Goal: Task Accomplishment & Management: Manage account settings

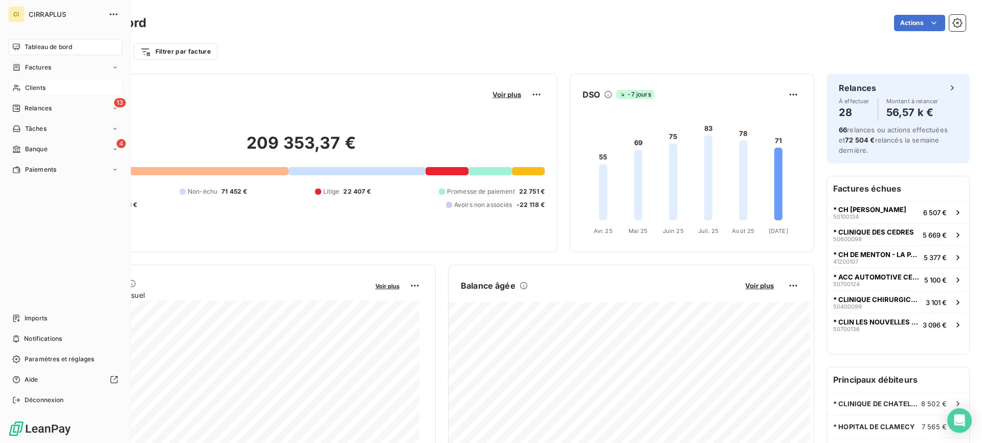
click at [33, 85] on span "Clients" at bounding box center [35, 87] width 20 height 9
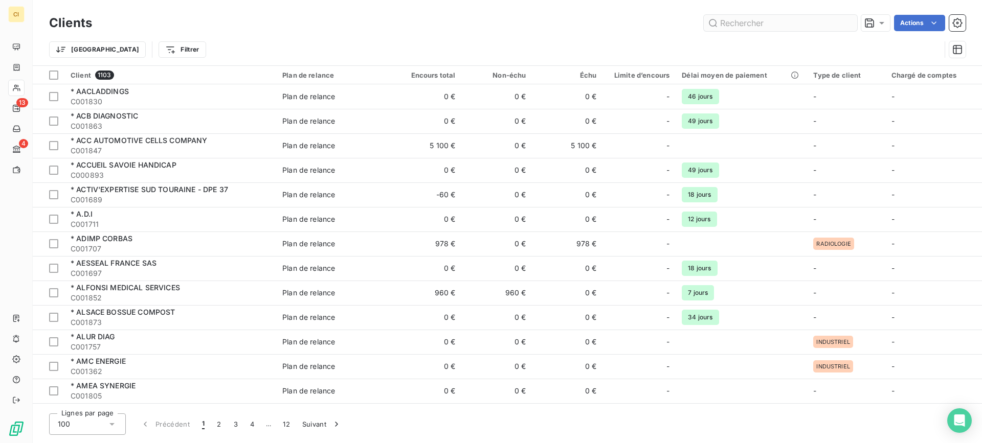
click at [770, 22] on input "text" at bounding box center [780, 23] width 153 height 16
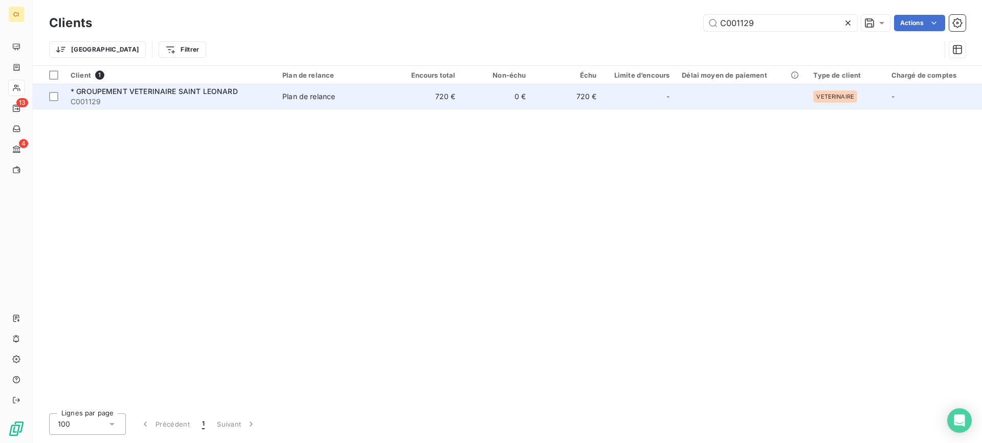
type input "C001129"
click at [110, 94] on span "* GROUPEMENT VETERINAIRE SAINT LEONARD" at bounding box center [154, 91] width 167 height 9
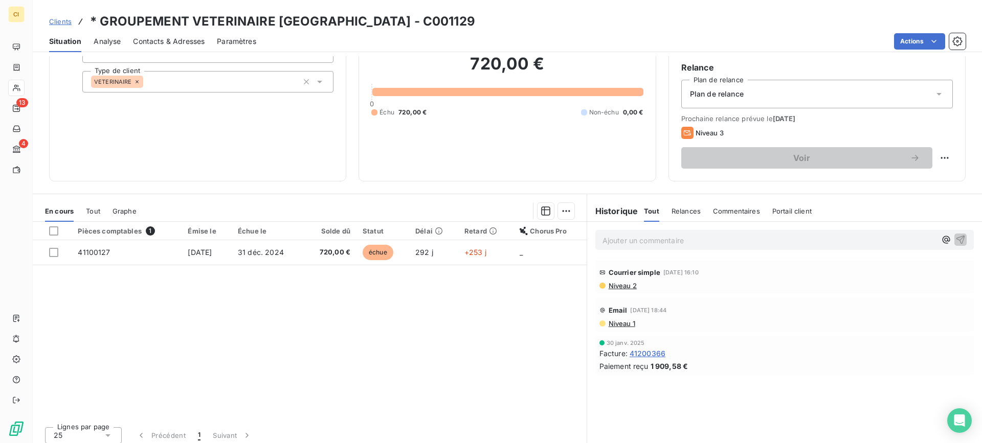
scroll to position [92, 0]
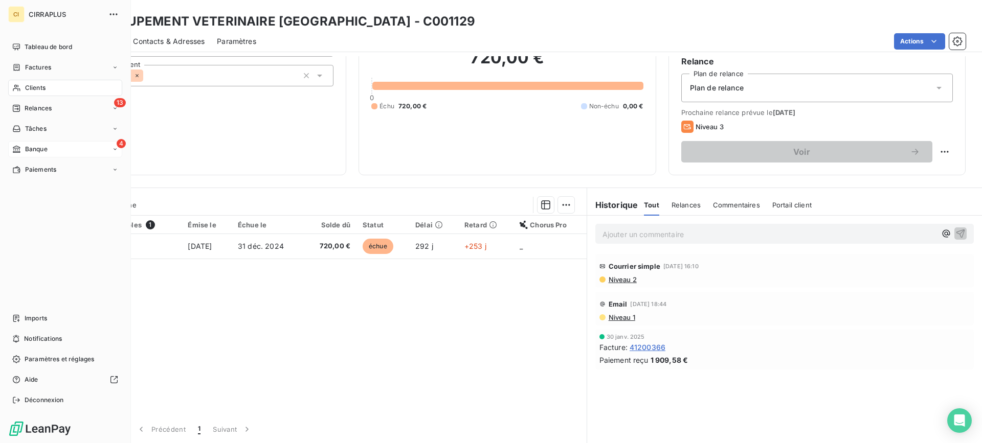
click at [31, 150] on span "Banque" at bounding box center [36, 149] width 23 height 9
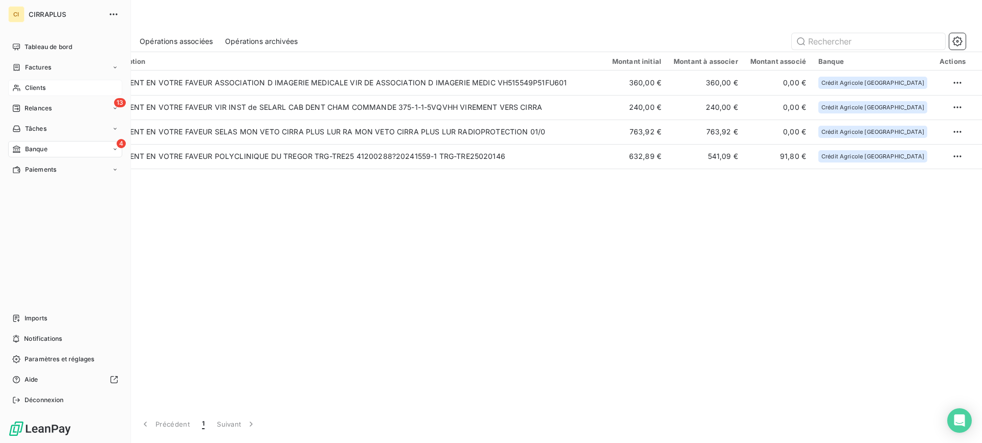
click at [38, 88] on span "Clients" at bounding box center [35, 87] width 20 height 9
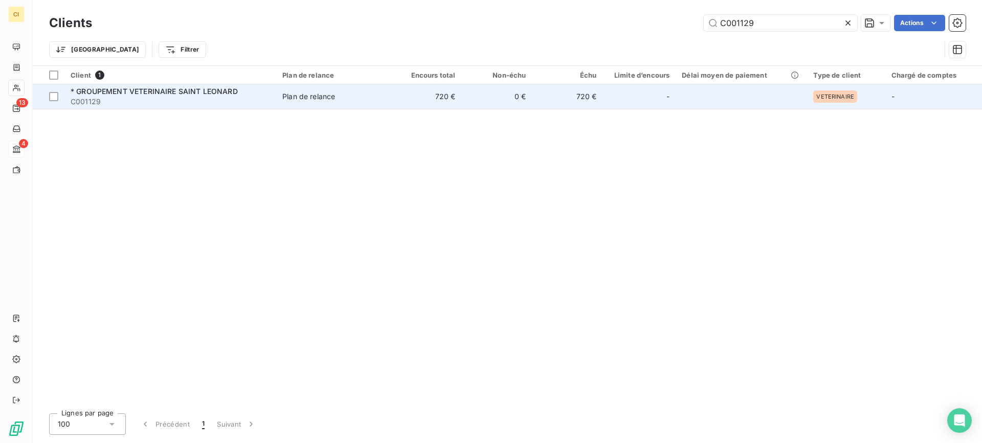
click at [165, 90] on span "* GROUPEMENT VETERINAIRE SAINT LEONARD" at bounding box center [154, 91] width 167 height 9
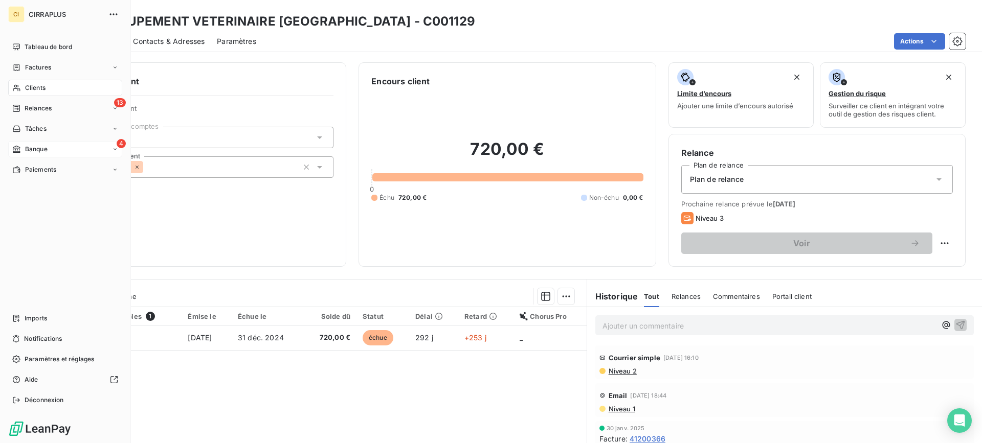
click at [38, 149] on span "Banque" at bounding box center [36, 149] width 23 height 9
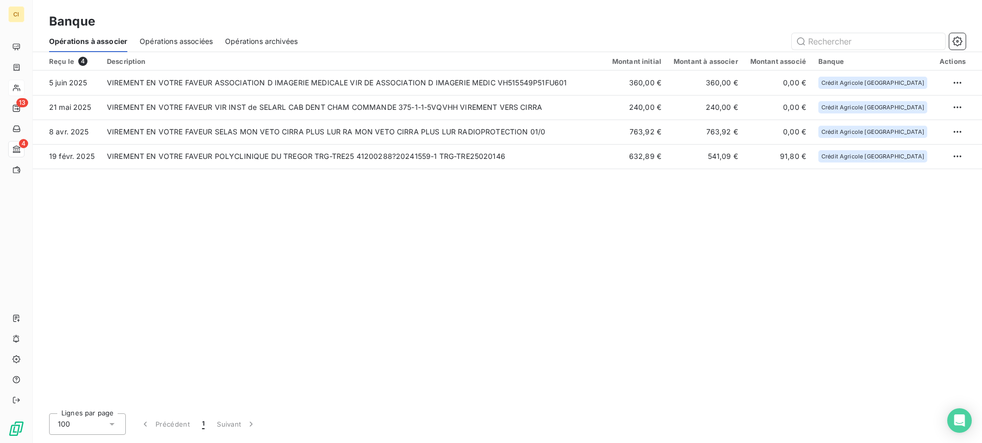
click at [197, 41] on span "Opérations associées" at bounding box center [176, 41] width 73 height 10
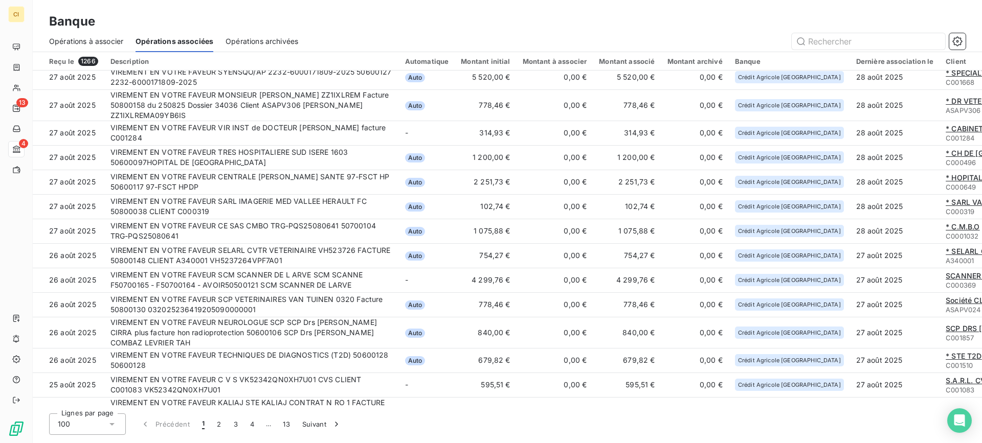
scroll to position [1839, 0]
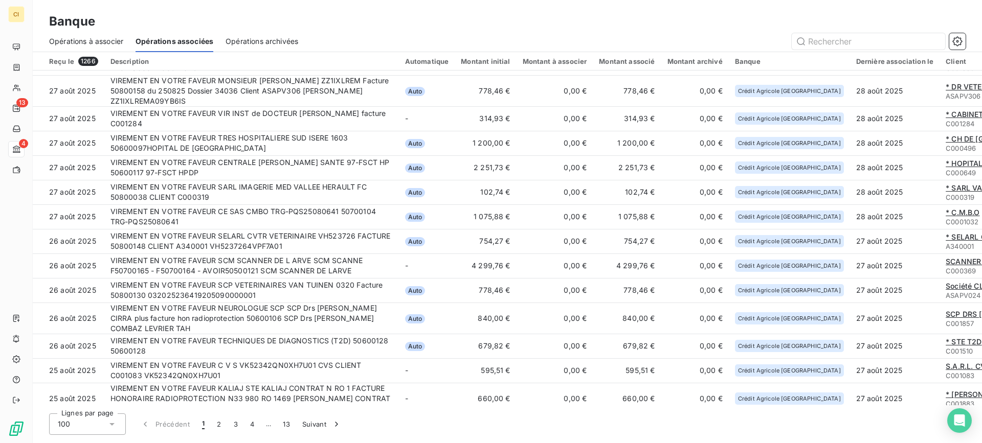
click at [110, 422] on icon at bounding box center [112, 424] width 10 height 10
click at [219, 424] on button "2" at bounding box center [219, 424] width 16 height 21
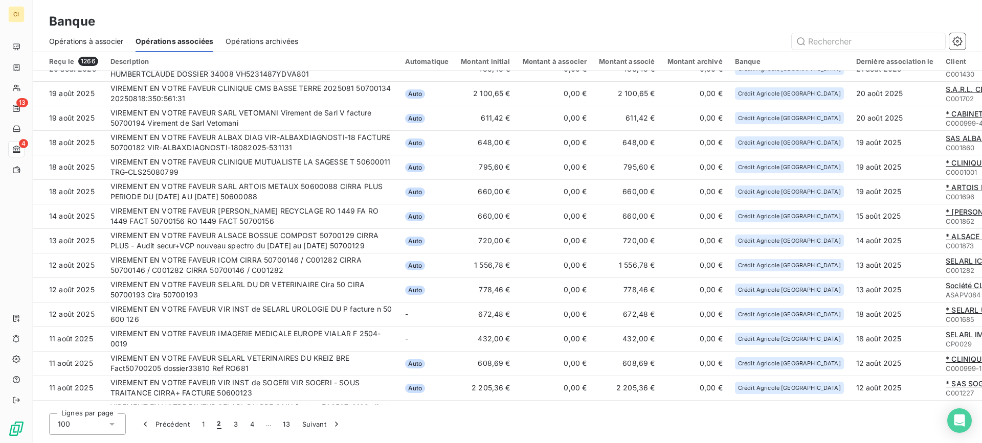
scroll to position [0, 0]
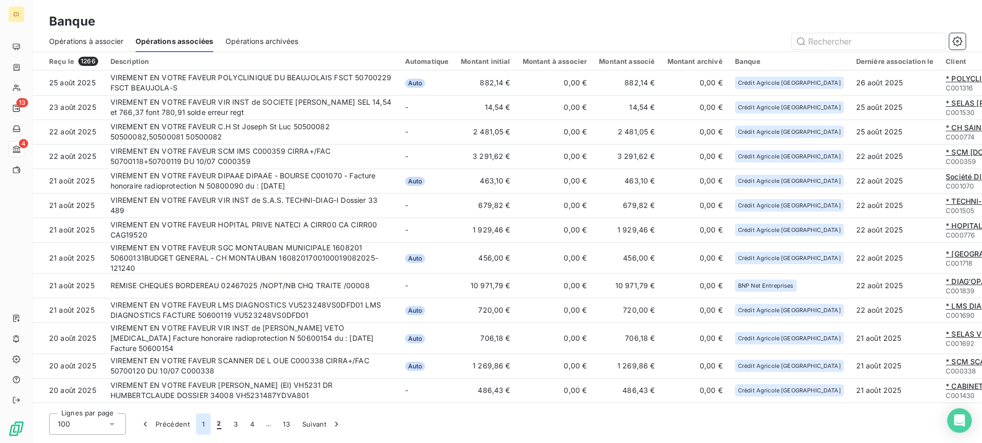
click at [204, 426] on button "1" at bounding box center [203, 424] width 15 height 21
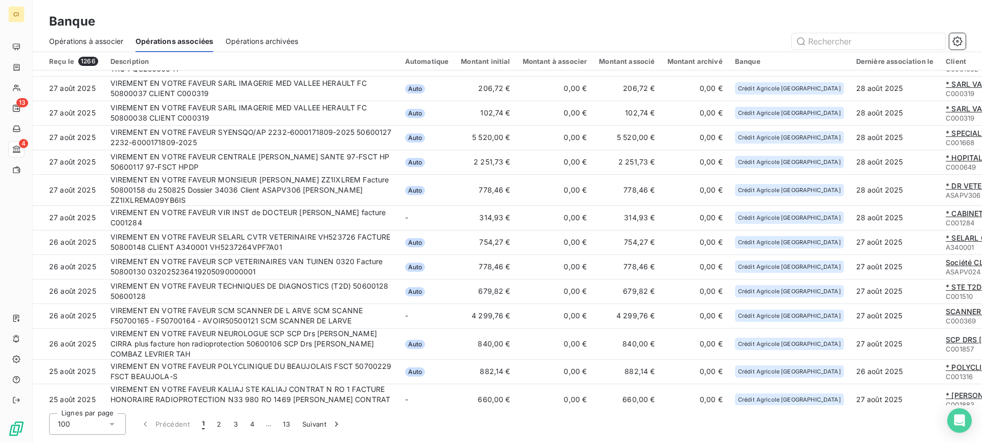
scroll to position [1839, 0]
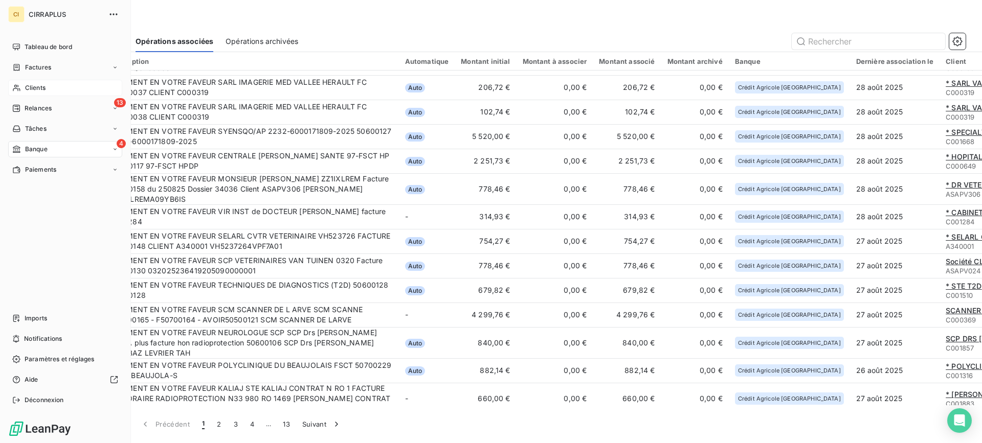
click at [42, 89] on span "Clients" at bounding box center [35, 87] width 20 height 9
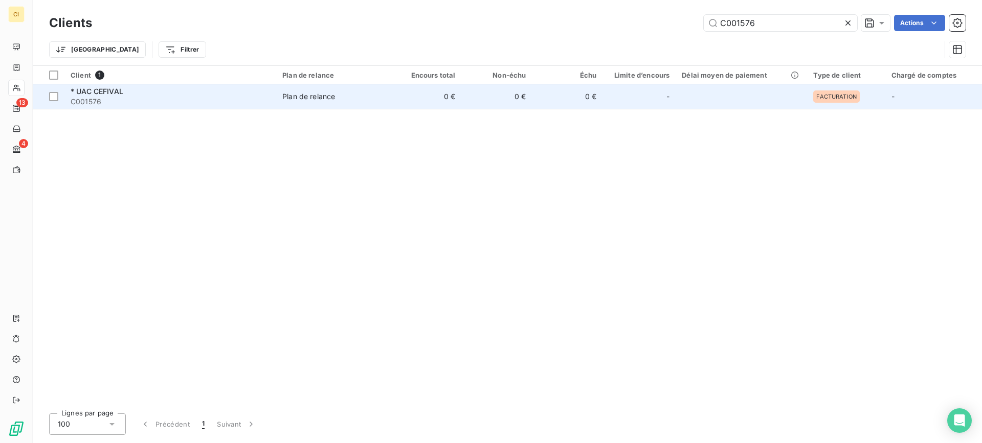
type input "C001576"
click at [81, 90] on span "* UAC CEFIVAL" at bounding box center [97, 91] width 53 height 9
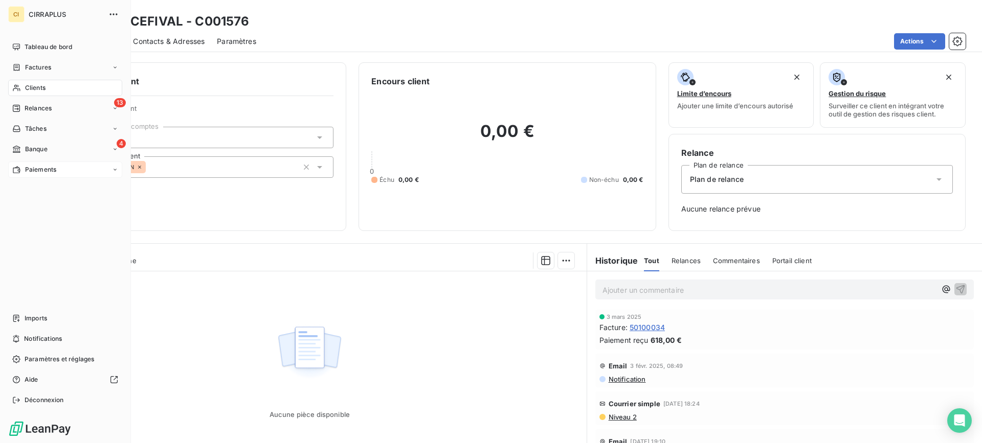
click at [42, 172] on span "Paiements" at bounding box center [40, 169] width 31 height 9
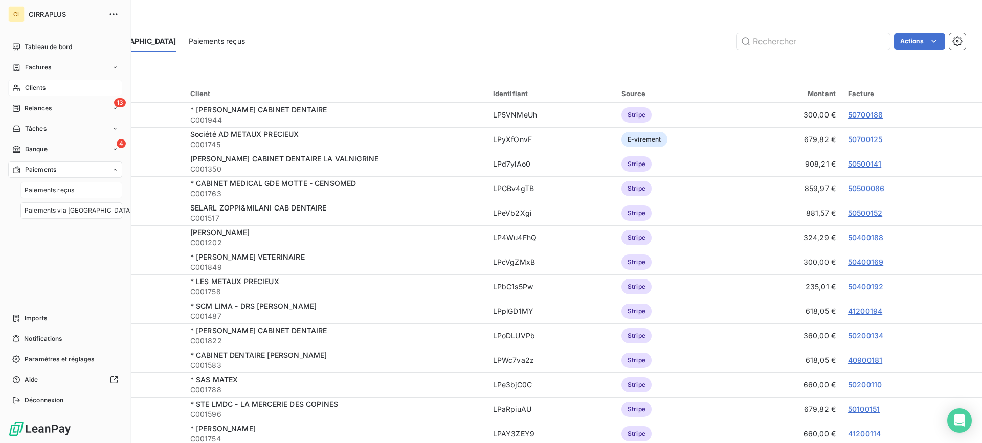
click at [38, 190] on span "Paiements reçus" at bounding box center [50, 190] width 50 height 9
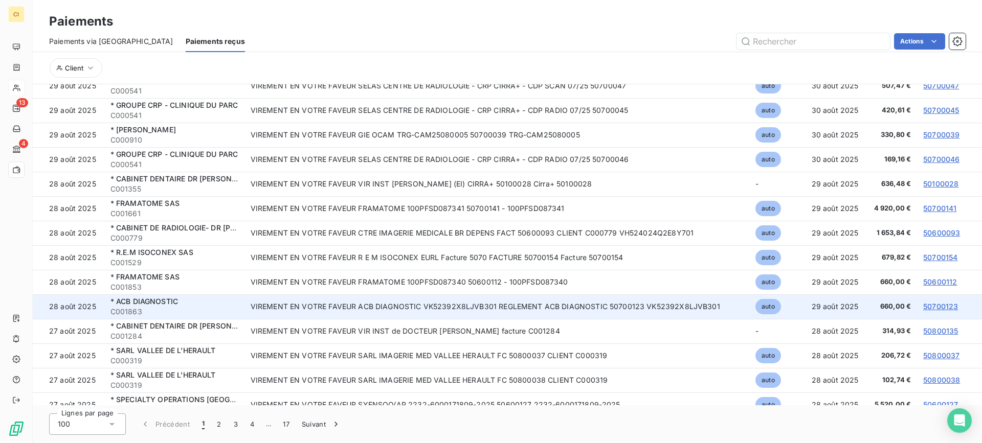
scroll to position [2115, 0]
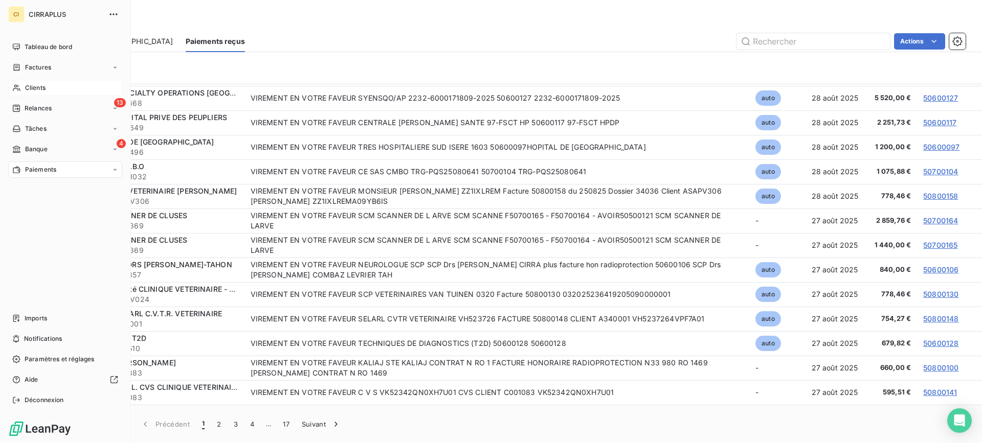
click at [38, 89] on span "Clients" at bounding box center [35, 87] width 20 height 9
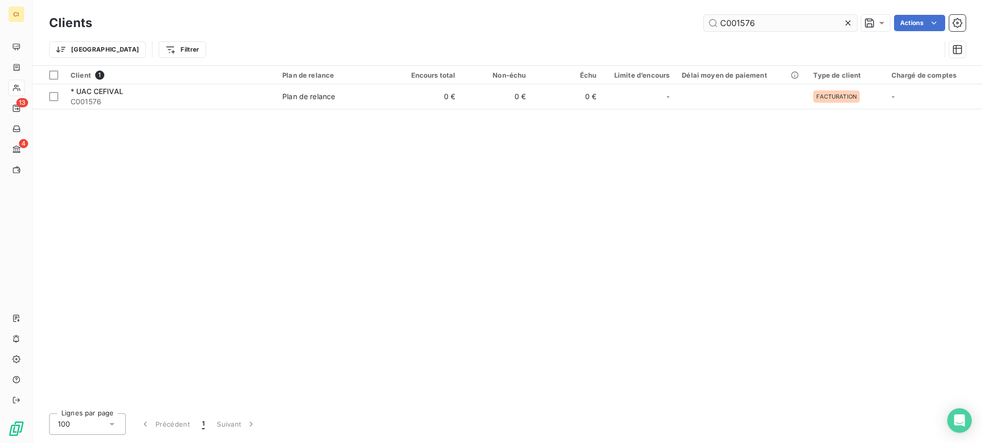
drag, startPoint x: 739, startPoint y: 22, endPoint x: 788, endPoint y: 24, distance: 48.6
click at [788, 24] on input "C001576" at bounding box center [780, 23] width 153 height 16
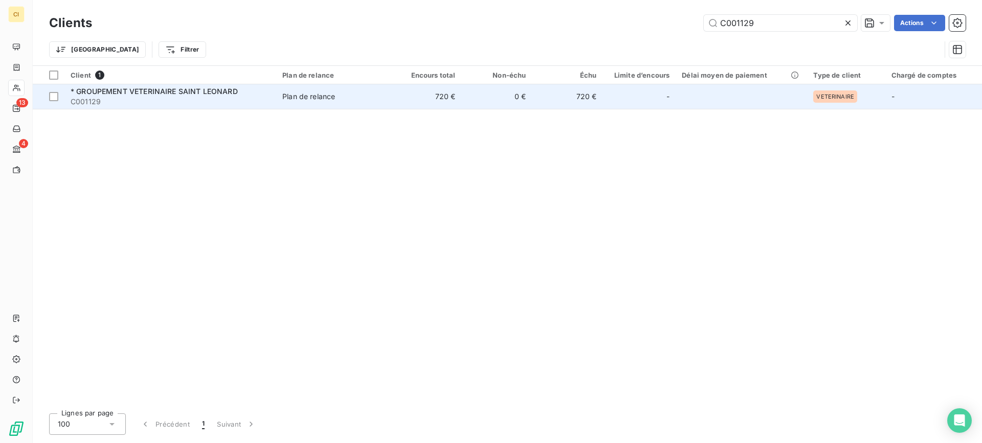
type input "C001129"
click at [160, 96] on div "* GROUPEMENT VETERINAIRE SAINT LEONARD" at bounding box center [170, 91] width 199 height 10
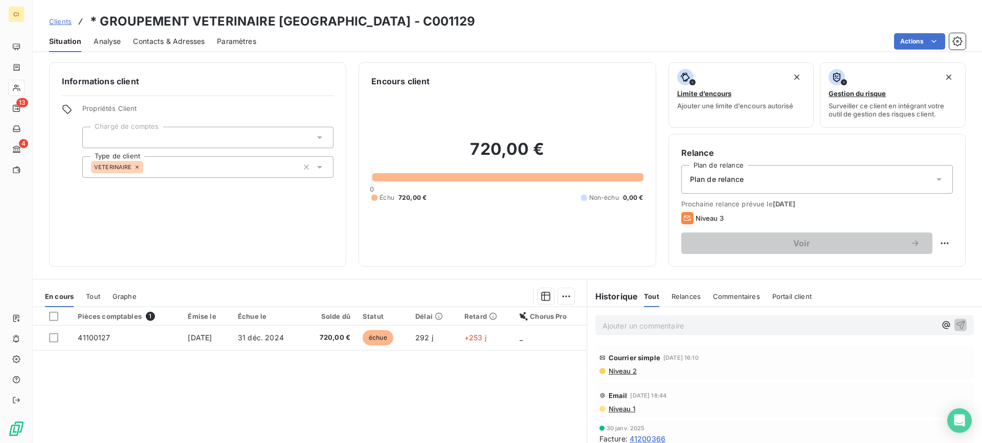
click at [182, 41] on span "Contacts & Adresses" at bounding box center [169, 41] width 72 height 10
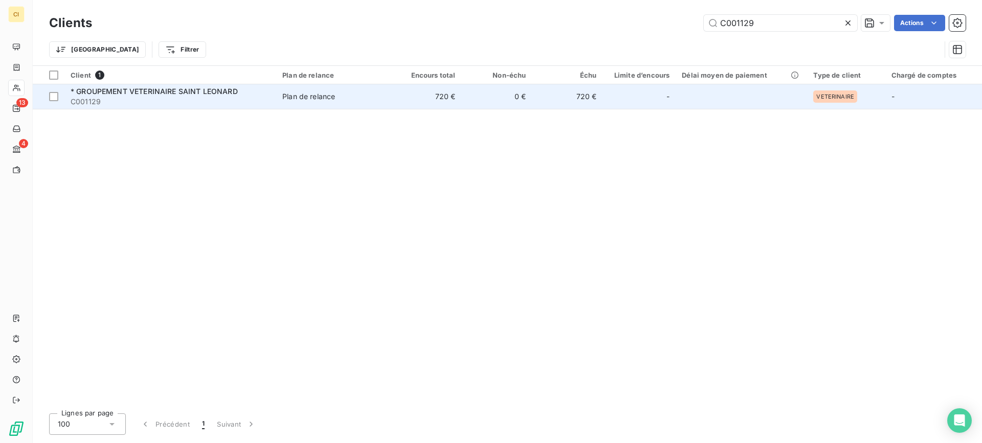
click at [87, 91] on span "* GROUPEMENT VETERINAIRE SAINT LEONARD" at bounding box center [154, 91] width 167 height 9
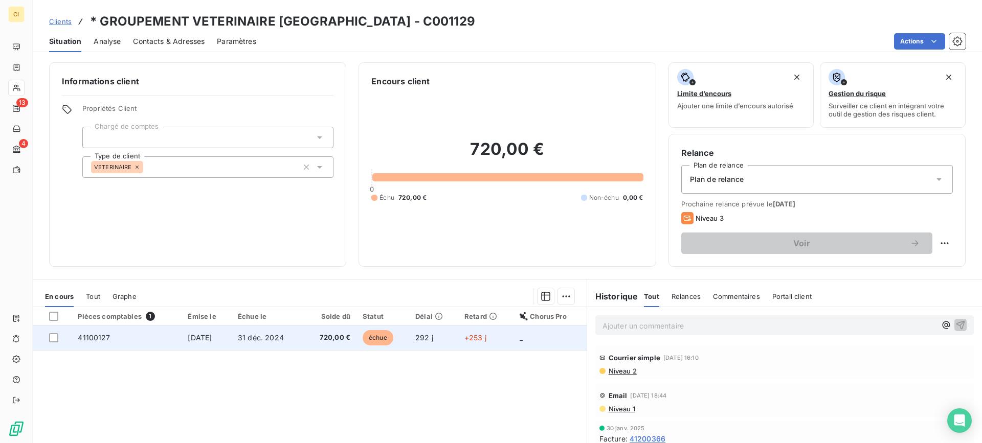
click at [95, 336] on span "41100127" at bounding box center [94, 337] width 32 height 9
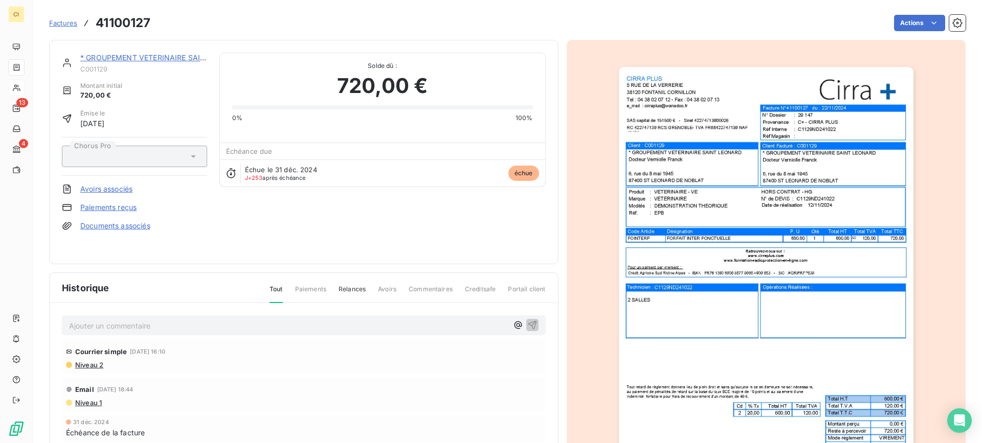
click at [102, 208] on link "Paiements reçus" at bounding box center [108, 208] width 56 height 10
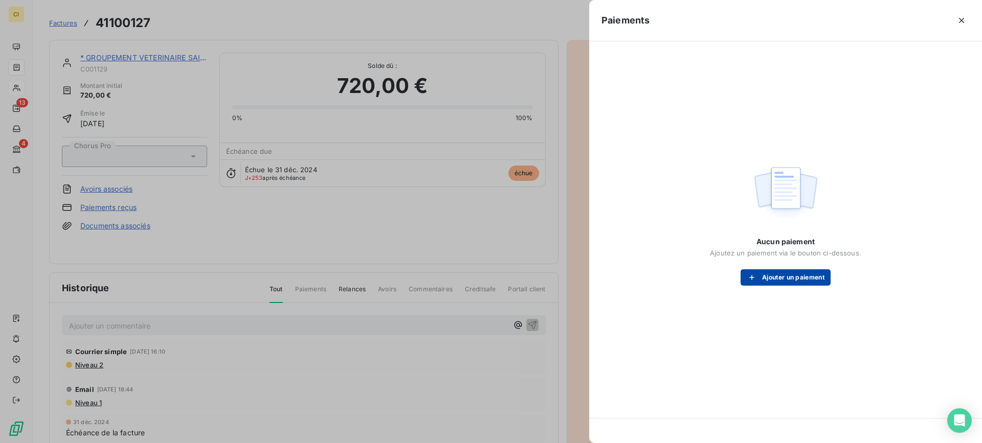
click at [783, 276] on button "Ajouter un paiement" at bounding box center [786, 278] width 90 height 16
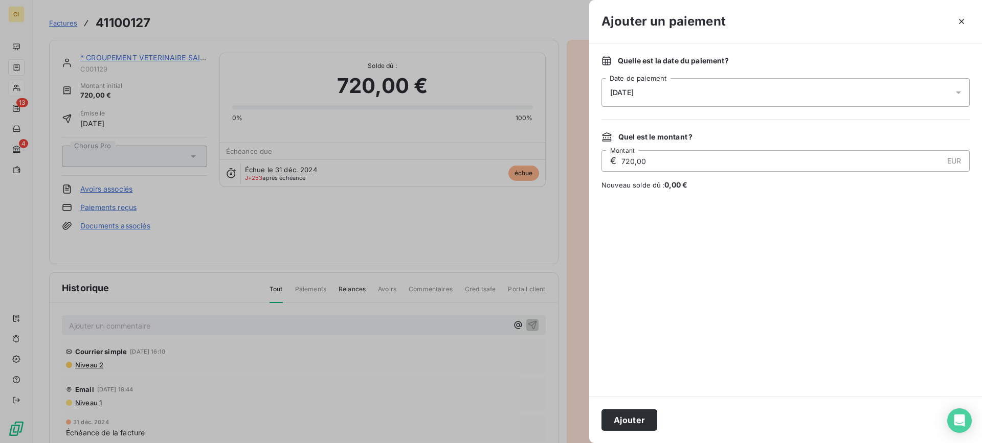
click at [958, 91] on icon at bounding box center [958, 92] width 10 height 10
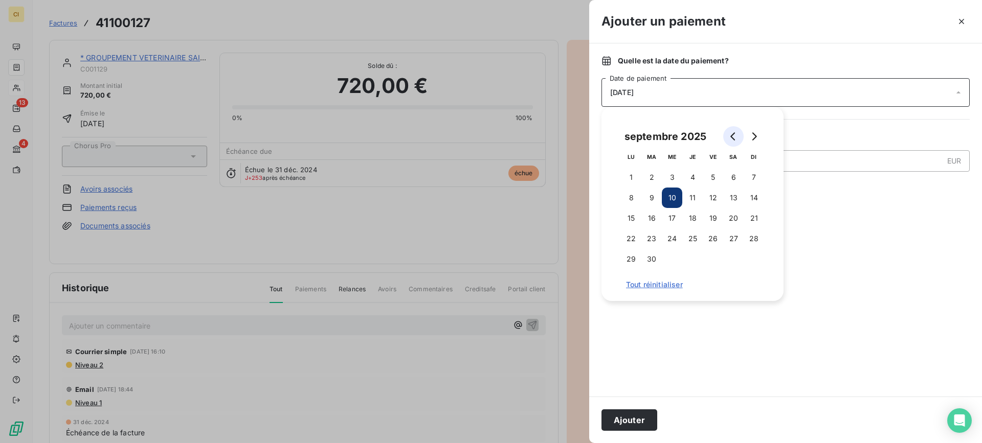
click at [732, 137] on icon "Go to previous month" at bounding box center [733, 136] width 8 height 8
click at [755, 136] on icon "Go to next month" at bounding box center [754, 136] width 5 height 8
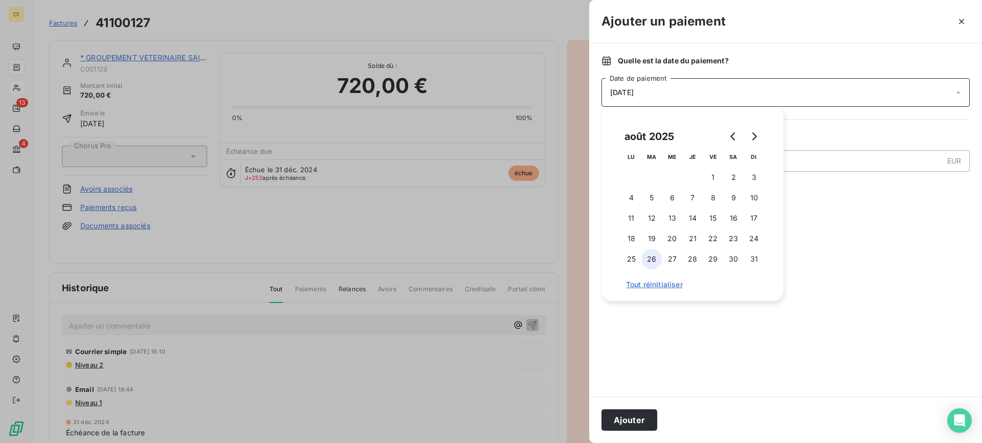
click at [655, 258] on button "26" at bounding box center [651, 259] width 20 height 20
click at [812, 277] on div at bounding box center [786, 294] width 368 height 182
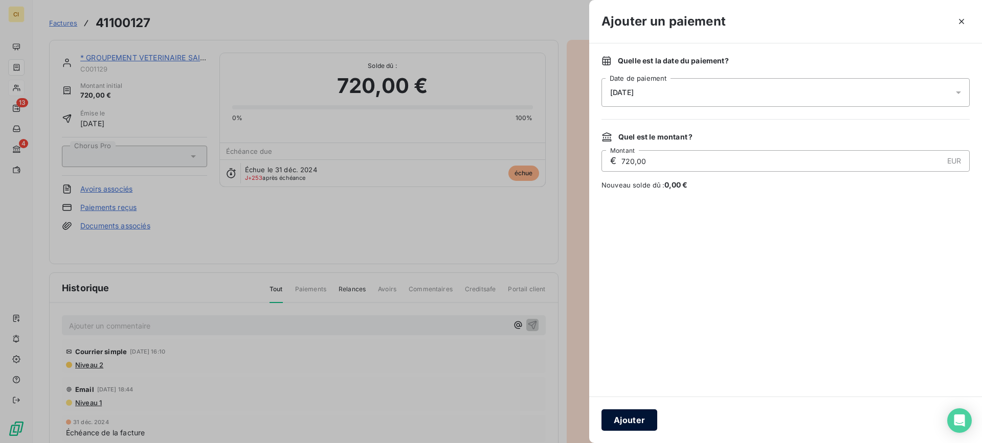
click at [625, 424] on button "Ajouter" at bounding box center [630, 420] width 56 height 21
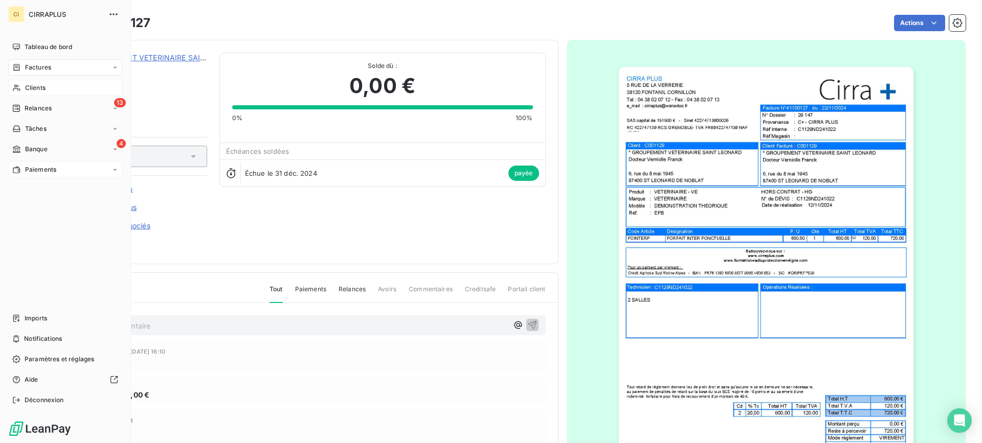
click at [37, 168] on span "Paiements" at bounding box center [40, 169] width 31 height 9
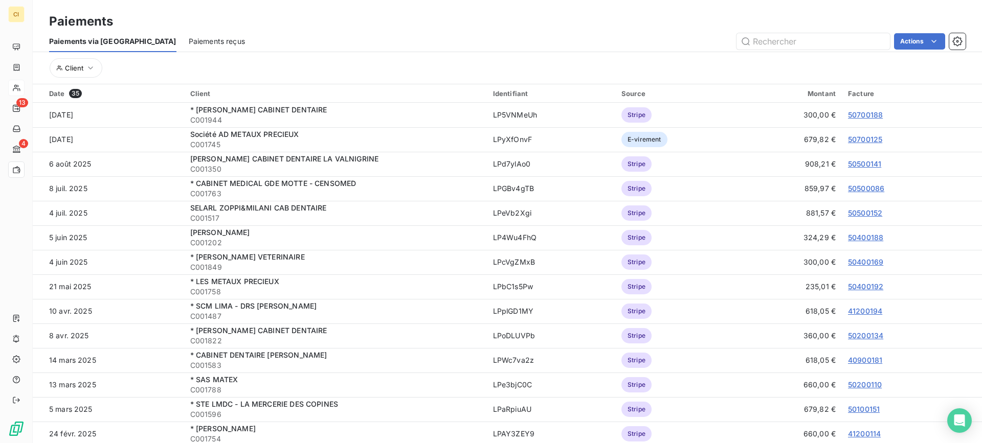
click at [189, 38] on span "Paiements reçus" at bounding box center [217, 41] width 56 height 10
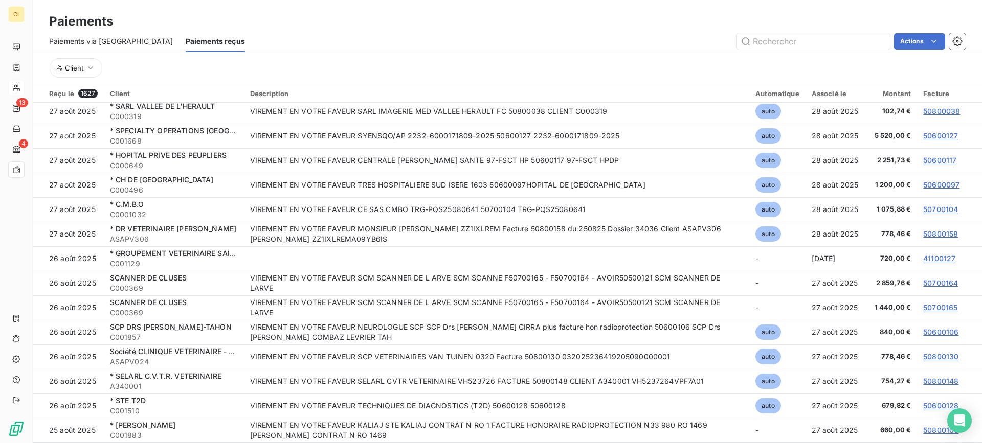
scroll to position [38, 0]
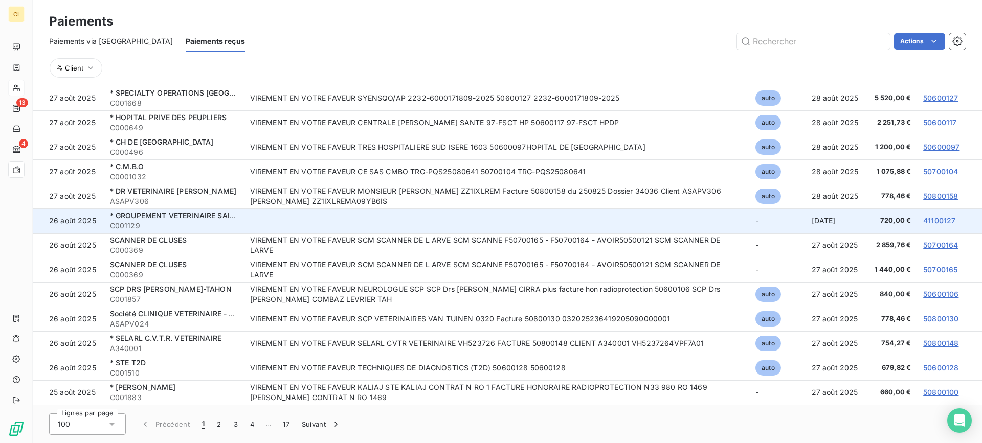
click at [930, 218] on link "41100127" at bounding box center [939, 220] width 32 height 9
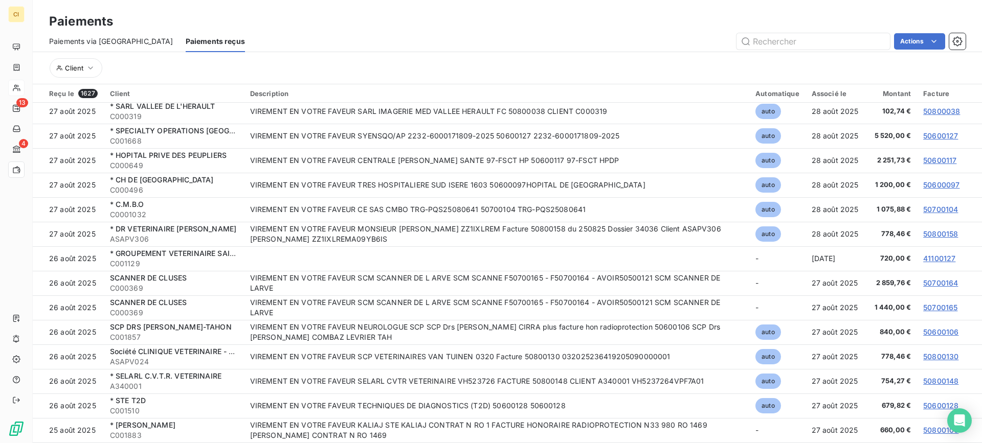
scroll to position [1808, 0]
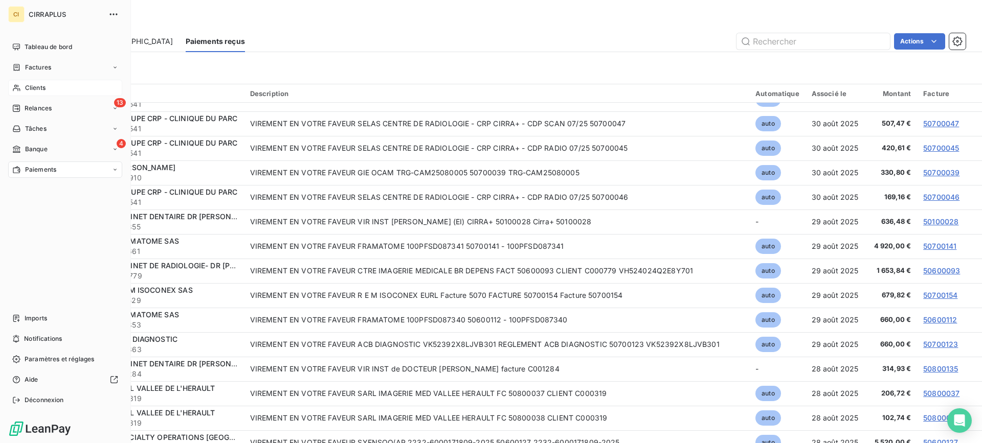
click at [30, 85] on span "Clients" at bounding box center [35, 87] width 20 height 9
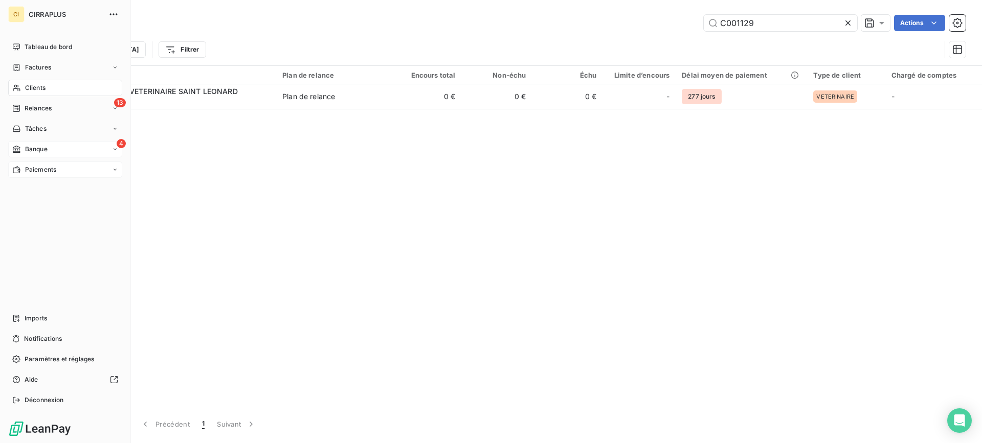
click at [29, 150] on span "Banque" at bounding box center [36, 149] width 23 height 9
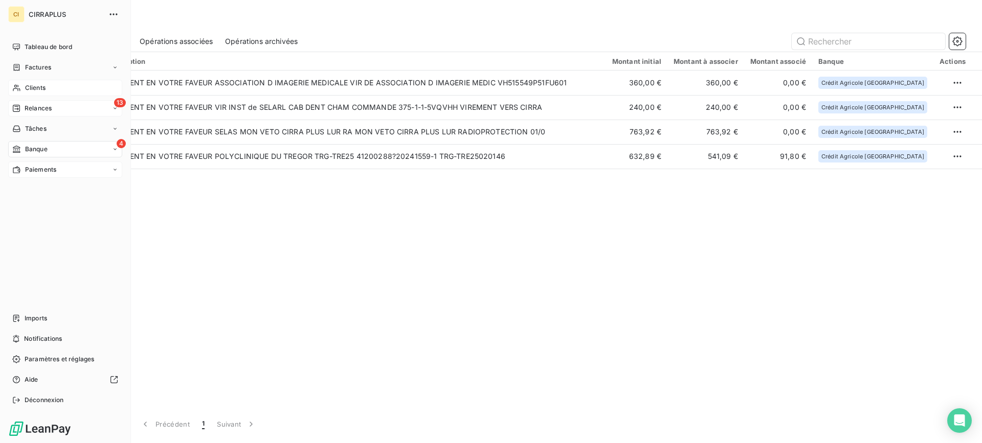
click at [33, 106] on span "Relances" at bounding box center [38, 108] width 27 height 9
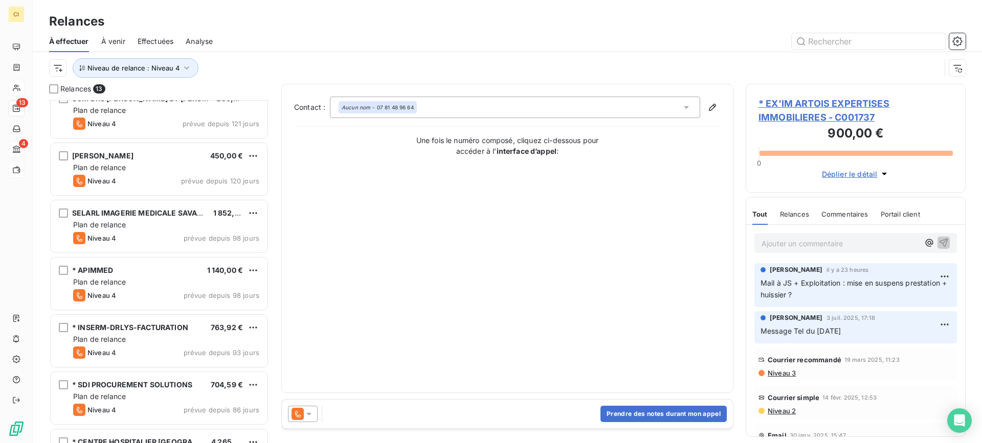
scroll to position [402, 0]
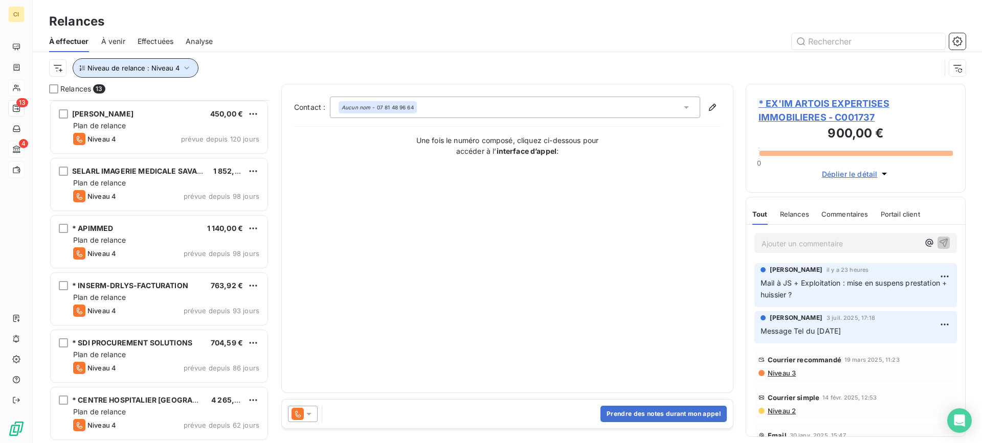
click at [187, 68] on icon "button" at bounding box center [187, 68] width 10 height 10
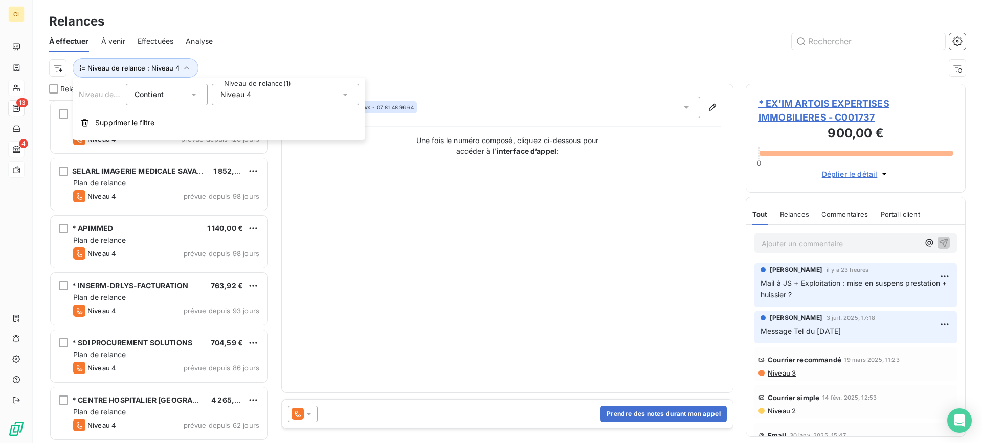
click at [346, 93] on icon at bounding box center [345, 95] width 10 height 10
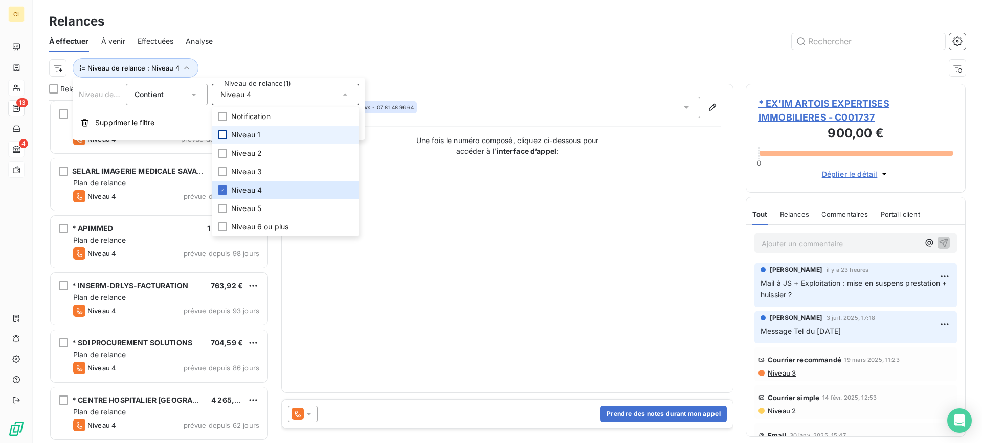
click at [220, 132] on div at bounding box center [222, 134] width 9 height 9
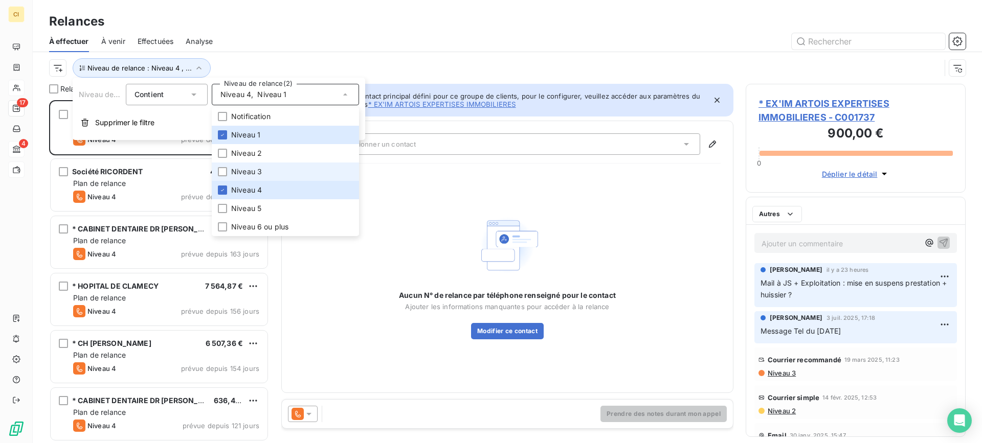
scroll to position [336, 212]
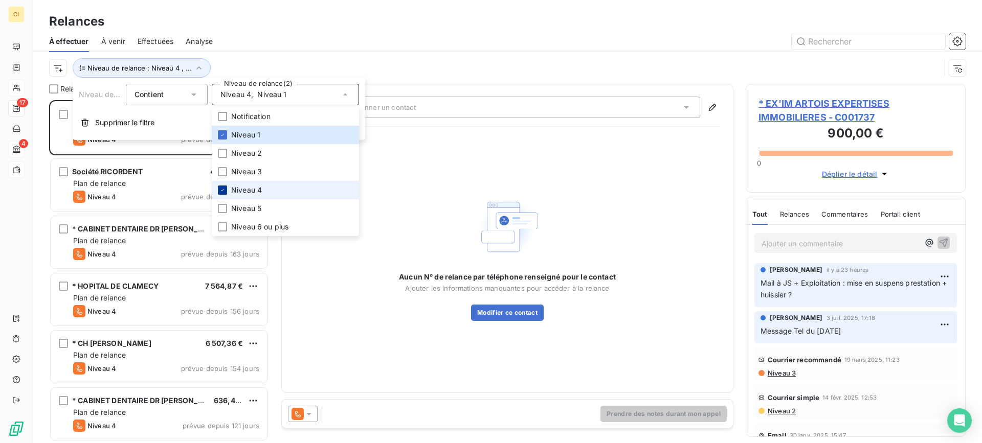
click at [220, 186] on div at bounding box center [222, 190] width 9 height 9
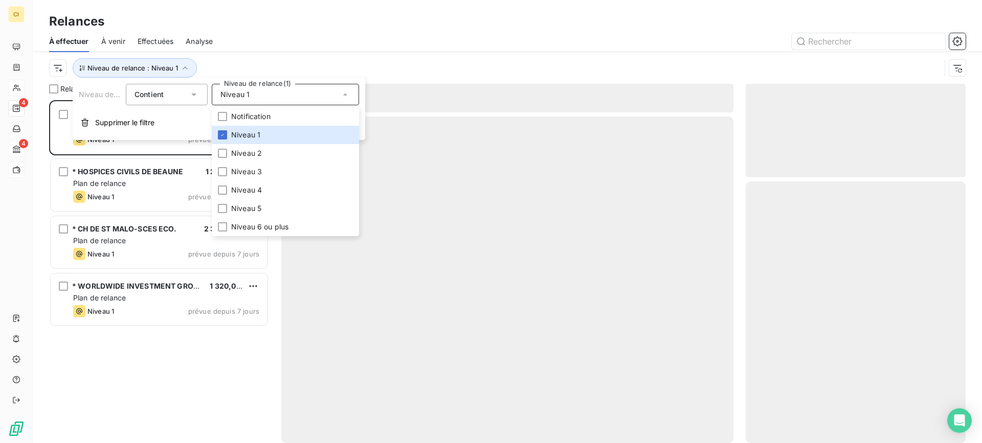
scroll to position [336, 212]
click at [294, 39] on div at bounding box center [595, 41] width 741 height 16
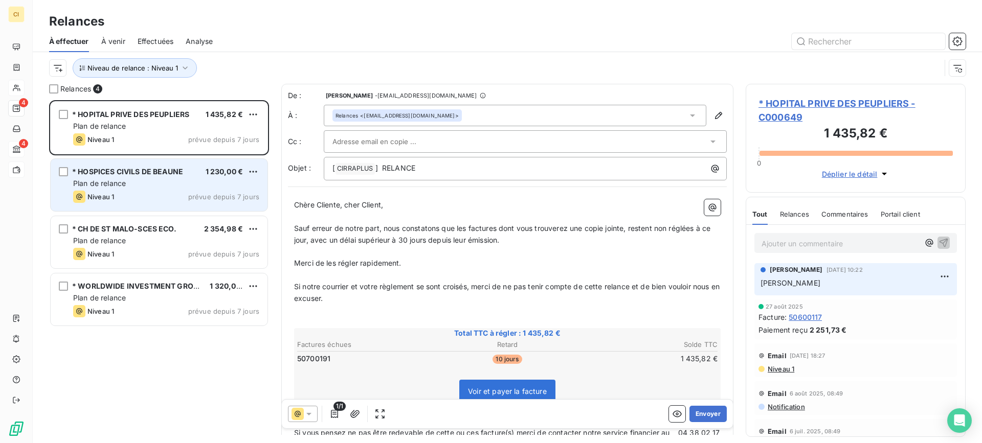
click at [161, 188] on div "Plan de relance" at bounding box center [166, 184] width 186 height 10
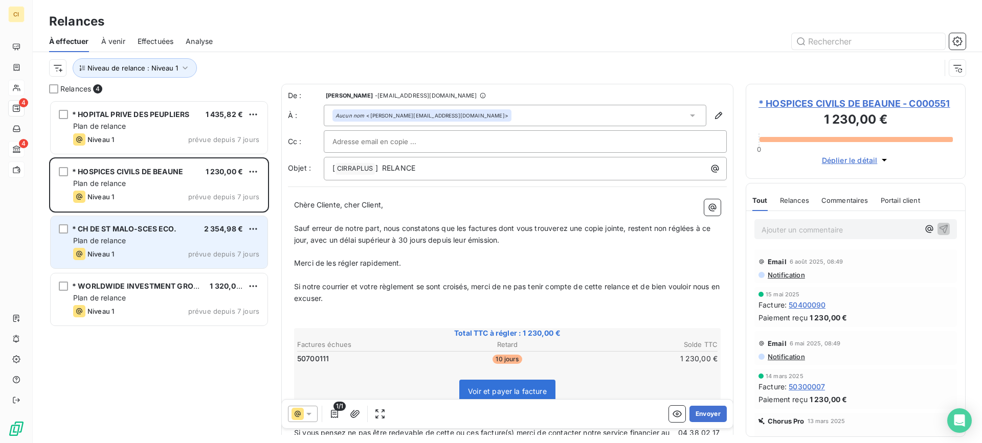
click at [154, 234] on div "* CH DE ST MALO-SCES ECO." at bounding box center [124, 229] width 104 height 10
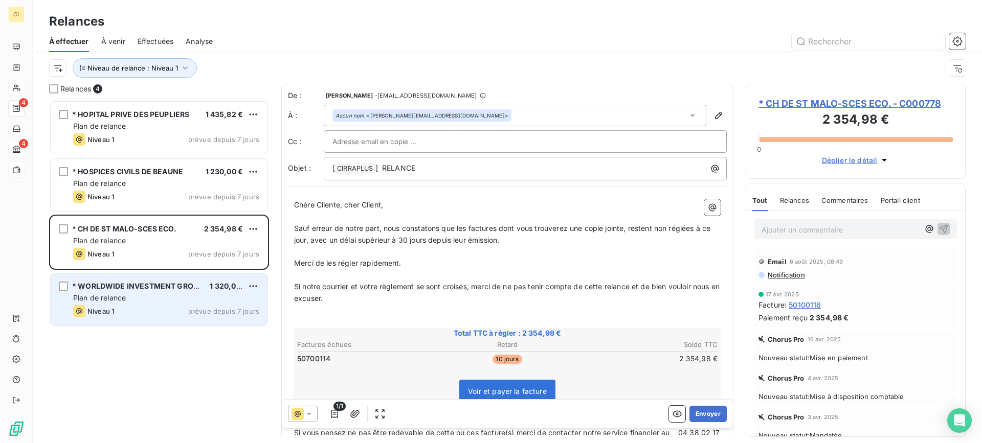
click at [139, 297] on div "Plan de relance" at bounding box center [166, 298] width 186 height 10
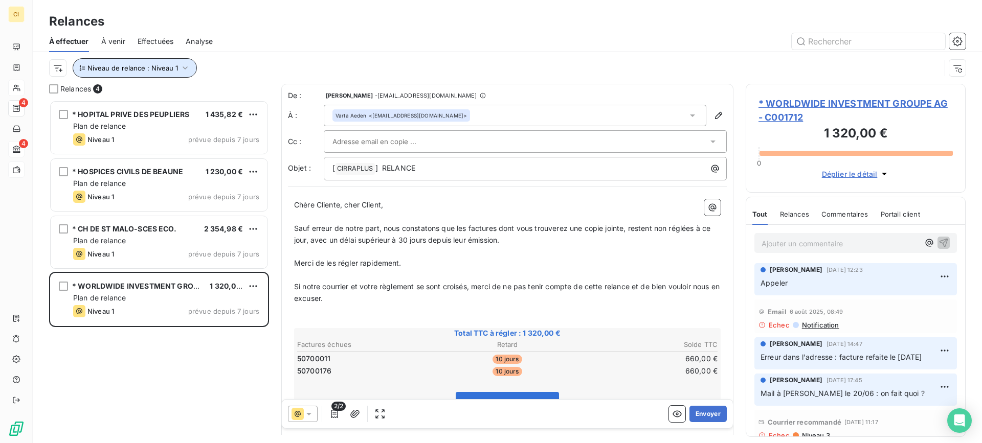
click at [186, 69] on icon "button" at bounding box center [185, 68] width 10 height 10
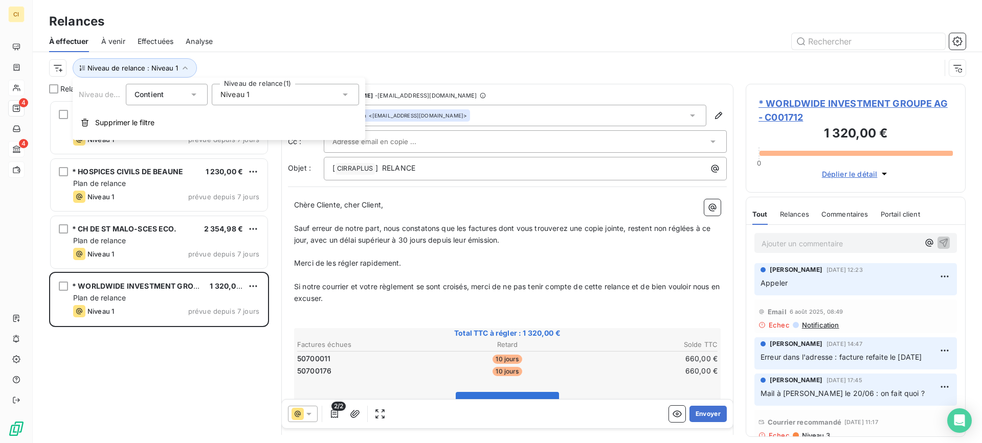
click at [347, 95] on icon at bounding box center [345, 95] width 10 height 10
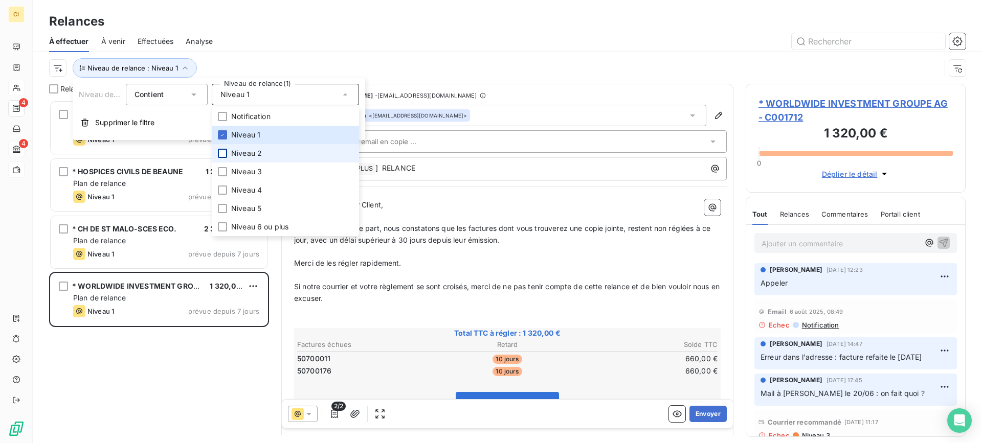
click at [227, 150] on div at bounding box center [222, 153] width 9 height 9
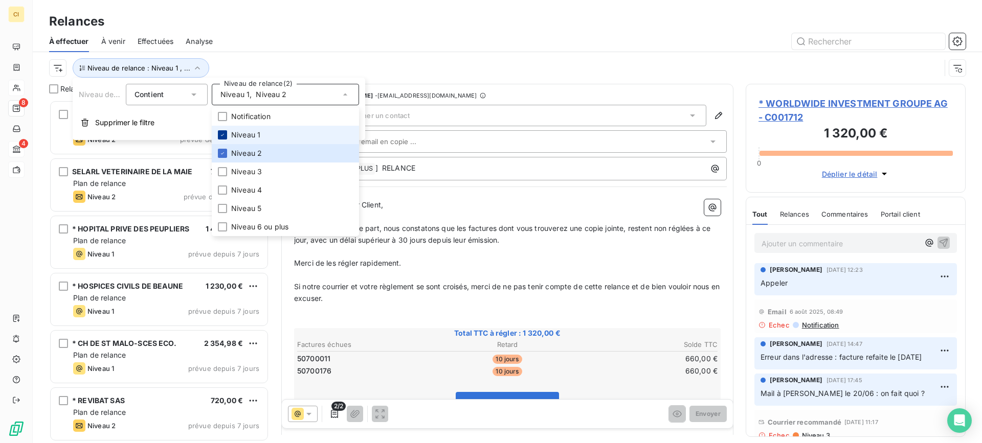
scroll to position [336, 212]
click at [227, 132] on div at bounding box center [222, 134] width 9 height 9
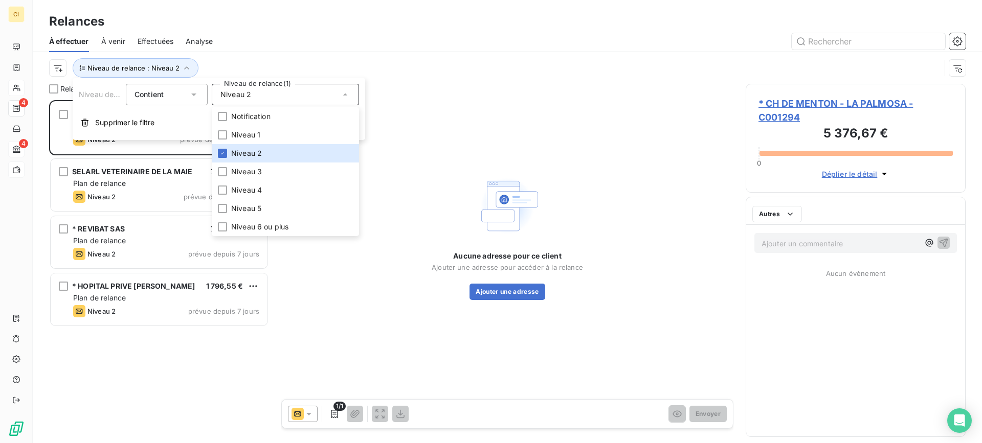
scroll to position [336, 212]
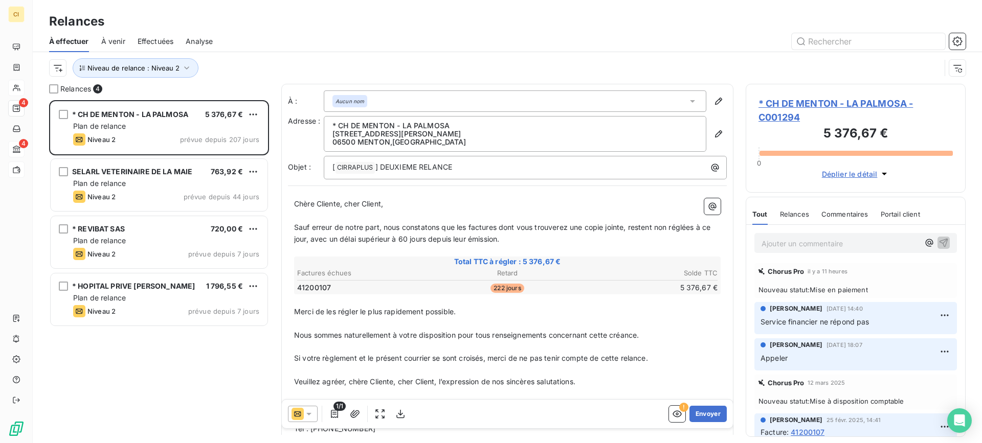
click at [284, 26] on div "Relances" at bounding box center [507, 21] width 949 height 18
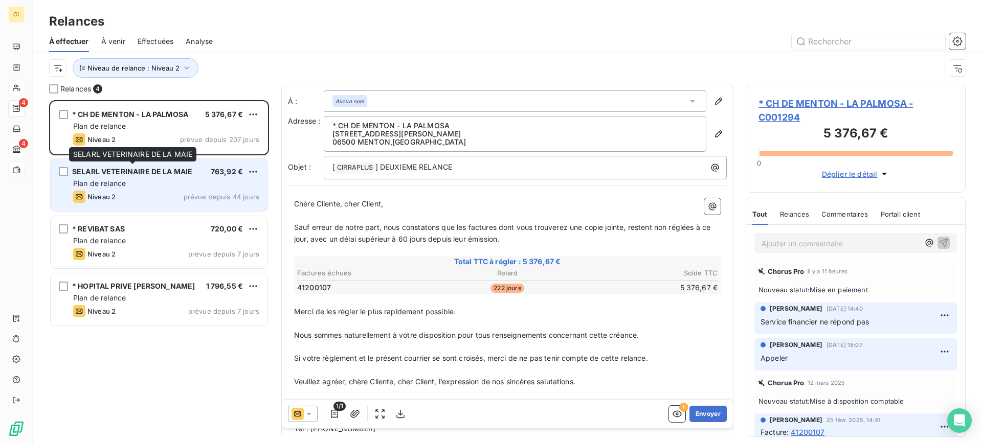
click at [158, 175] on span "SELARL VETERINAIRE DE LA MAIE" at bounding box center [132, 171] width 120 height 9
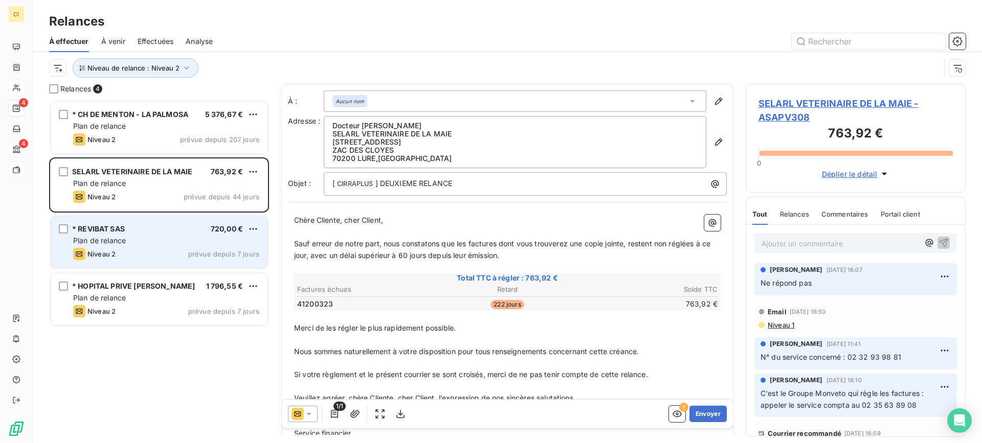
click at [142, 226] on div "* REVIBAT SAS 720,00 €" at bounding box center [166, 229] width 186 height 9
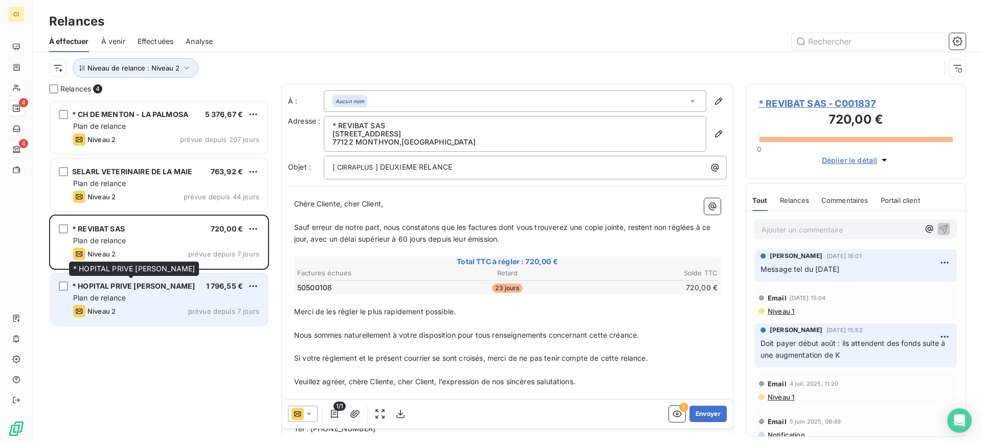
click at [121, 285] on span "* HOPITAL PRIVE [PERSON_NAME]" at bounding box center [133, 286] width 123 height 9
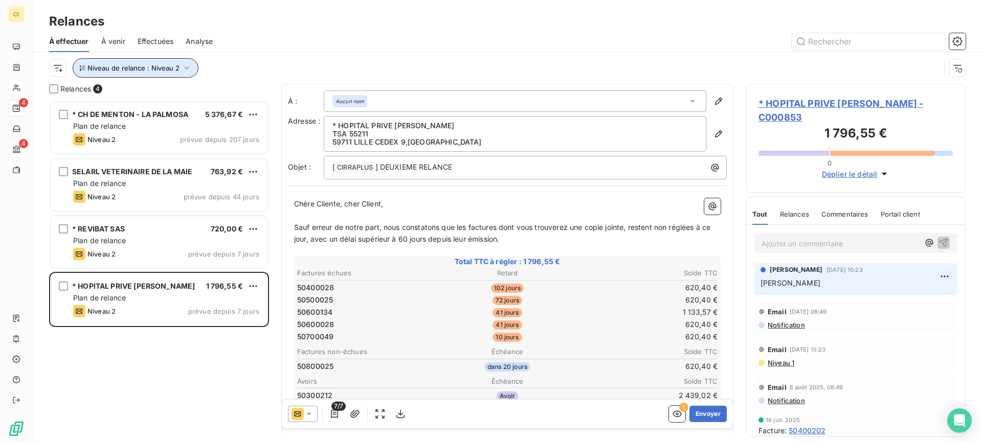
click at [185, 70] on icon "button" at bounding box center [187, 68] width 10 height 10
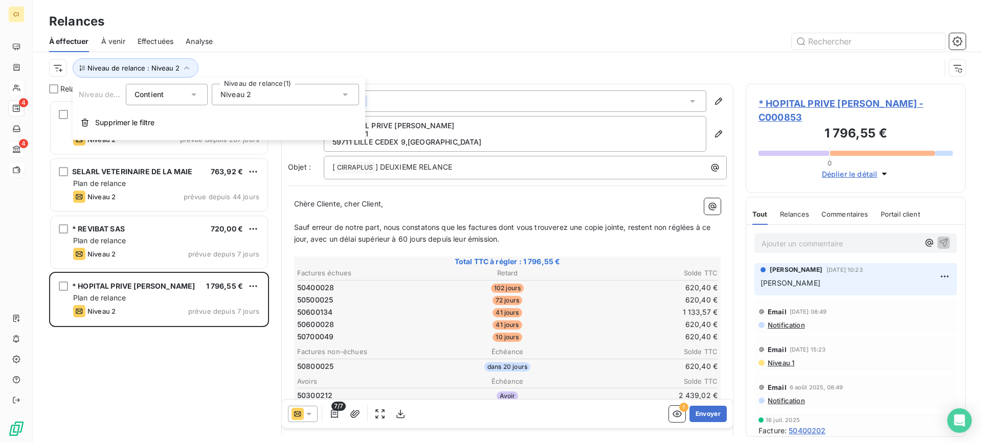
click at [345, 91] on icon at bounding box center [345, 95] width 10 height 10
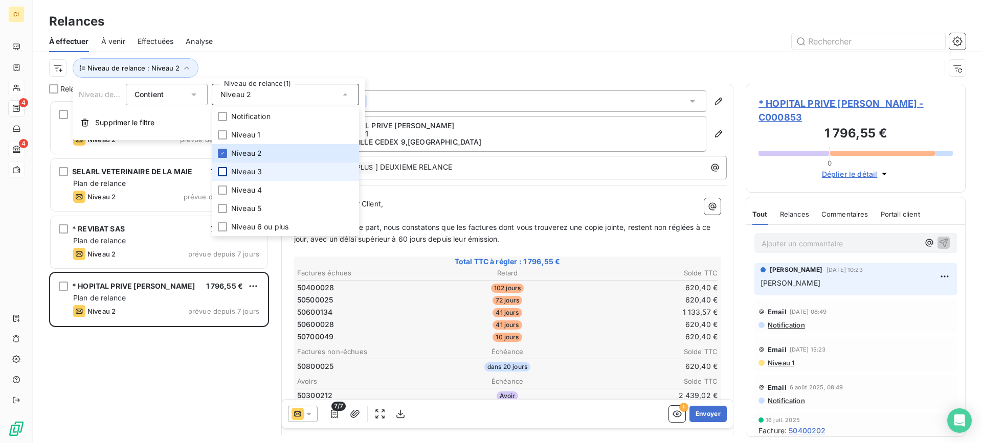
click at [222, 169] on div at bounding box center [222, 171] width 9 height 9
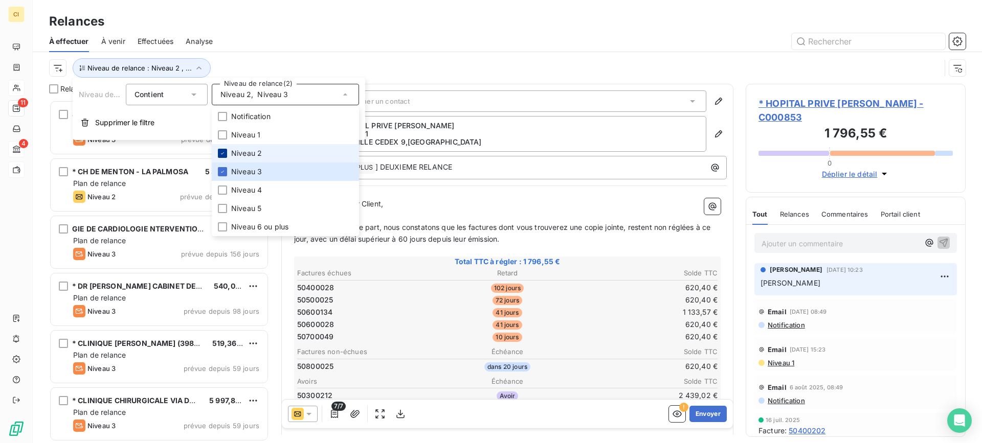
scroll to position [336, 212]
click at [222, 152] on icon at bounding box center [222, 153] width 6 height 6
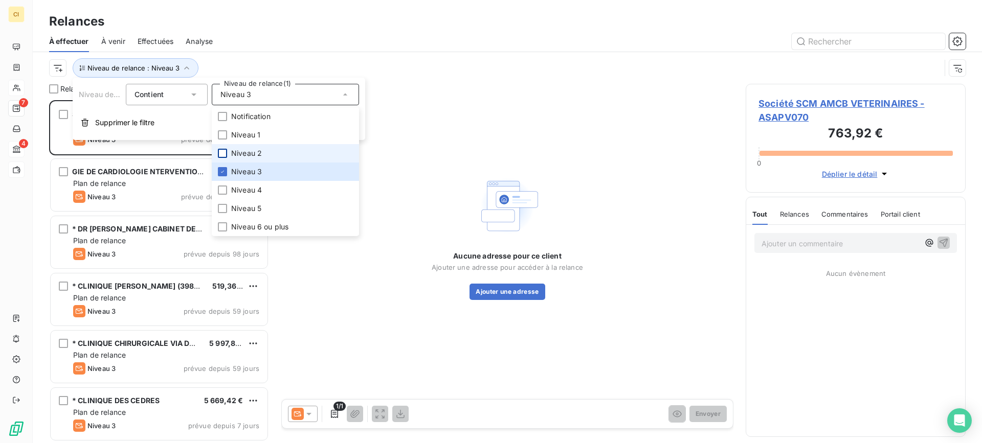
scroll to position [336, 212]
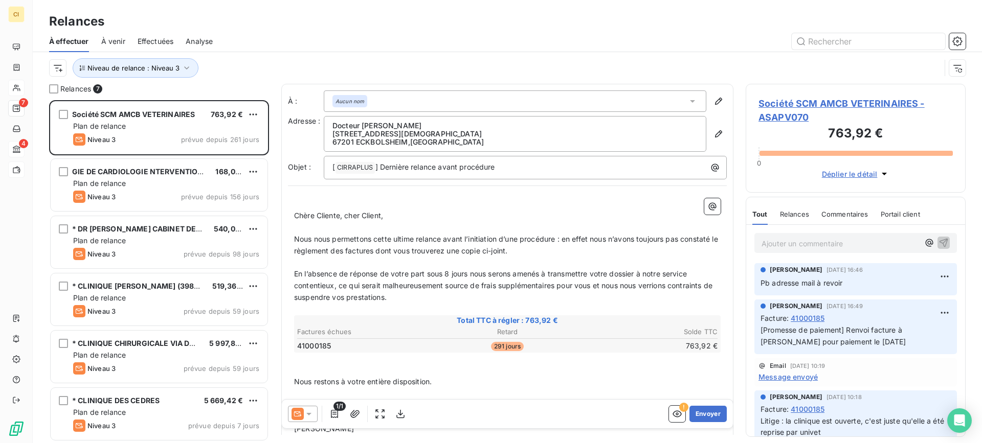
click at [294, 10] on div "Relances À effectuer À venir Effectuées Analyse Niveau de relance : Niveau 3" at bounding box center [507, 42] width 949 height 84
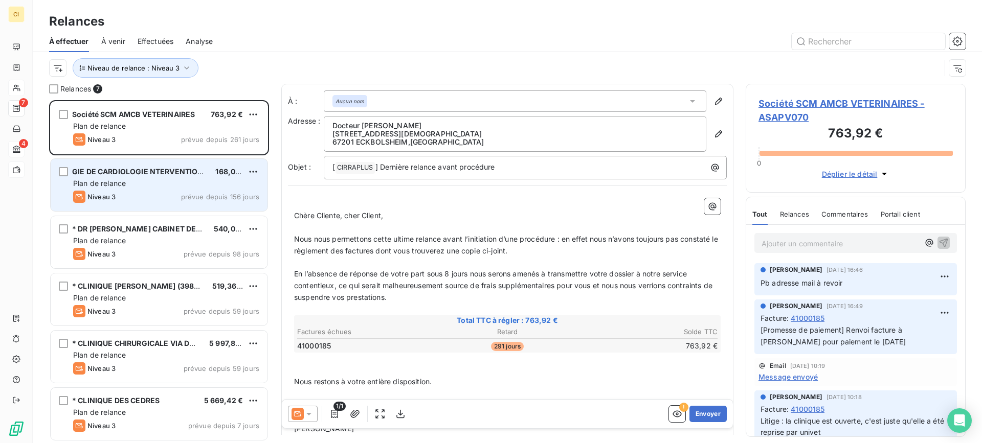
click at [141, 180] on div "Plan de relance" at bounding box center [166, 184] width 186 height 10
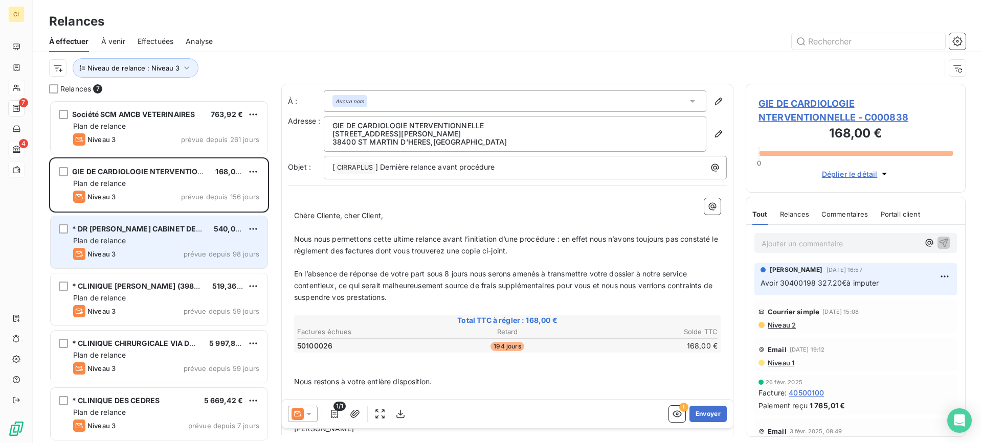
click at [132, 233] on span "* DR [PERSON_NAME] CABINET DENTAIRE" at bounding box center [147, 229] width 150 height 9
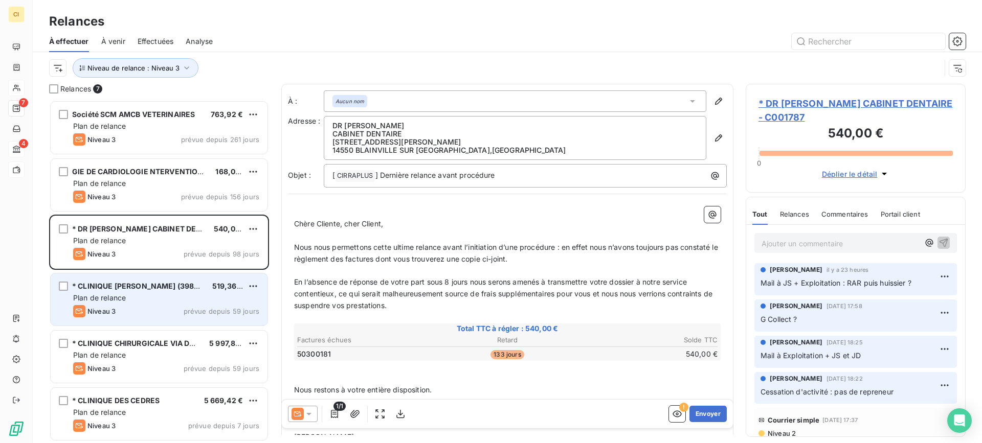
click at [121, 287] on span "* CLINIQUE [PERSON_NAME] (398SS)" at bounding box center [139, 286] width 134 height 9
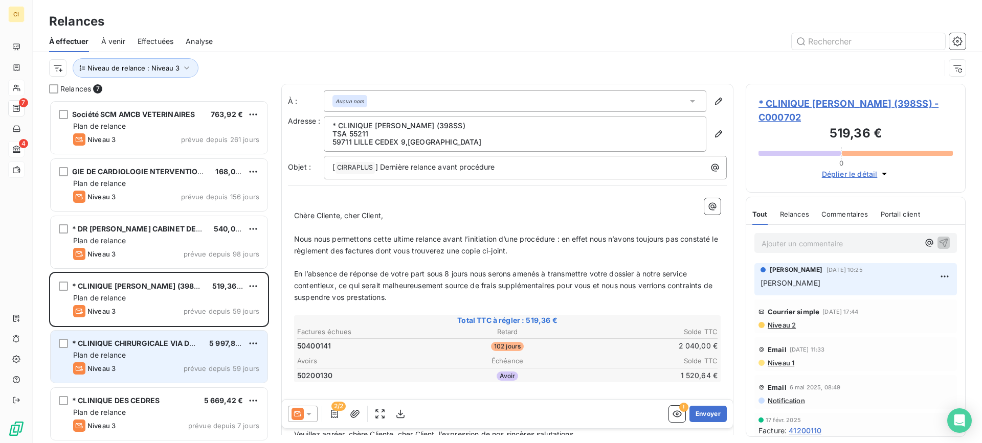
click at [100, 349] on div "* CLINIQUE CHIRURGICALE VIA DOMITIA 5 997,89 € Plan de relance Niveau 3 prévue …" at bounding box center [159, 357] width 217 height 52
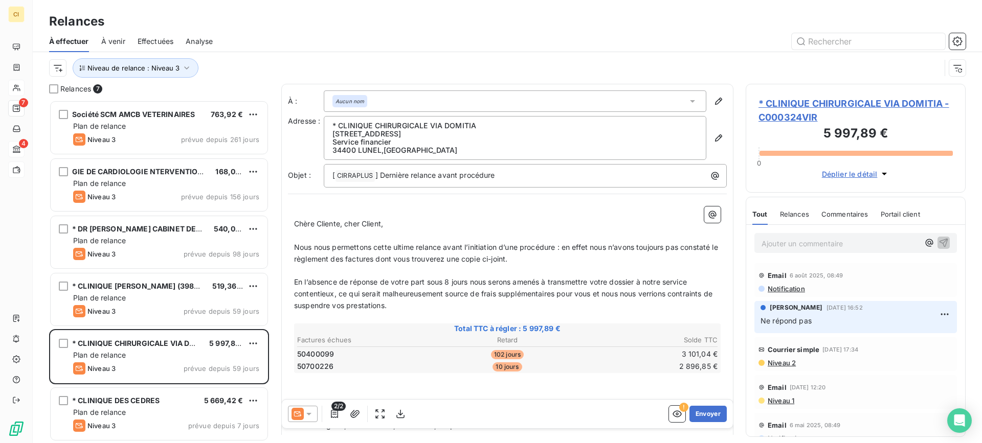
click at [781, 400] on span "Niveau 1" at bounding box center [781, 401] width 28 height 8
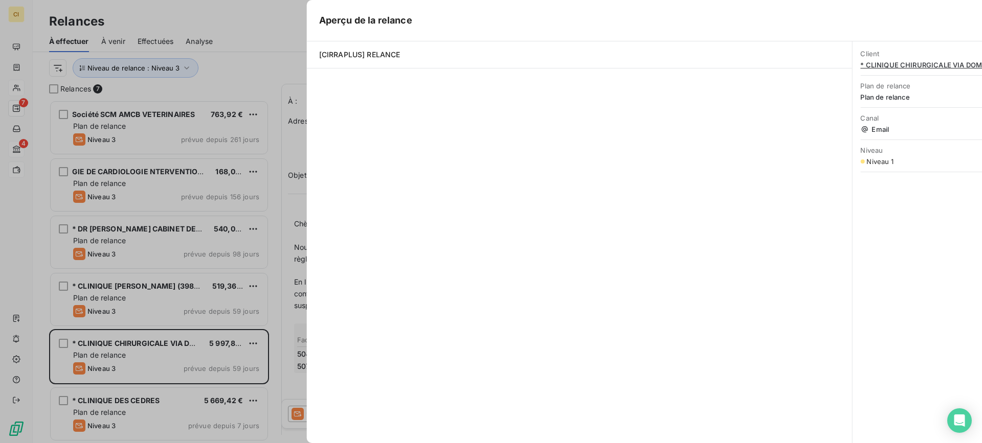
scroll to position [336, 212]
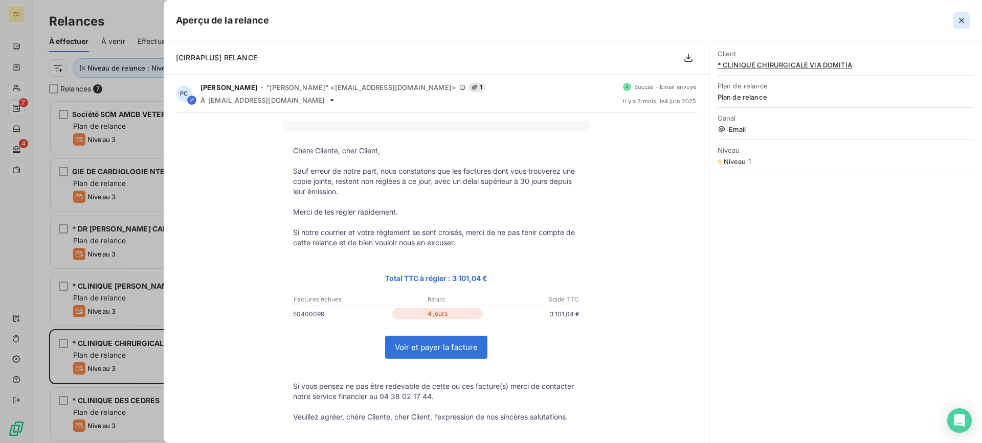
click at [960, 19] on icon "button" at bounding box center [961, 20] width 5 height 5
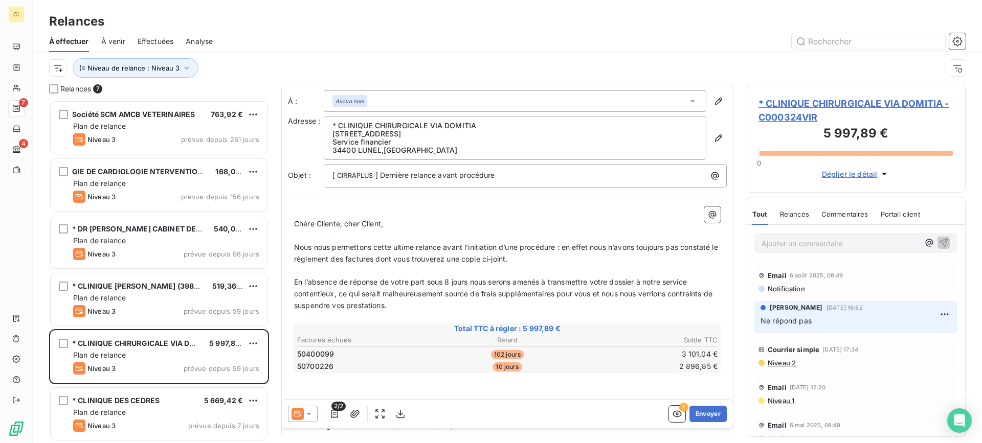
click at [784, 287] on span "Notification" at bounding box center [786, 289] width 38 height 8
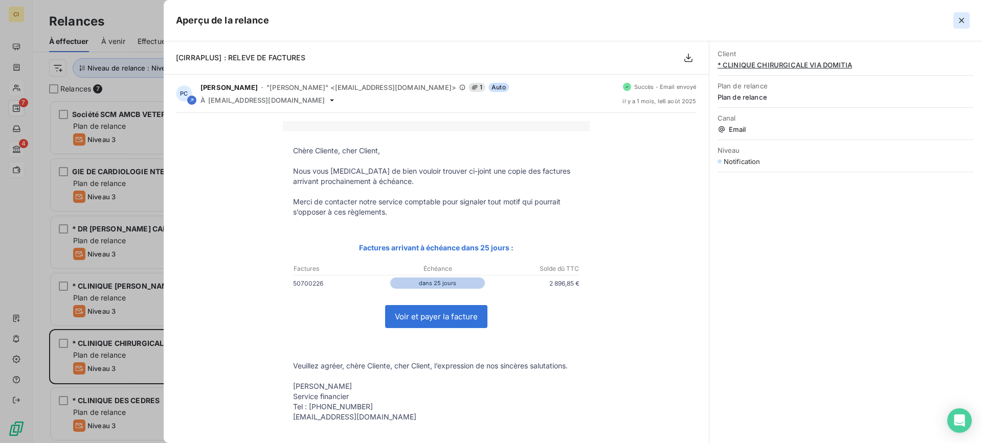
click at [960, 21] on icon "button" at bounding box center [961, 20] width 10 height 10
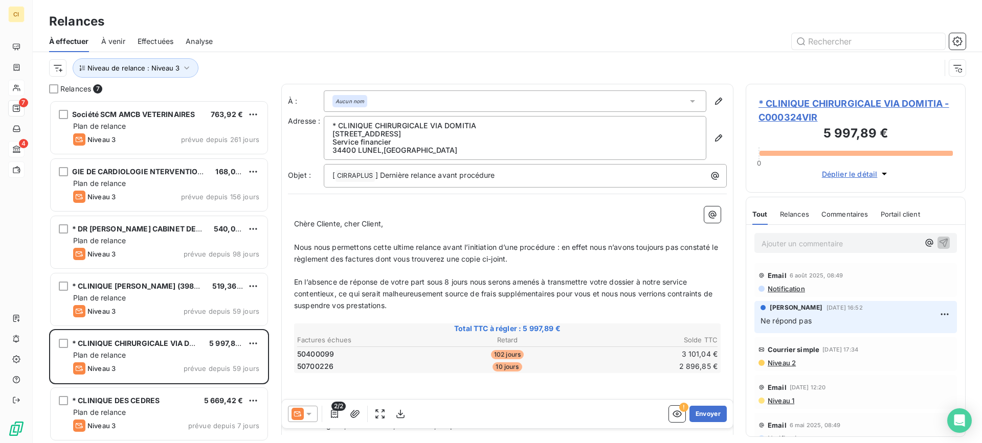
click at [785, 400] on span "Niveau 1" at bounding box center [781, 401] width 28 height 8
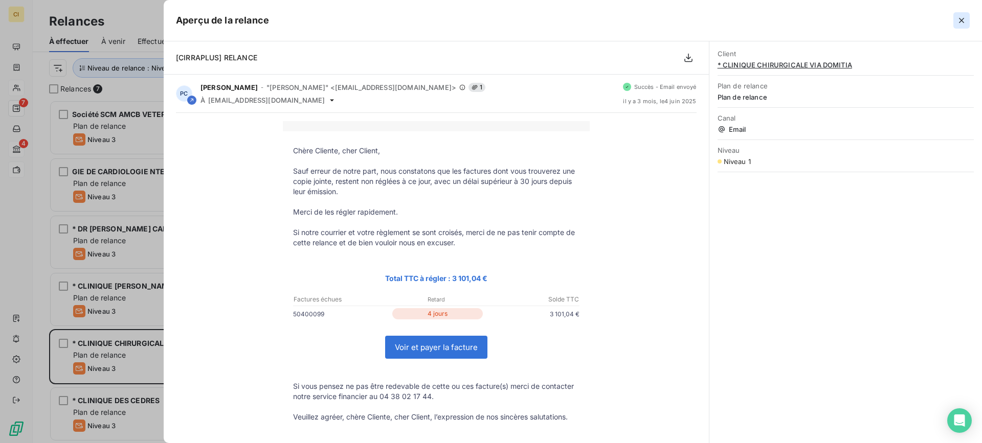
click at [963, 20] on icon "button" at bounding box center [961, 20] width 10 height 10
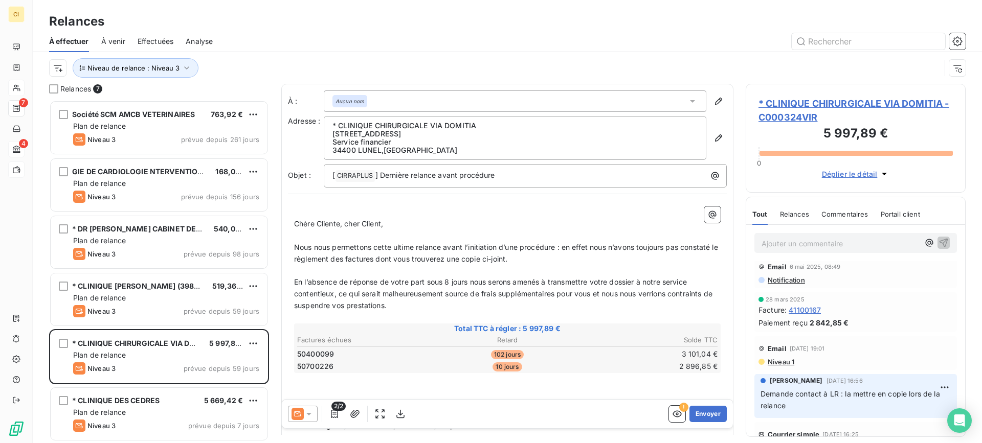
scroll to position [205, 0]
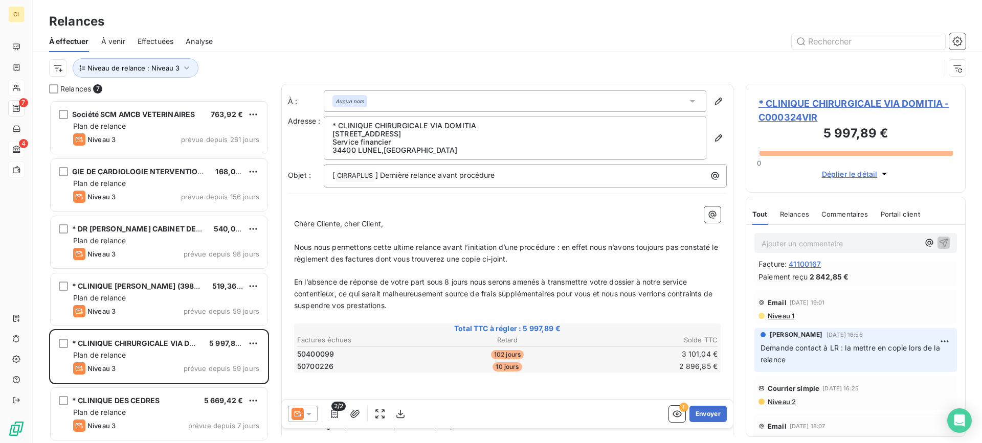
click at [784, 313] on span "Niveau 1" at bounding box center [781, 316] width 28 height 8
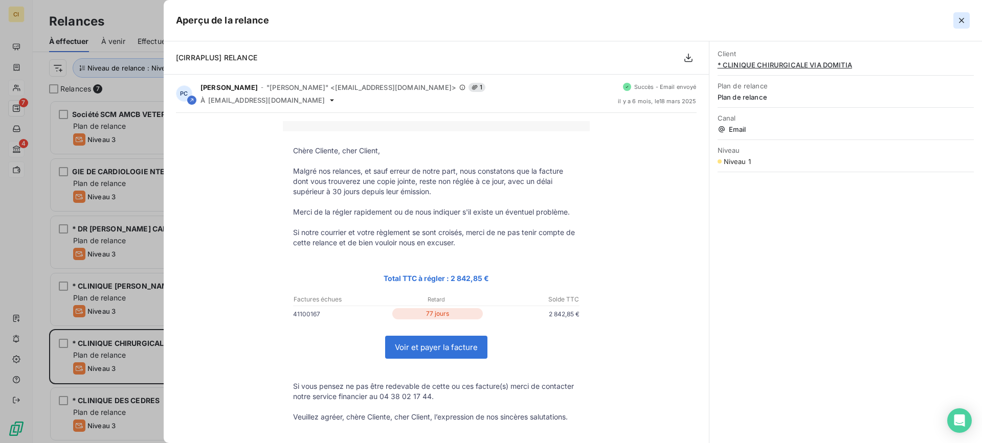
click at [961, 20] on icon "button" at bounding box center [961, 20] width 5 height 5
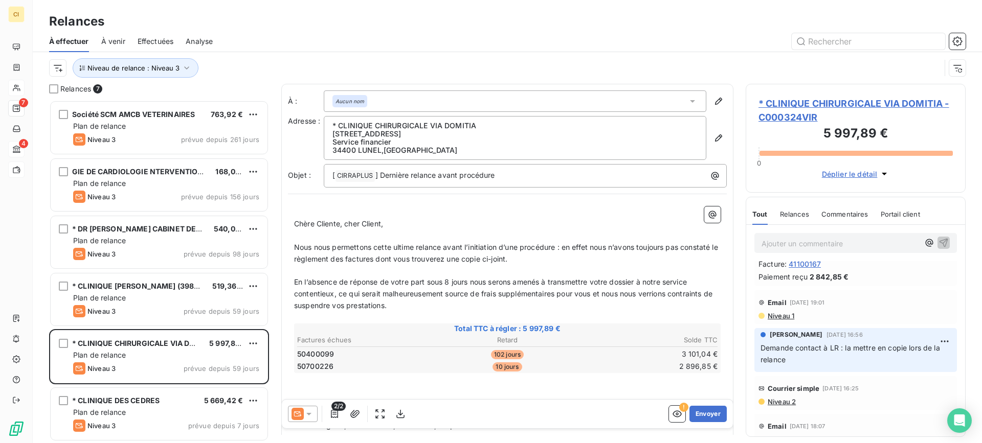
click at [862, 99] on span "* CLINIQUE CHIRURGICALE VIA DOMITIA - C000324VIR" at bounding box center [856, 111] width 194 height 28
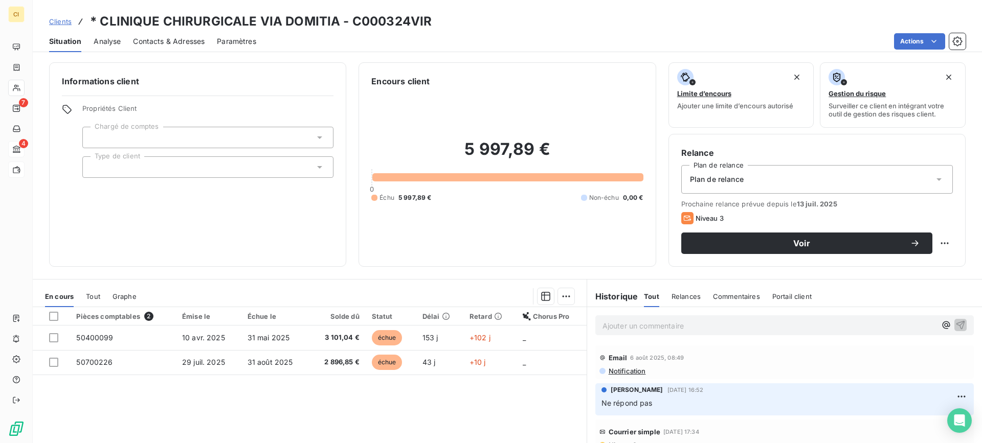
click at [151, 39] on span "Contacts & Adresses" at bounding box center [169, 41] width 72 height 10
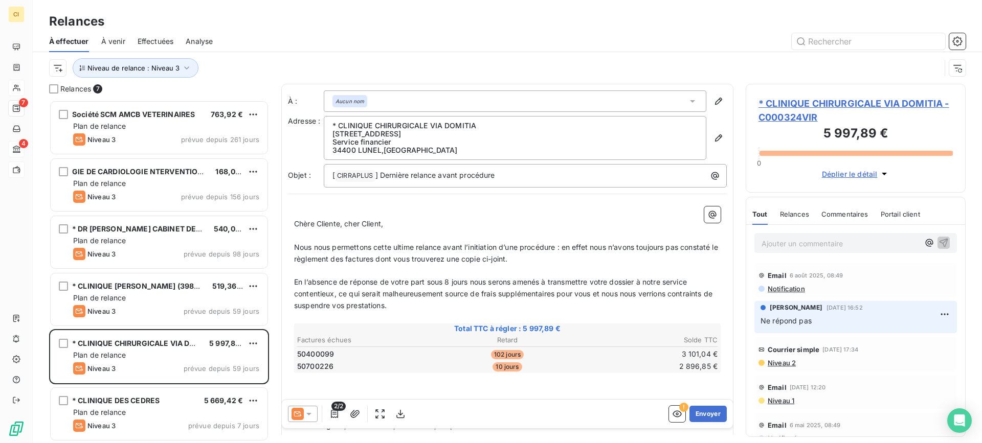
scroll to position [336, 212]
click at [771, 242] on p "Ajouter un commentaire ﻿" at bounding box center [841, 243] width 158 height 13
click at [763, 244] on span "Mail à LR pour lui demande de l'aide" at bounding box center [824, 242] width 124 height 9
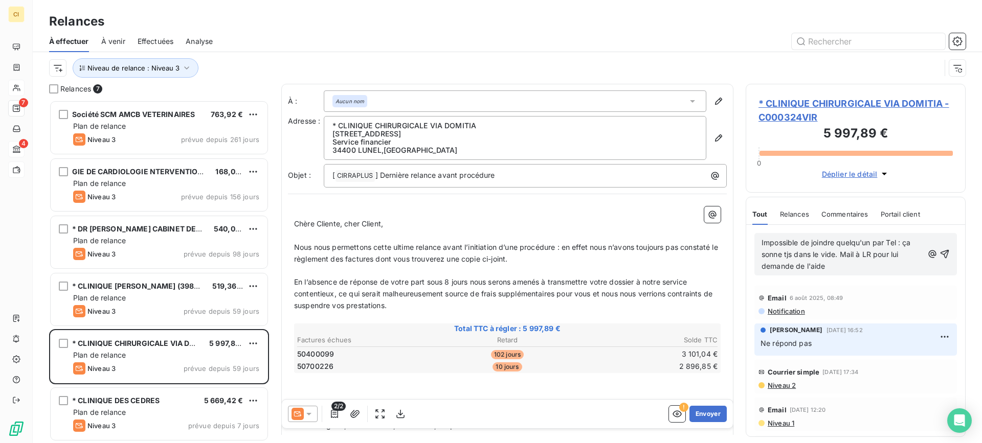
click at [826, 265] on p "Impossible de joindre quelqu'un par Tel : ça sonne tjs dans le vide. Mail à LR …" at bounding box center [843, 254] width 162 height 35
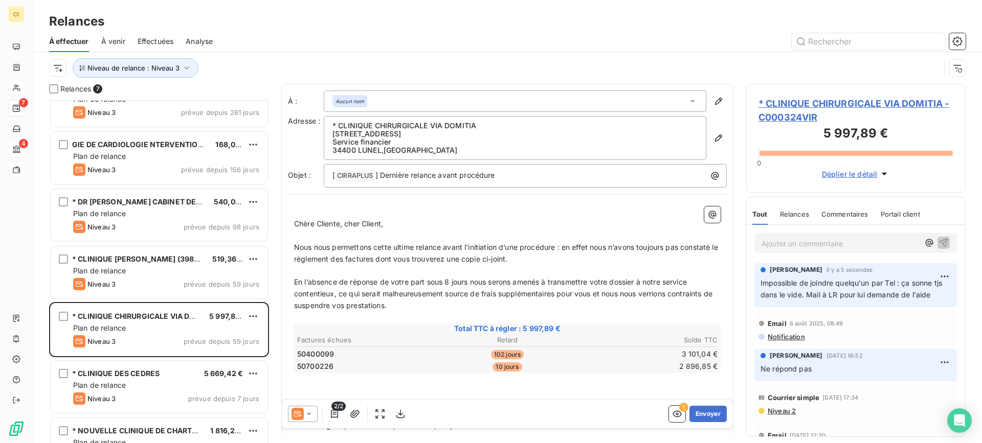
scroll to position [52, 0]
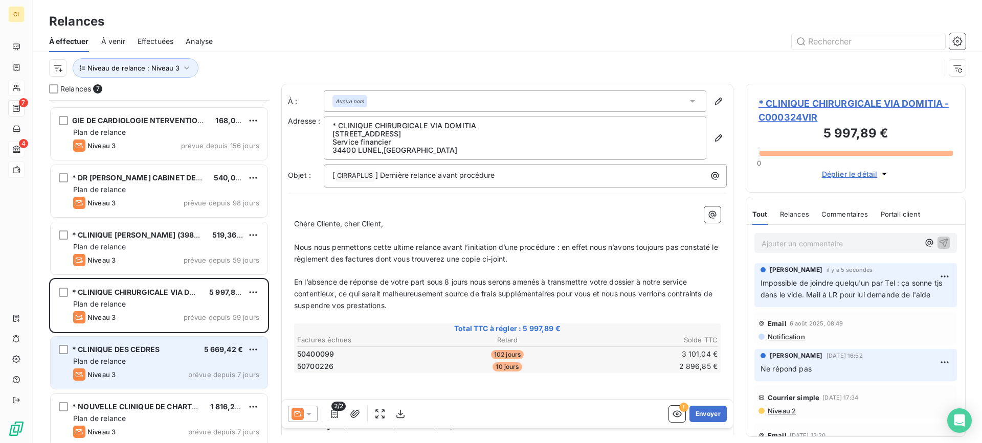
click at [150, 359] on div "Plan de relance" at bounding box center [166, 362] width 186 height 10
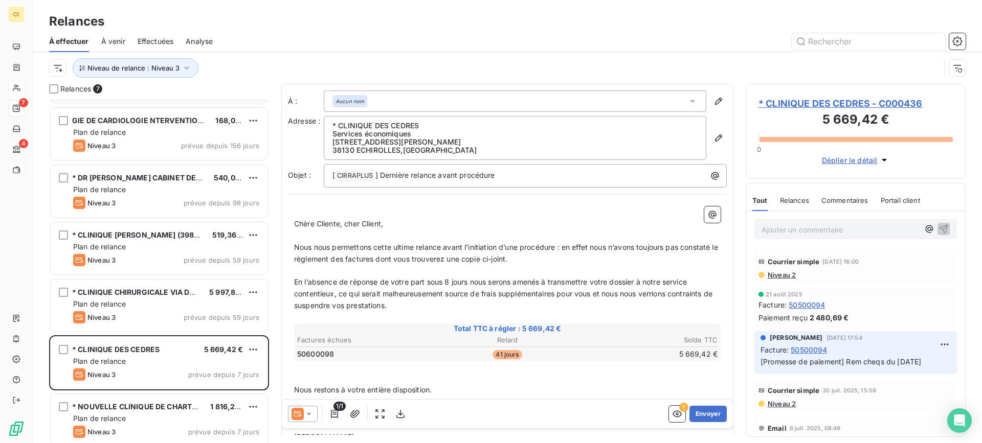
click at [864, 104] on span "* CLINIQUE DES CEDRES - C000436" at bounding box center [856, 104] width 194 height 14
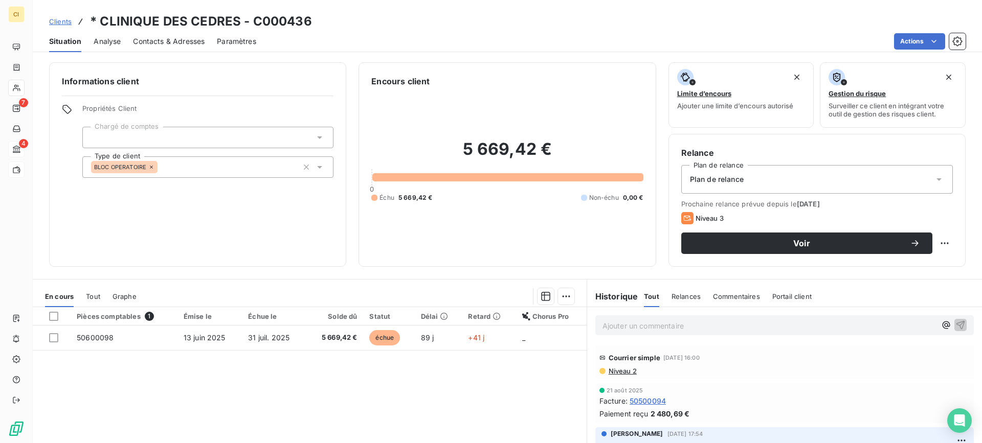
click at [174, 42] on span "Contacts & Adresses" at bounding box center [169, 41] width 72 height 10
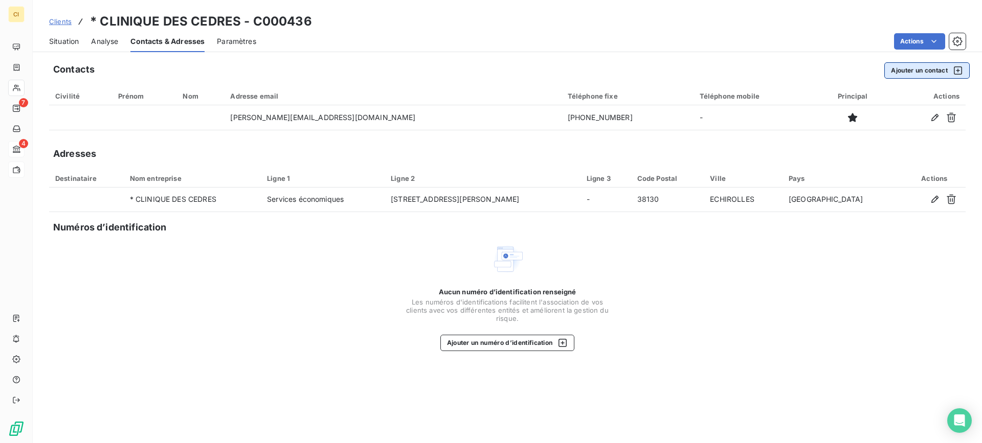
click at [915, 69] on button "Ajouter un contact" at bounding box center [926, 70] width 85 height 16
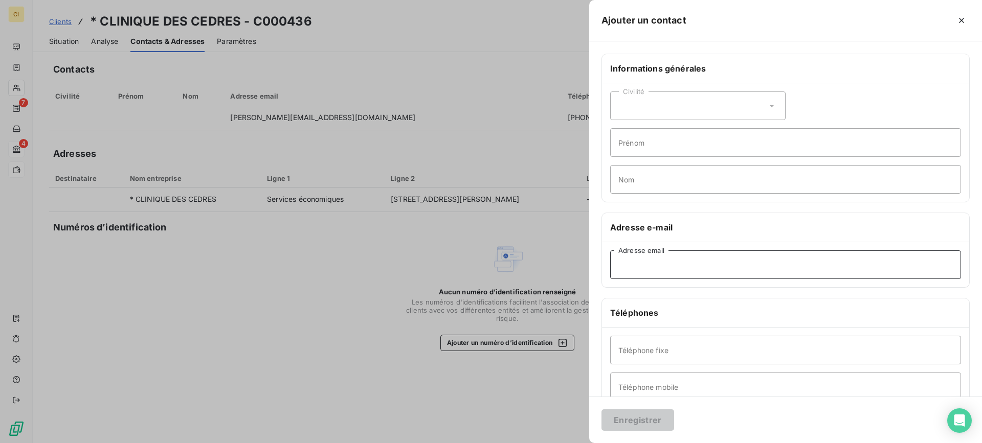
click at [653, 266] on input "Adresse email" at bounding box center [785, 265] width 351 height 29
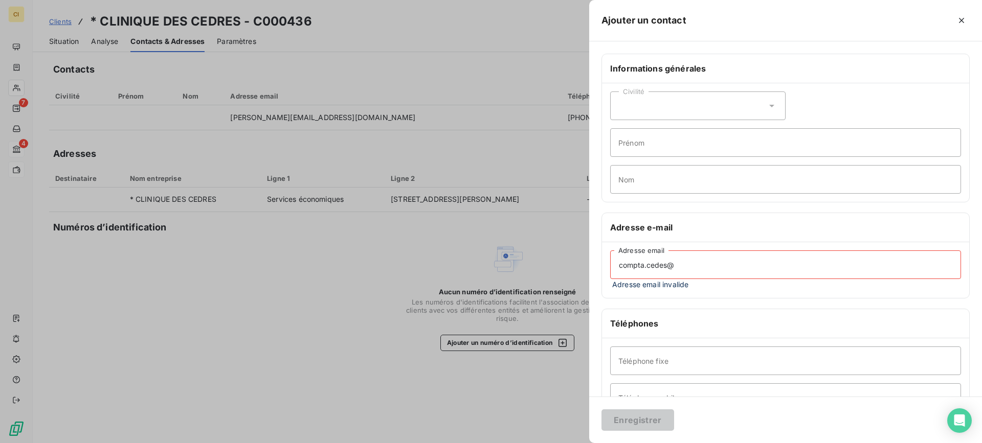
click at [676, 266] on input "compta.cedes@" at bounding box center [785, 265] width 351 height 29
paste input "[DOMAIN_NAME]"
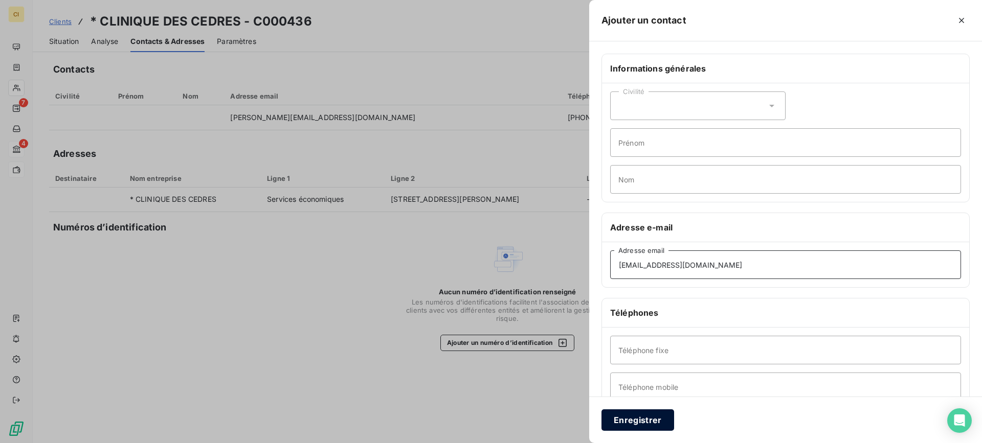
type input "[EMAIL_ADDRESS][DOMAIN_NAME]"
click at [628, 417] on button "Enregistrer" at bounding box center [638, 420] width 73 height 21
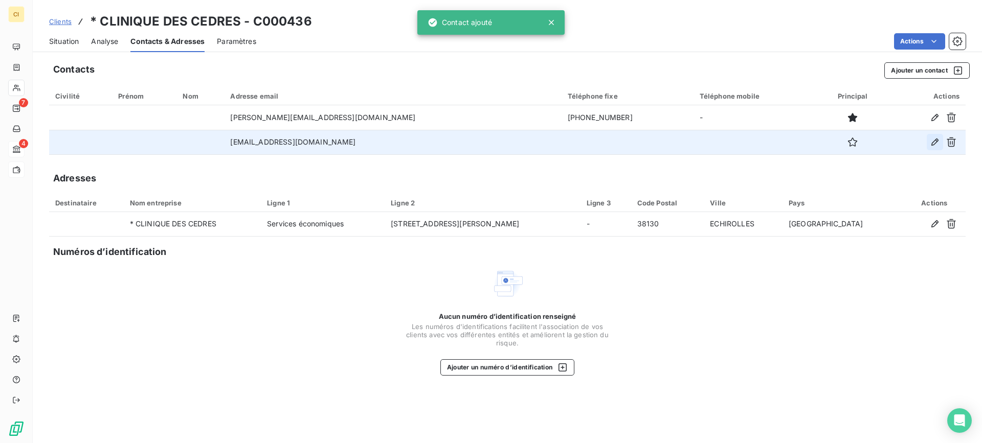
click at [934, 137] on icon "button" at bounding box center [935, 142] width 10 height 10
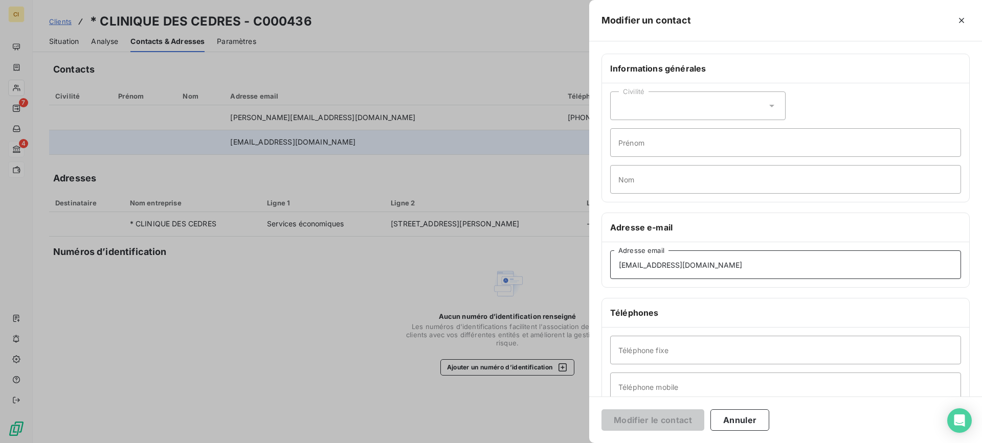
click at [660, 265] on input "[EMAIL_ADDRESS][DOMAIN_NAME]" at bounding box center [785, 265] width 351 height 29
type input "[EMAIL_ADDRESS][DOMAIN_NAME]"
click at [644, 147] on input "Prénom" at bounding box center [785, 142] width 351 height 29
type input "Relances"
click at [630, 414] on button "Modifier le contact" at bounding box center [653, 420] width 103 height 21
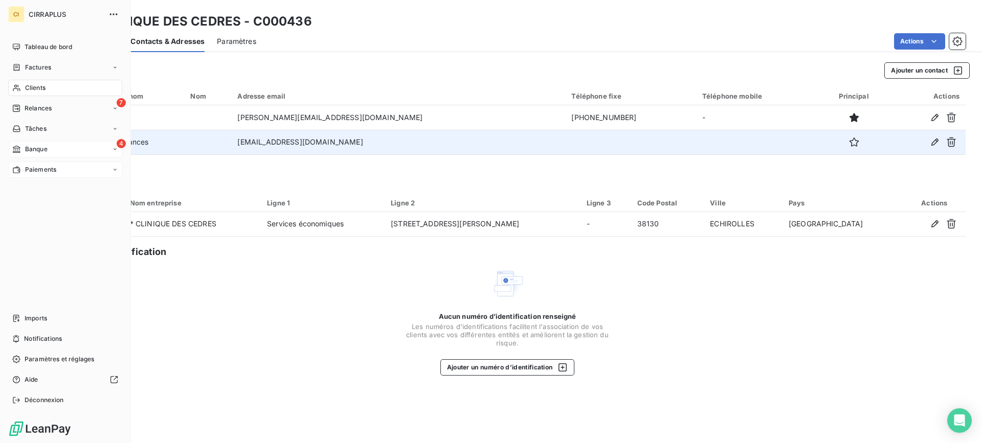
drag, startPoint x: 37, startPoint y: 88, endPoint x: 102, endPoint y: 80, distance: 65.0
click at [37, 88] on span "Clients" at bounding box center [35, 87] width 20 height 9
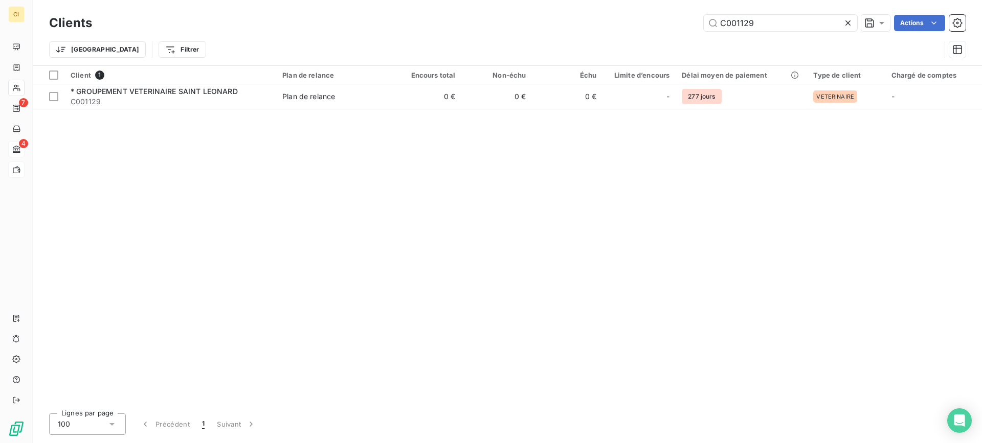
drag, startPoint x: 791, startPoint y: 23, endPoint x: 576, endPoint y: 22, distance: 214.8
click at [576, 22] on div "C001129 Actions" at bounding box center [534, 23] width 861 height 16
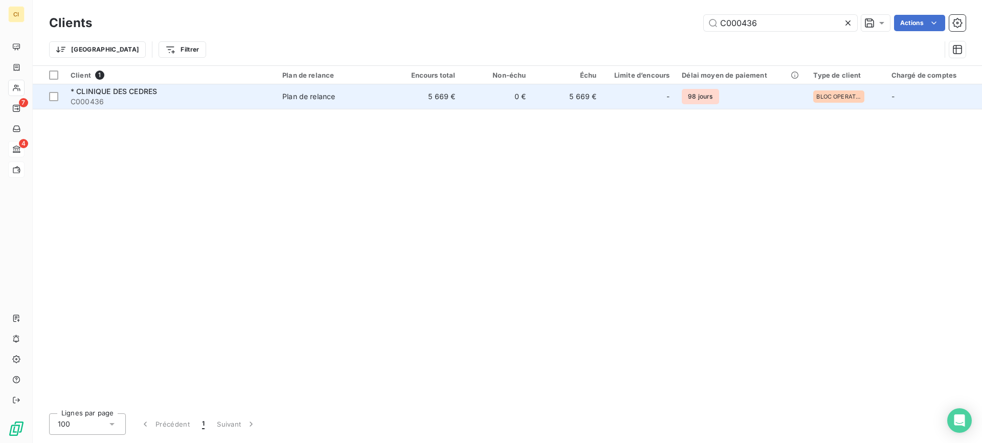
type input "C000436"
click at [122, 91] on span "* CLINIQUE DES CEDRES" at bounding box center [114, 91] width 86 height 9
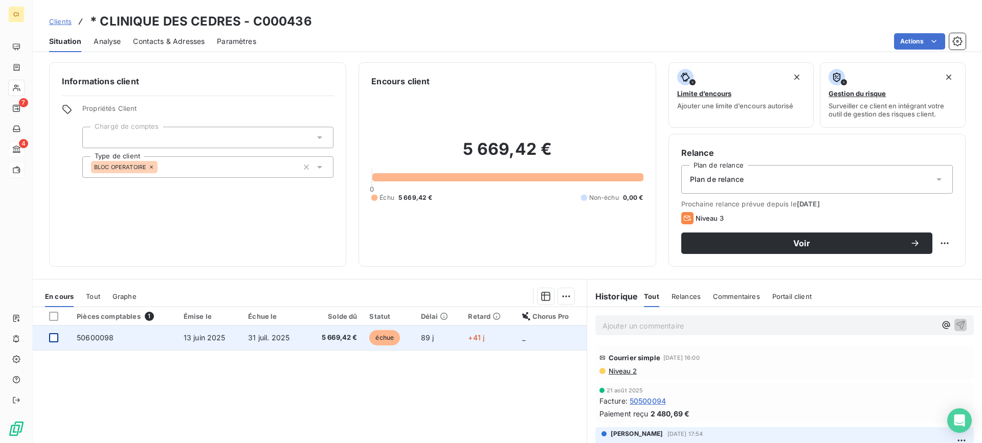
click at [55, 339] on div at bounding box center [53, 337] width 9 height 9
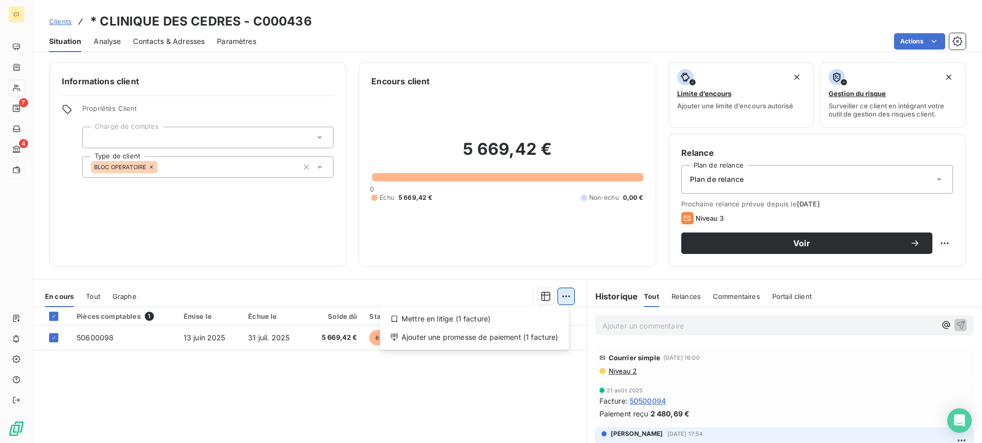
click at [561, 296] on html "CI 7 4 Clients * CLINIQUE DES CEDRES - C000436 Situation Analyse Contacts & Adr…" at bounding box center [491, 221] width 982 height 443
click at [498, 338] on div "Ajouter une promesse de paiement (1 facture)" at bounding box center [474, 337] width 181 height 16
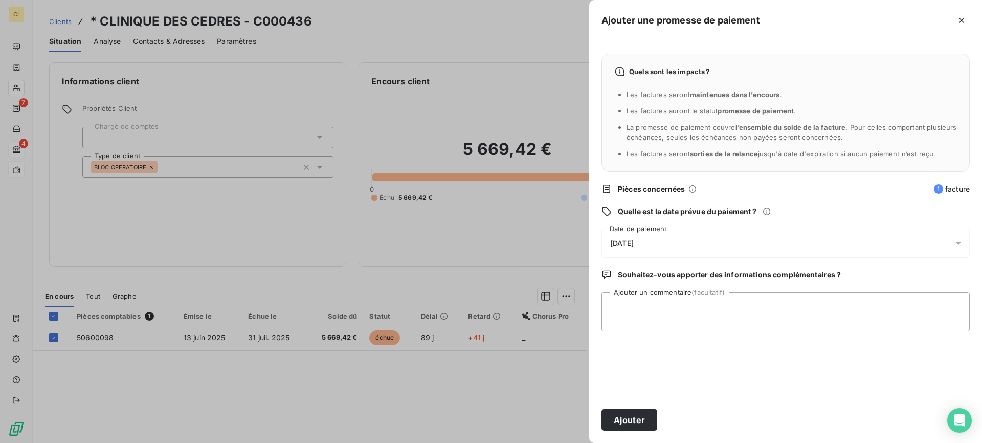
click at [958, 243] on icon at bounding box center [958, 243] width 5 height 3
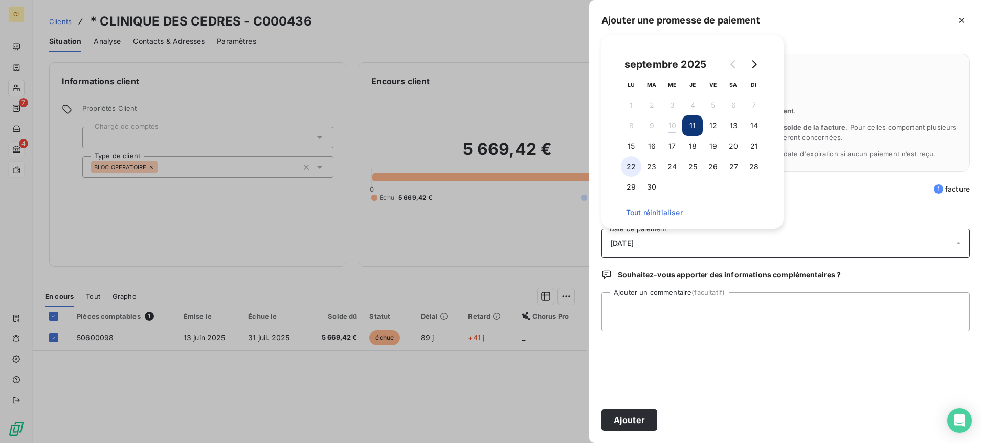
click at [633, 168] on button "22" at bounding box center [631, 167] width 20 height 20
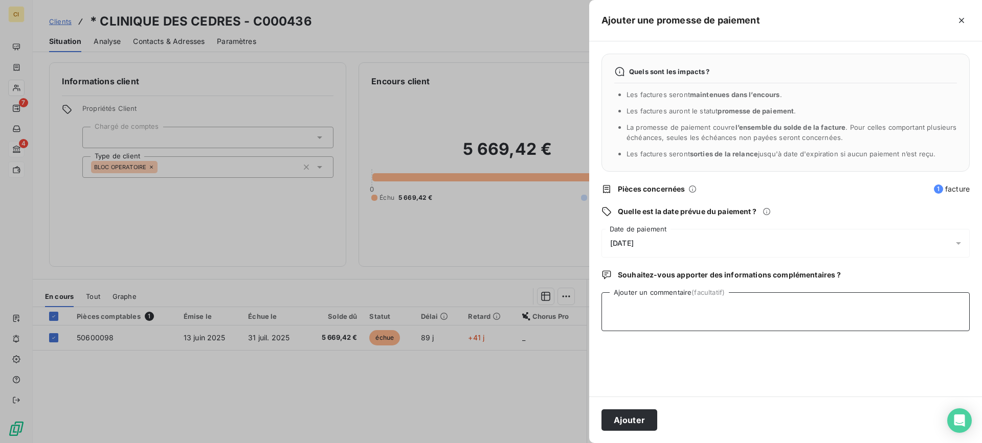
click at [644, 316] on textarea "Ajouter un commentaire (facultatif)" at bounding box center [786, 312] width 368 height 39
type textarea "Cheq parti cette semaine : en attente réception"
click at [629, 418] on button "Ajouter" at bounding box center [630, 420] width 56 height 21
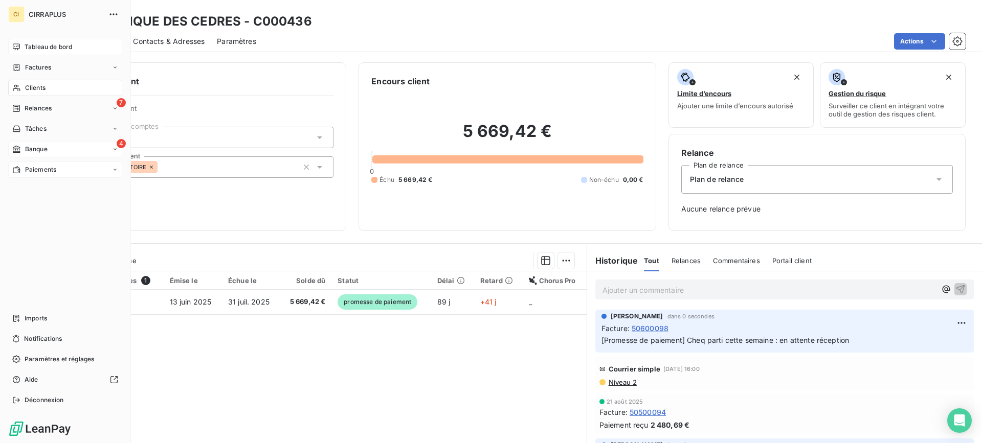
click at [44, 49] on span "Tableau de bord" at bounding box center [49, 46] width 48 height 9
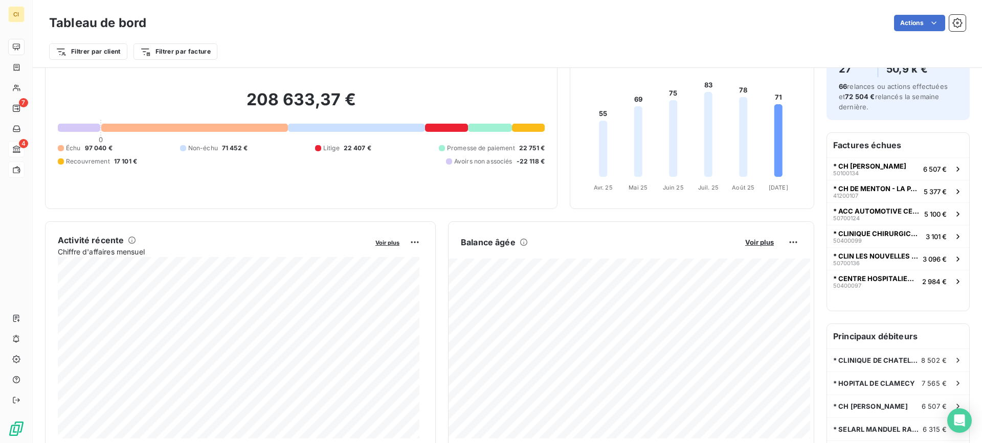
scroll to position [54, 0]
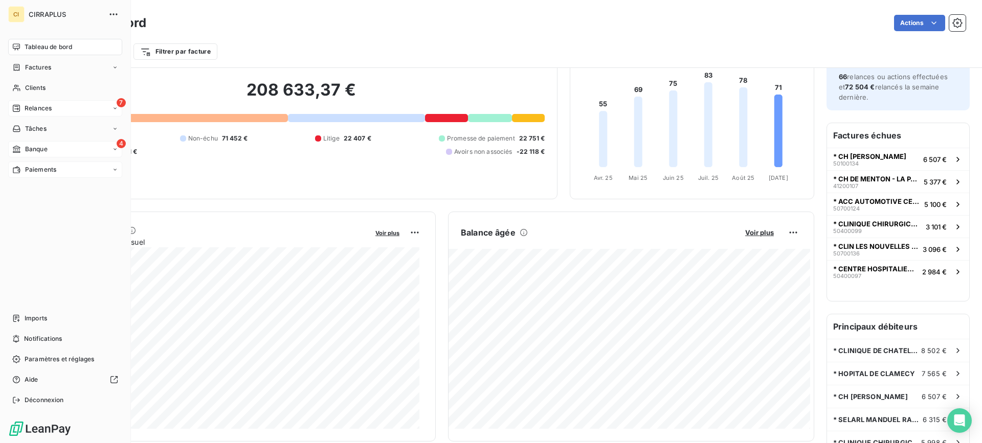
click at [36, 106] on span "Relances" at bounding box center [38, 108] width 27 height 9
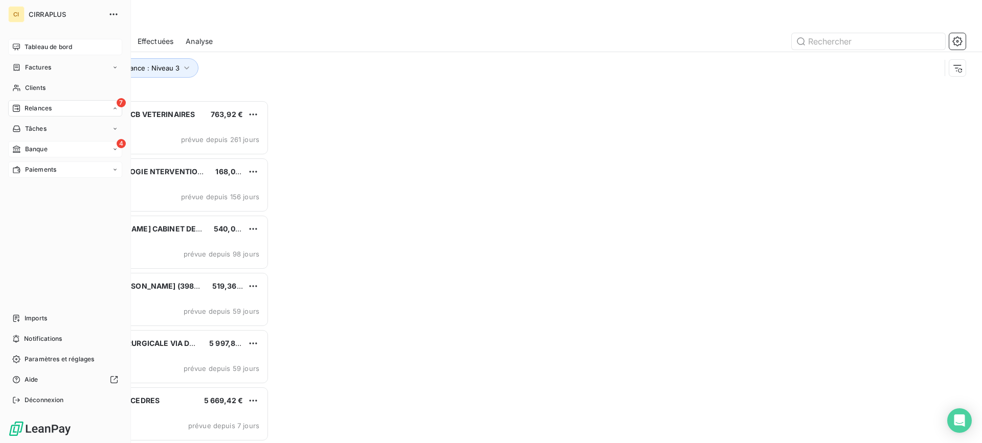
scroll to position [336, 212]
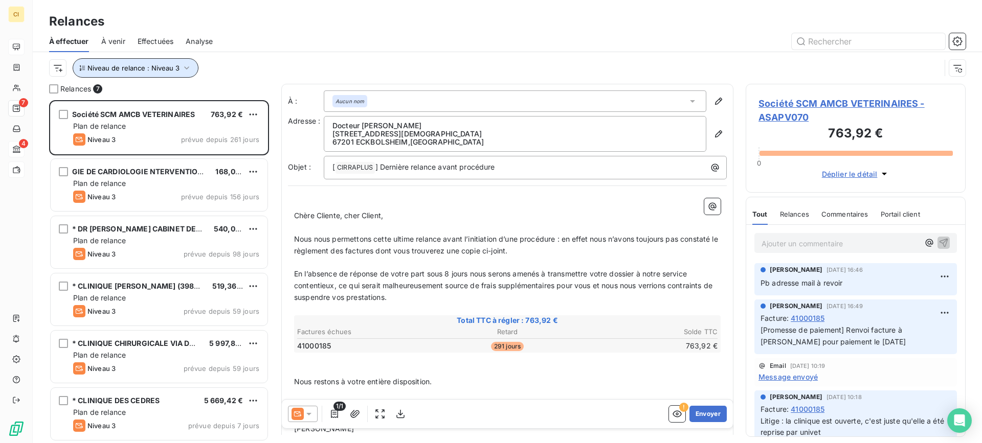
click at [185, 66] on icon "button" at bounding box center [187, 68] width 10 height 10
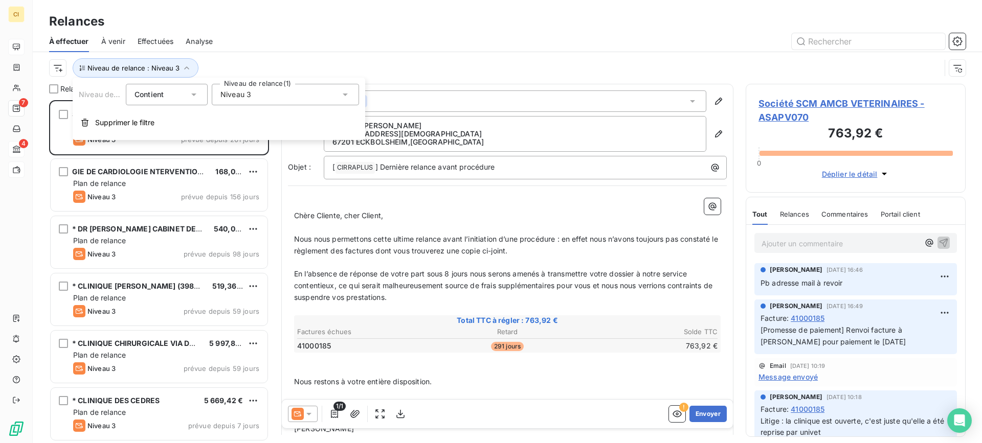
click at [345, 95] on icon at bounding box center [345, 95] width 5 height 3
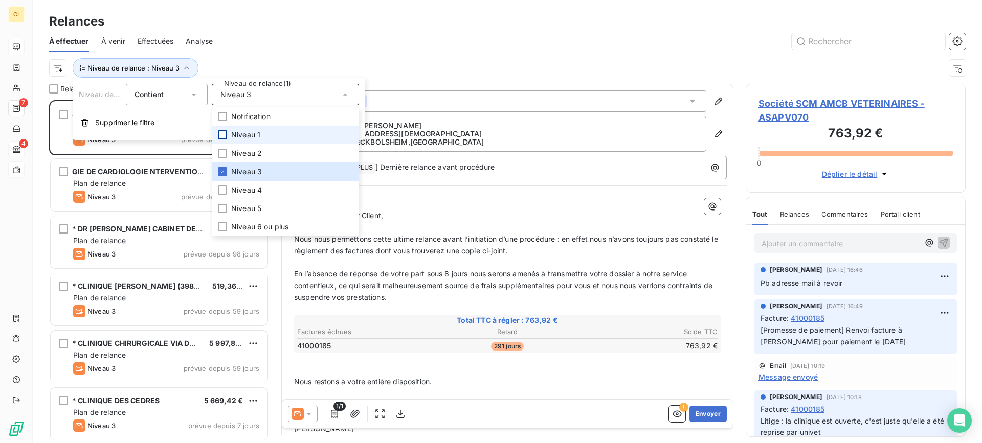
click at [227, 132] on div at bounding box center [222, 134] width 9 height 9
click at [225, 176] on li "Niveau 3" at bounding box center [285, 172] width 147 height 18
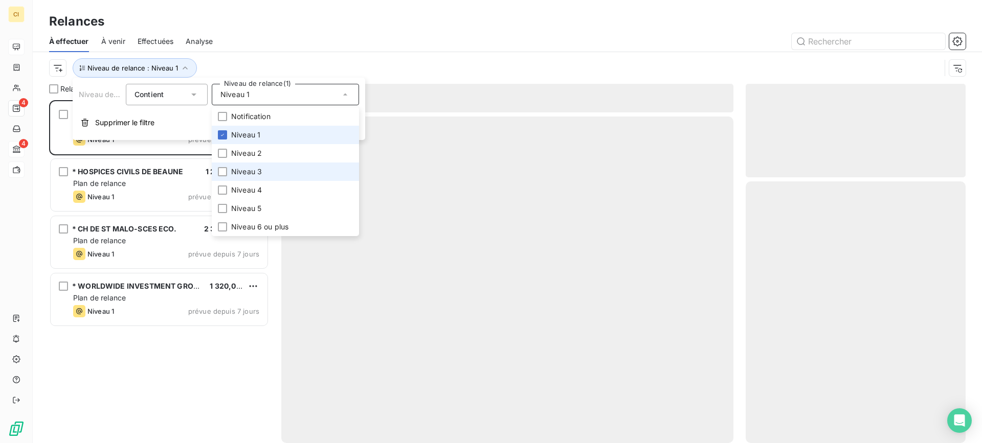
scroll to position [336, 212]
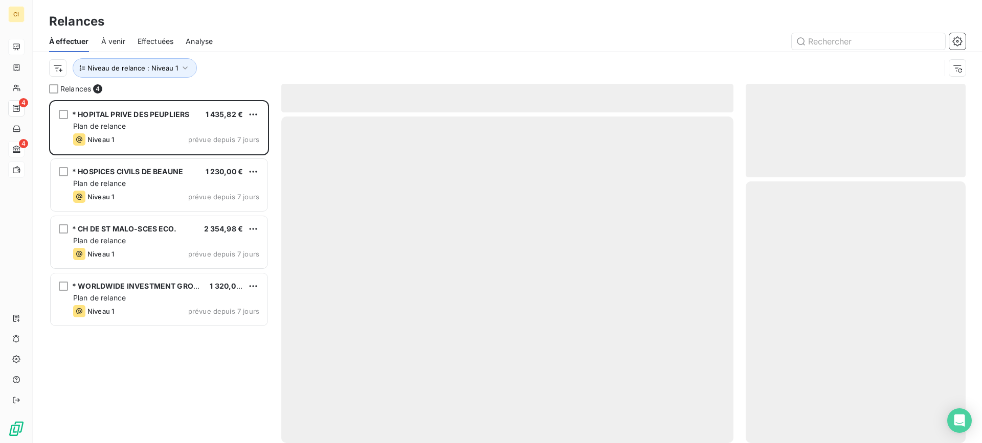
click at [320, 39] on div at bounding box center [595, 41] width 741 height 16
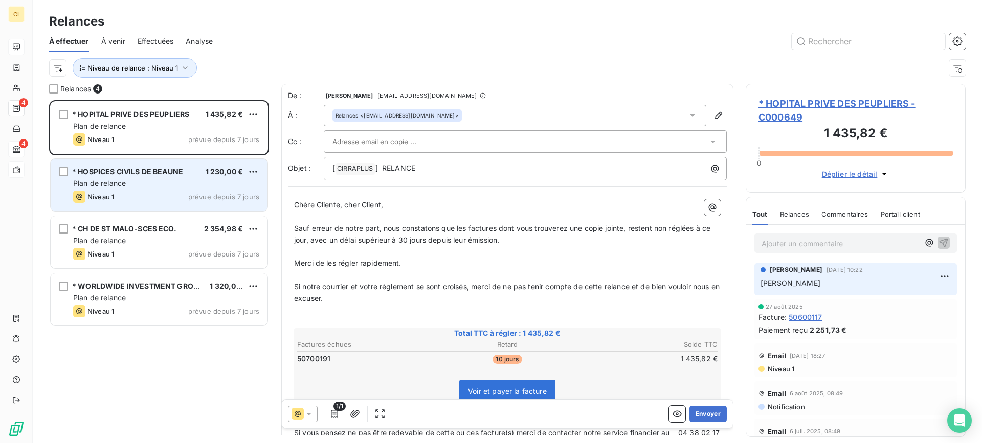
click at [149, 179] on div "Plan de relance" at bounding box center [166, 184] width 186 height 10
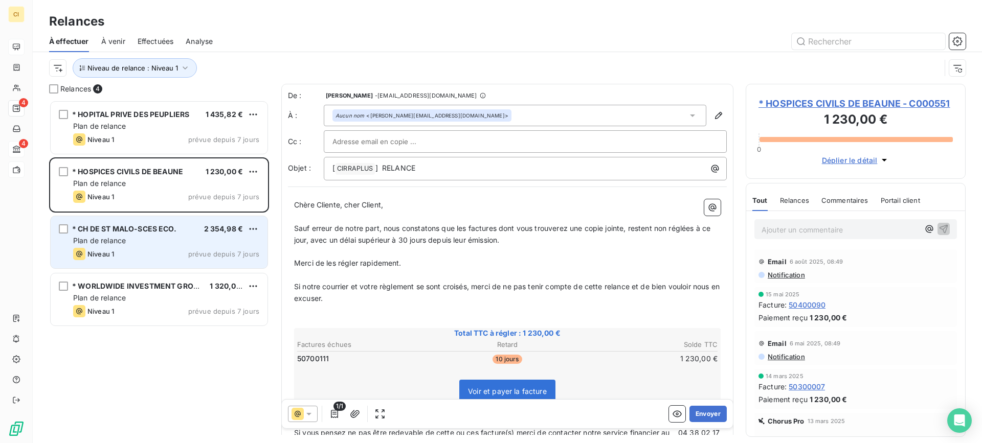
click at [132, 242] on div "Plan de relance" at bounding box center [166, 241] width 186 height 10
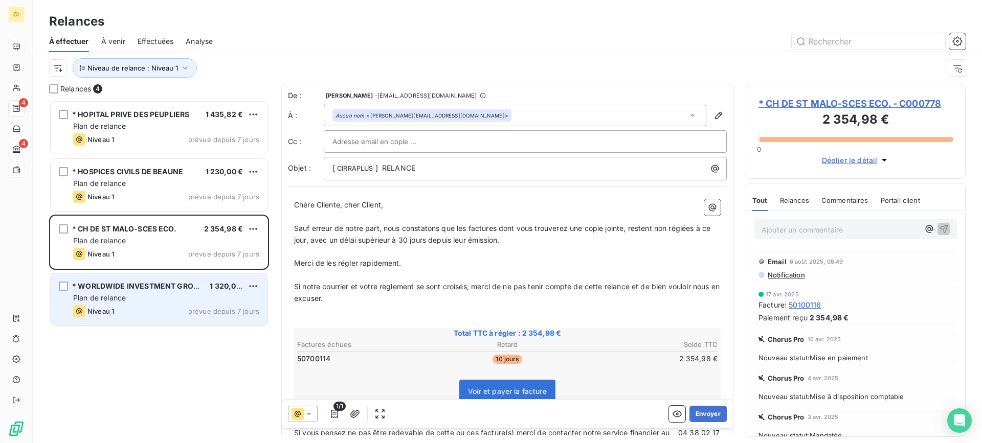
click at [113, 301] on span "Plan de relance" at bounding box center [99, 298] width 53 height 9
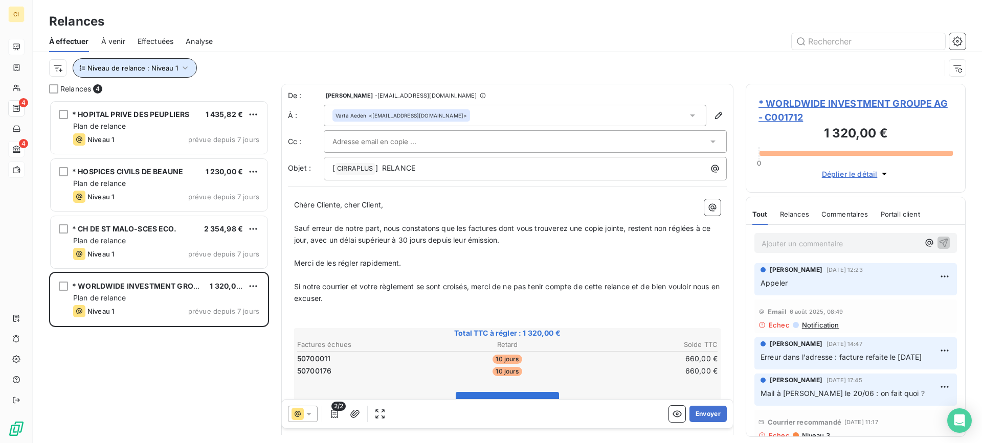
click at [184, 68] on icon "button" at bounding box center [185, 68] width 10 height 10
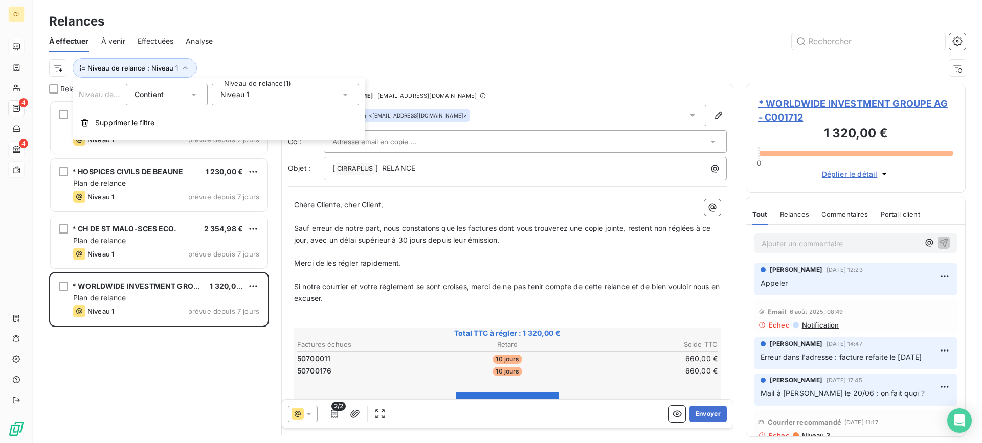
click at [345, 96] on icon at bounding box center [345, 95] width 10 height 10
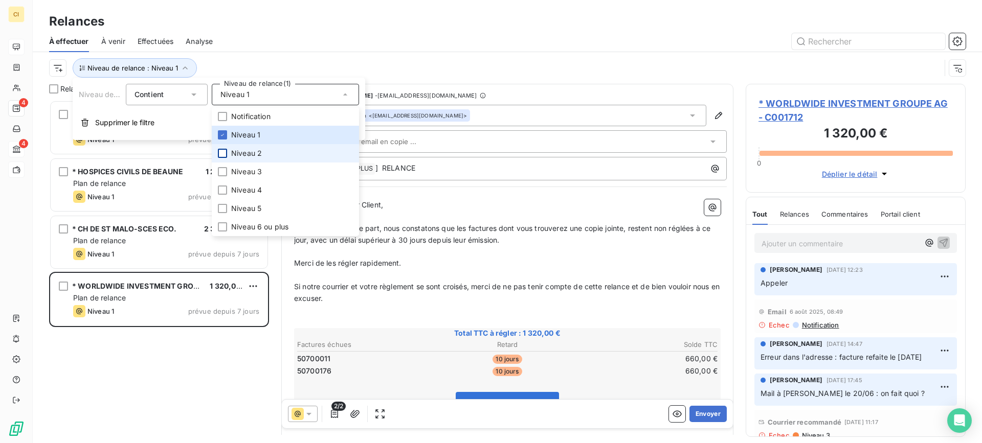
click at [221, 151] on div at bounding box center [222, 153] width 9 height 9
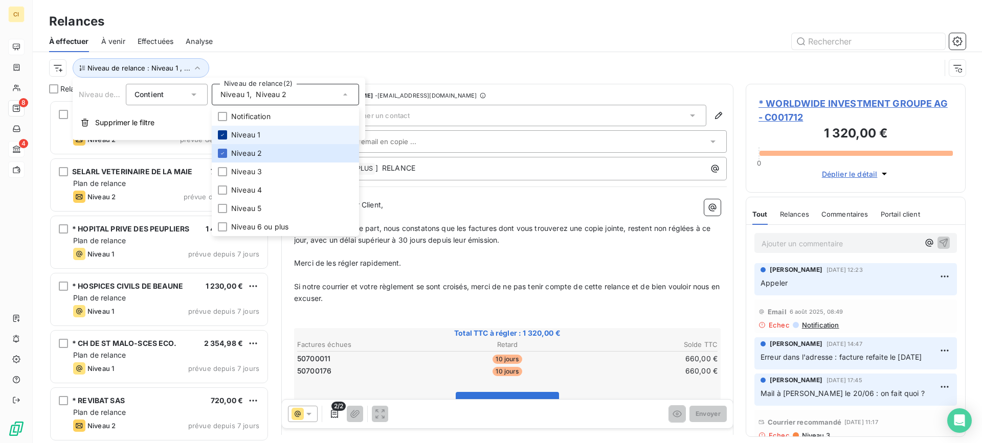
scroll to position [336, 212]
click at [224, 138] on icon at bounding box center [222, 135] width 6 height 6
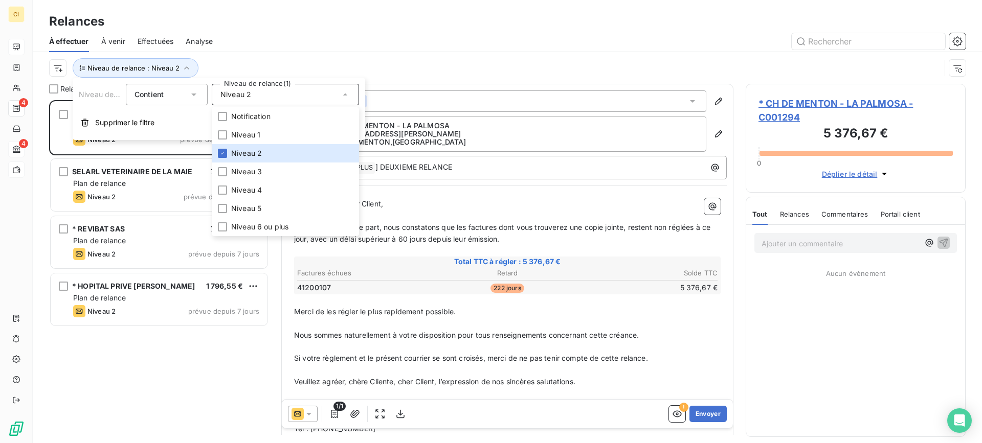
scroll to position [336, 212]
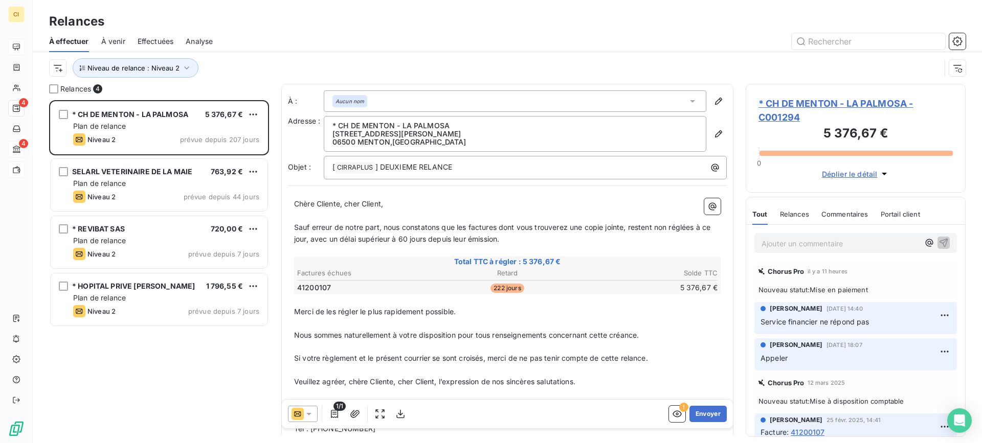
click at [265, 20] on div "Relances" at bounding box center [507, 21] width 949 height 18
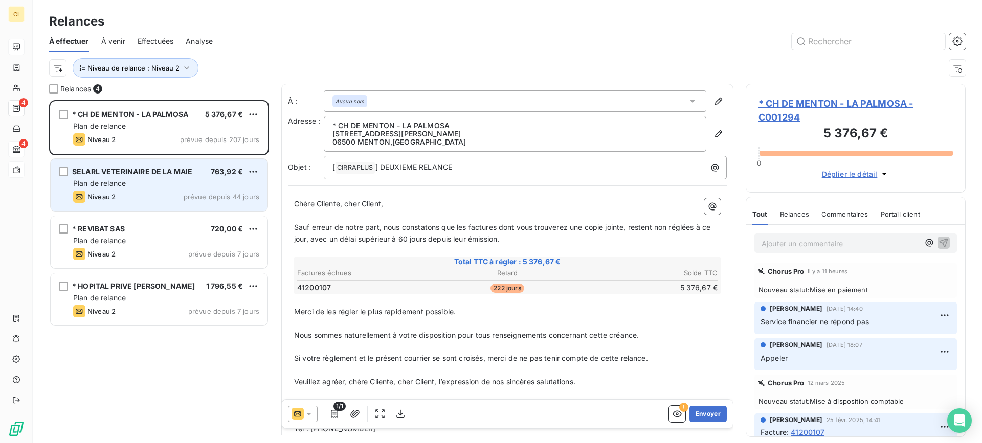
click at [146, 194] on div "Niveau 2 prévue depuis 44 jours" at bounding box center [166, 197] width 186 height 12
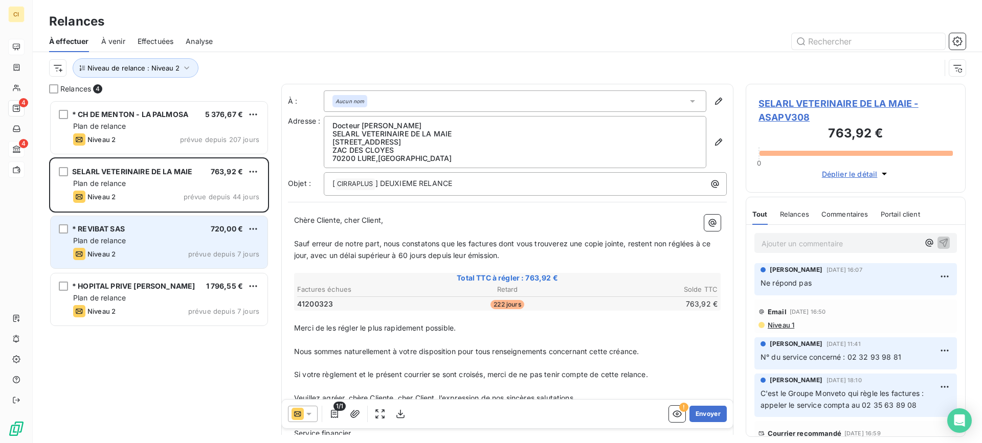
click at [141, 229] on div "* REVIBAT SAS 720,00 €" at bounding box center [166, 229] width 186 height 9
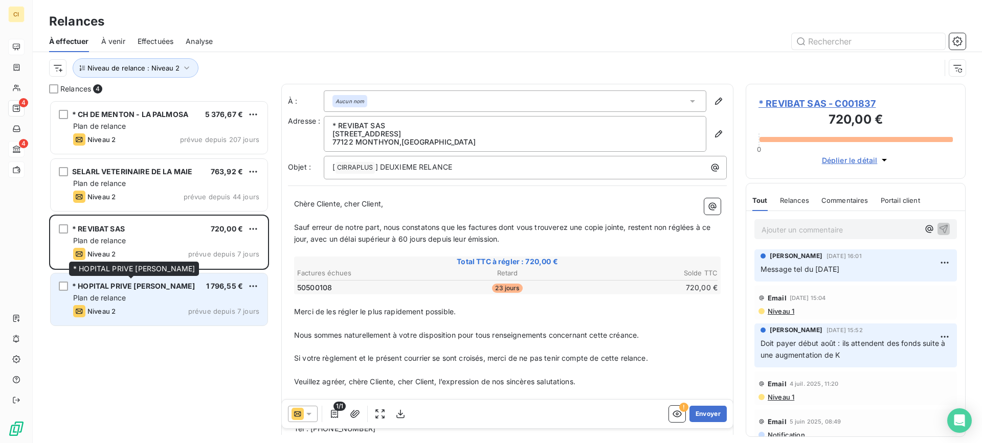
click at [128, 291] on div "* HOPITAL PRIVE [PERSON_NAME]" at bounding box center [133, 286] width 123 height 10
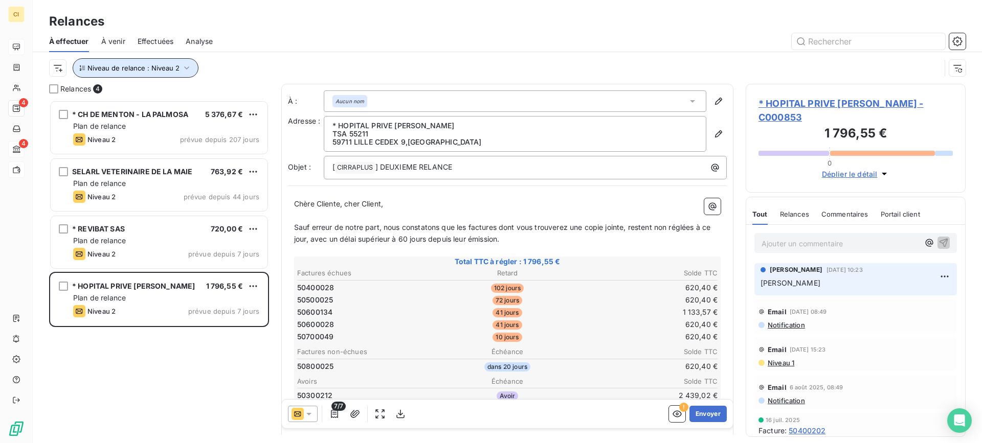
drag, startPoint x: 183, startPoint y: 68, endPoint x: 201, endPoint y: 74, distance: 19.1
click at [183, 68] on icon "button" at bounding box center [187, 68] width 10 height 10
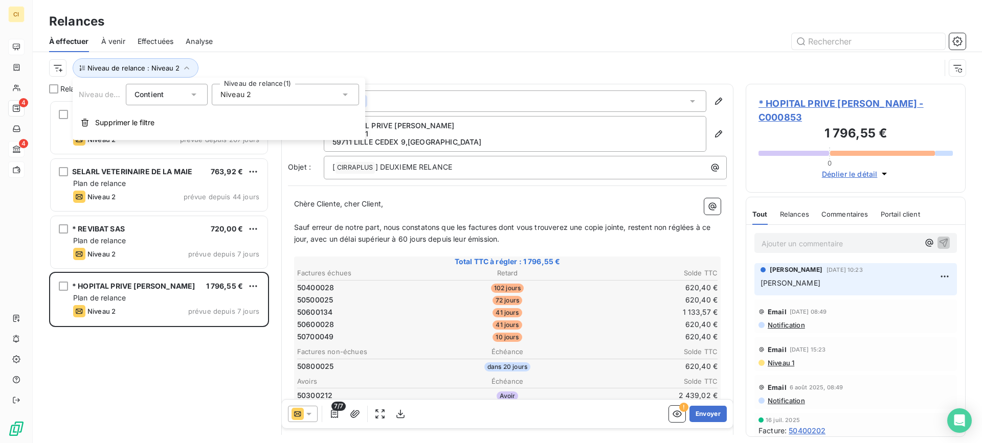
click at [346, 93] on icon at bounding box center [345, 95] width 10 height 10
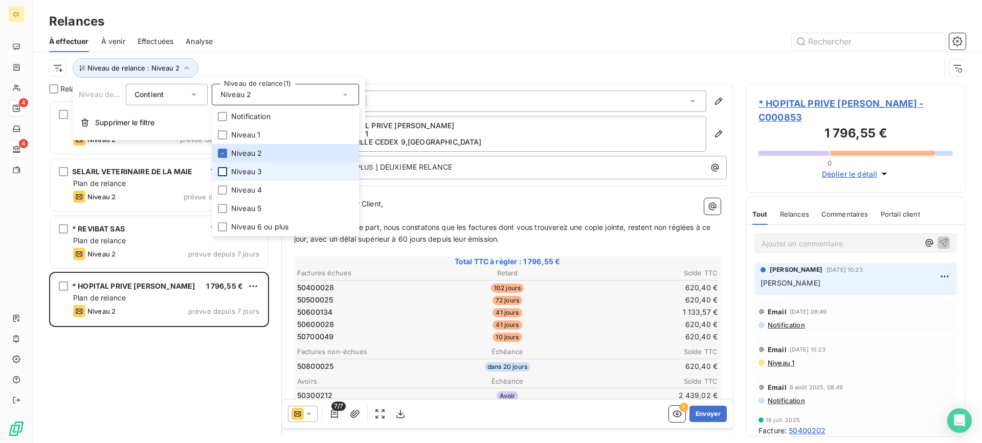
click at [225, 171] on div at bounding box center [222, 171] width 9 height 9
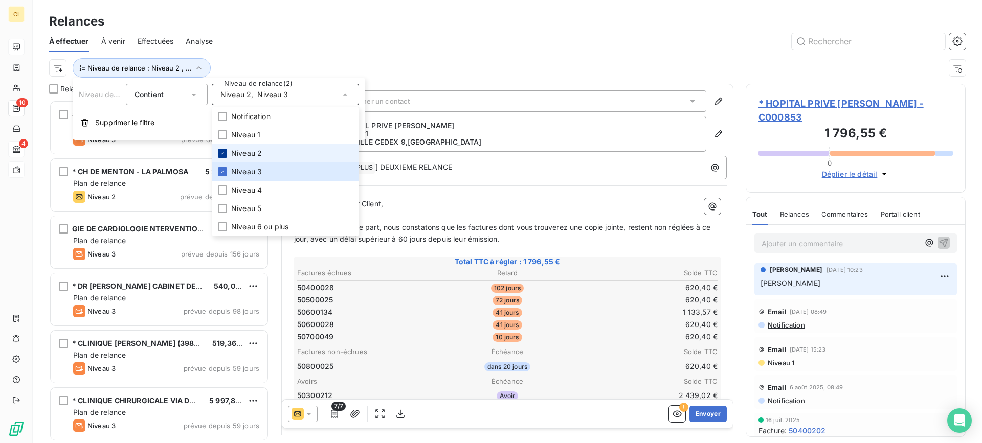
scroll to position [336, 212]
click at [225, 156] on icon at bounding box center [222, 153] width 6 height 6
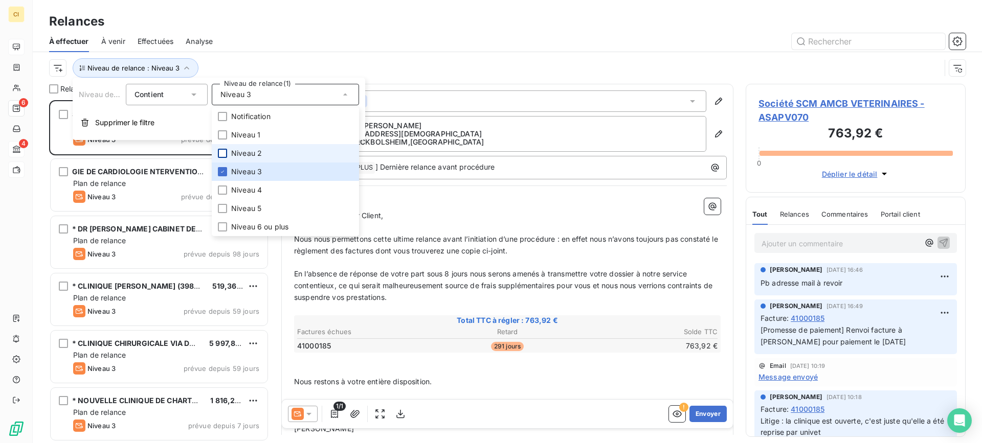
click at [286, 13] on div "Relances" at bounding box center [507, 21] width 949 height 18
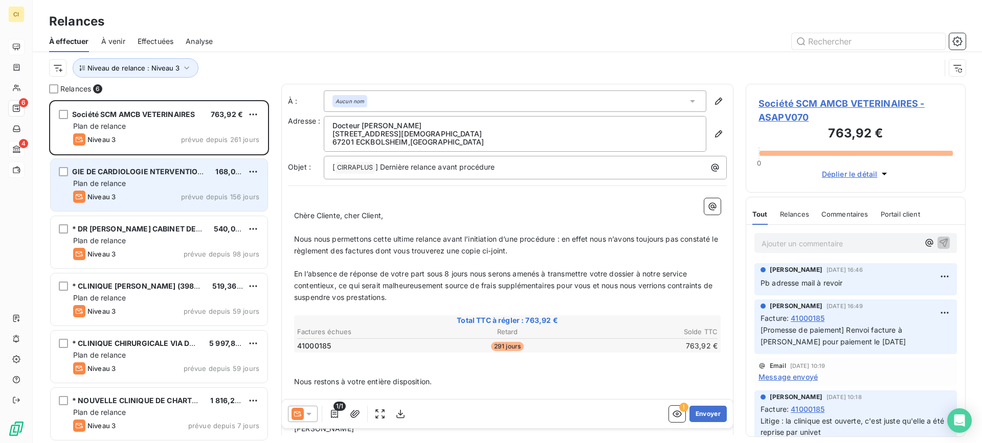
click at [135, 184] on div "Plan de relance" at bounding box center [166, 184] width 186 height 10
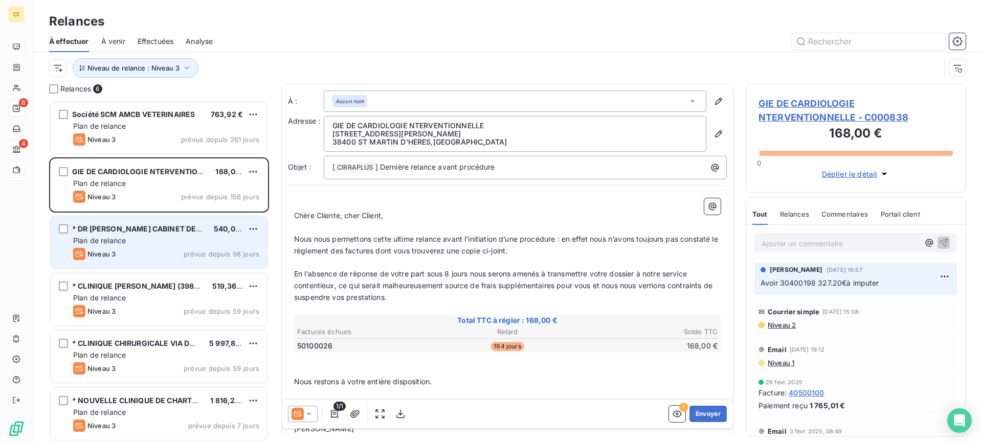
click at [140, 233] on span "* DR [PERSON_NAME] CABINET DENTAIRE" at bounding box center [147, 229] width 150 height 9
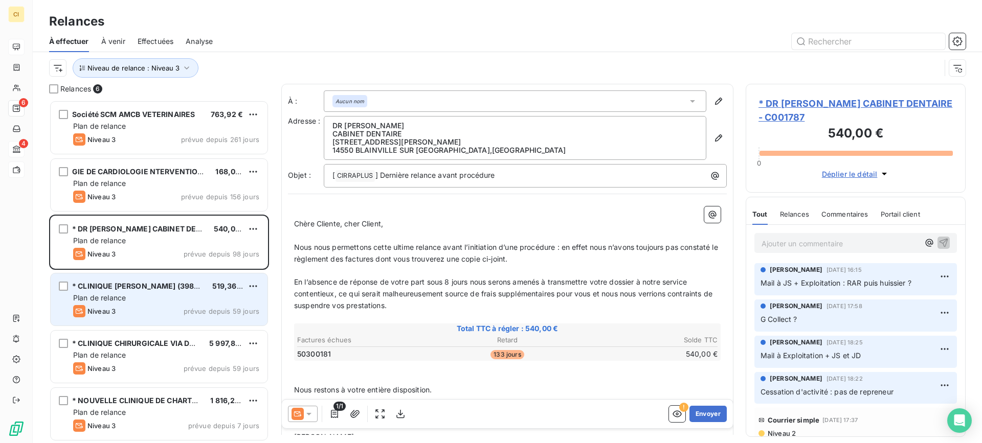
click at [143, 291] on div "* CLINIQUE [PERSON_NAME] (398SS)" at bounding box center [138, 286] width 132 height 10
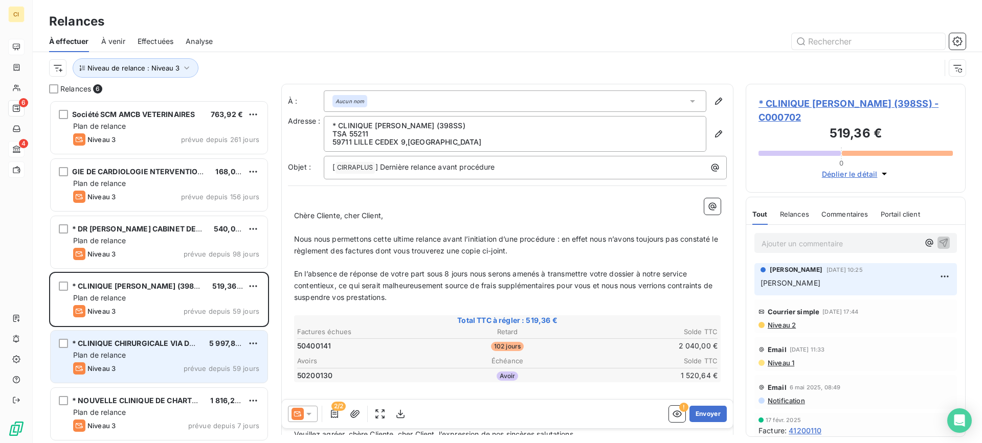
click at [139, 333] on div "* CLINIQUE CHIRURGICALE VIA DOMITIA 5 997,89 € Plan de relance Niveau 3 prévue …" at bounding box center [159, 357] width 217 height 52
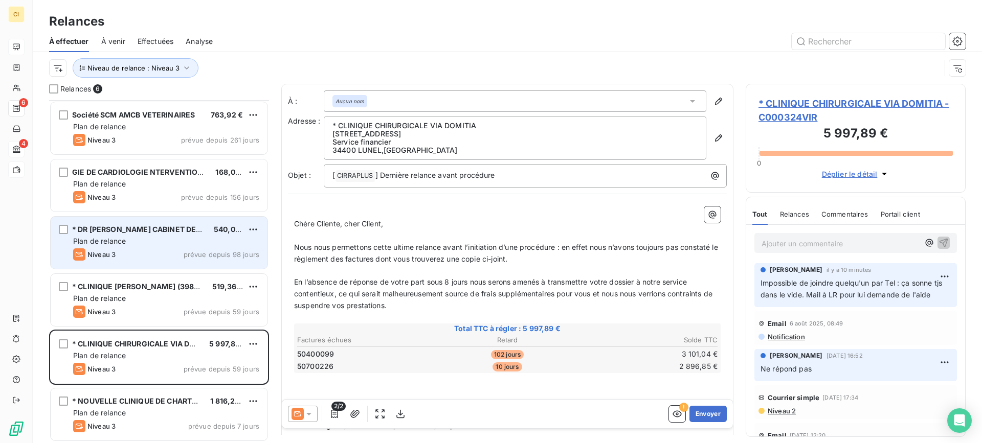
scroll to position [1, 0]
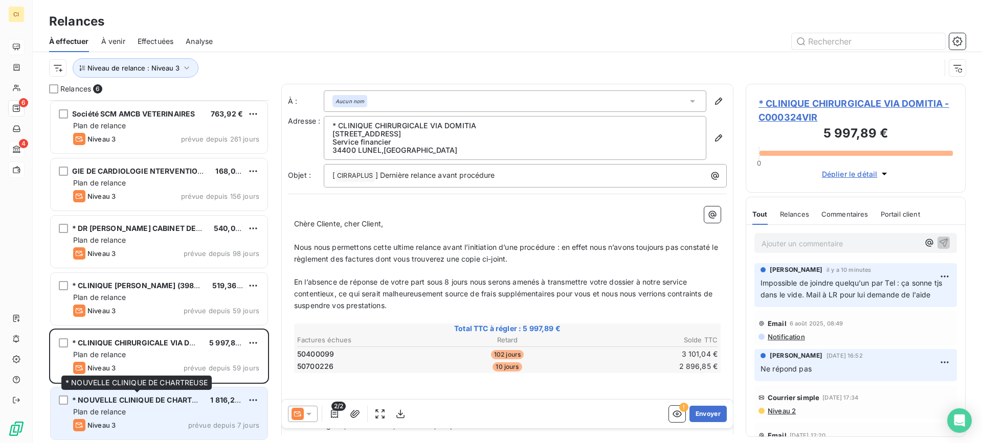
click at [143, 405] on div "* NOUVELLE CLINIQUE DE CHARTREUSE" at bounding box center [137, 400] width 130 height 10
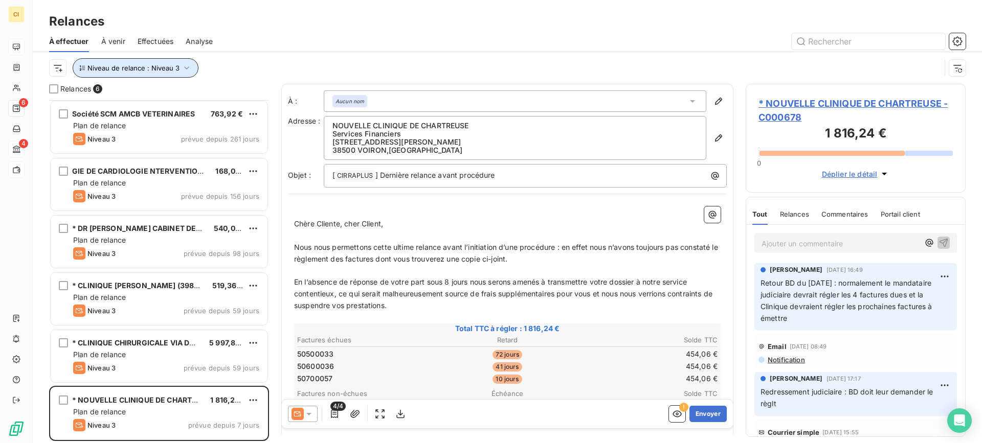
click at [186, 71] on icon "button" at bounding box center [187, 68] width 10 height 10
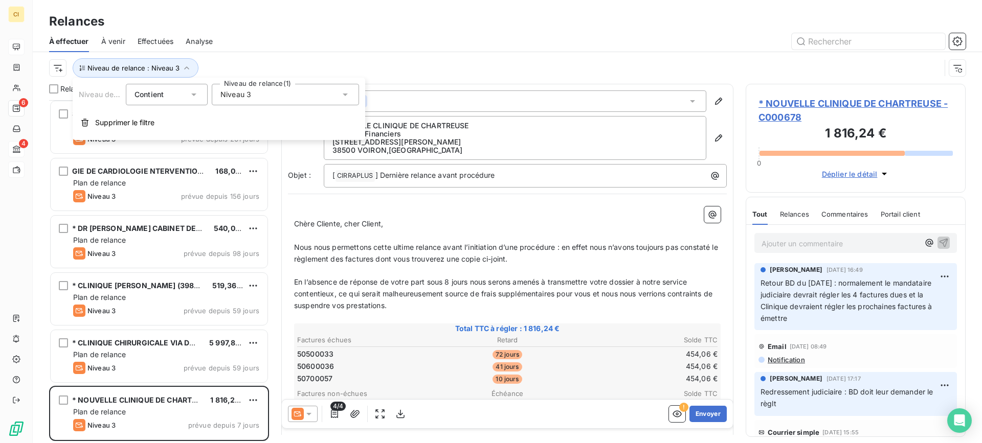
click at [348, 96] on icon at bounding box center [345, 95] width 10 height 10
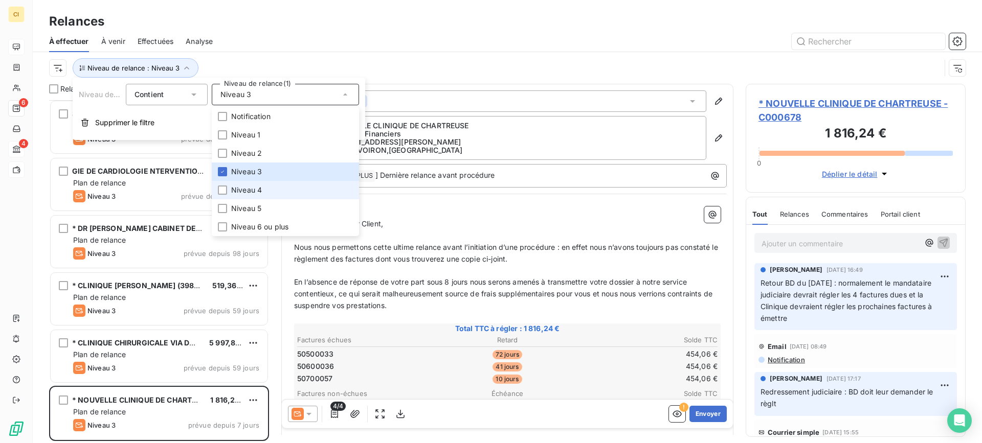
drag, startPoint x: 227, startPoint y: 195, endPoint x: 226, endPoint y: 185, distance: 10.3
click at [228, 193] on li "Niveau 4" at bounding box center [285, 190] width 147 height 18
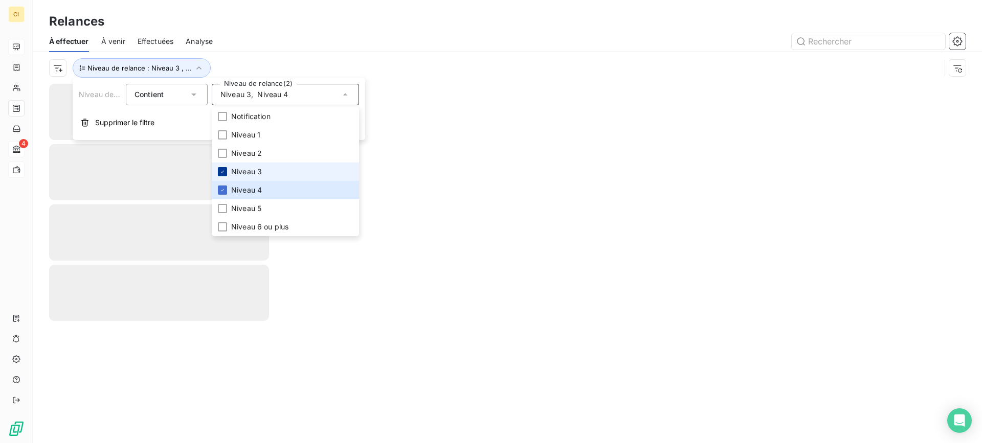
click at [224, 170] on icon at bounding box center [222, 172] width 6 height 6
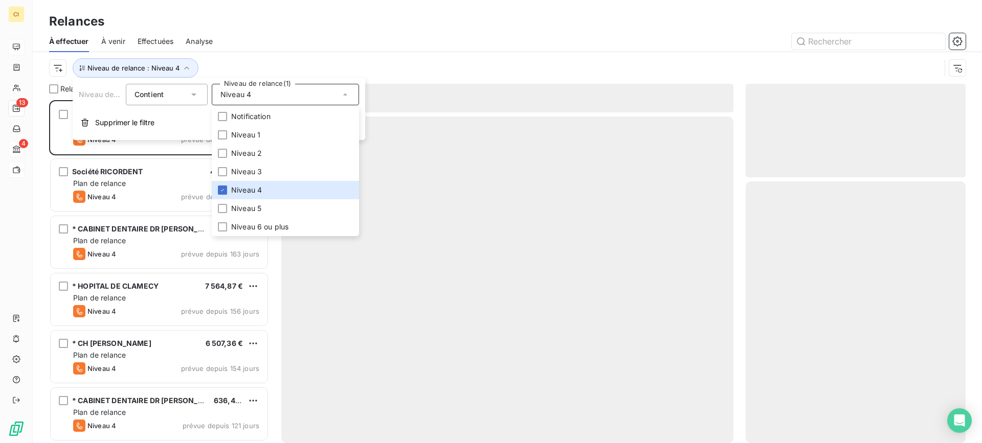
scroll to position [336, 212]
click at [256, 34] on div at bounding box center [595, 41] width 741 height 16
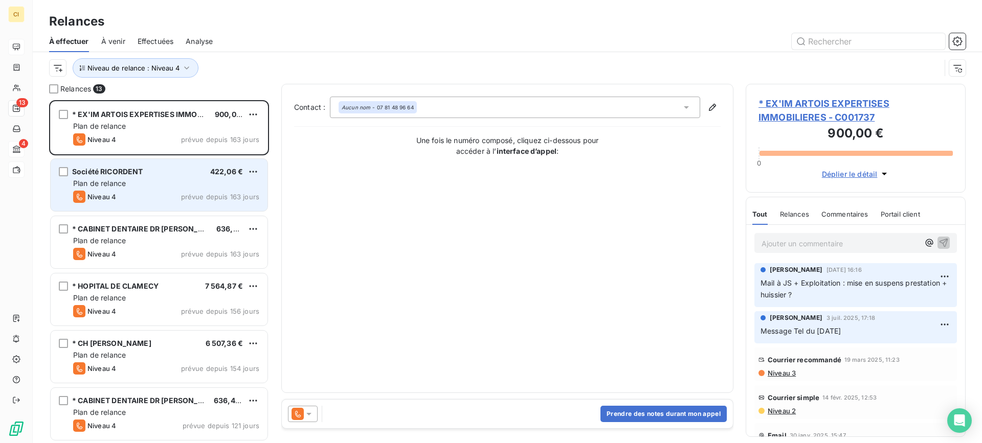
click at [106, 188] on div "Plan de relance" at bounding box center [166, 184] width 186 height 10
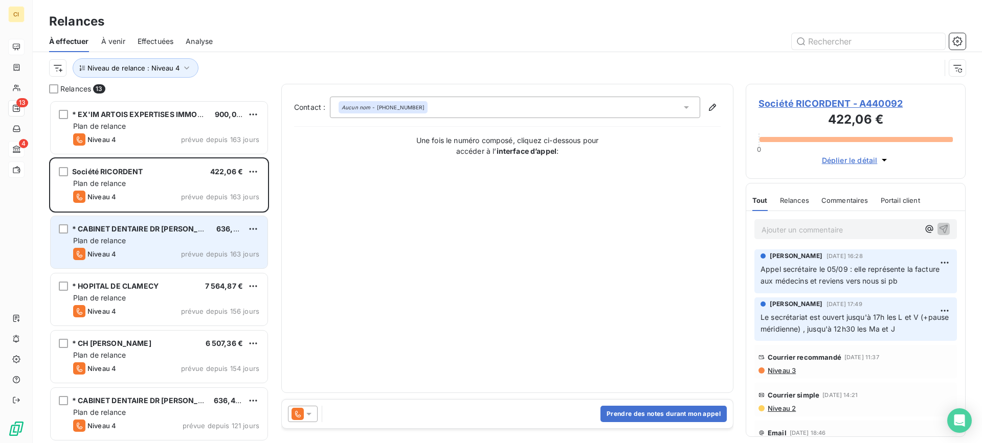
click at [110, 244] on span "Plan de relance" at bounding box center [99, 240] width 53 height 9
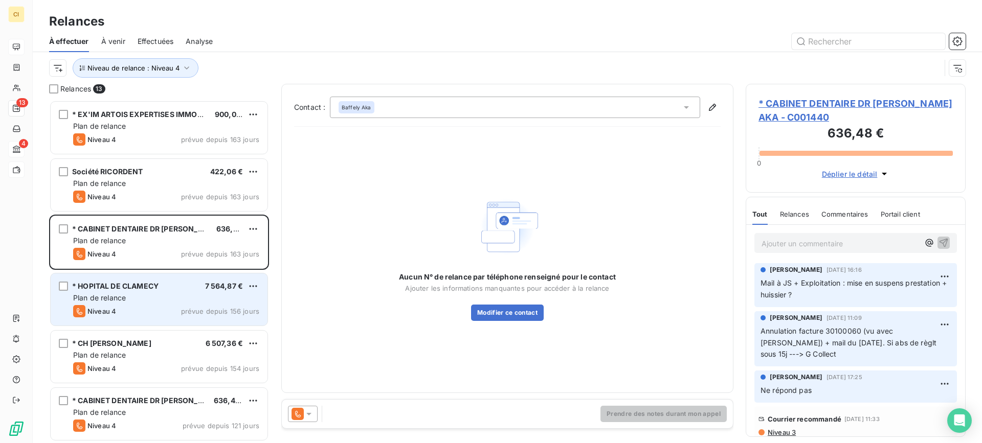
click at [110, 289] on span "* HOPITAL DE CLAMECY" at bounding box center [115, 286] width 86 height 9
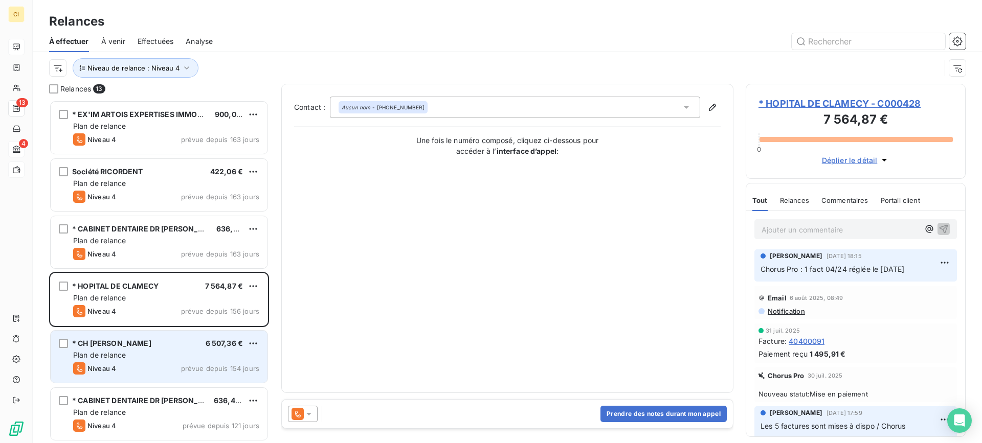
click at [145, 352] on div "Plan de relance" at bounding box center [166, 355] width 186 height 10
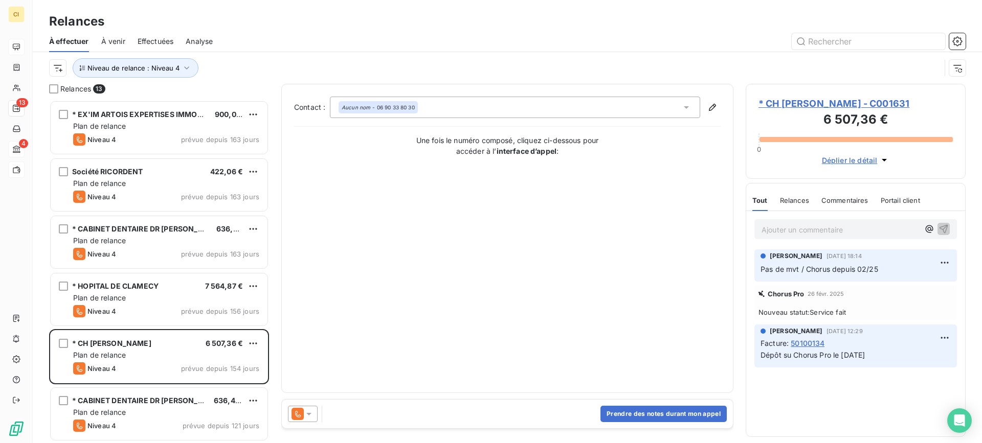
click at [308, 414] on icon at bounding box center [308, 414] width 5 height 3
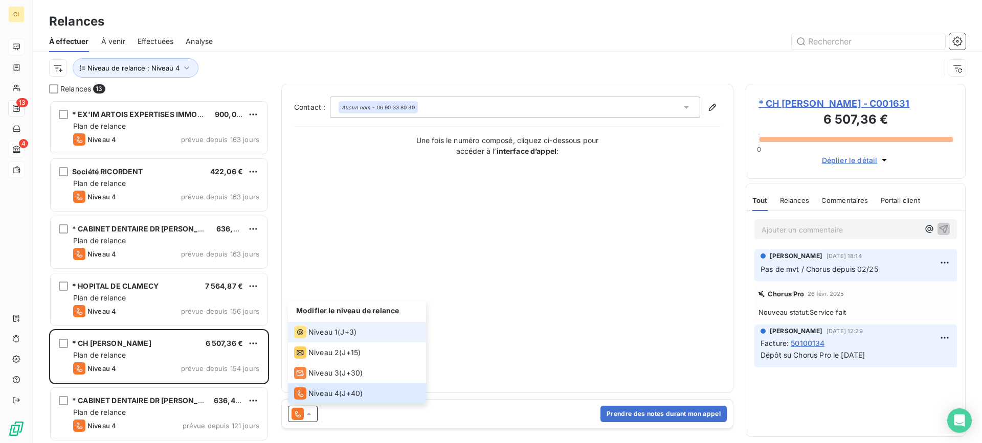
click at [325, 336] on span "Niveau 1" at bounding box center [322, 332] width 29 height 10
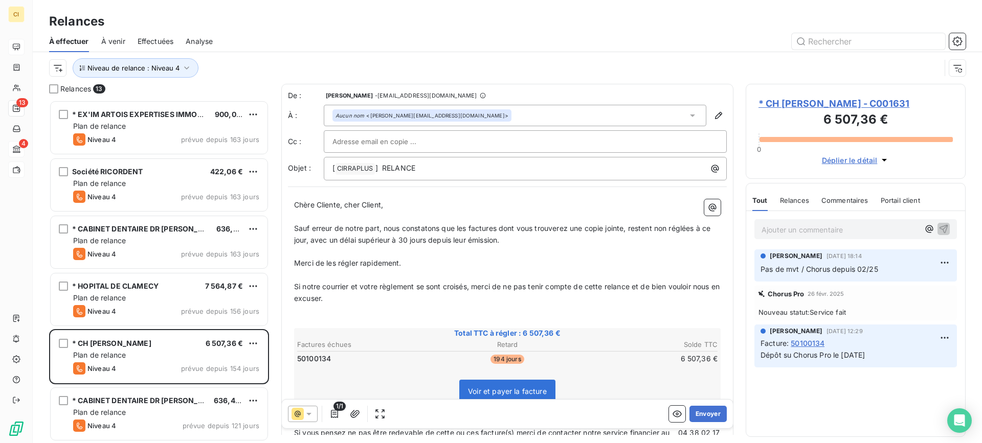
click at [687, 113] on icon at bounding box center [692, 115] width 10 height 10
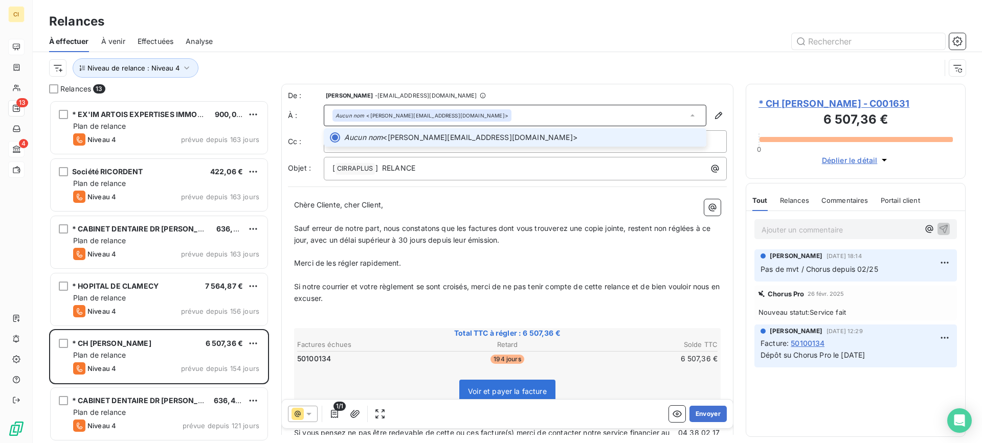
click at [687, 113] on icon at bounding box center [692, 115] width 10 height 10
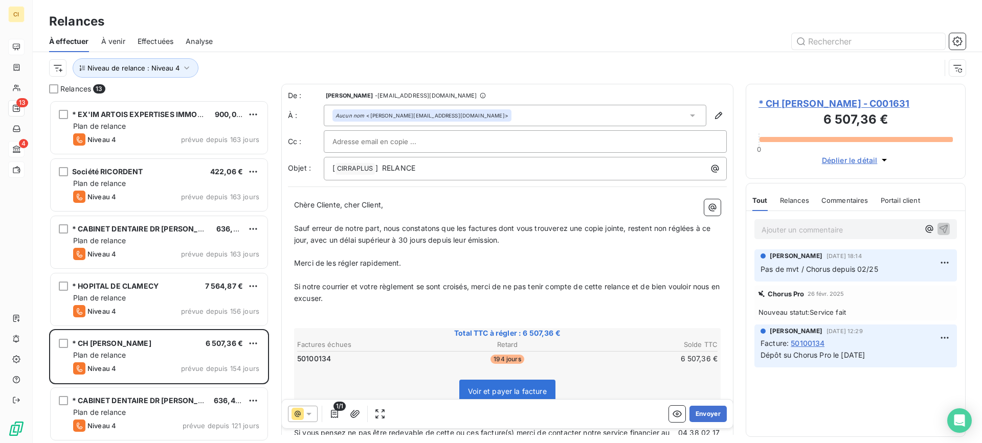
click at [820, 105] on span "* CH [PERSON_NAME] - C001631" at bounding box center [856, 104] width 194 height 14
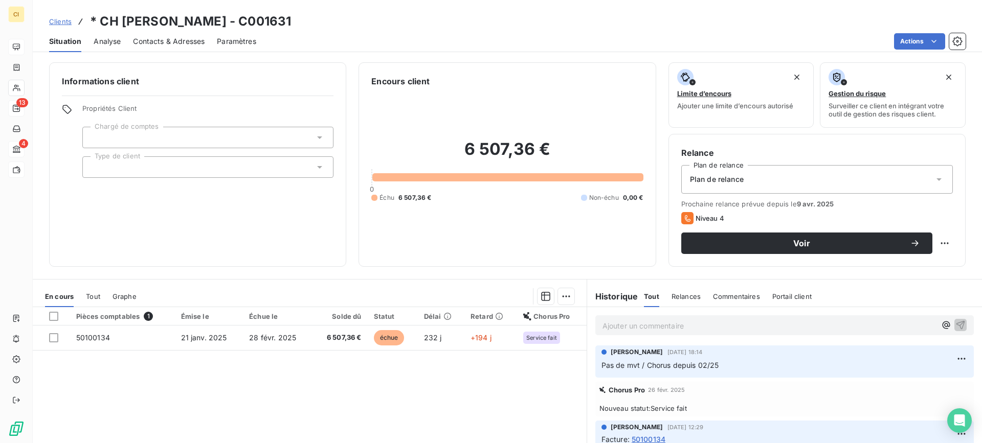
click at [189, 41] on span "Contacts & Adresses" at bounding box center [169, 41] width 72 height 10
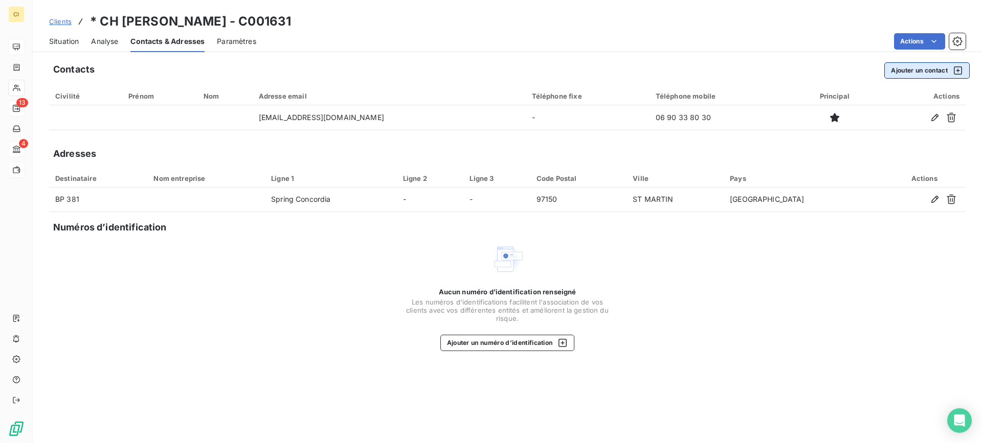
click at [923, 71] on button "Ajouter un contact" at bounding box center [926, 70] width 85 height 16
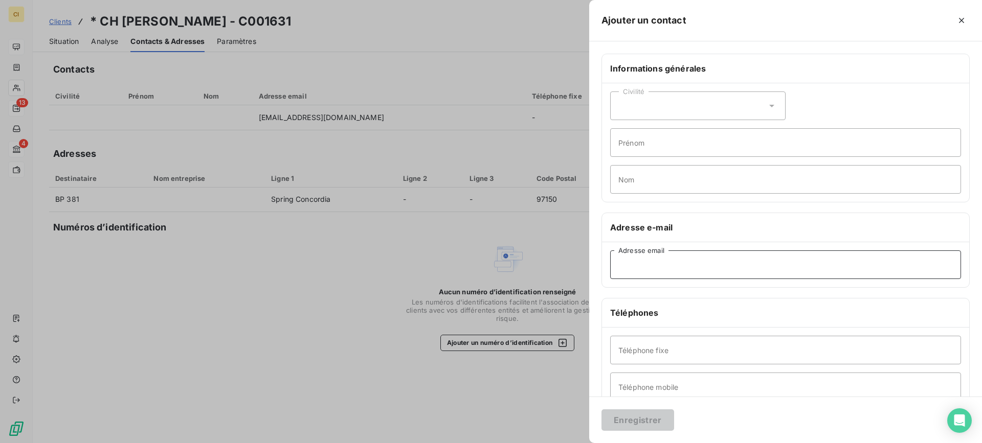
click at [631, 266] on input "Adresse email" at bounding box center [785, 265] width 351 height 29
paste input "[EMAIL_ADDRESS][DOMAIN_NAME]"
type input "[EMAIL_ADDRESS][DOMAIN_NAME]"
click at [635, 422] on button "Enregistrer" at bounding box center [638, 420] width 73 height 21
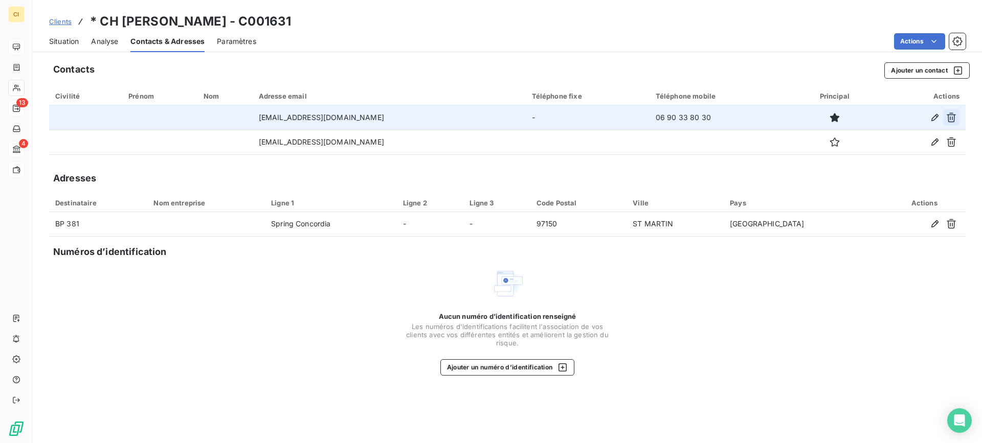
click at [949, 115] on icon "button" at bounding box center [951, 118] width 9 height 10
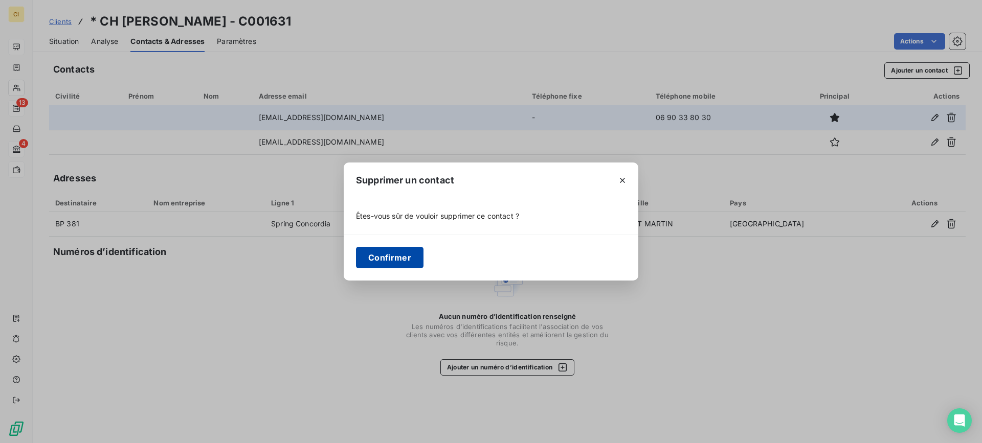
click at [385, 260] on button "Confirmer" at bounding box center [390, 257] width 68 height 21
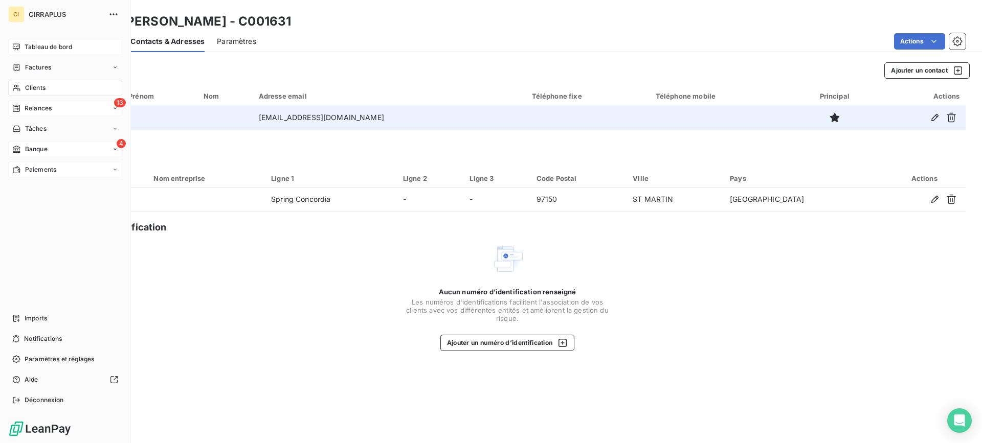
click at [35, 105] on span "Relances" at bounding box center [38, 108] width 27 height 9
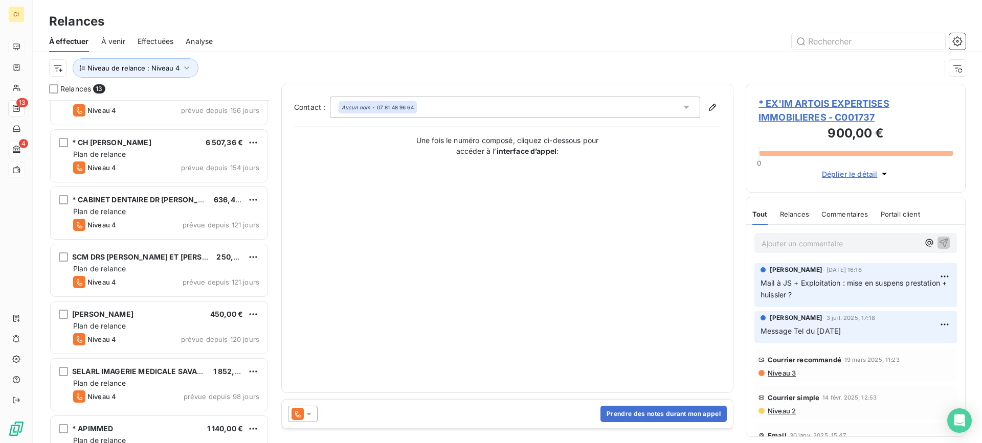
scroll to position [205, 0]
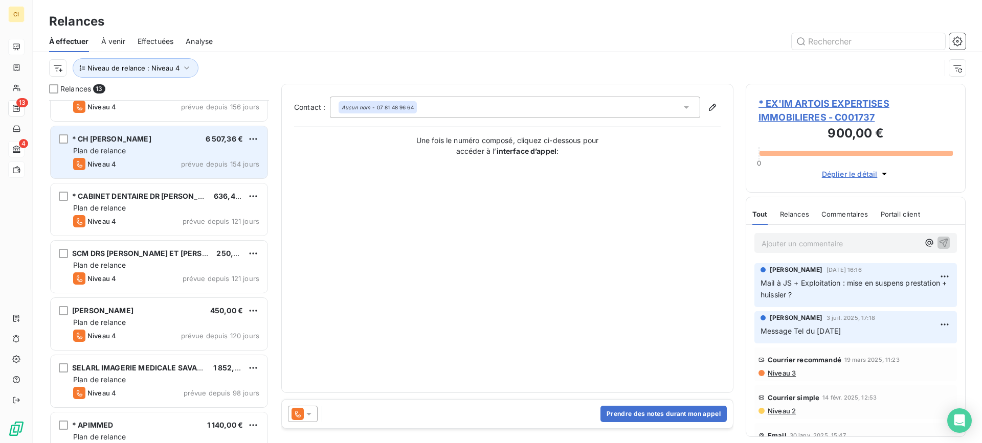
click at [173, 161] on div "Niveau 4 prévue depuis 154 jours" at bounding box center [166, 164] width 186 height 12
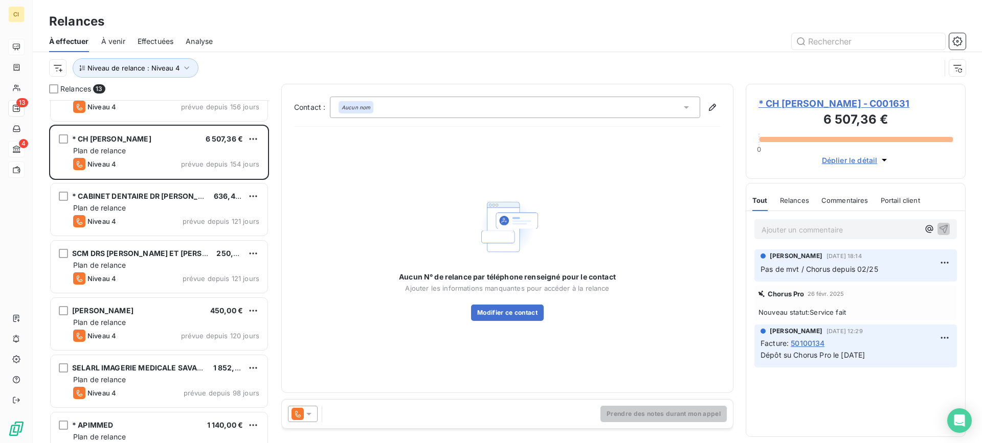
click at [307, 415] on icon at bounding box center [309, 414] width 10 height 10
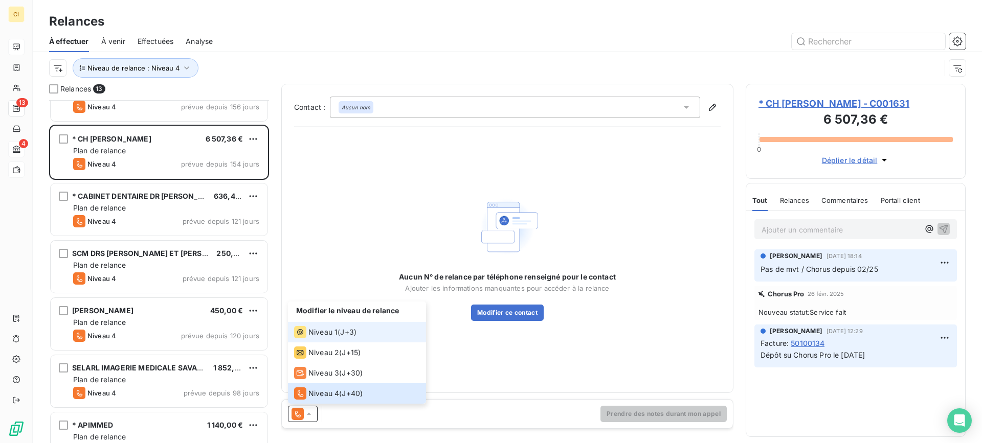
click at [327, 327] on span "Niveau 1" at bounding box center [322, 332] width 29 height 10
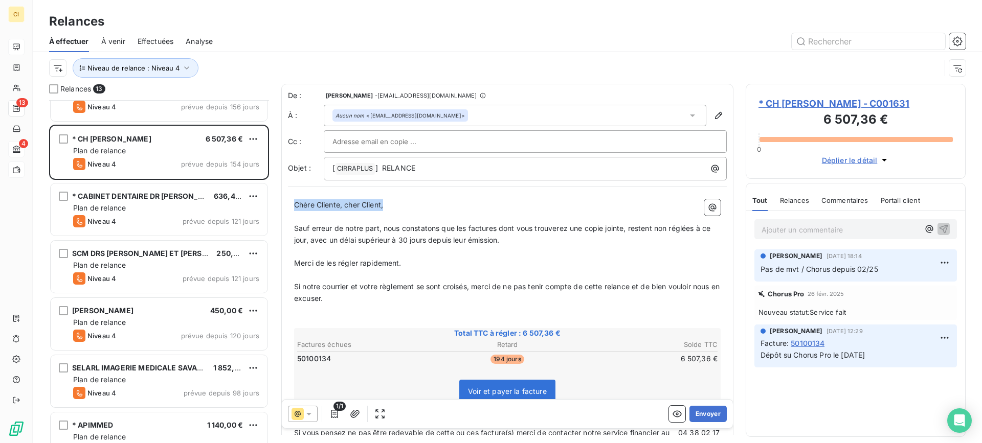
drag, startPoint x: 295, startPoint y: 206, endPoint x: 408, endPoint y: 205, distance: 113.0
click at [408, 205] on p "Chère Cliente, cher Client," at bounding box center [507, 205] width 427 height 12
click at [522, 242] on p "Sauf erreur de notre part, nous constatons que les factures dont vous trouverez…" at bounding box center [507, 235] width 427 height 24
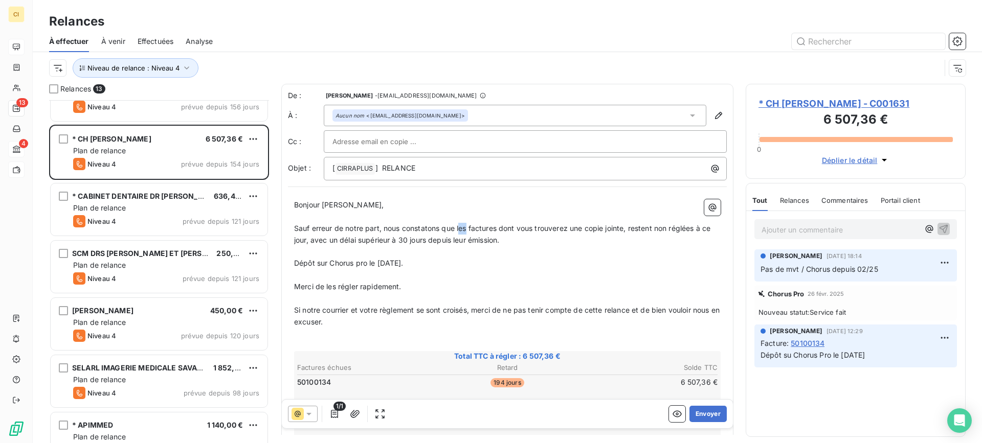
drag, startPoint x: 461, startPoint y: 228, endPoint x: 467, endPoint y: 234, distance: 8.7
click at [467, 234] on p "Sauf erreur de notre part, nous constatons que les factures dont vous trouverez…" at bounding box center [507, 235] width 427 height 24
click at [492, 229] on span "Sauf erreur de notre part, nous constatons que la factures dont vous trouverez …" at bounding box center [501, 234] width 415 height 20
click at [640, 228] on span "Sauf erreur de notre part, nous constatons que la facture dont vous trouverez u…" at bounding box center [508, 234] width 428 height 20
click at [680, 231] on span "Sauf erreur de notre part, nous constatons que la facture dont vous trouverez u…" at bounding box center [504, 234] width 421 height 20
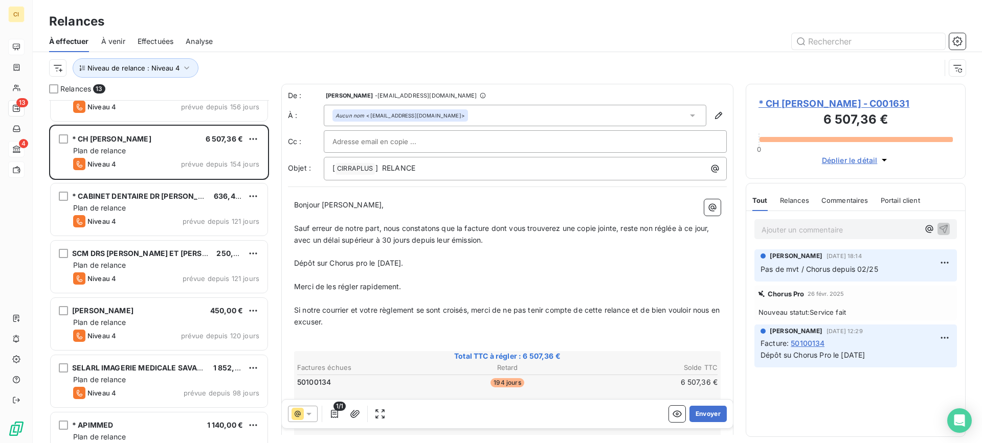
click at [331, 287] on span "Merci de les régler rapidement." at bounding box center [347, 286] width 107 height 9
click at [335, 287] on span "Merci de les régler rapidement." at bounding box center [347, 286] width 107 height 9
click at [416, 285] on p "Merci de la régler rapidement." at bounding box center [507, 287] width 427 height 12
drag, startPoint x: 455, startPoint y: 238, endPoint x: 467, endPoint y: 238, distance: 12.8
click at [467, 238] on span "Sauf erreur de notre part, nous constatons que la facture dont vous trouverez u…" at bounding box center [502, 234] width 417 height 20
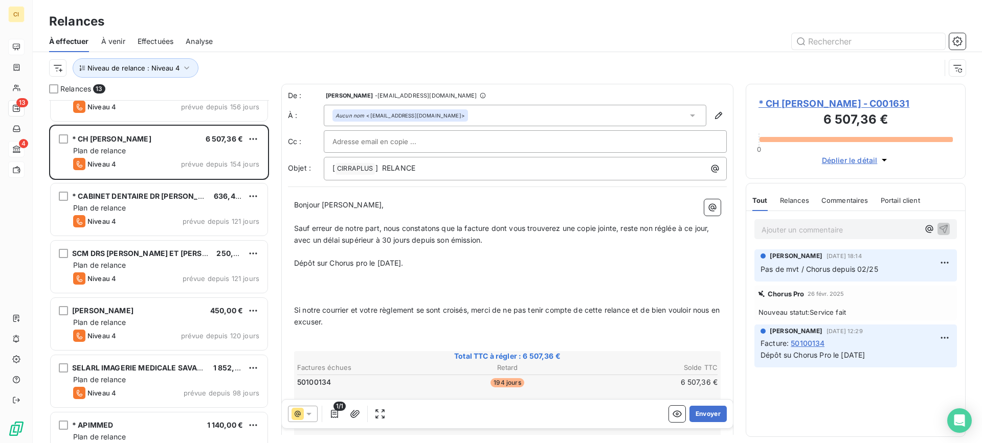
click at [425, 264] on p "Dépôt sur Chorus pro le [DATE]." at bounding box center [507, 264] width 427 height 12
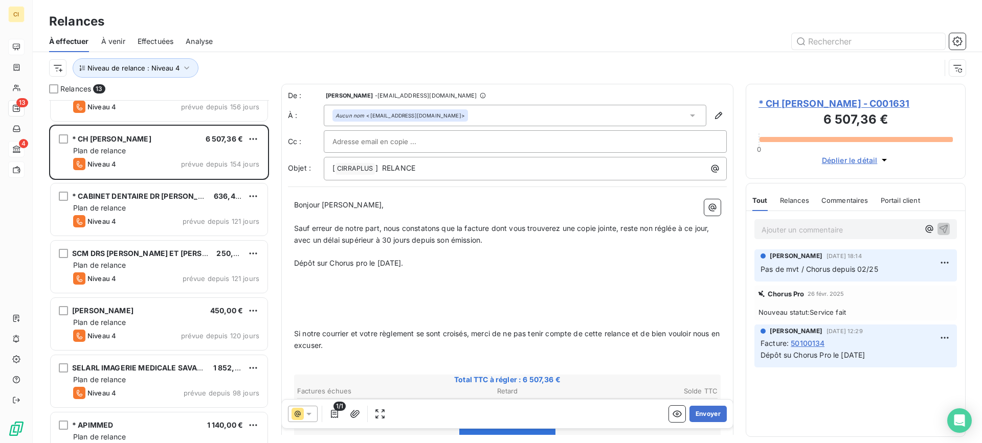
click at [297, 283] on p "﻿" at bounding box center [507, 287] width 427 height 12
click at [301, 277] on p "﻿" at bounding box center [507, 276] width 427 height 12
click at [357, 265] on span "Dépôt sur Chorus pro le [DATE]." at bounding box center [348, 263] width 109 height 9
click at [426, 260] on p "Dépôt sur Chorus Pro le [DATE]." at bounding box center [507, 264] width 427 height 12
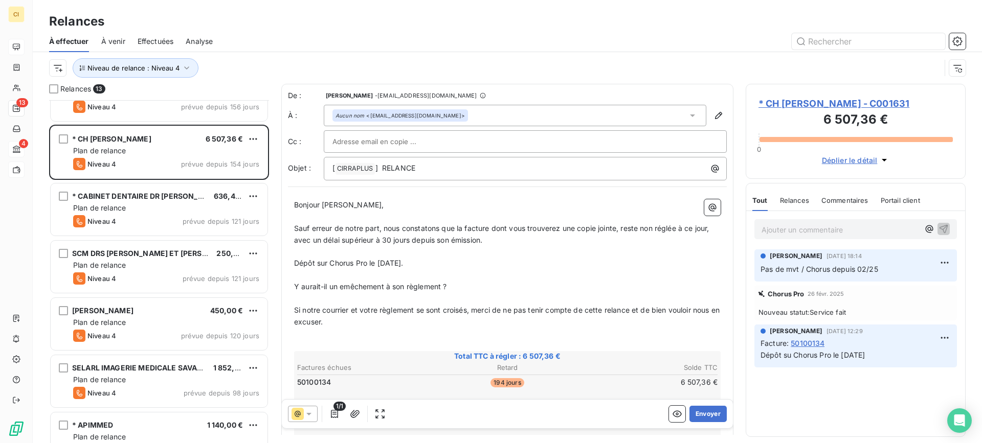
click at [350, 288] on span "Y aurait-il un emêchement à son règlement ?" at bounding box center [370, 286] width 152 height 9
click at [482, 284] on p "Y aurait-il un empêchement à son règlement ?" at bounding box center [507, 287] width 427 height 12
click at [296, 273] on p "﻿" at bounding box center [507, 276] width 427 height 12
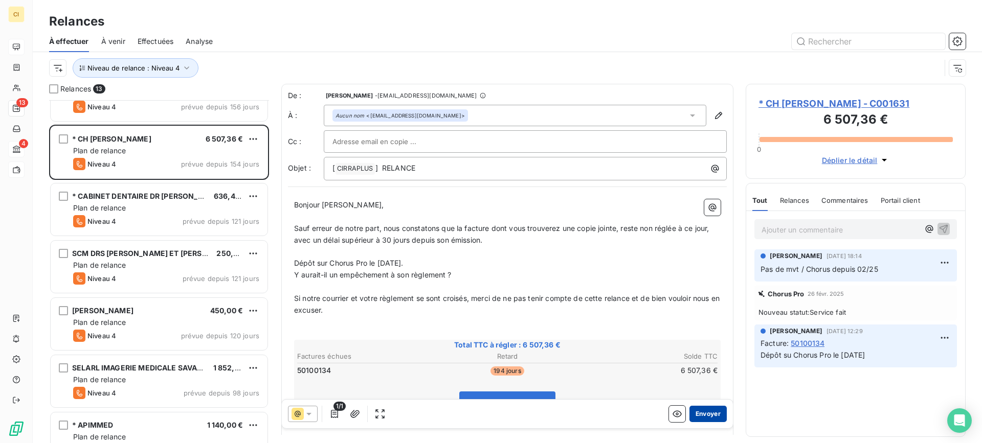
click at [703, 409] on button "Envoyer" at bounding box center [707, 414] width 37 height 16
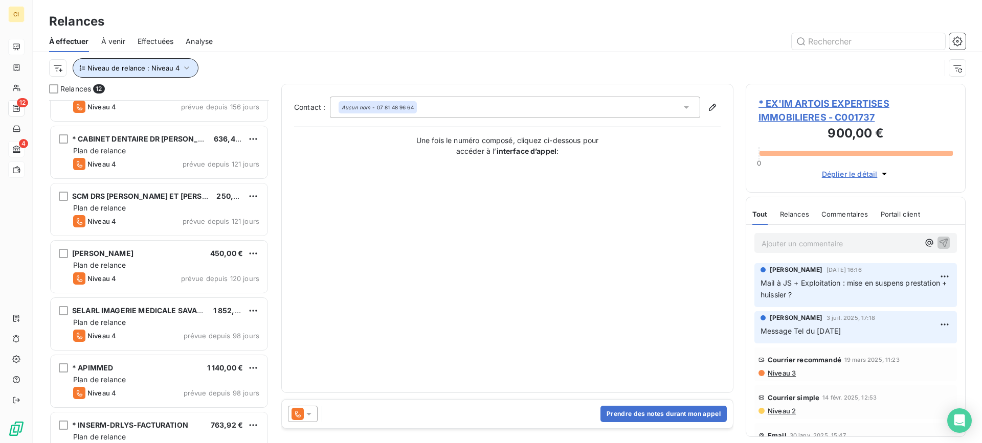
click at [186, 70] on icon "button" at bounding box center [187, 68] width 10 height 10
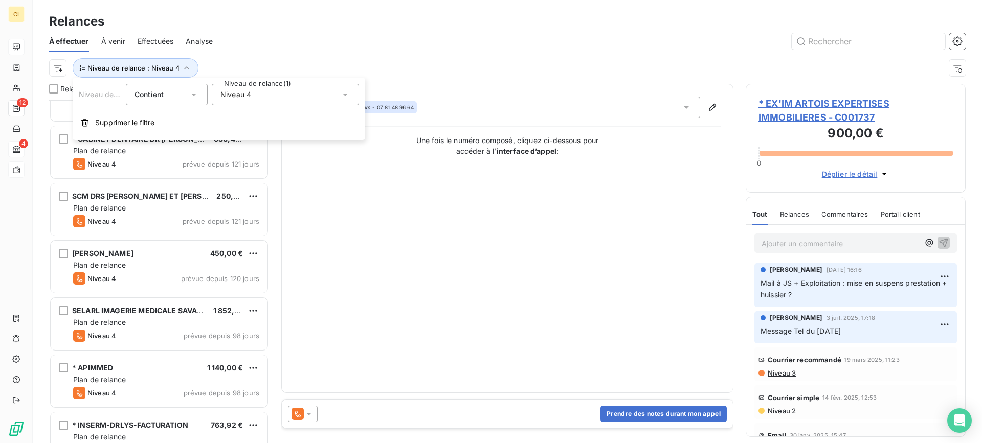
click at [344, 95] on icon at bounding box center [345, 95] width 10 height 10
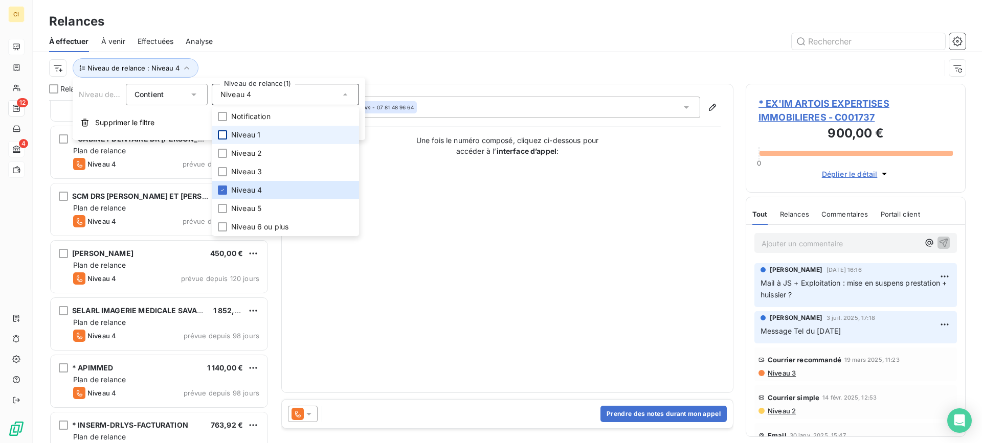
click at [222, 132] on div at bounding box center [222, 134] width 9 height 9
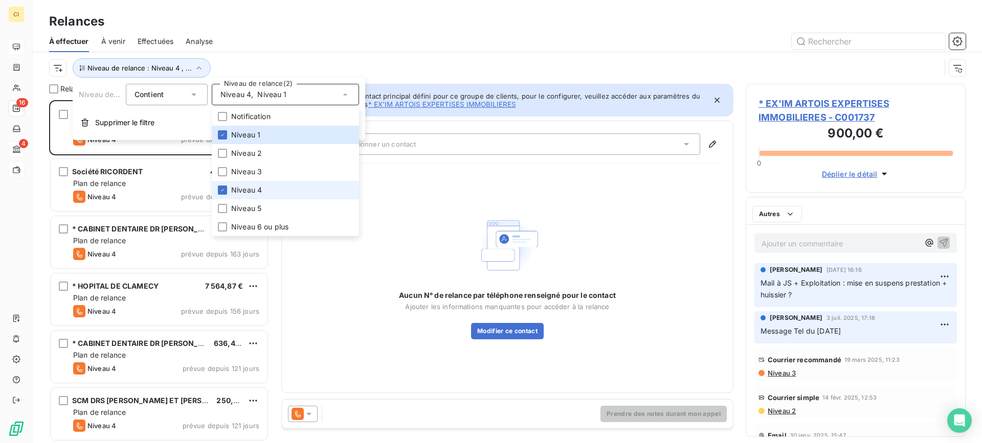
scroll to position [336, 212]
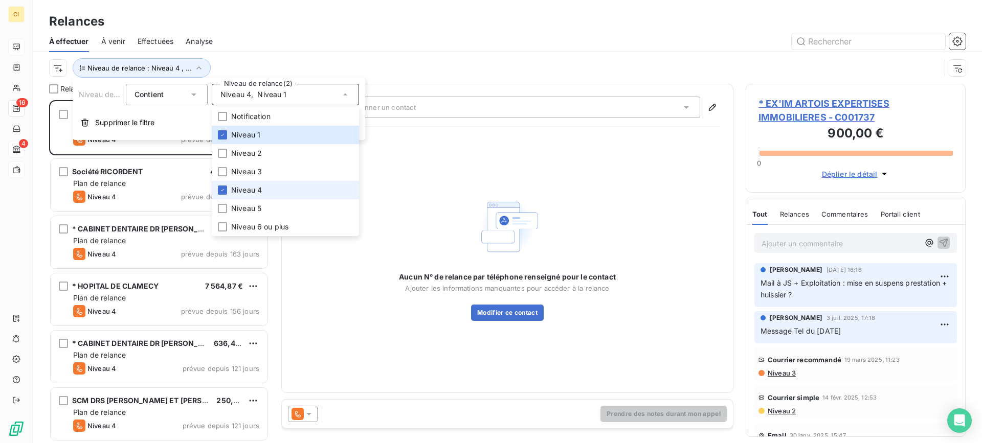
click at [220, 183] on li "Niveau 4" at bounding box center [285, 190] width 147 height 18
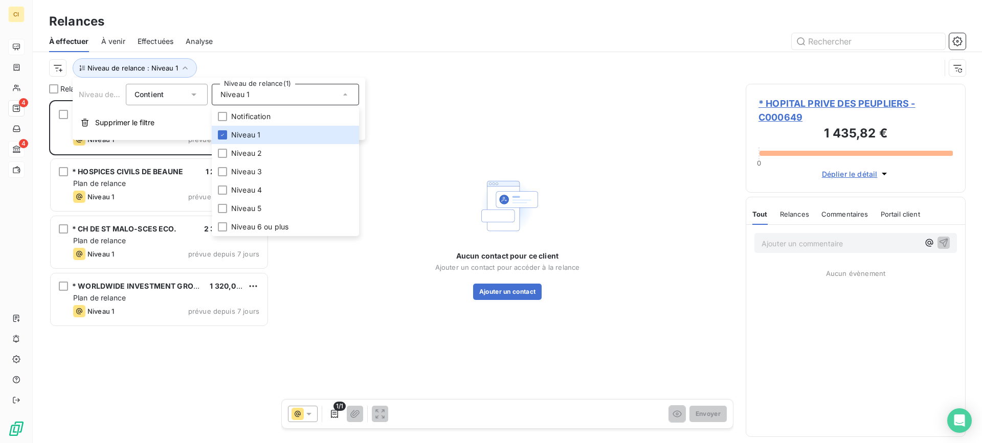
scroll to position [336, 212]
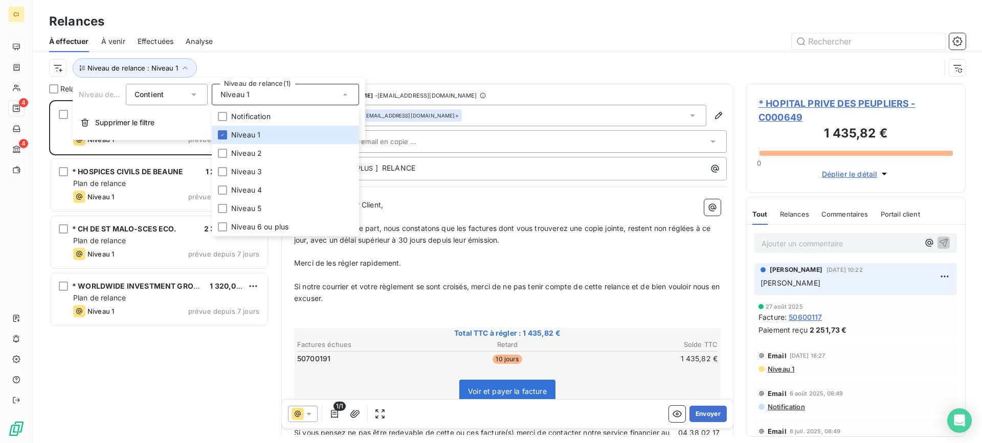
click at [265, 32] on div "À effectuer À venir Effectuées Analyse" at bounding box center [507, 41] width 949 height 21
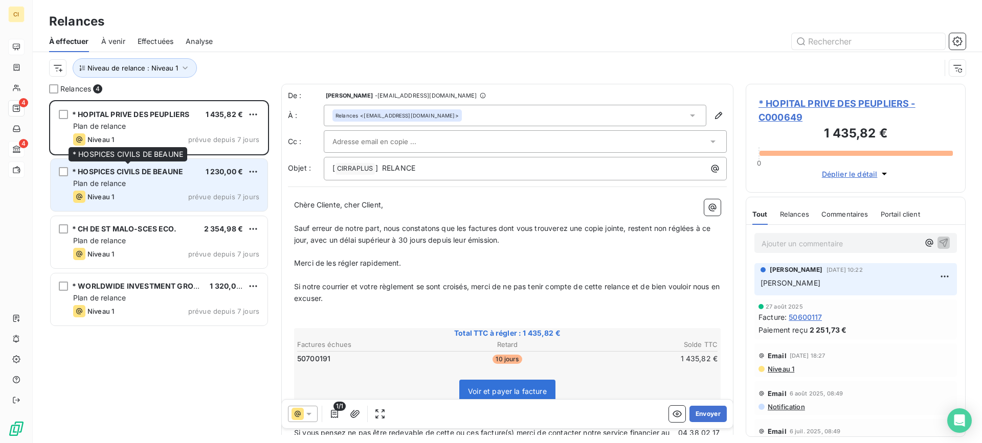
click at [171, 173] on span "* HOSPICES CIVILS DE BEAUNE" at bounding box center [127, 171] width 111 height 9
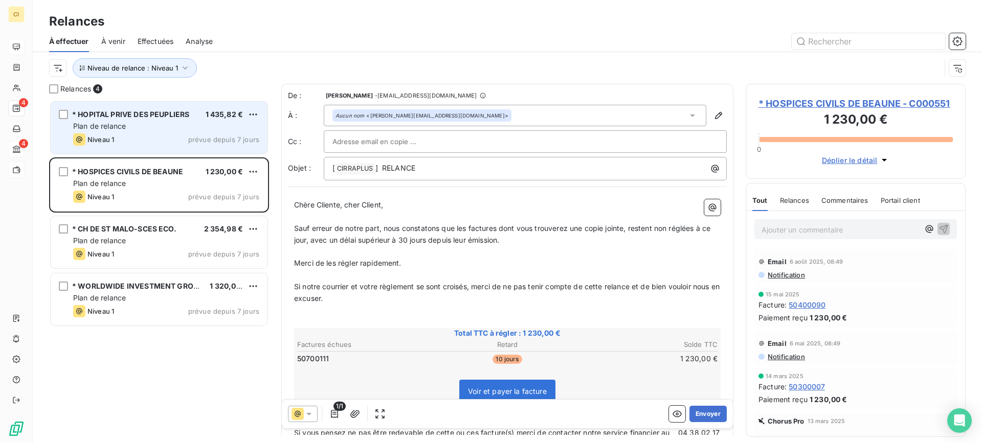
click at [162, 129] on div "Plan de relance" at bounding box center [166, 126] width 186 height 10
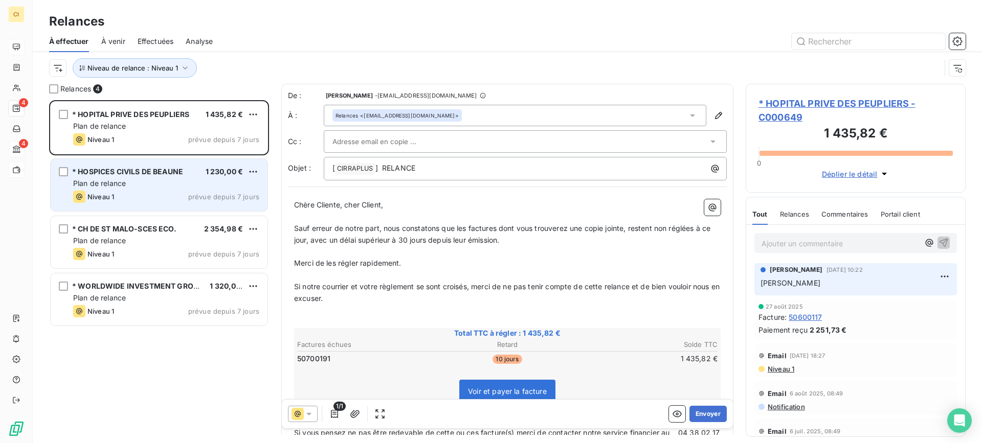
click at [146, 190] on div "* HOSPICES CIVILS DE BEAUNE 1 230,00 € Plan de relance Niveau 1 prévue depuis 7…" at bounding box center [159, 185] width 217 height 52
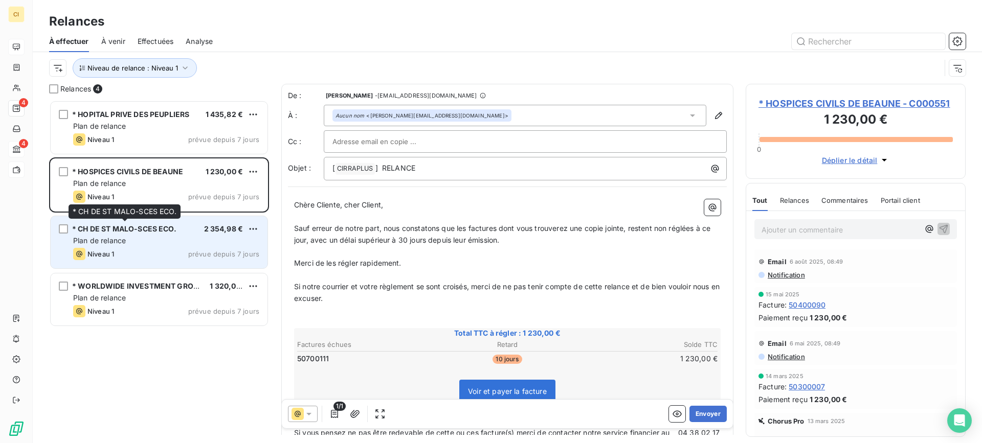
click at [138, 230] on span "* CH DE ST MALO-SCES ECO." at bounding box center [124, 229] width 104 height 9
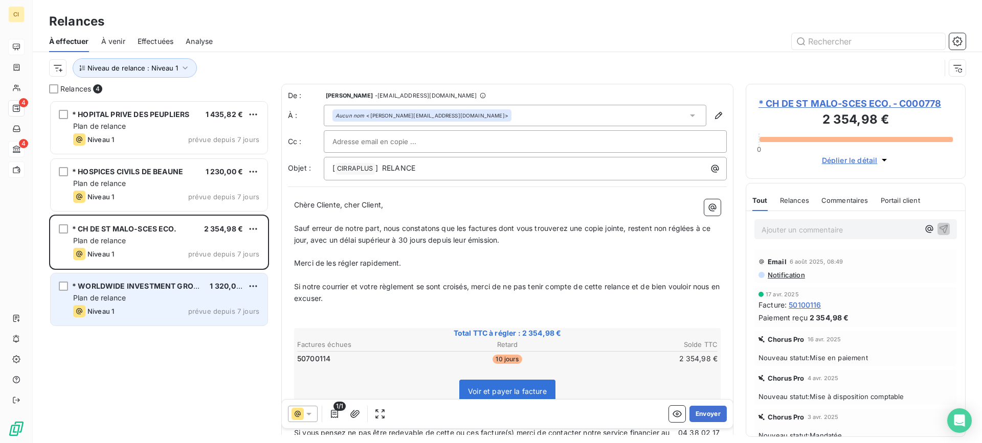
click at [117, 284] on span "* WORLDWIDE INVESTMENT GROUPE AG" at bounding box center [146, 286] width 148 height 9
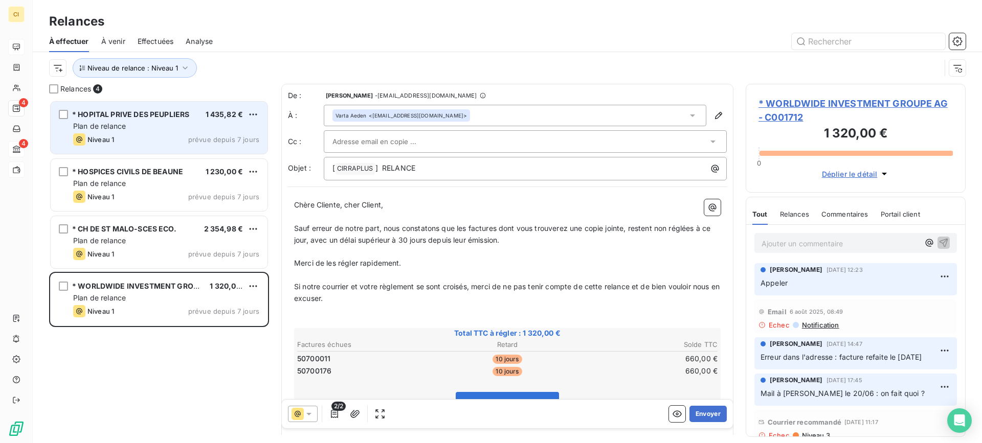
click at [153, 122] on div "Plan de relance" at bounding box center [166, 126] width 186 height 10
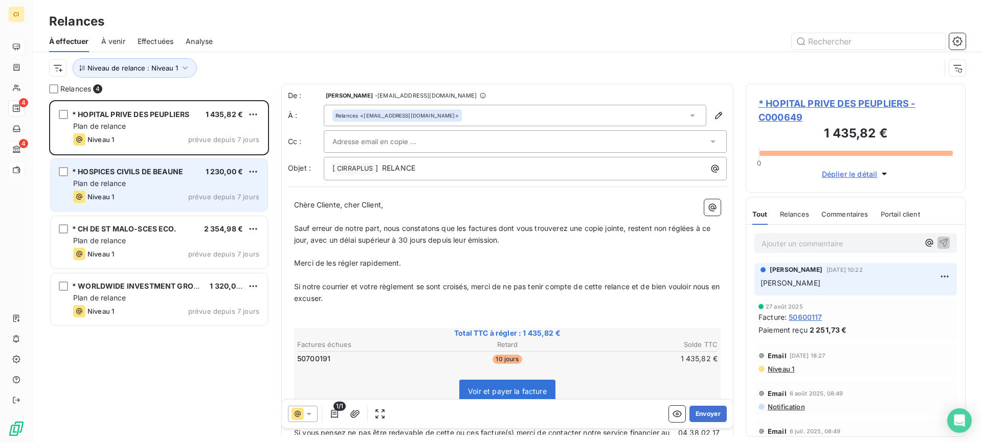
click at [126, 177] on div "* HOSPICES CIVILS DE BEAUNE" at bounding box center [127, 172] width 111 height 10
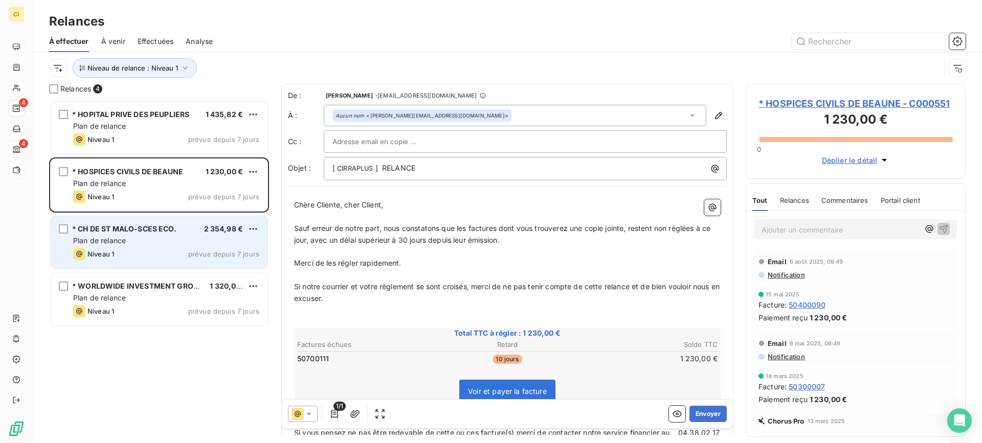
click at [109, 234] on div "* CH DE ST MALO-SCES ECO." at bounding box center [124, 229] width 104 height 10
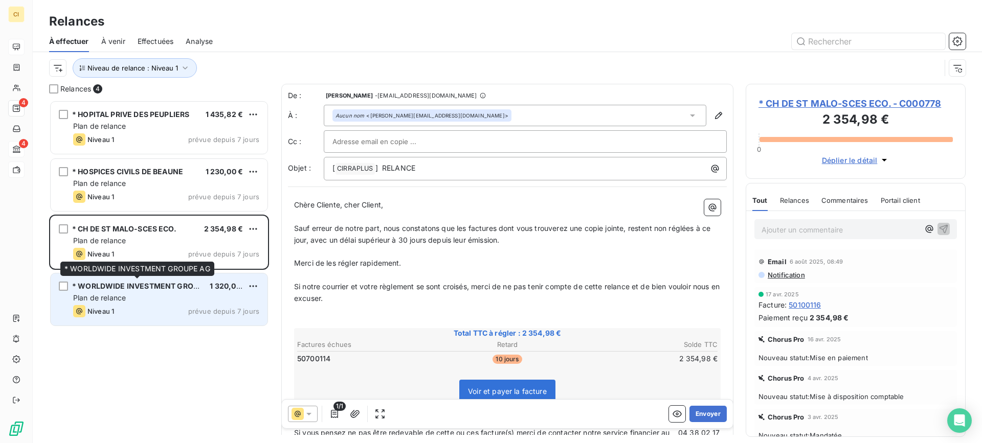
click at [101, 287] on span "* WORLDWIDE INVESTMENT GROUPE AG" at bounding box center [146, 286] width 148 height 9
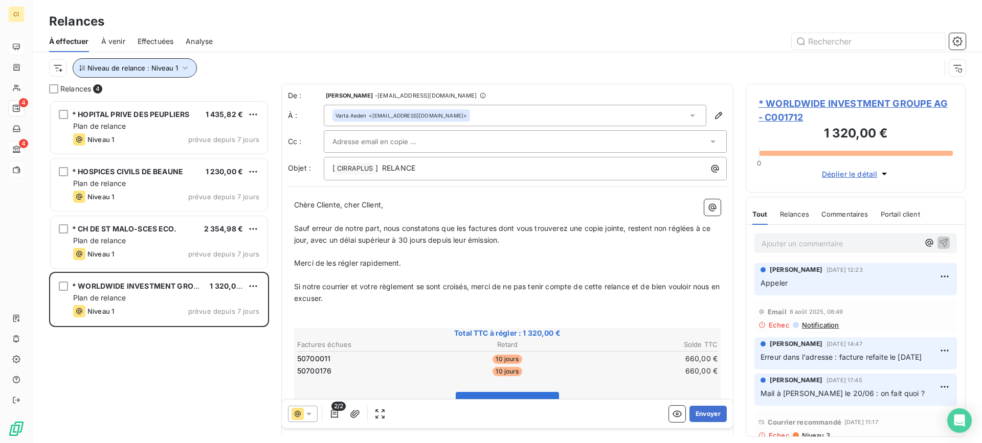
click at [183, 66] on icon "button" at bounding box center [185, 68] width 10 height 10
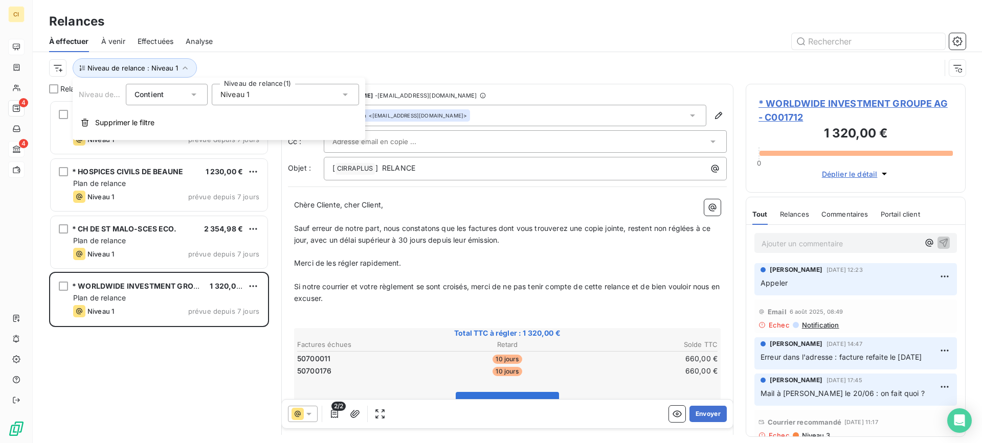
click at [346, 95] on icon at bounding box center [345, 95] width 5 height 3
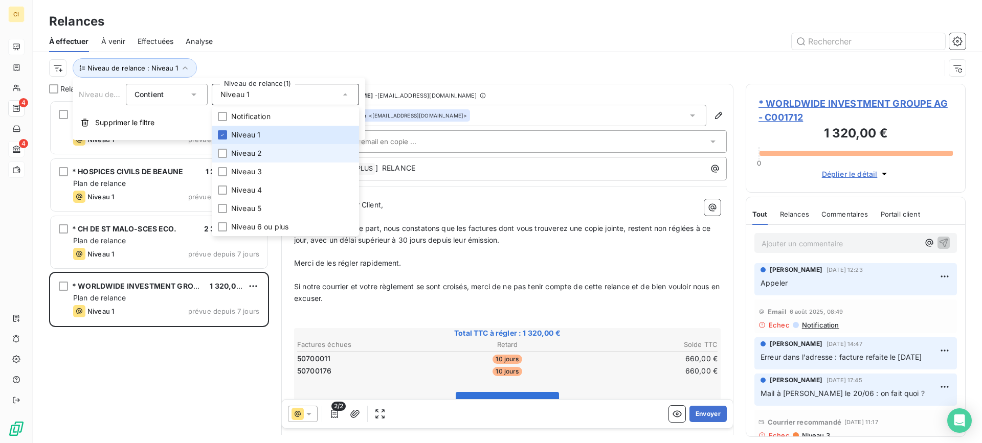
click at [228, 154] on li "Niveau 2" at bounding box center [285, 153] width 147 height 18
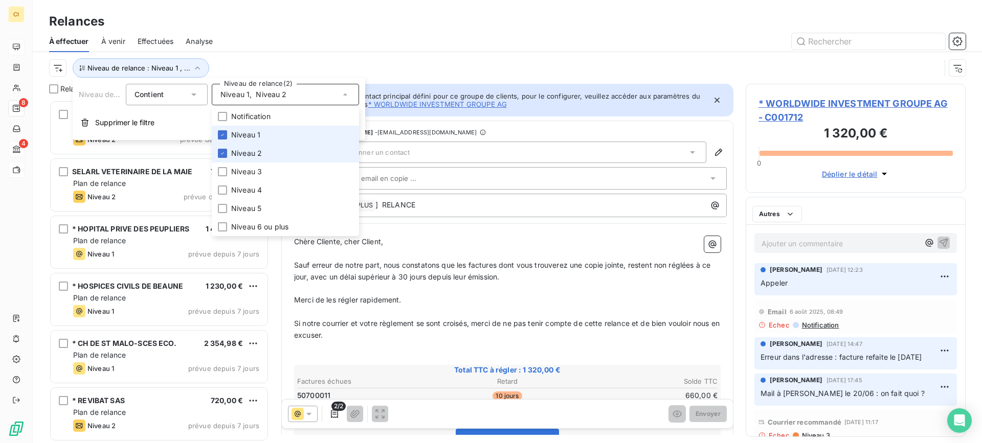
scroll to position [336, 212]
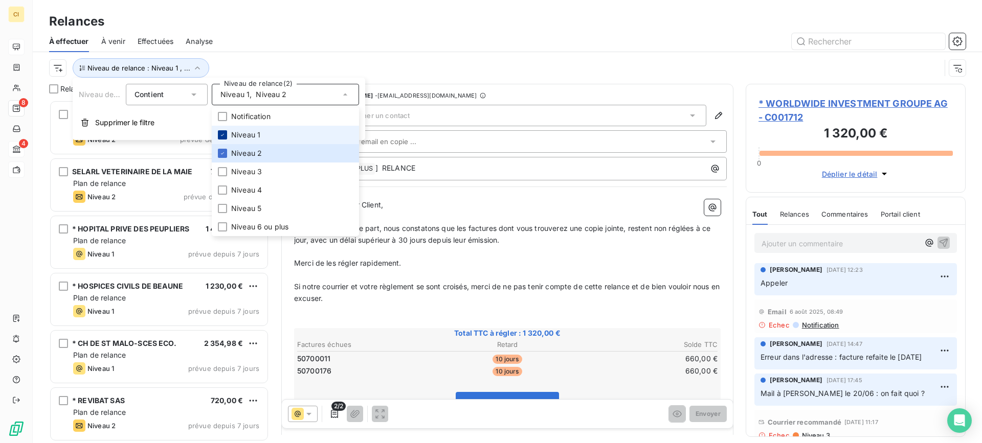
click at [224, 132] on icon at bounding box center [222, 135] width 6 height 6
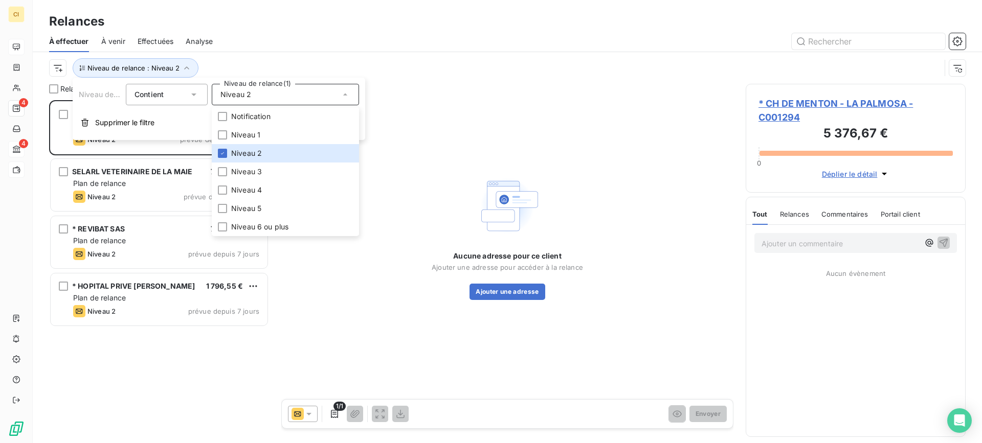
scroll to position [336, 212]
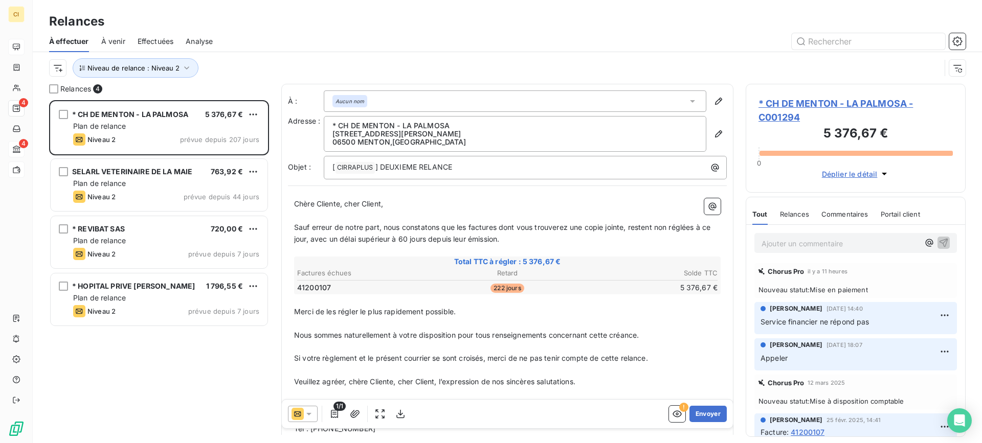
click at [294, 18] on div "Relances" at bounding box center [507, 21] width 949 height 18
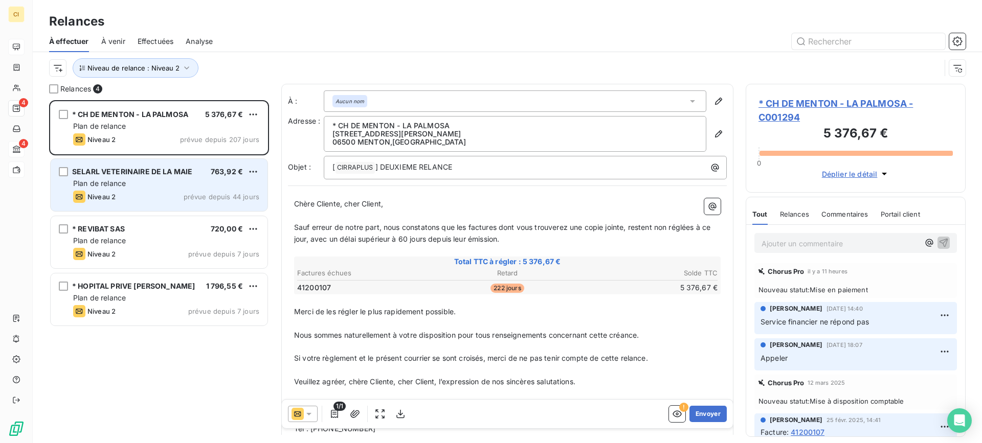
click at [118, 182] on span "Plan de relance" at bounding box center [99, 183] width 53 height 9
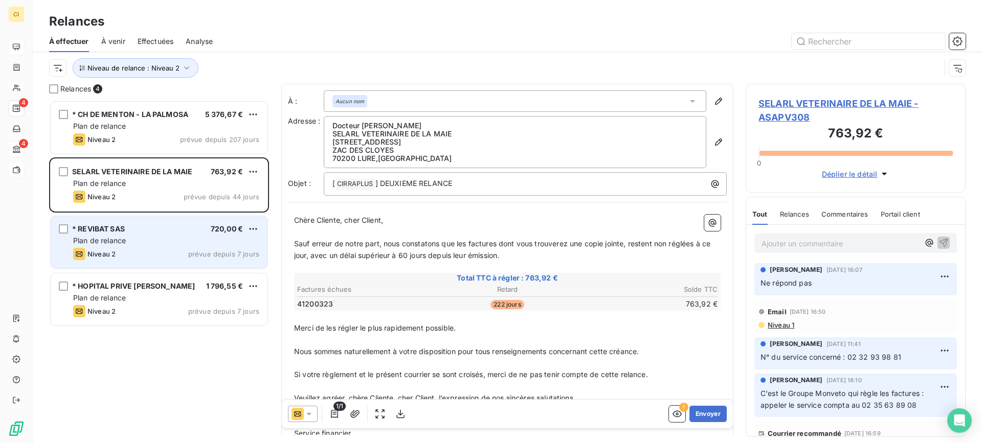
click at [112, 223] on div "* REVIBAT SAS 720,00 € Plan de relance Niveau 2 prévue depuis 7 jours" at bounding box center [159, 242] width 217 height 52
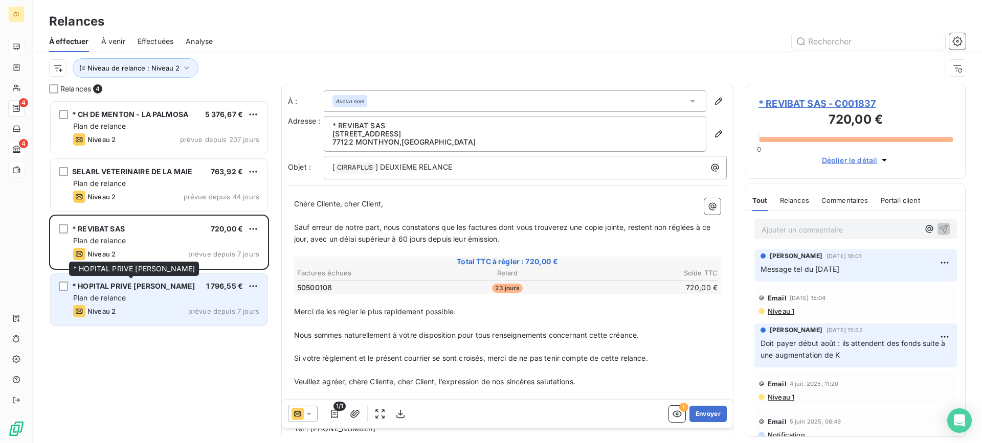
click at [95, 289] on span "* HOPITAL PRIVE [PERSON_NAME]" at bounding box center [133, 286] width 123 height 9
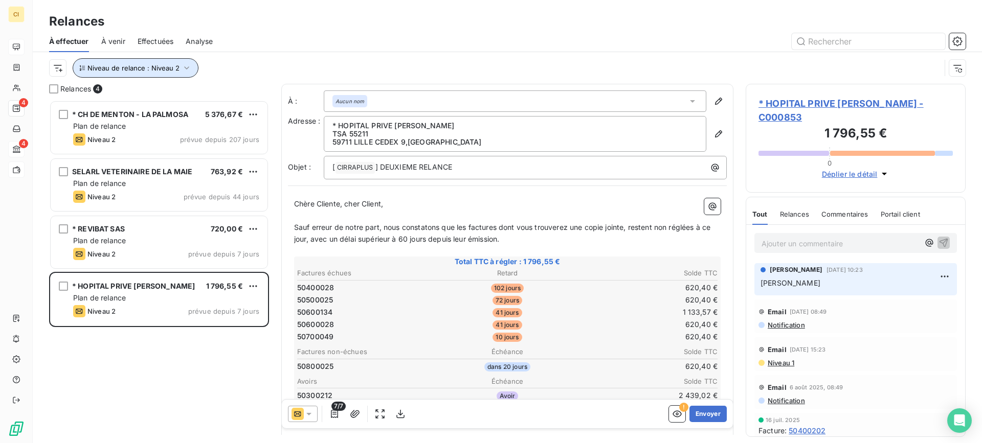
click at [187, 68] on icon "button" at bounding box center [187, 68] width 10 height 10
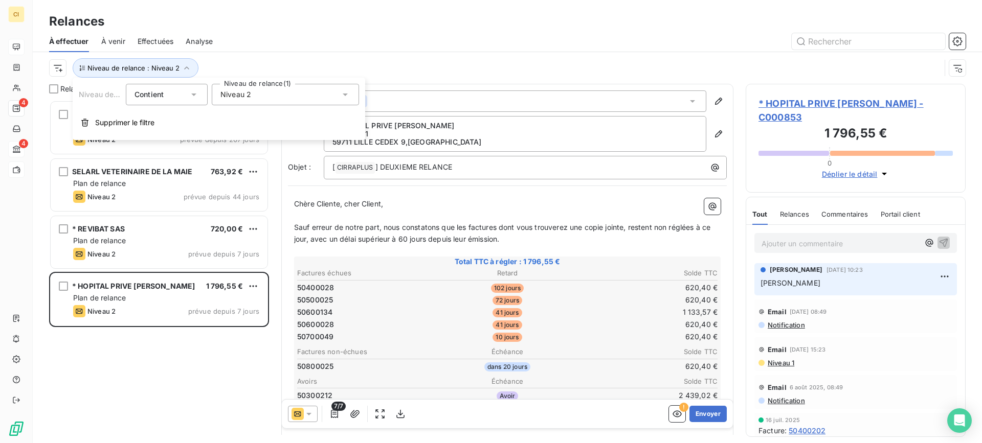
click at [344, 95] on icon at bounding box center [345, 95] width 5 height 3
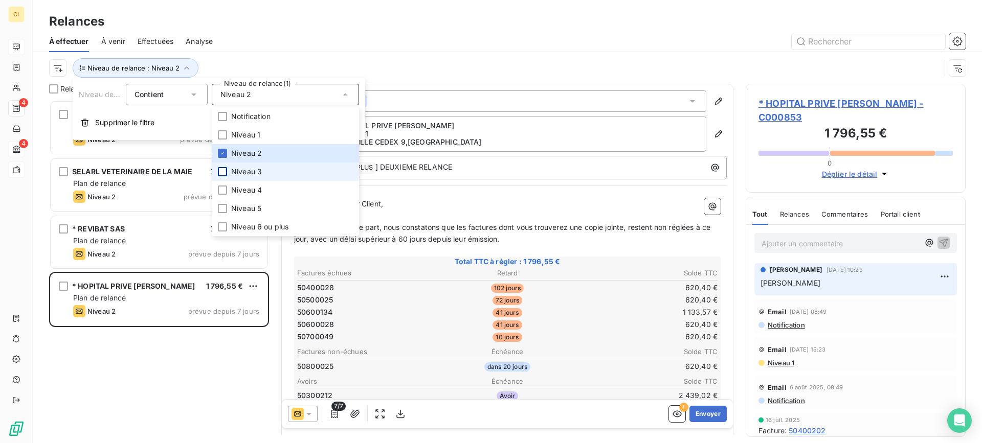
drag, startPoint x: 222, startPoint y: 174, endPoint x: 222, endPoint y: 167, distance: 7.2
click at [222, 173] on div at bounding box center [222, 171] width 9 height 9
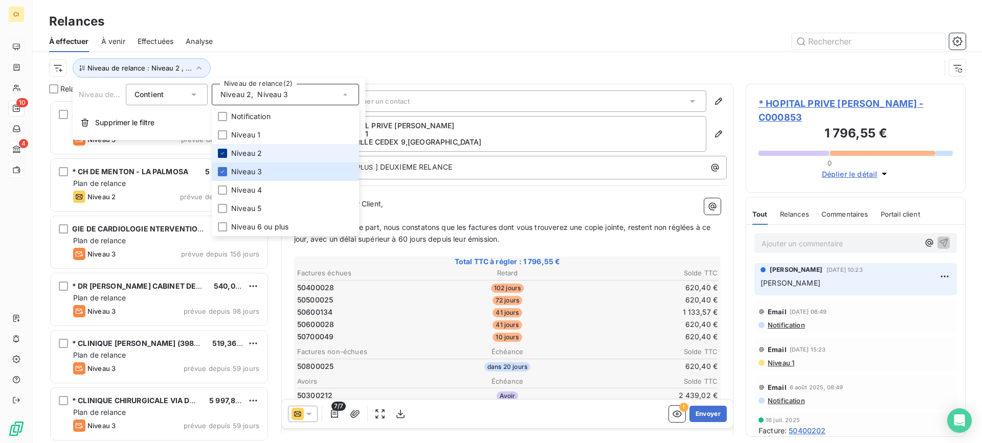
click at [224, 151] on icon at bounding box center [222, 153] width 6 height 6
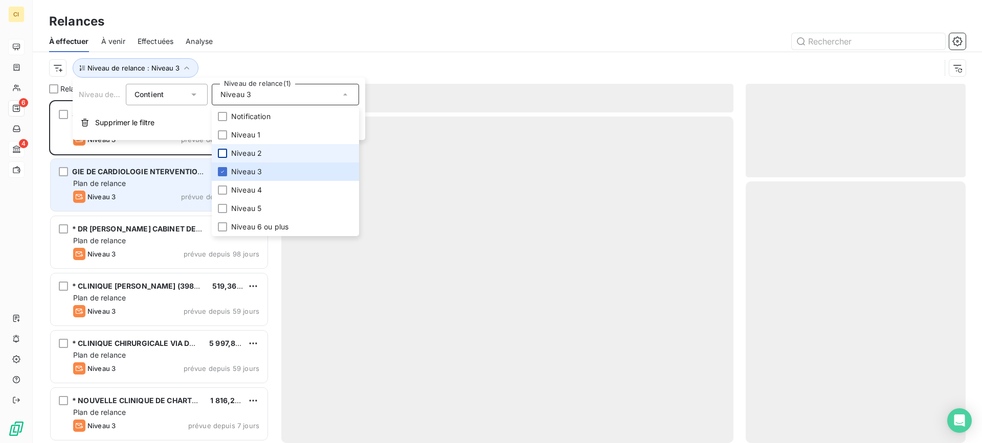
scroll to position [336, 212]
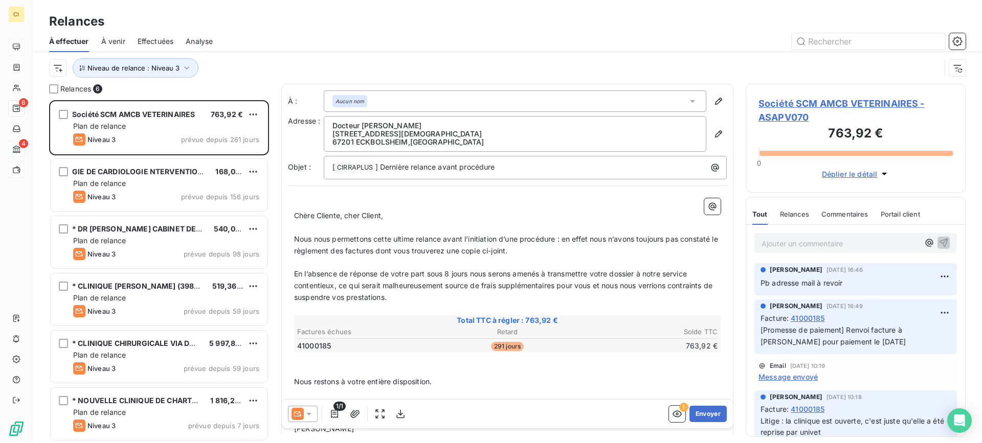
click at [254, 40] on div at bounding box center [595, 41] width 741 height 16
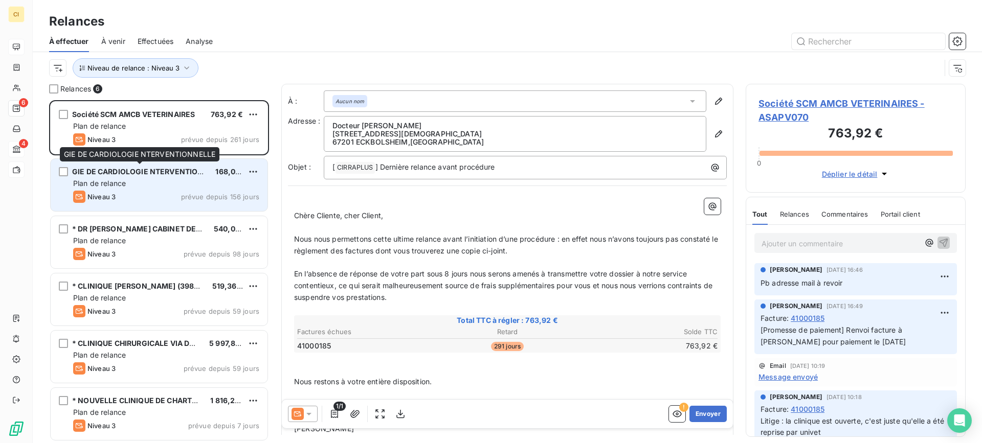
click at [100, 177] on div "GIE DE CARDIOLOGIE NTERVENTIONNELLE" at bounding box center [139, 172] width 135 height 10
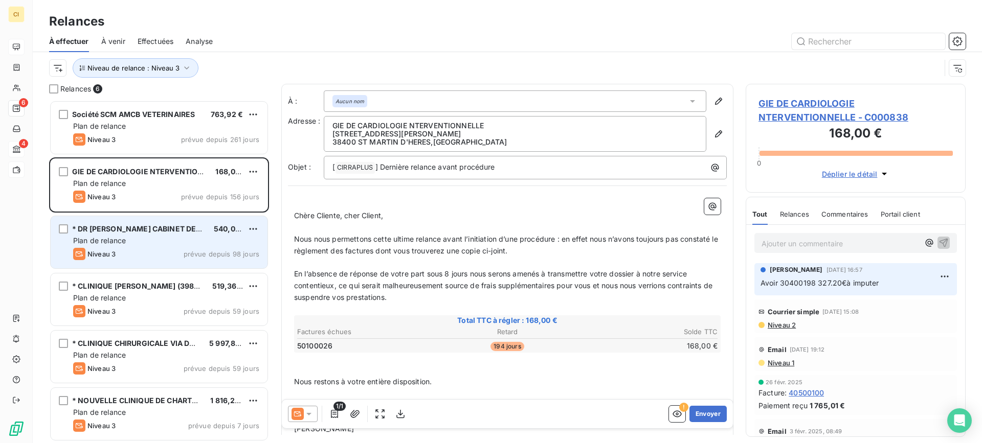
click at [99, 232] on span "* DR [PERSON_NAME] CABINET DENTAIRE" at bounding box center [147, 229] width 150 height 9
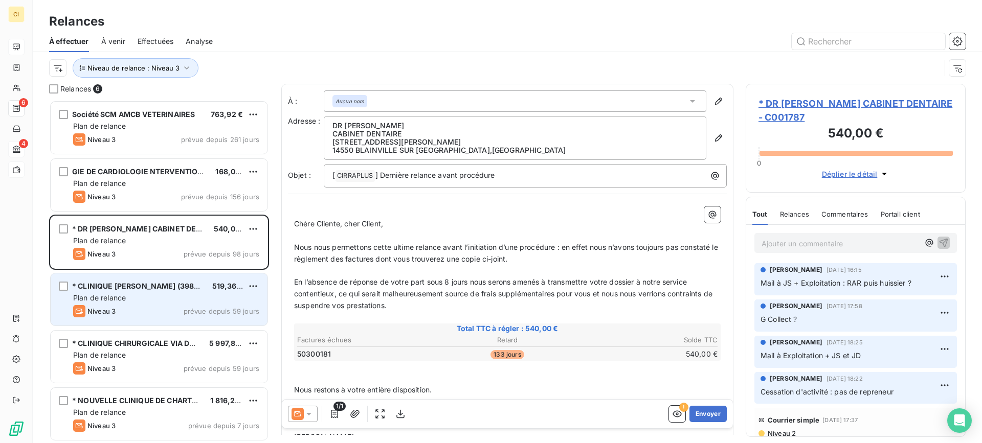
click at [110, 294] on span "Plan de relance" at bounding box center [99, 298] width 53 height 9
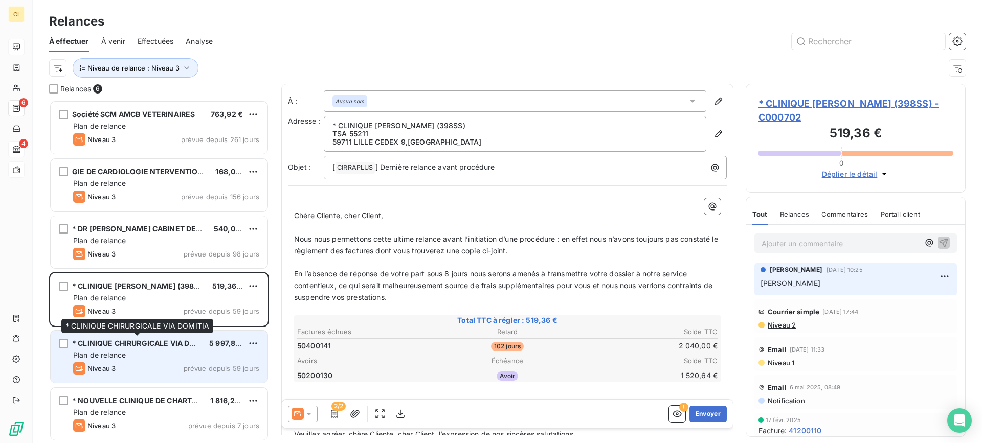
click at [115, 348] on div "* CLINIQUE CHIRURGICALE VIA DOMITIA" at bounding box center [136, 344] width 129 height 10
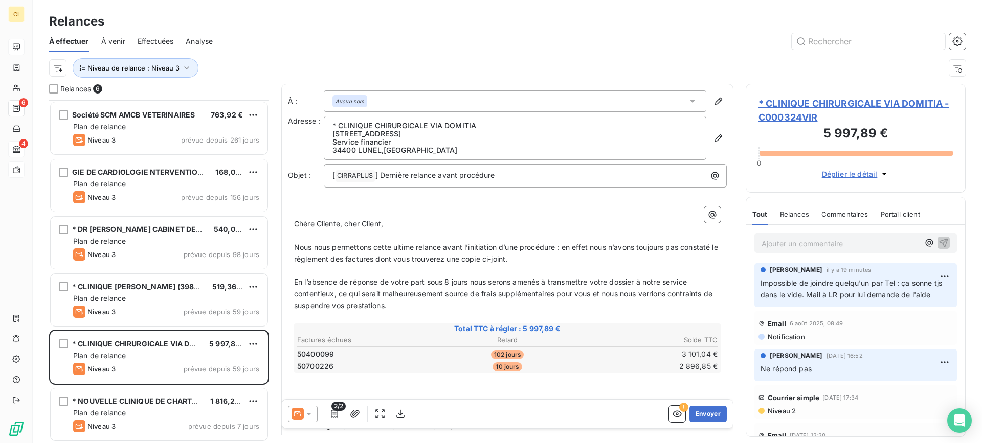
scroll to position [1, 0]
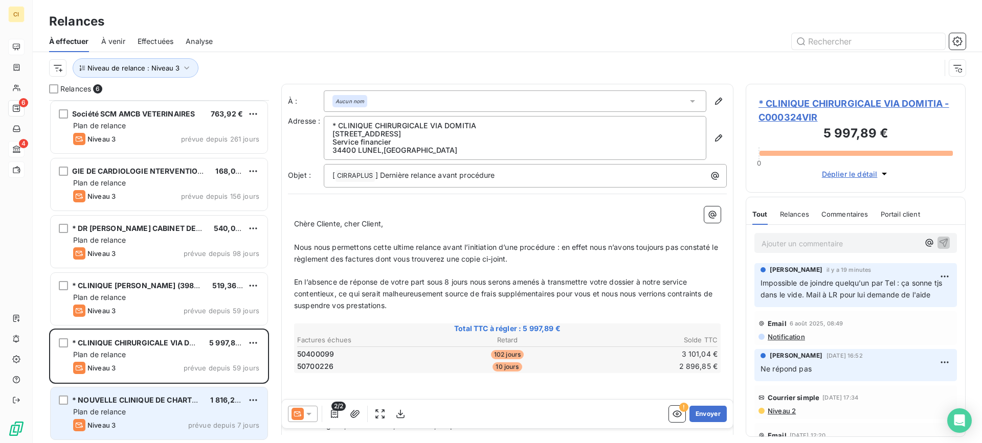
click at [121, 404] on span "* NOUVELLE CLINIQUE DE CHARTREUSE" at bounding box center [144, 400] width 144 height 9
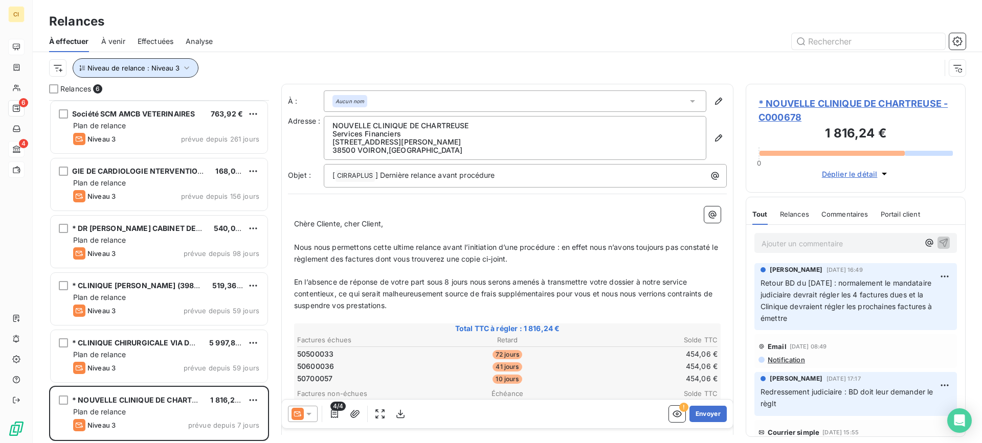
drag, startPoint x: 184, startPoint y: 71, endPoint x: 214, endPoint y: 66, distance: 29.9
click at [186, 69] on icon "button" at bounding box center [187, 68] width 10 height 10
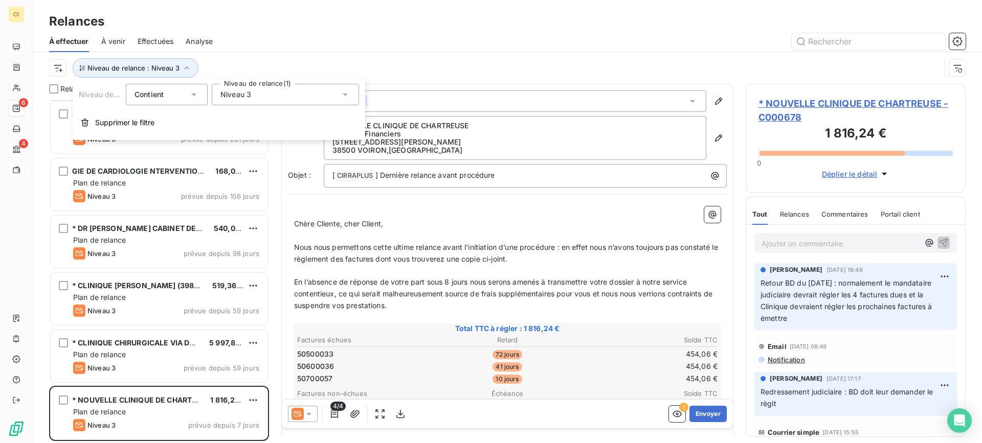
click at [348, 99] on icon at bounding box center [345, 95] width 10 height 10
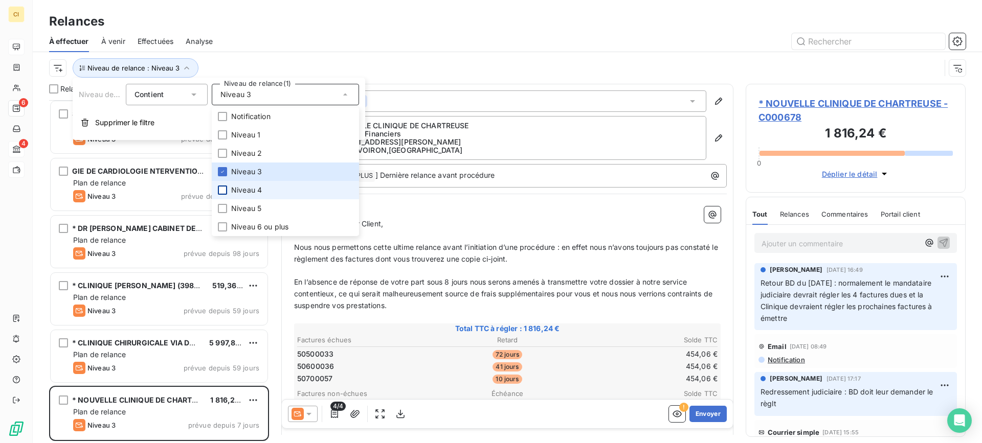
click at [222, 192] on div at bounding box center [222, 190] width 9 height 9
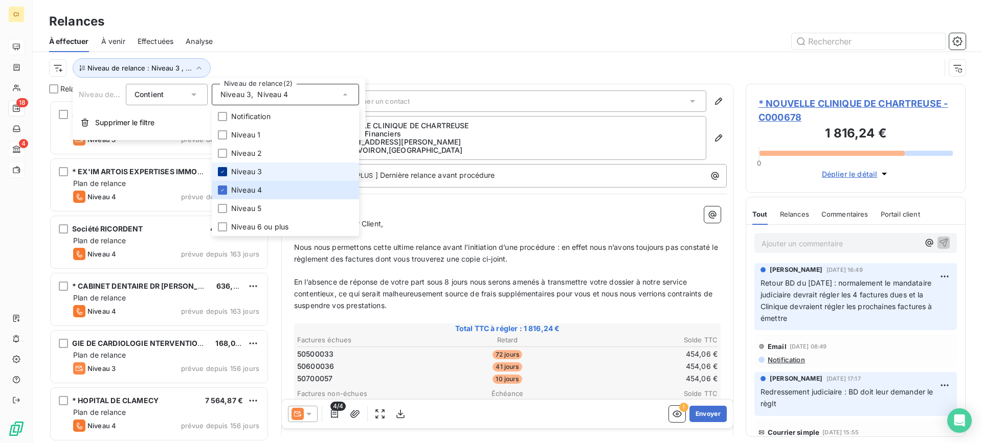
scroll to position [336, 212]
click at [219, 173] on div at bounding box center [222, 171] width 9 height 9
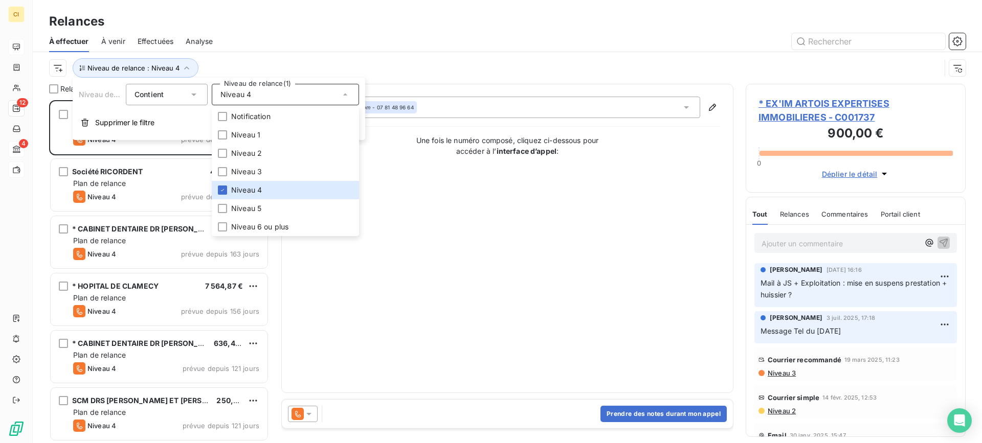
click at [270, 15] on div "Relances" at bounding box center [507, 21] width 949 height 18
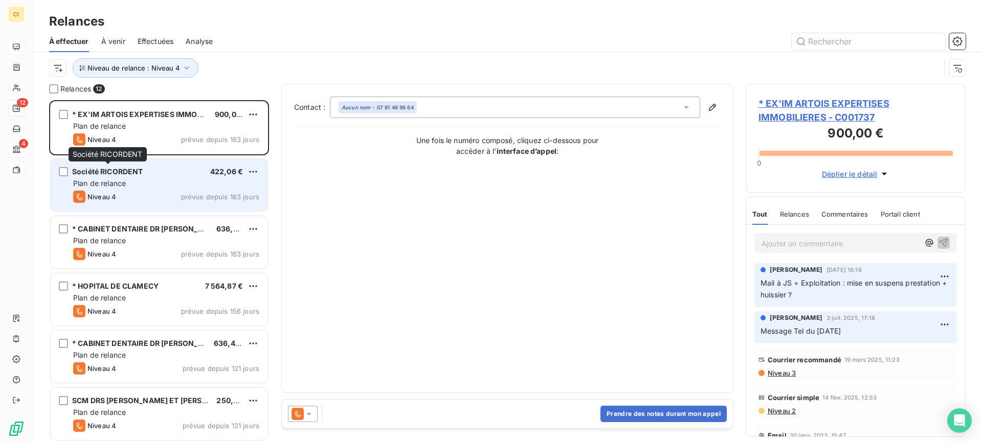
click at [133, 175] on span "Société RICORDENT" at bounding box center [107, 171] width 71 height 9
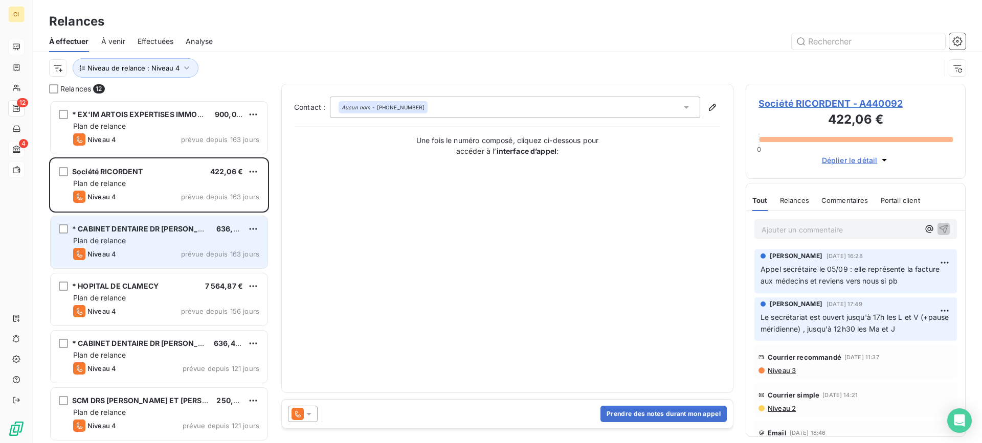
click at [128, 240] on div "Plan de relance" at bounding box center [166, 241] width 186 height 10
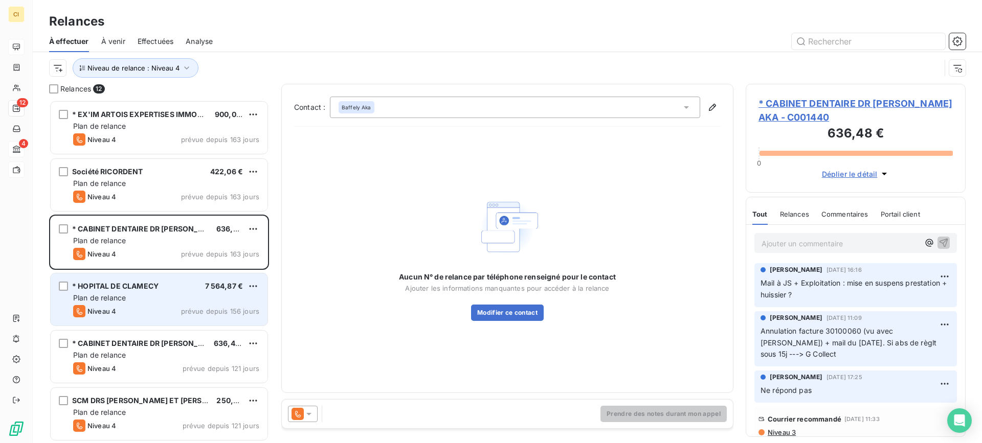
click at [128, 299] on div "Plan de relance" at bounding box center [166, 298] width 186 height 10
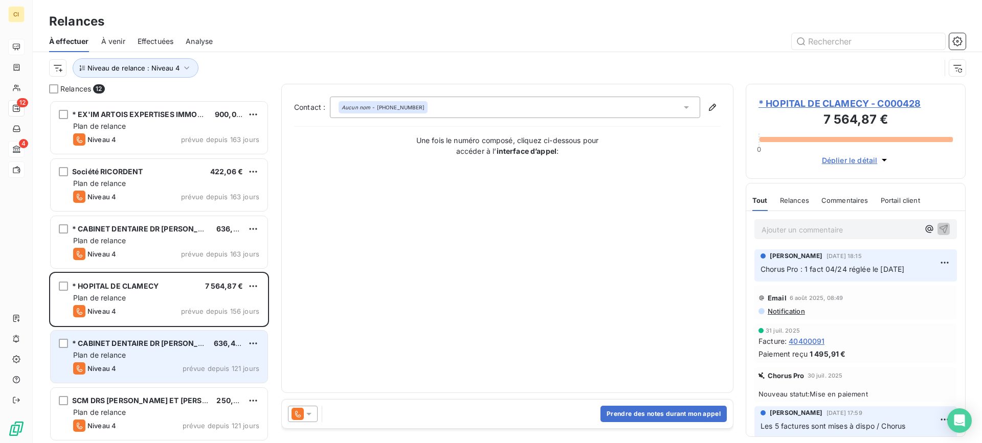
click at [143, 355] on div "Plan de relance" at bounding box center [166, 355] width 186 height 10
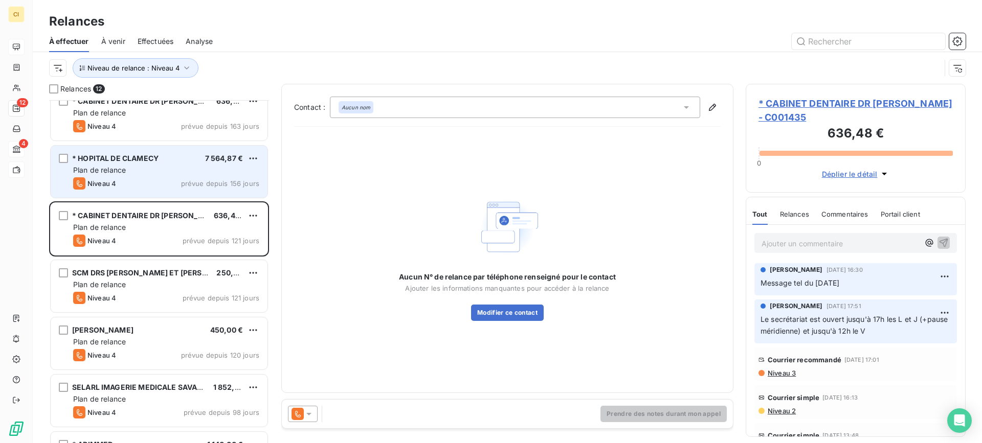
scroll to position [205, 0]
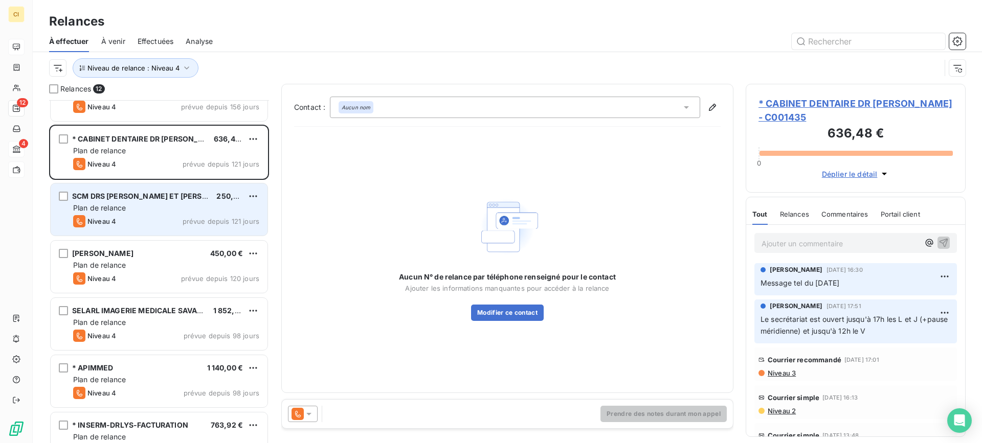
click at [152, 202] on div "SCM DRS [PERSON_NAME] ET [PERSON_NAME]" at bounding box center [140, 196] width 136 height 10
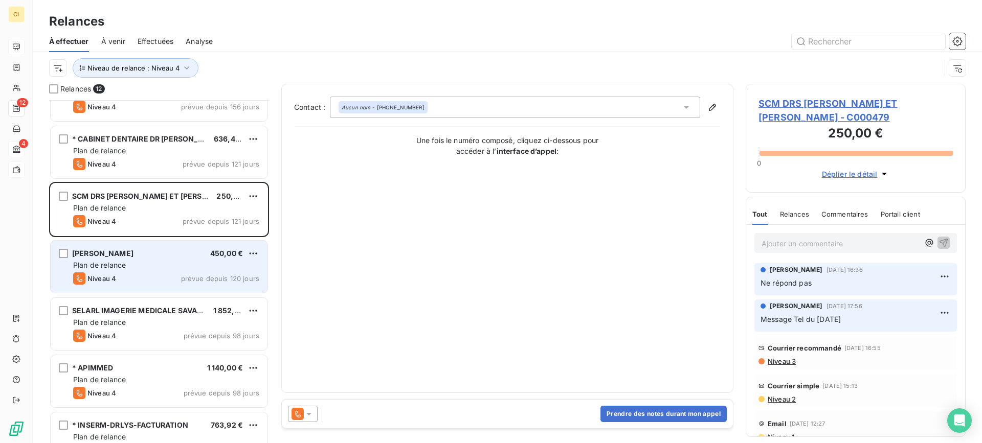
click at [138, 278] on div "Niveau 4 prévue depuis 120 jours" at bounding box center [166, 279] width 186 height 12
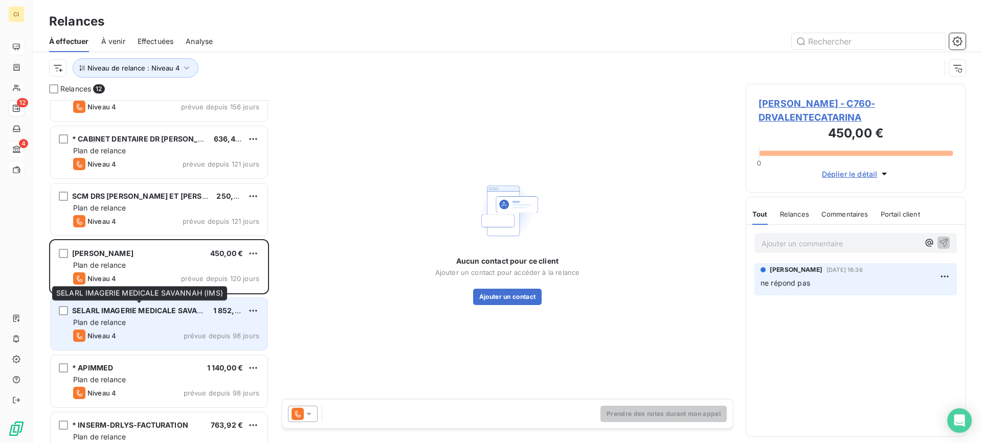
click at [130, 316] on div "SELARL IMAGERIE MEDICALE SAVANNAH (IMS)" at bounding box center [138, 311] width 133 height 10
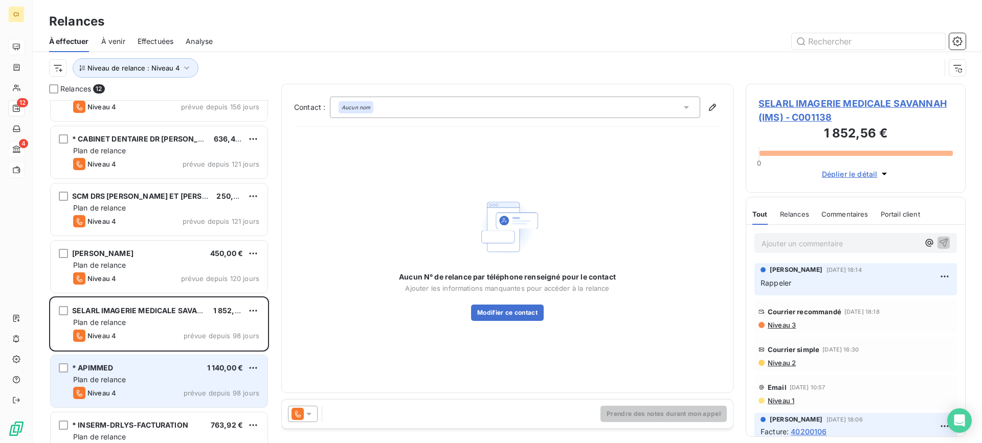
click at [132, 376] on div "Plan de relance" at bounding box center [166, 380] width 186 height 10
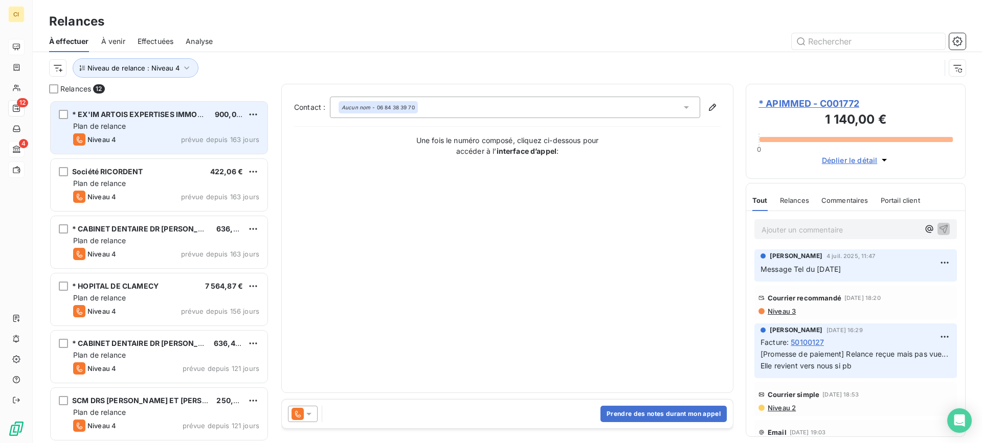
click at [177, 138] on div "Niveau 4 prévue depuis 163 jours" at bounding box center [166, 139] width 186 height 12
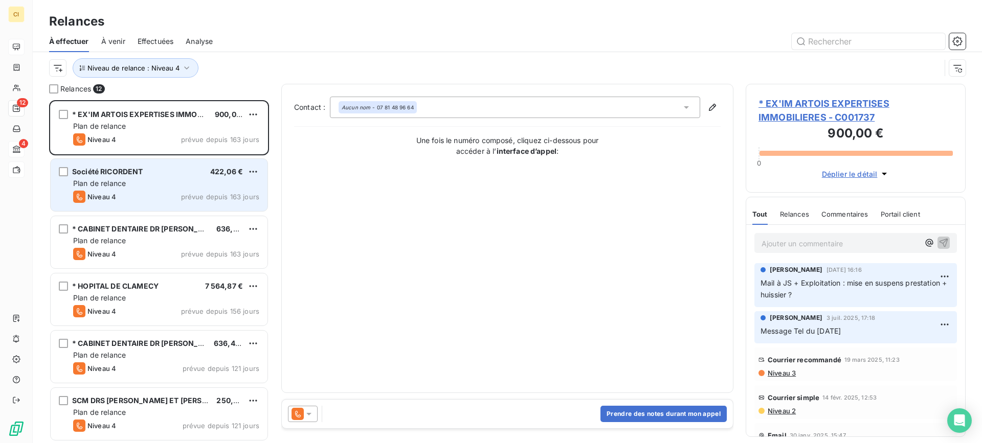
click at [161, 191] on div "Niveau 4 prévue depuis 163 jours" at bounding box center [166, 197] width 186 height 12
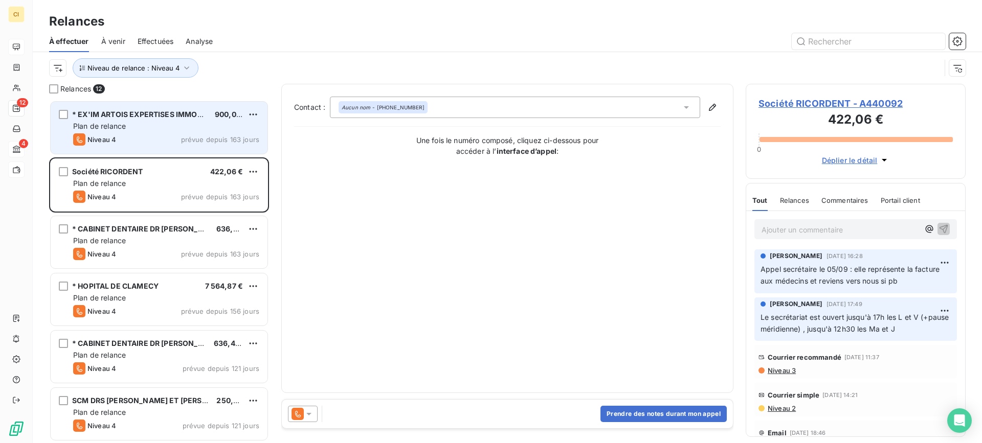
click at [147, 116] on span "* EX'IM ARTOIS EXPERTISES IMMOBILIERES" at bounding box center [150, 114] width 157 height 9
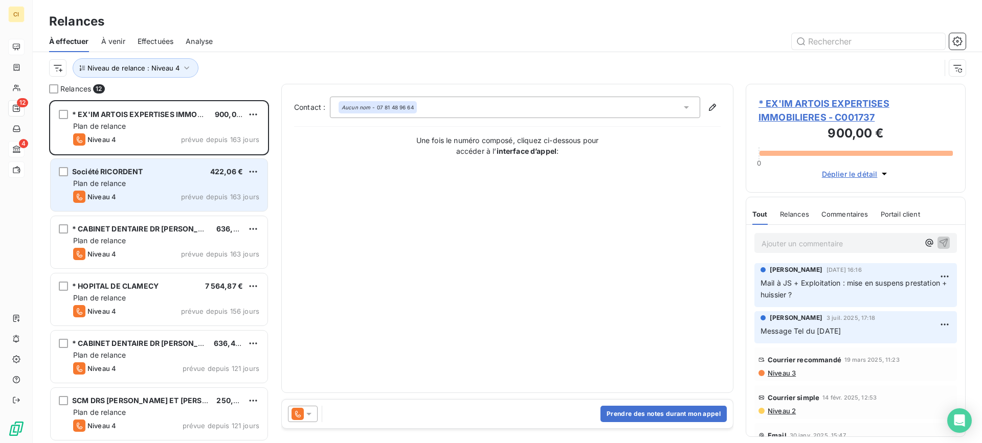
click at [157, 190] on div "Société RICORDENT 422,06 € Plan de relance Niveau 4 prévue depuis 163 jours" at bounding box center [159, 185] width 217 height 52
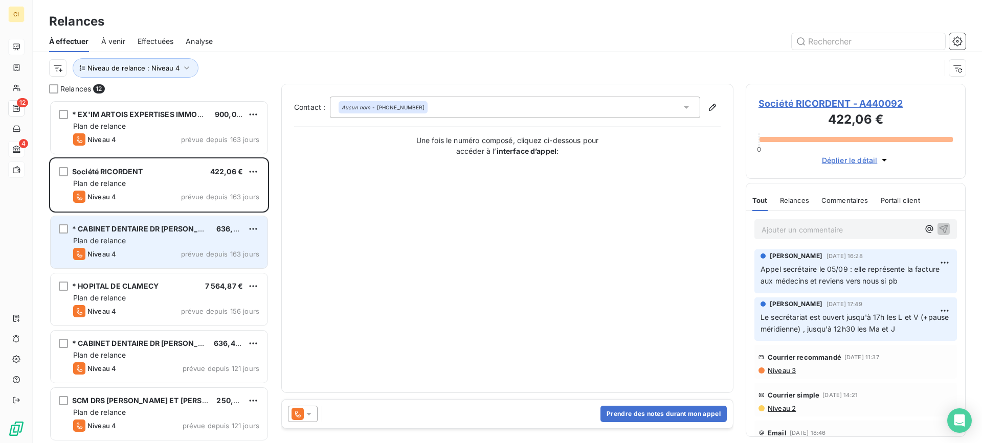
click at [148, 233] on span "* CABINET DENTAIRE DR [PERSON_NAME] AKA" at bounding box center [156, 229] width 168 height 9
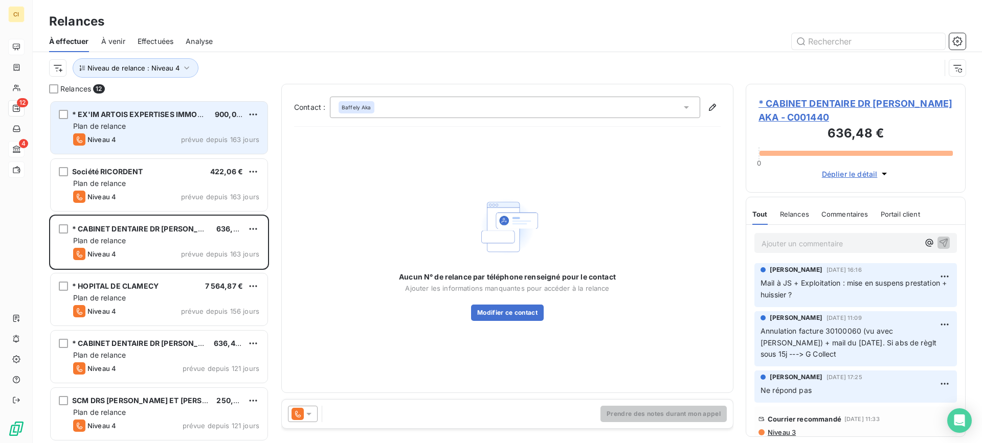
click at [139, 129] on div "Plan de relance" at bounding box center [166, 126] width 186 height 10
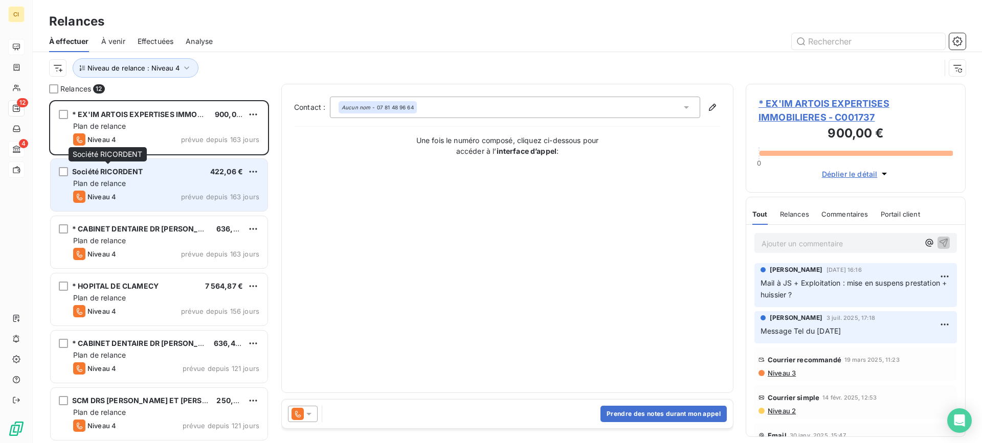
click at [136, 176] on div "Société RICORDENT" at bounding box center [107, 172] width 71 height 10
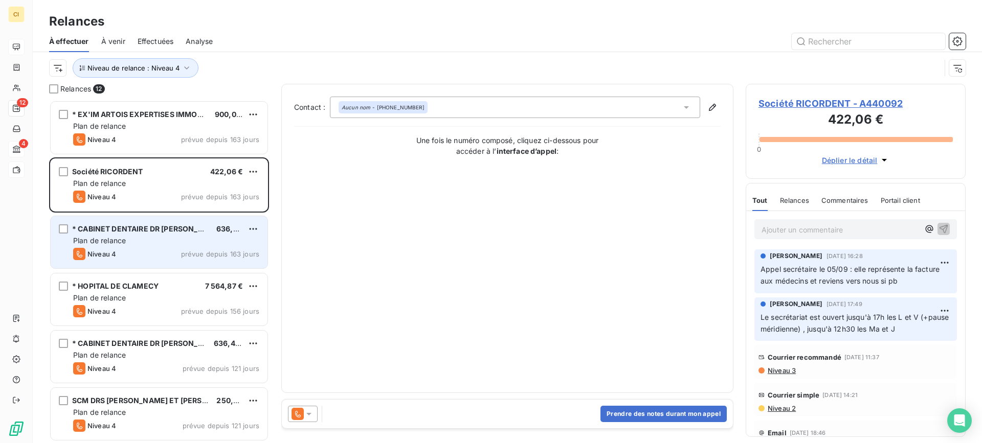
click at [130, 241] on div "Plan de relance" at bounding box center [166, 241] width 186 height 10
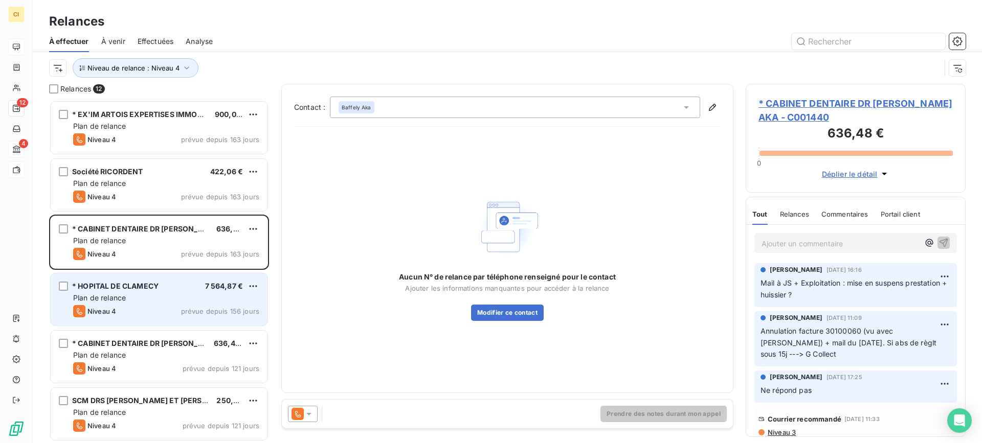
click at [124, 294] on span "Plan de relance" at bounding box center [99, 298] width 53 height 9
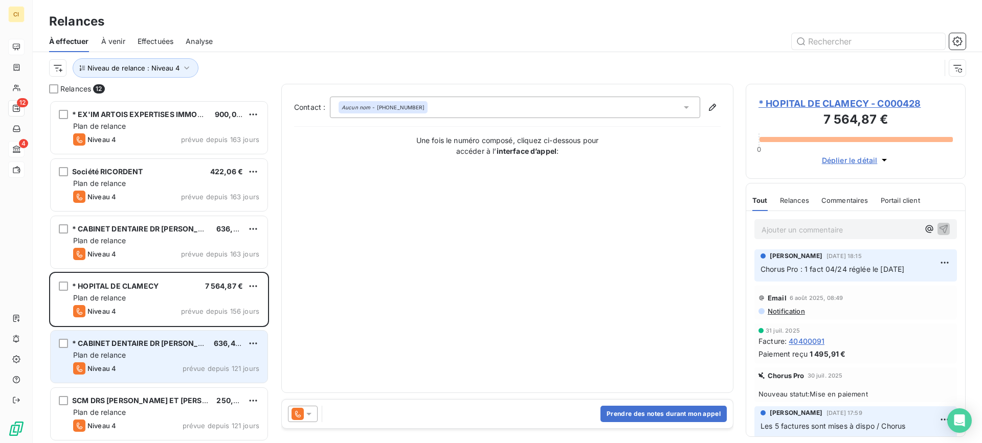
click at [124, 350] on div "Plan de relance" at bounding box center [166, 355] width 186 height 10
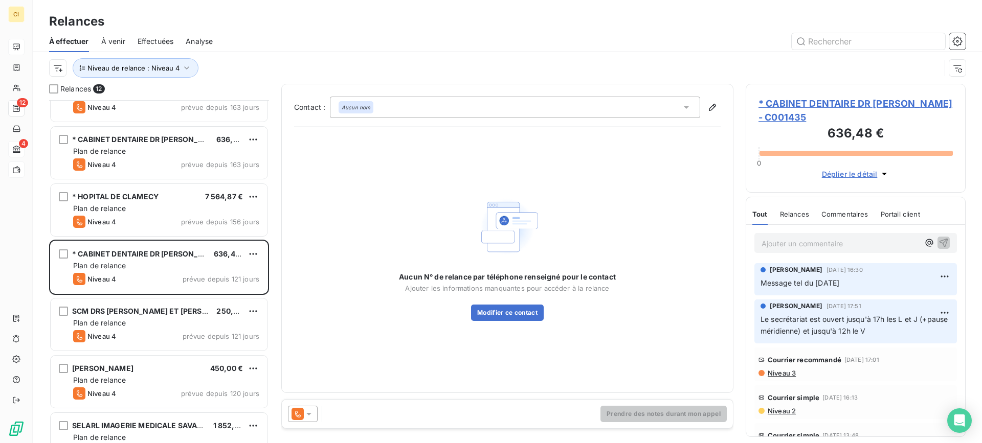
scroll to position [154, 0]
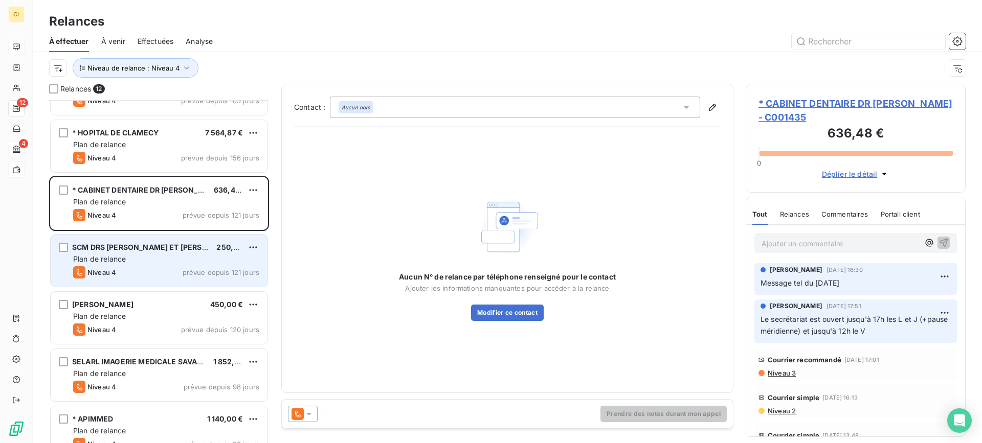
click at [178, 239] on div "SCM DRS [PERSON_NAME] ET [PERSON_NAME] 250,00 € Plan de relance Niveau 4 prévue…" at bounding box center [159, 261] width 217 height 52
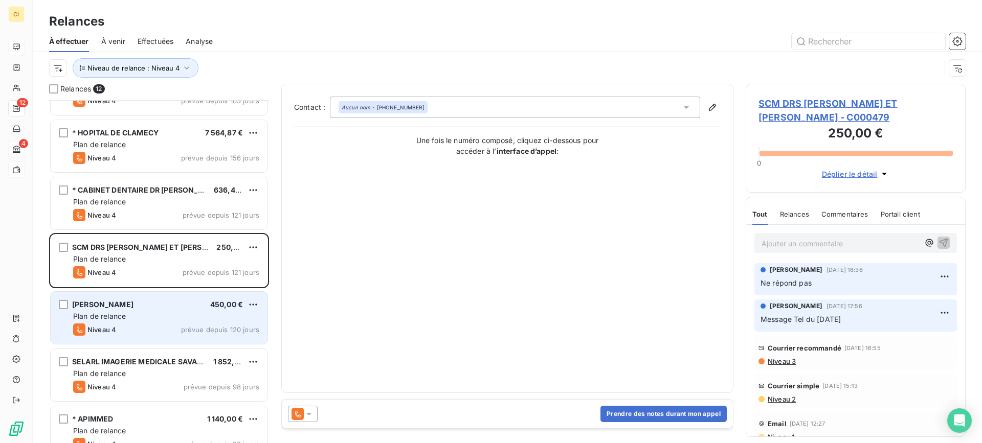
click at [165, 311] on div "[PERSON_NAME] 450,00 € Plan de relance Niveau 4 prévue depuis 120 jours" at bounding box center [159, 318] width 217 height 52
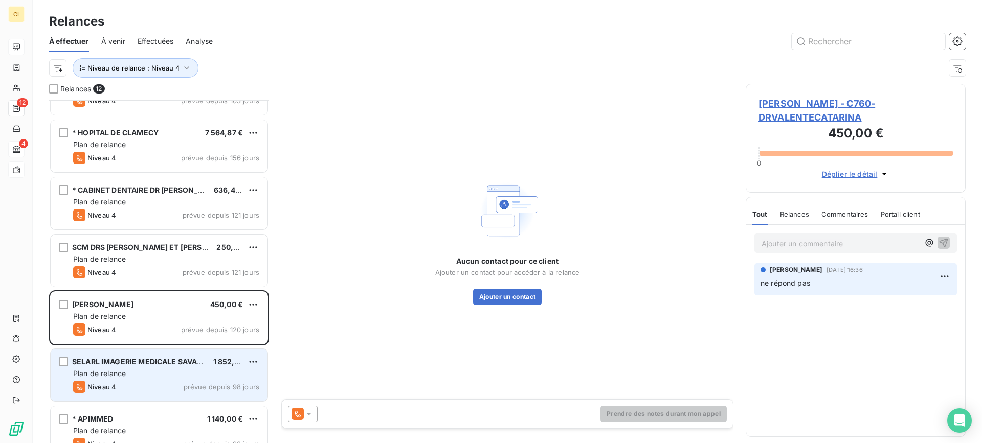
click at [117, 377] on span "Plan de relance" at bounding box center [99, 373] width 53 height 9
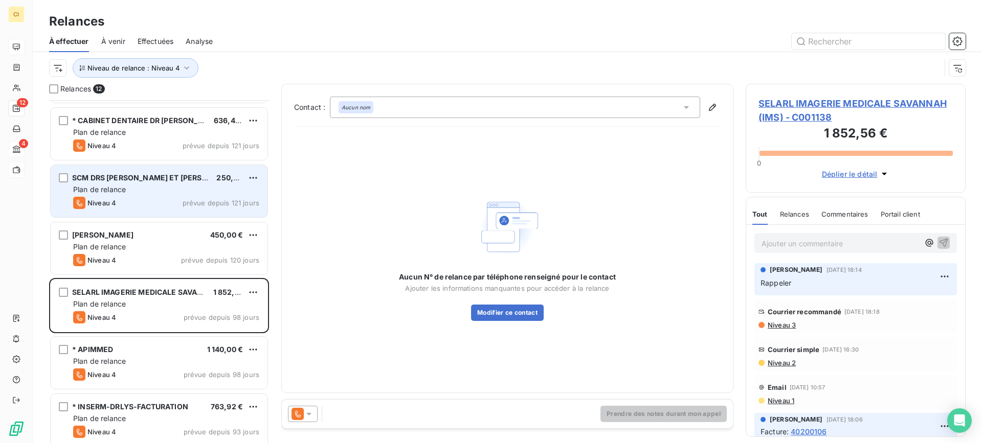
scroll to position [345, 0]
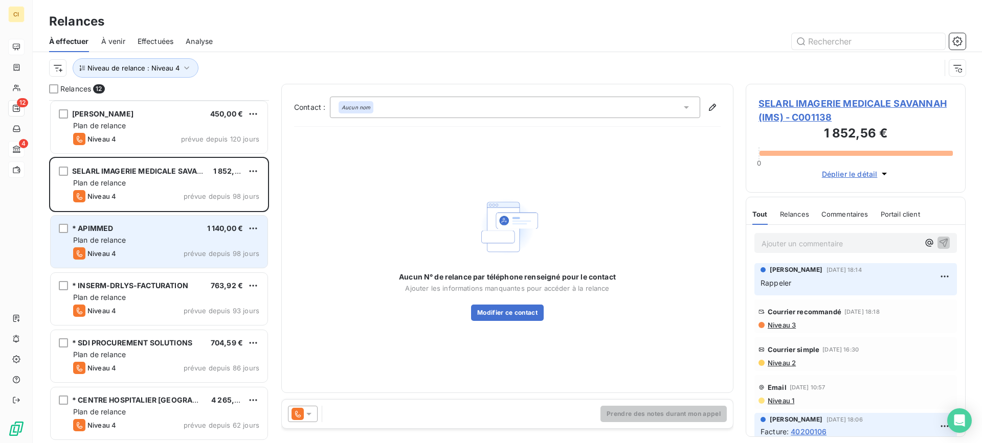
click at [133, 249] on div "Niveau 4 prévue depuis 98 jours" at bounding box center [166, 254] width 186 height 12
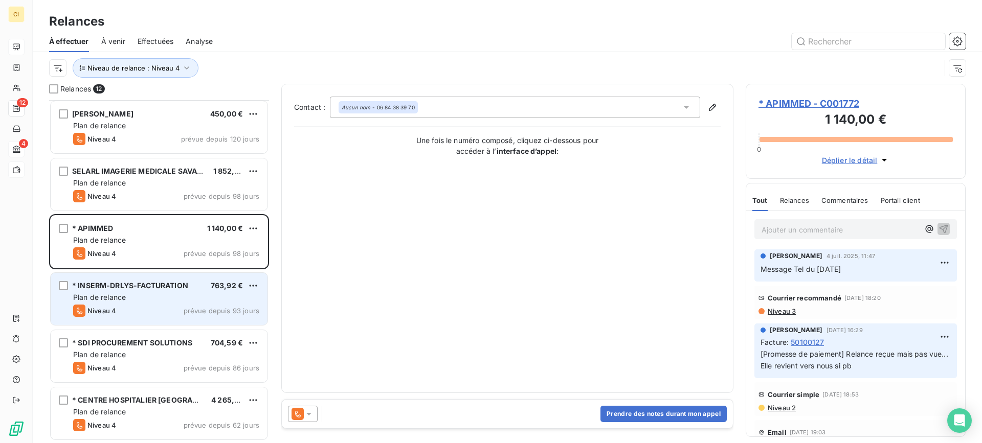
click at [117, 295] on span "Plan de relance" at bounding box center [99, 297] width 53 height 9
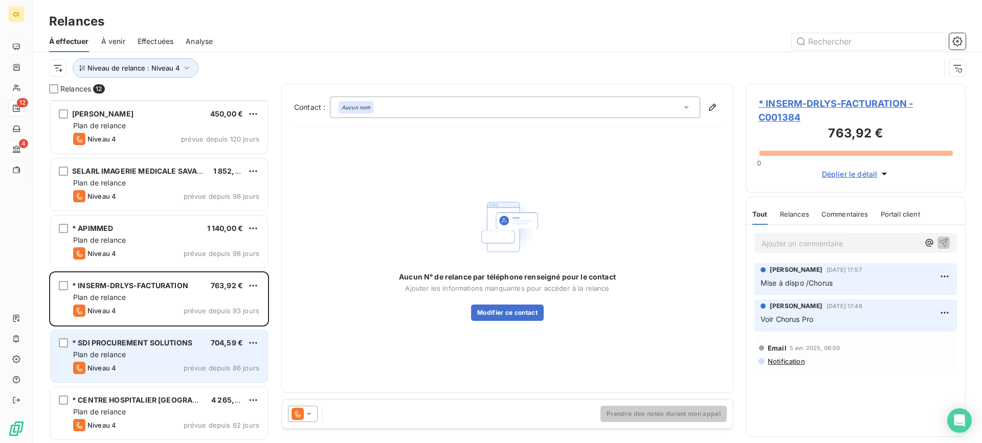
click at [119, 347] on span "* SDI PROCUREMENT SOLUTIONS" at bounding box center [132, 343] width 120 height 9
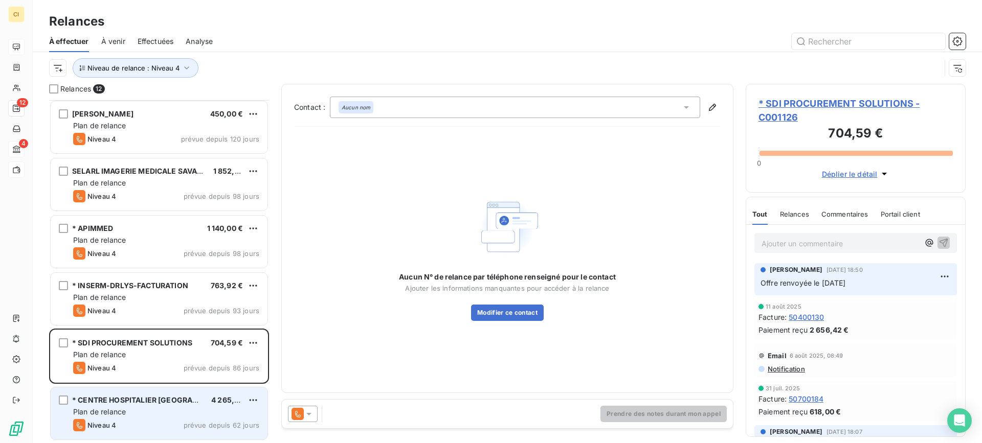
click at [113, 408] on span "Plan de relance" at bounding box center [99, 412] width 53 height 9
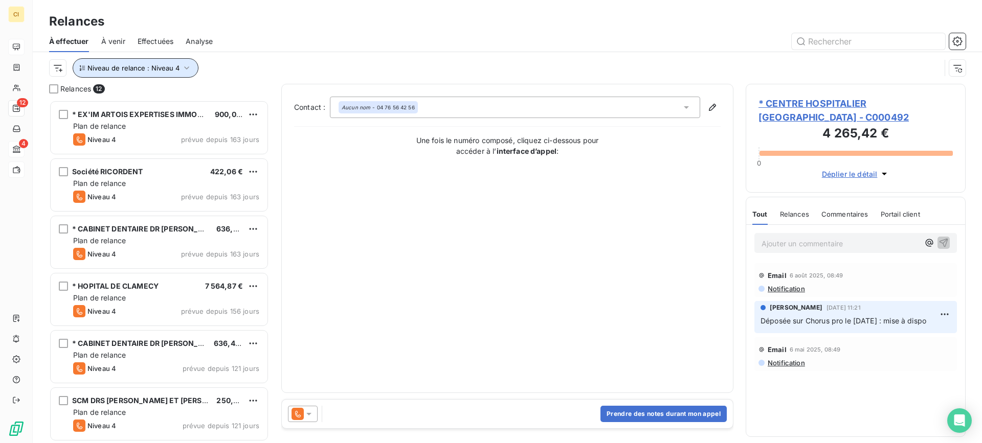
click at [186, 65] on icon "button" at bounding box center [187, 68] width 10 height 10
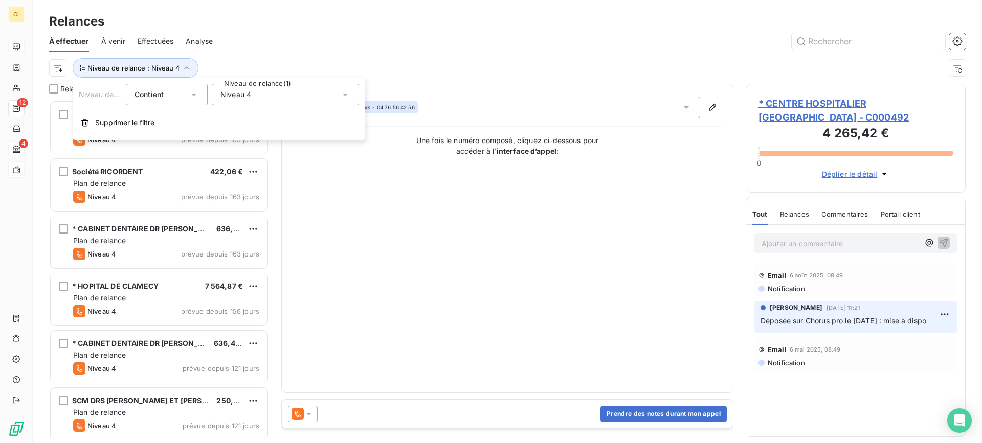
click at [345, 98] on icon at bounding box center [345, 95] width 10 height 10
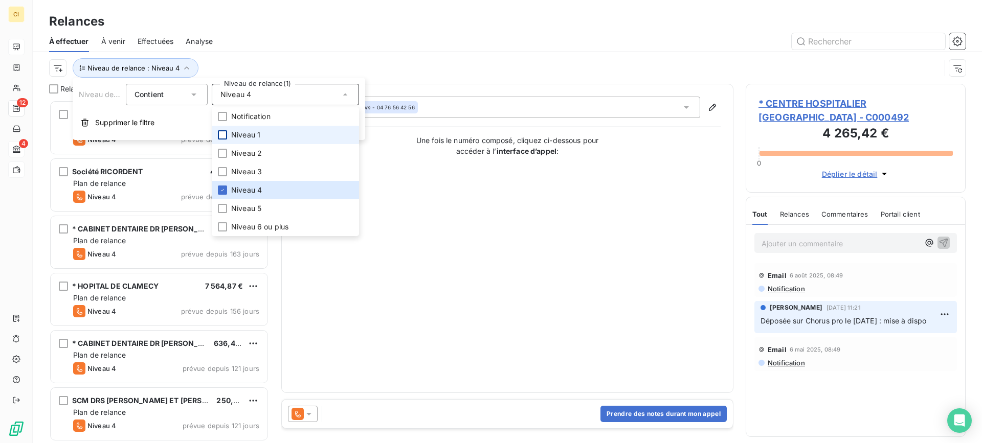
click at [224, 134] on div at bounding box center [222, 134] width 9 height 9
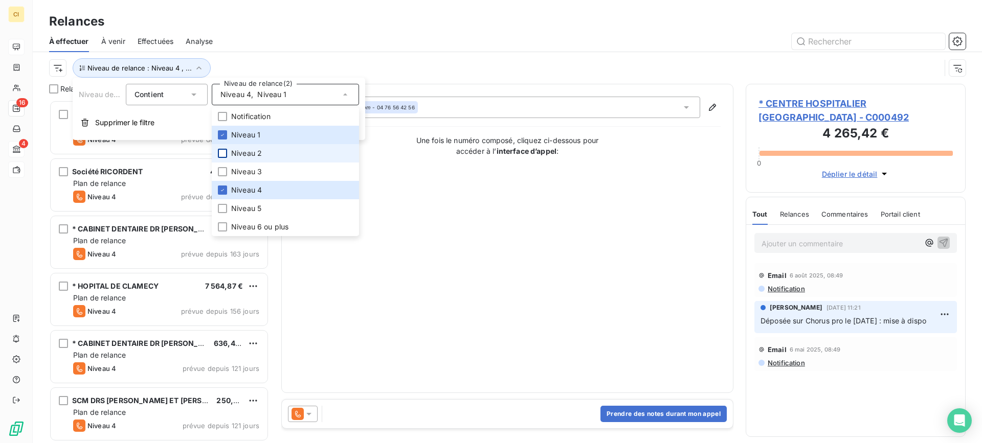
click at [224, 151] on div at bounding box center [222, 153] width 9 height 9
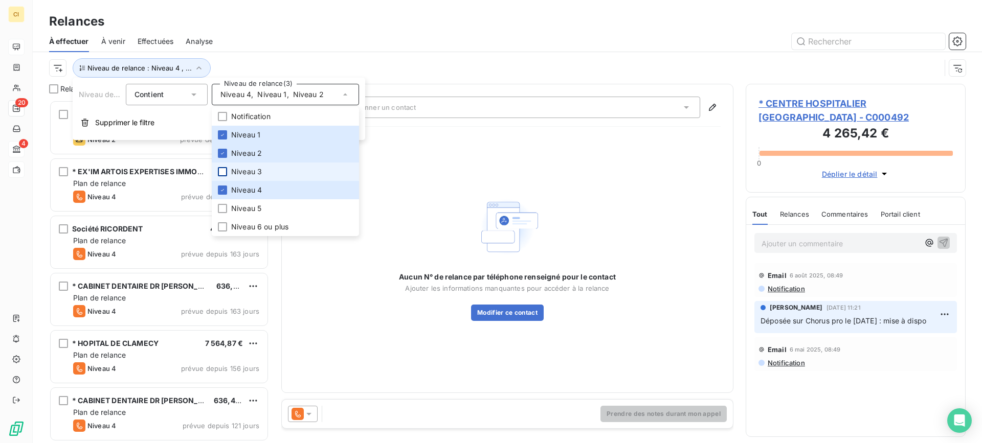
scroll to position [336, 212]
drag, startPoint x: 220, startPoint y: 169, endPoint x: 236, endPoint y: 154, distance: 21.7
click at [220, 169] on div at bounding box center [222, 171] width 9 height 9
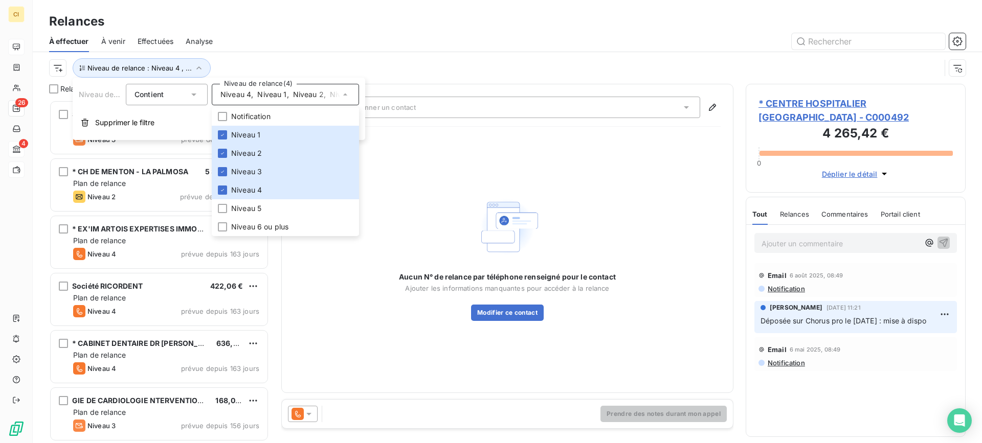
click at [323, 55] on div "Niveau de relance : Niveau 4 , ..." at bounding box center [507, 68] width 917 height 32
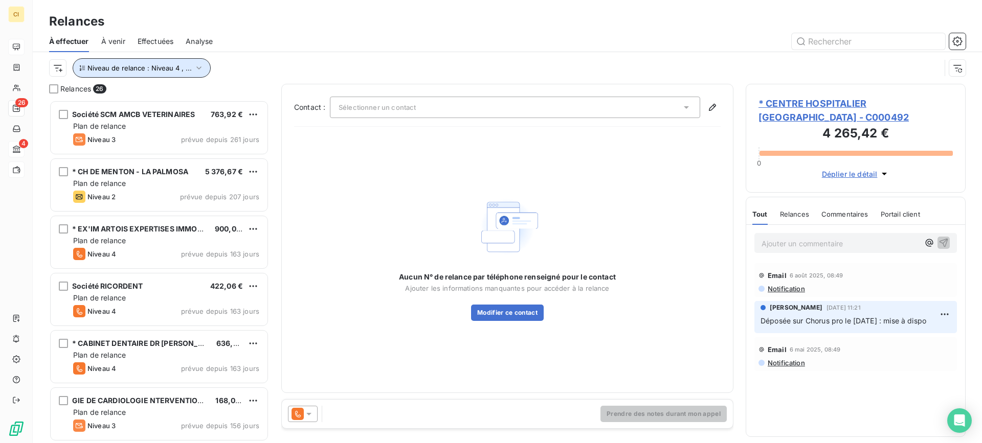
click at [197, 70] on icon "button" at bounding box center [199, 68] width 10 height 10
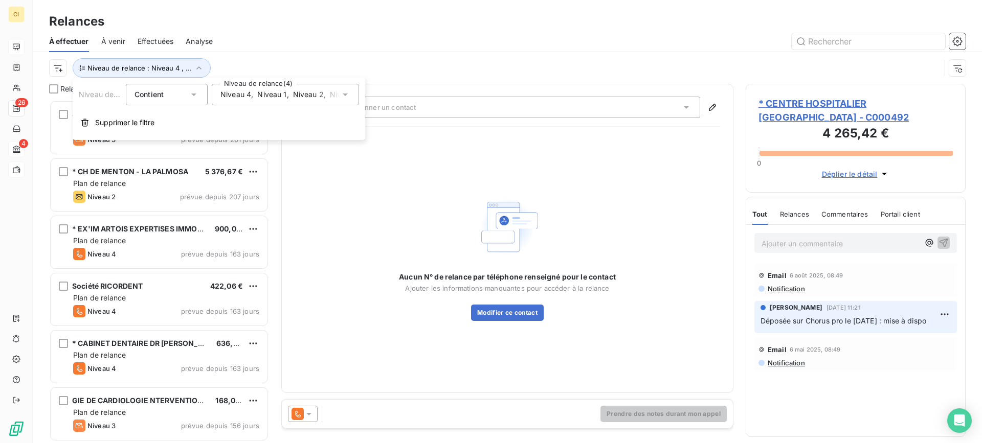
click at [343, 96] on icon at bounding box center [345, 95] width 10 height 10
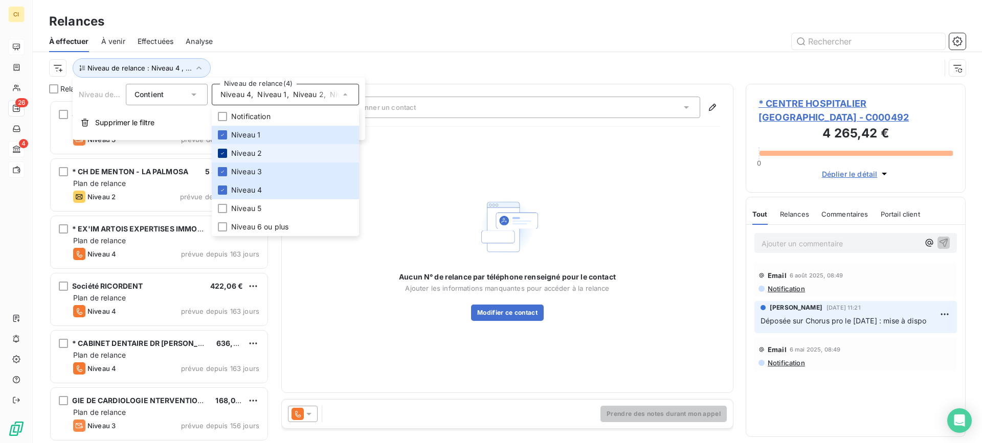
click at [220, 152] on icon at bounding box center [222, 153] width 6 height 6
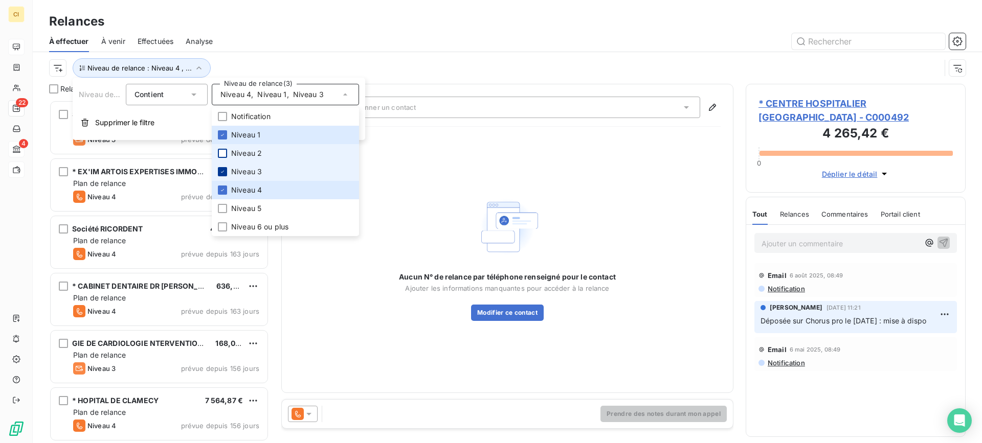
click at [223, 171] on icon at bounding box center [222, 172] width 6 height 6
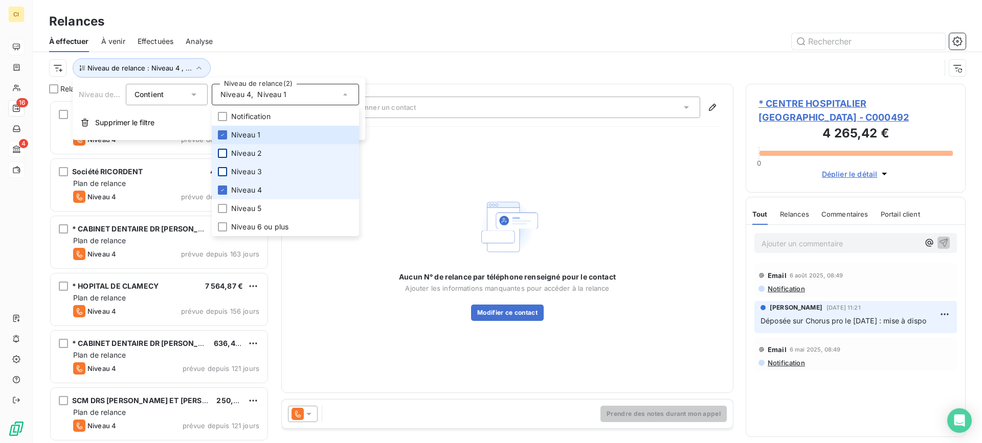
drag, startPoint x: 221, startPoint y: 189, endPoint x: 237, endPoint y: 158, distance: 34.5
click at [224, 184] on li "Niveau 4" at bounding box center [285, 190] width 147 height 18
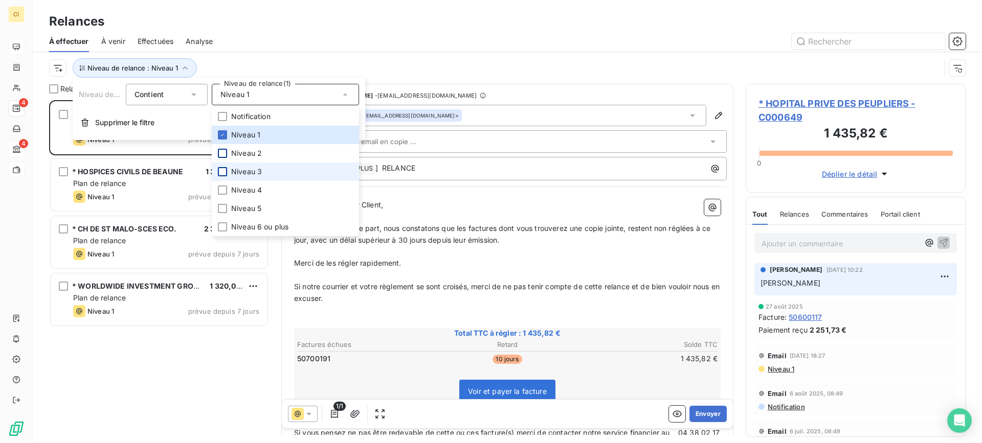
click at [301, 39] on div at bounding box center [595, 41] width 741 height 16
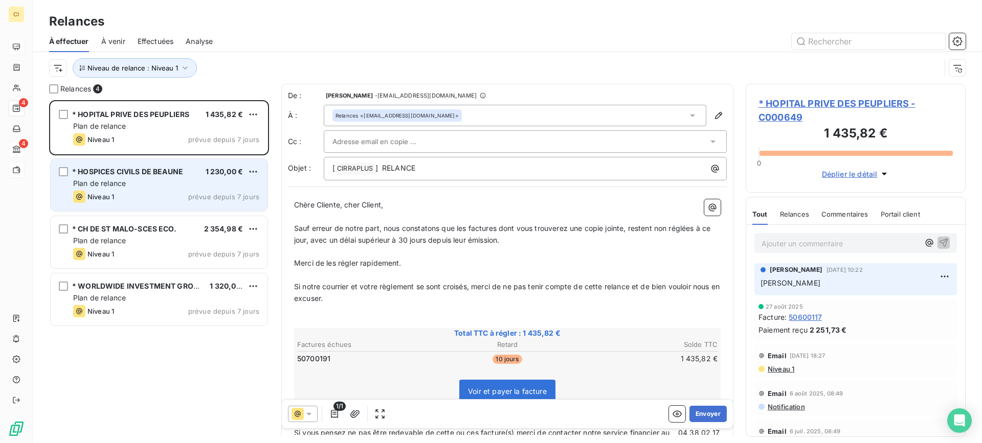
click at [102, 189] on div "* HOSPICES CIVILS DE BEAUNE 1 230,00 € Plan de relance Niveau 1 prévue depuis 7…" at bounding box center [159, 185] width 217 height 52
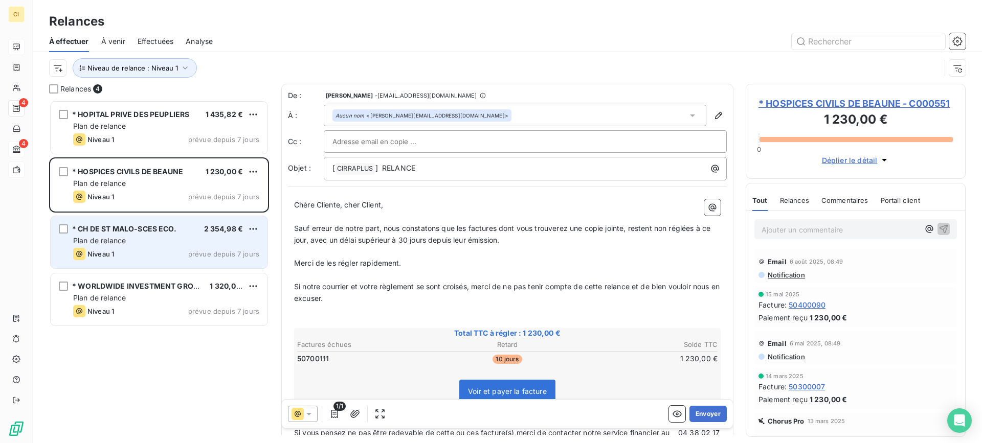
click at [120, 248] on div "Niveau 1 prévue depuis 7 jours" at bounding box center [166, 254] width 186 height 12
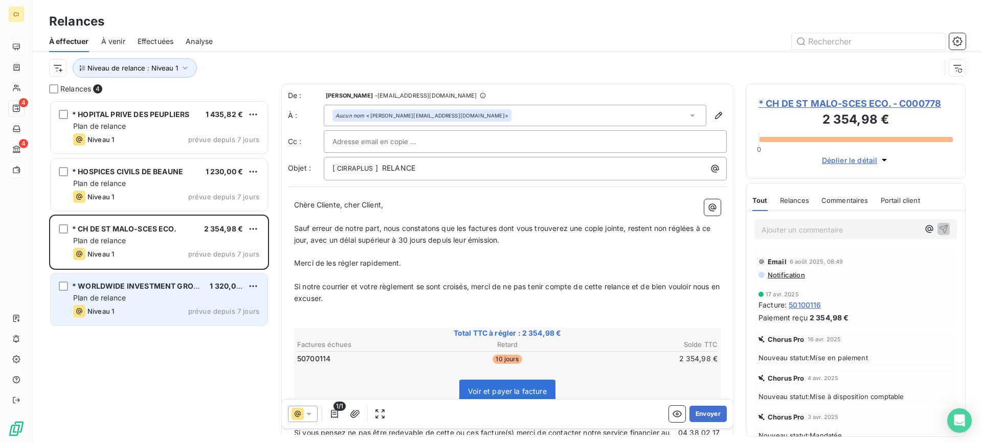
click at [118, 298] on span "Plan de relance" at bounding box center [99, 298] width 53 height 9
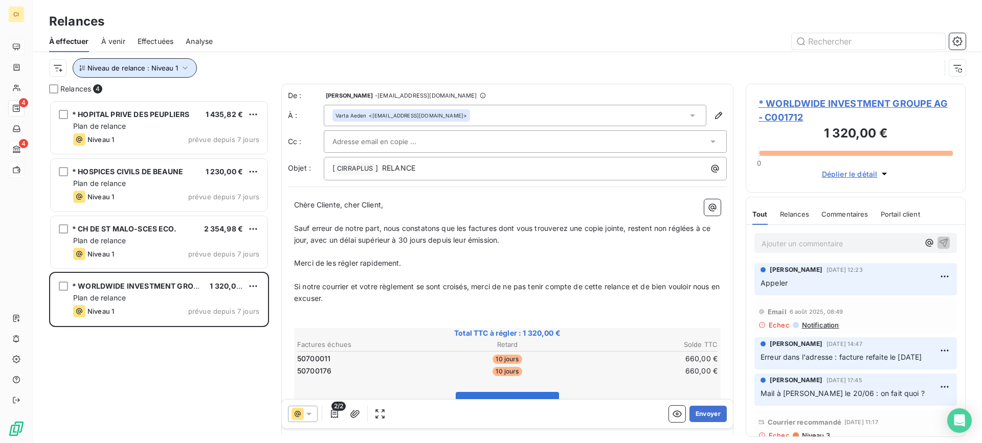
click at [186, 63] on icon "button" at bounding box center [185, 68] width 10 height 10
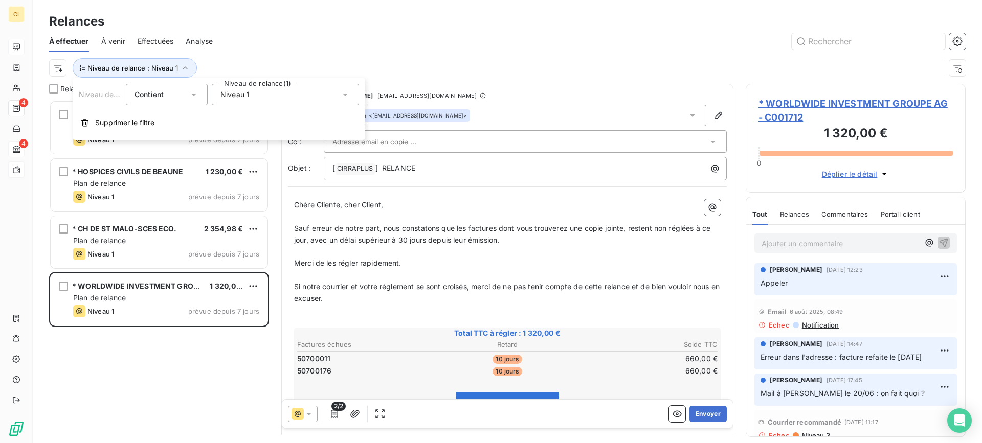
click at [345, 95] on icon at bounding box center [345, 95] width 5 height 3
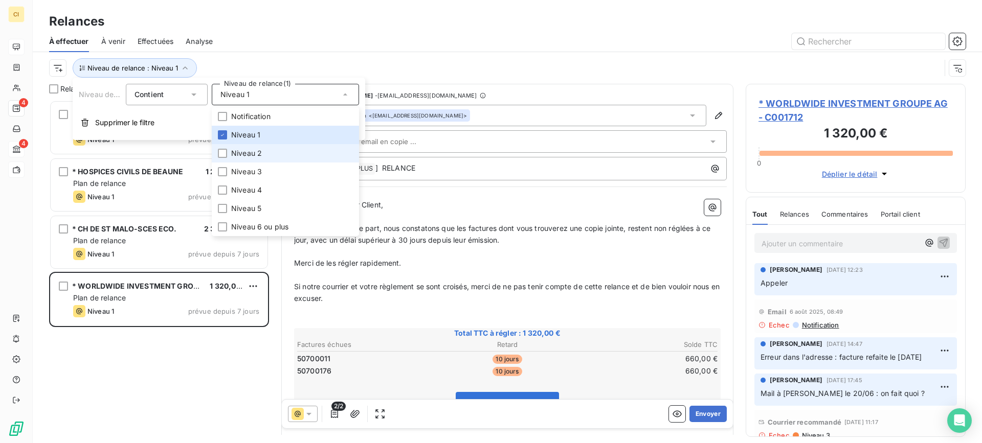
click at [222, 153] on div at bounding box center [222, 153] width 9 height 9
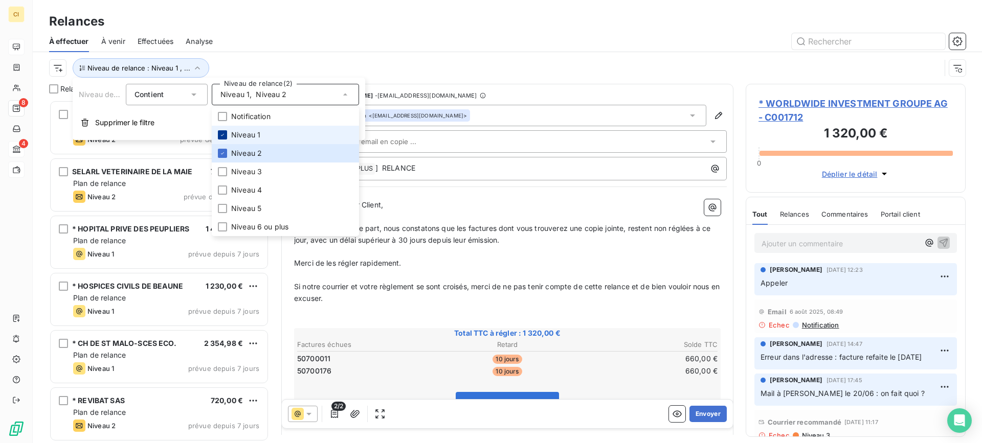
click at [219, 138] on div at bounding box center [222, 134] width 9 height 9
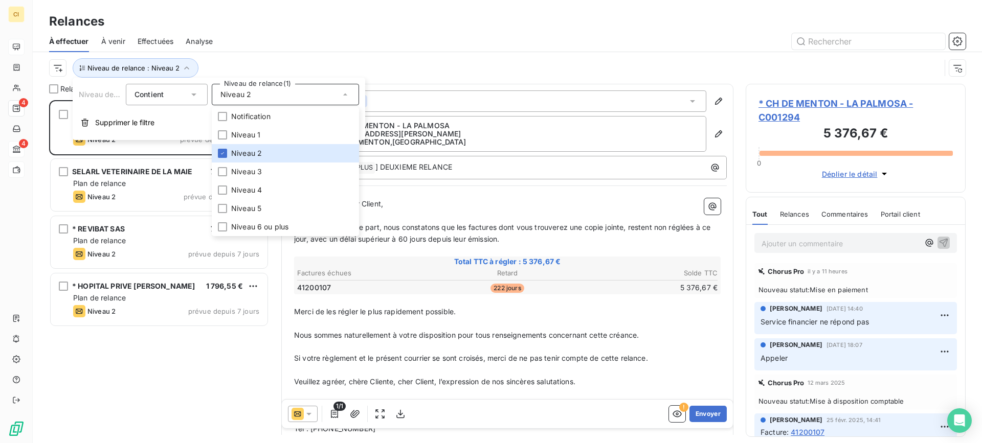
click at [274, 47] on div at bounding box center [595, 41] width 741 height 16
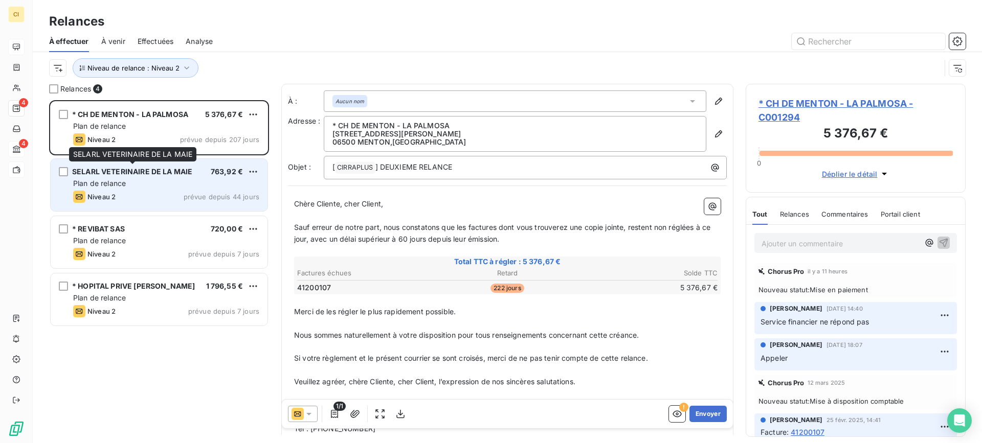
click at [96, 177] on div "SELARL VETERINAIRE DE LA MAIE" at bounding box center [132, 172] width 120 height 10
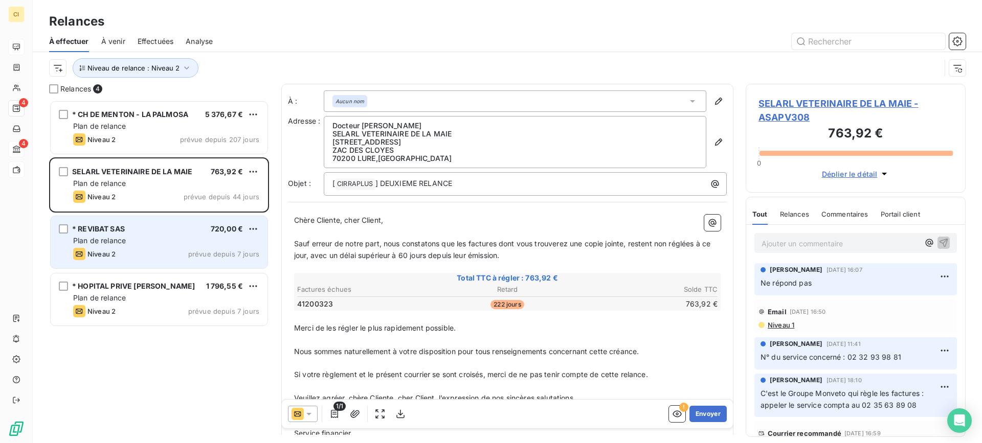
click at [128, 256] on div "Niveau 2 prévue depuis 7 jours" at bounding box center [166, 254] width 186 height 12
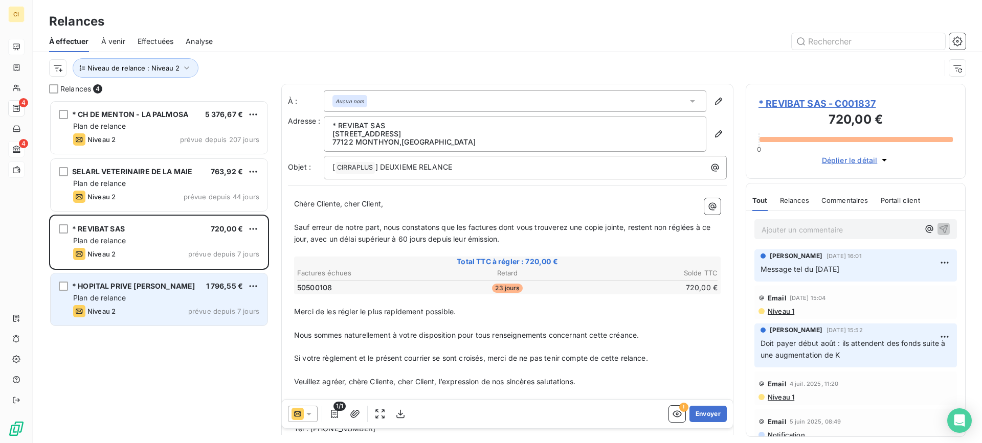
click at [125, 293] on div "Plan de relance" at bounding box center [166, 298] width 186 height 10
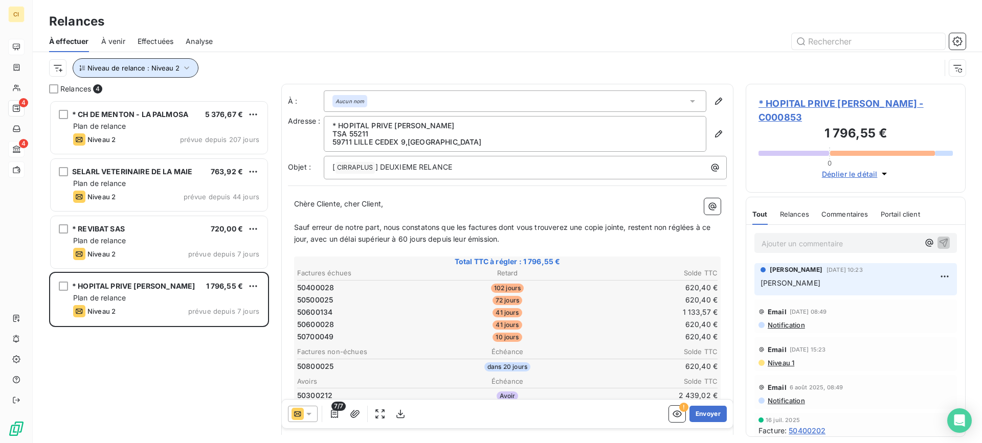
click at [184, 64] on icon "button" at bounding box center [187, 68] width 10 height 10
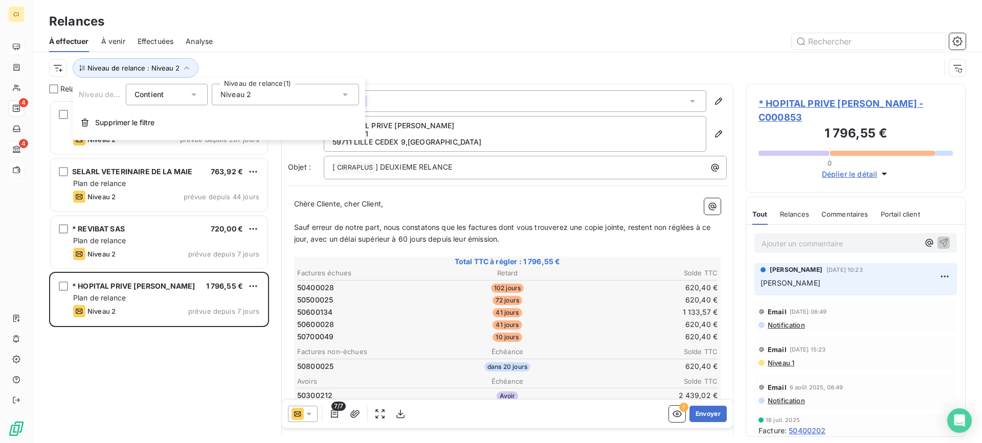
click at [346, 93] on icon at bounding box center [345, 95] width 10 height 10
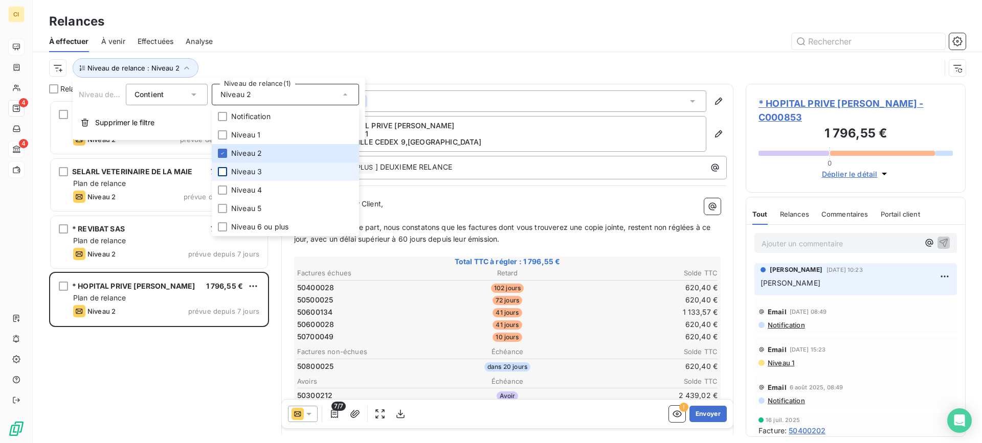
click at [225, 173] on div at bounding box center [222, 171] width 9 height 9
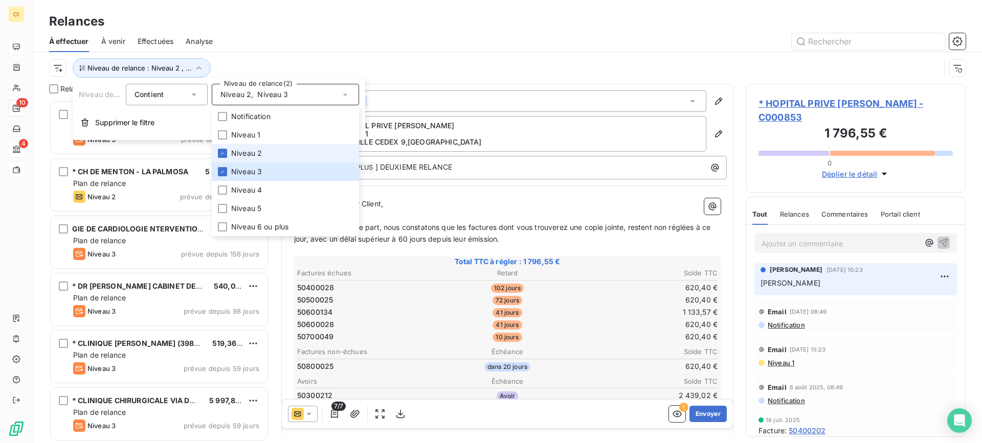
drag, startPoint x: 221, startPoint y: 153, endPoint x: 257, endPoint y: 91, distance: 71.9
click at [223, 152] on icon at bounding box center [222, 153] width 6 height 6
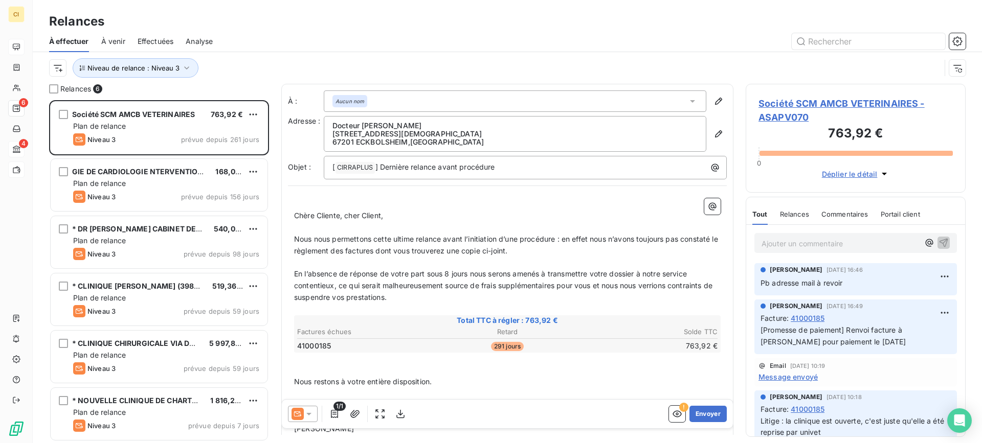
click at [282, 51] on div "À effectuer À venir Effectuées Analyse" at bounding box center [507, 41] width 949 height 21
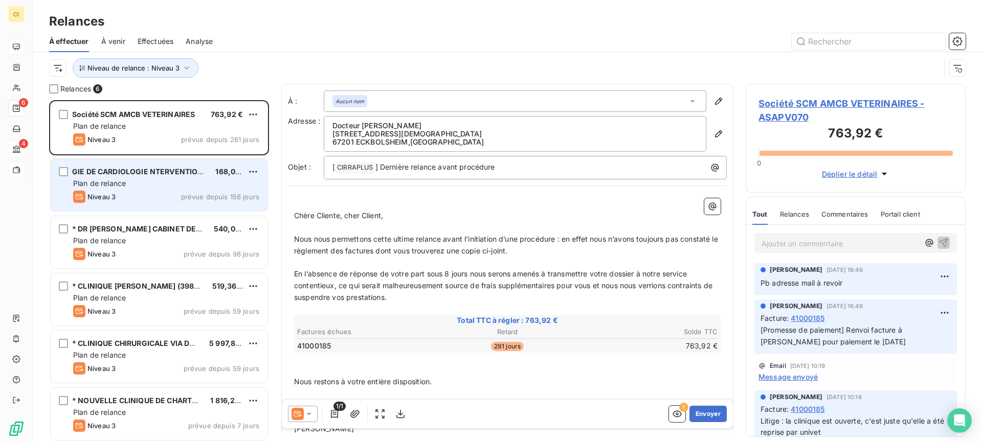
click at [137, 188] on div "Plan de relance" at bounding box center [166, 184] width 186 height 10
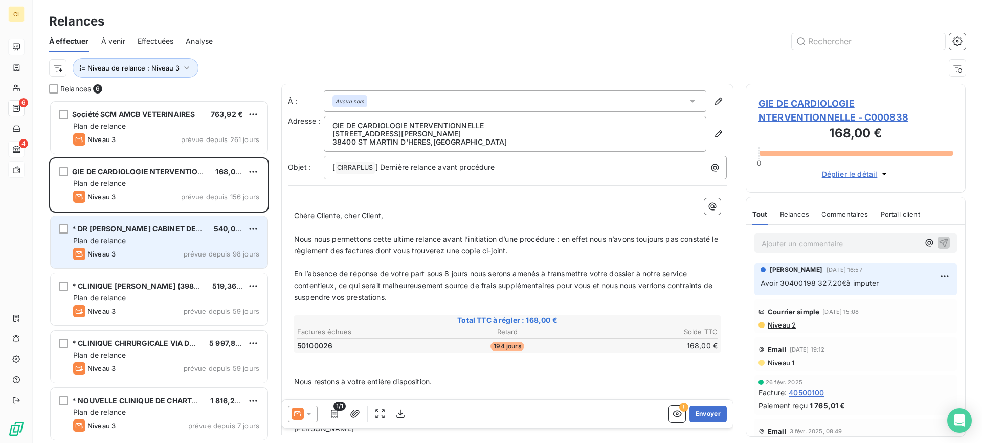
click at [122, 241] on span "Plan de relance" at bounding box center [99, 240] width 53 height 9
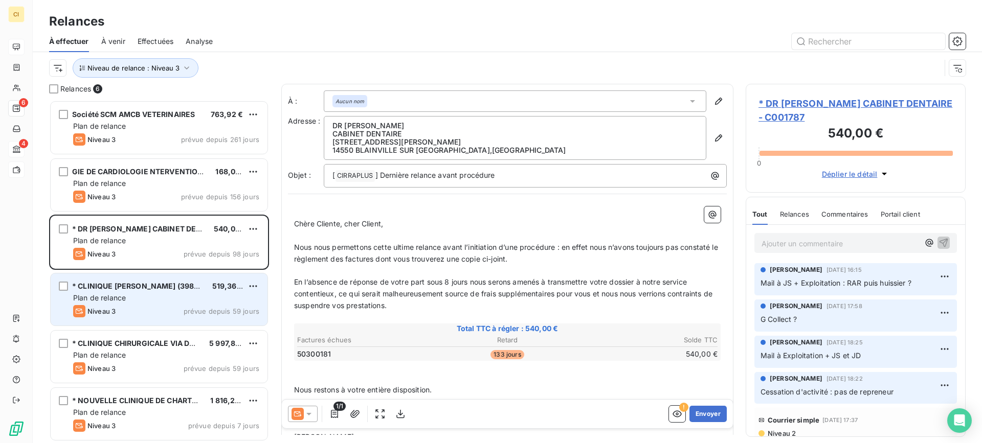
click at [119, 298] on span "Plan de relance" at bounding box center [99, 298] width 53 height 9
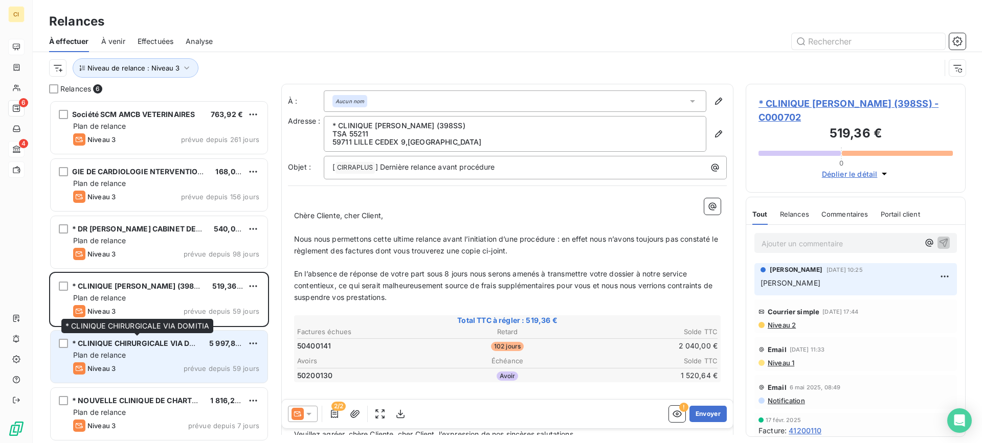
click at [117, 345] on span "* CLINIQUE CHIRURGICALE VIA DOMITIA" at bounding box center [144, 343] width 144 height 9
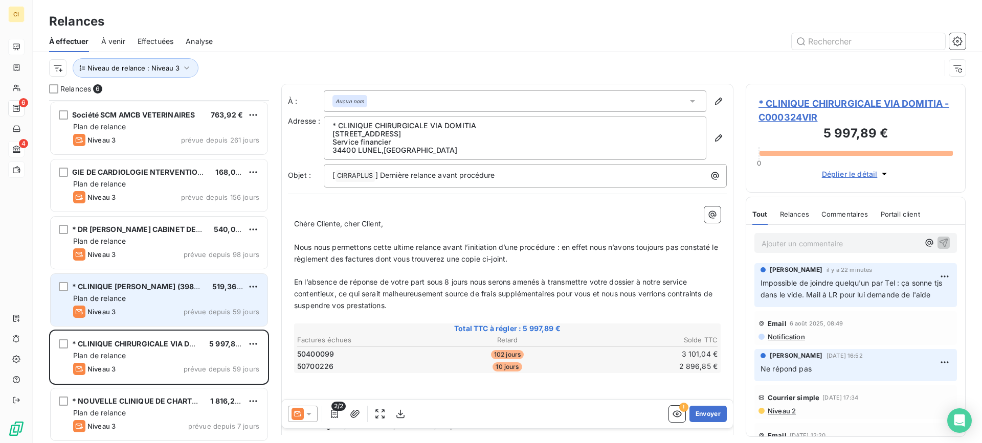
scroll to position [1, 0]
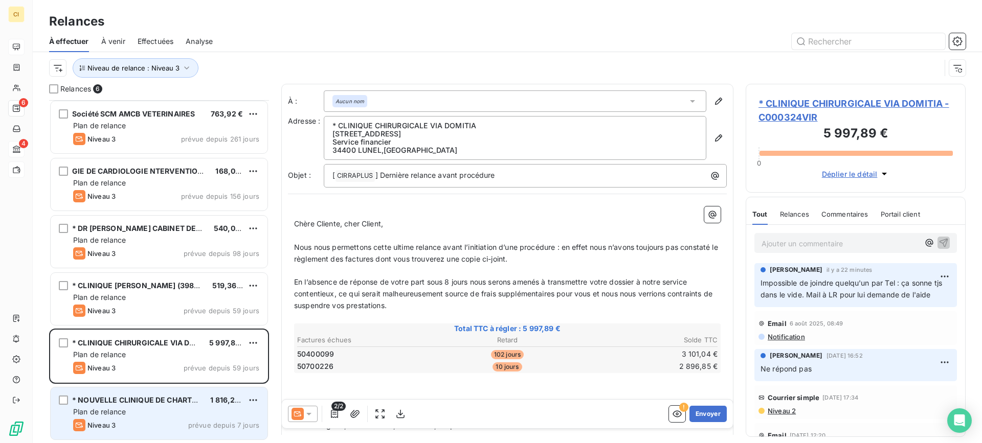
click at [128, 409] on div "Plan de relance" at bounding box center [166, 412] width 186 height 10
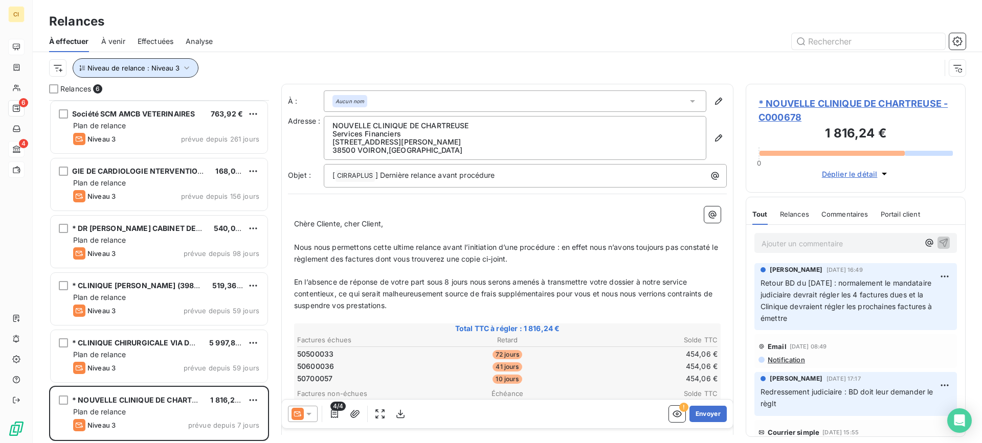
click at [183, 70] on icon "button" at bounding box center [187, 68] width 10 height 10
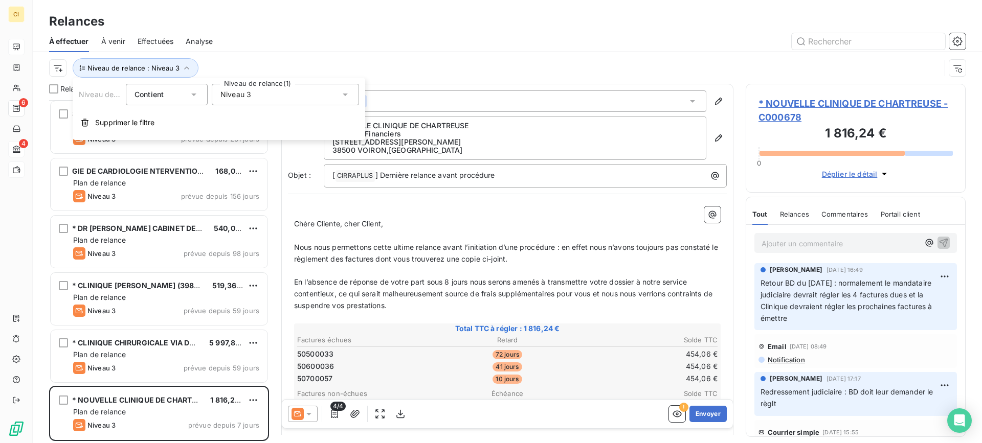
click at [345, 94] on icon at bounding box center [345, 95] width 5 height 3
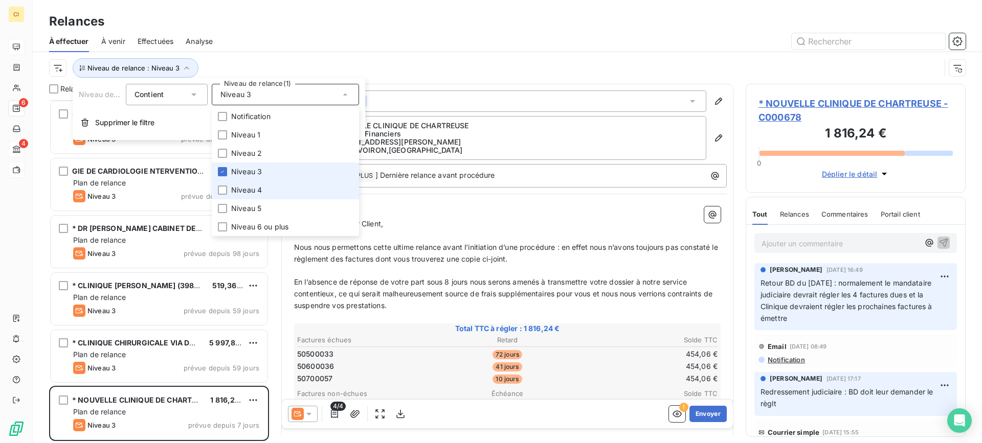
drag, startPoint x: 227, startPoint y: 191, endPoint x: 224, endPoint y: 176, distance: 15.1
click at [226, 191] on li "Niveau 4" at bounding box center [285, 190] width 147 height 18
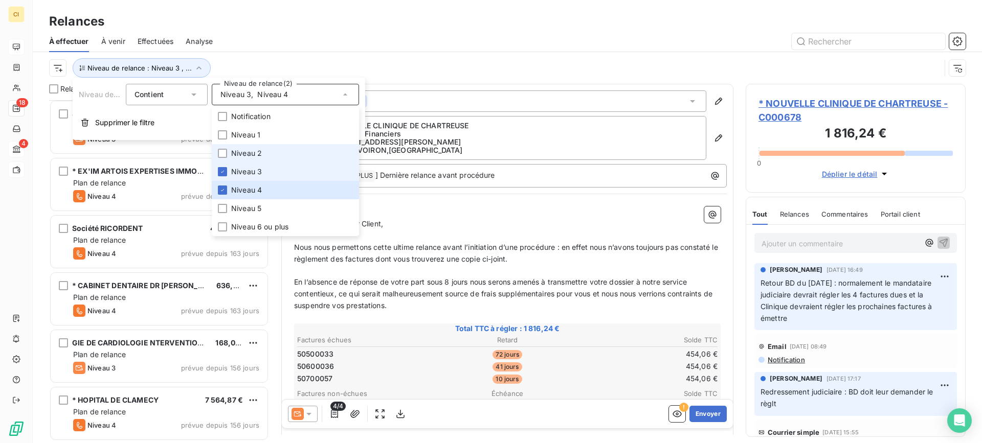
click at [224, 172] on icon at bounding box center [222, 172] width 6 height 6
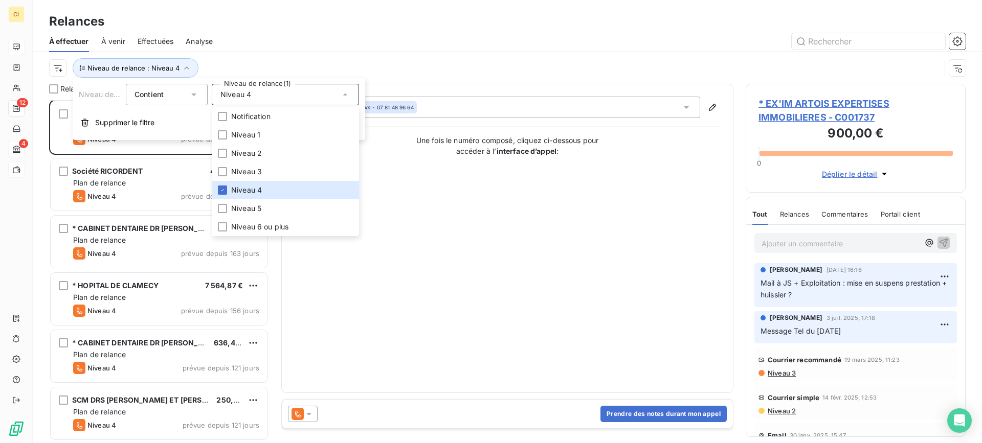
click at [304, 40] on div at bounding box center [595, 41] width 741 height 16
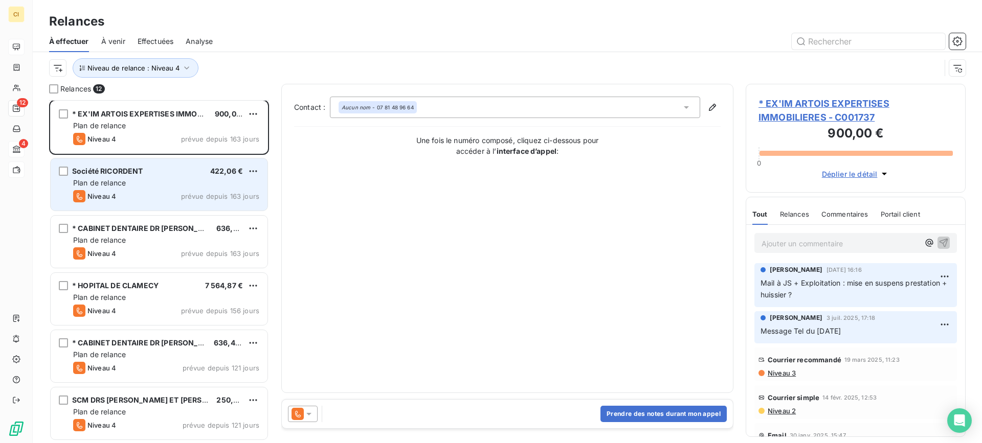
click at [147, 176] on div "Société RICORDENT 422,06 € Plan de relance Niveau 4 prévue depuis 163 jours" at bounding box center [159, 185] width 217 height 52
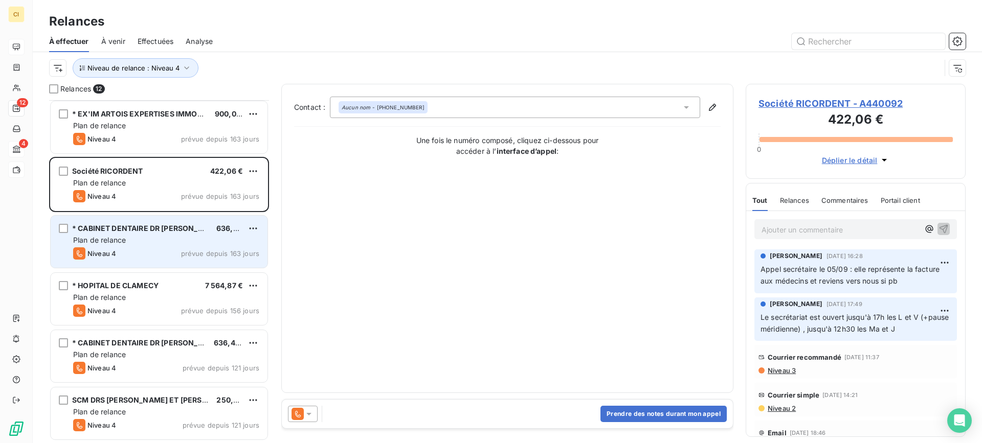
click at [140, 236] on div "Plan de relance" at bounding box center [166, 240] width 186 height 10
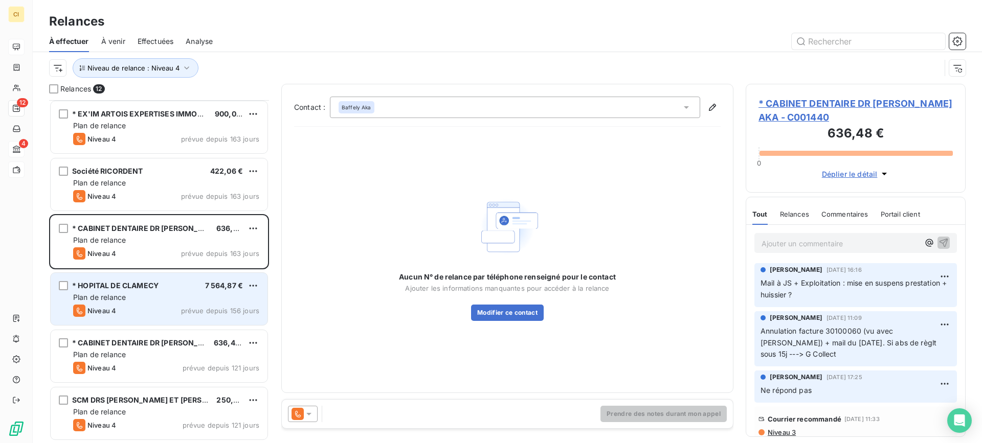
click at [147, 293] on div "Plan de relance" at bounding box center [166, 298] width 186 height 10
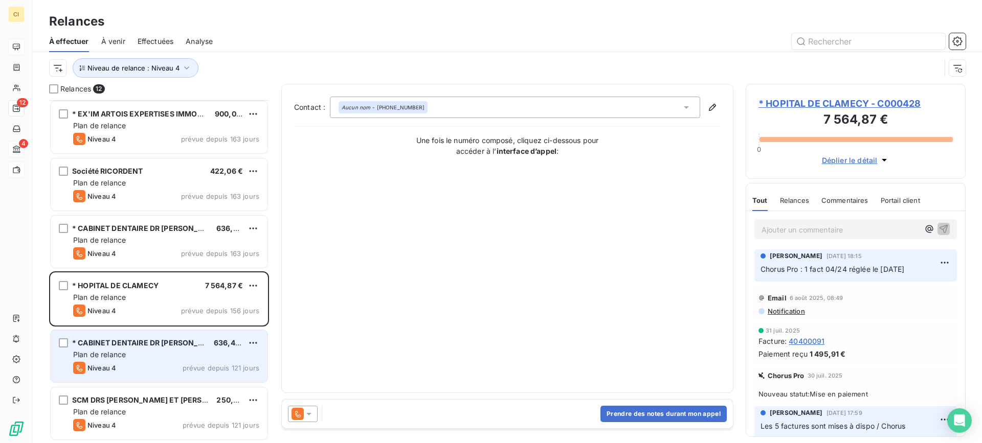
click at [132, 335] on div "* CABINET DENTAIRE DR [PERSON_NAME] 636,48 € Plan de relance Niveau 4 prévue de…" at bounding box center [159, 356] width 217 height 52
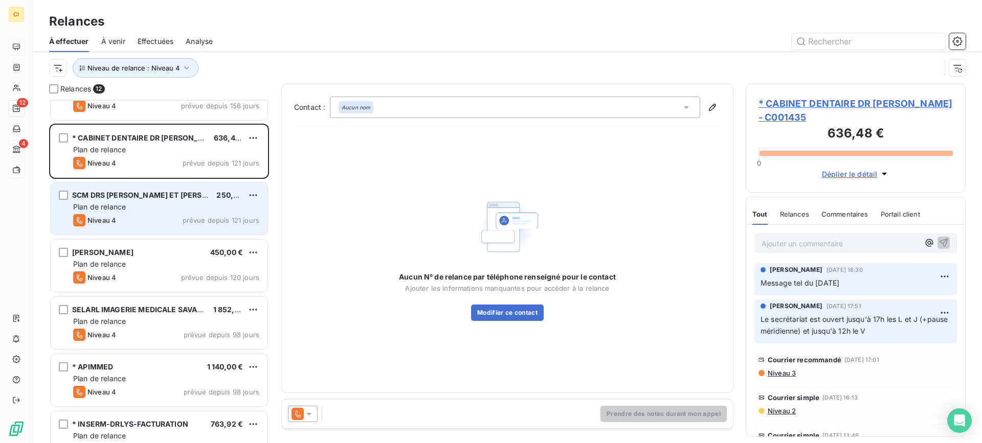
scroll to position [206, 0]
click at [123, 201] on div "SCM DRS [PERSON_NAME] ET [PERSON_NAME]" at bounding box center [140, 196] width 136 height 10
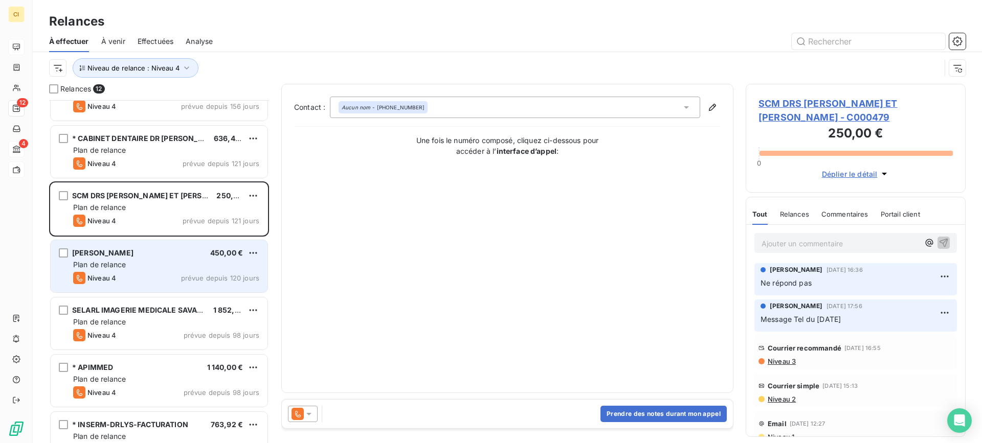
click at [123, 264] on span "Plan de relance" at bounding box center [99, 264] width 53 height 9
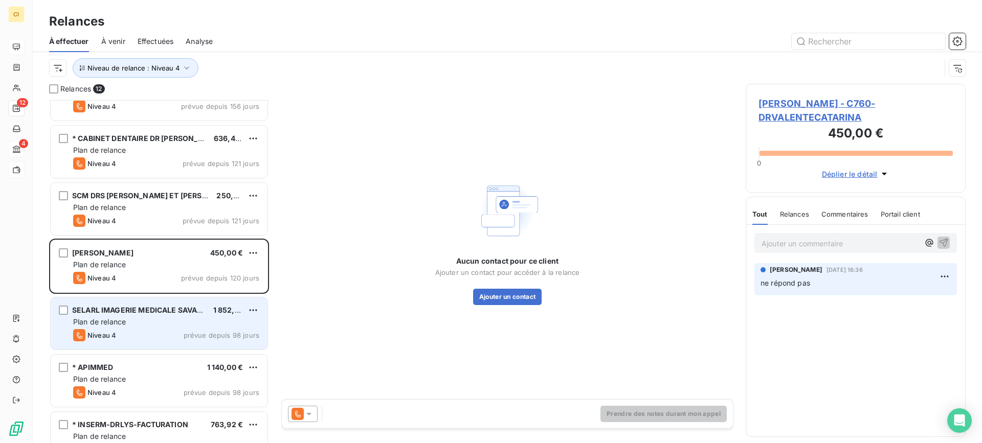
click at [111, 321] on span "Plan de relance" at bounding box center [99, 322] width 53 height 9
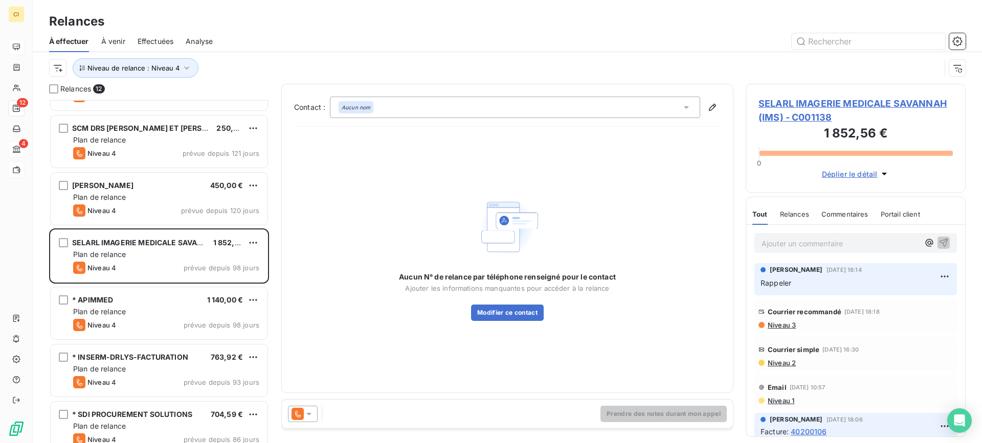
scroll to position [308, 0]
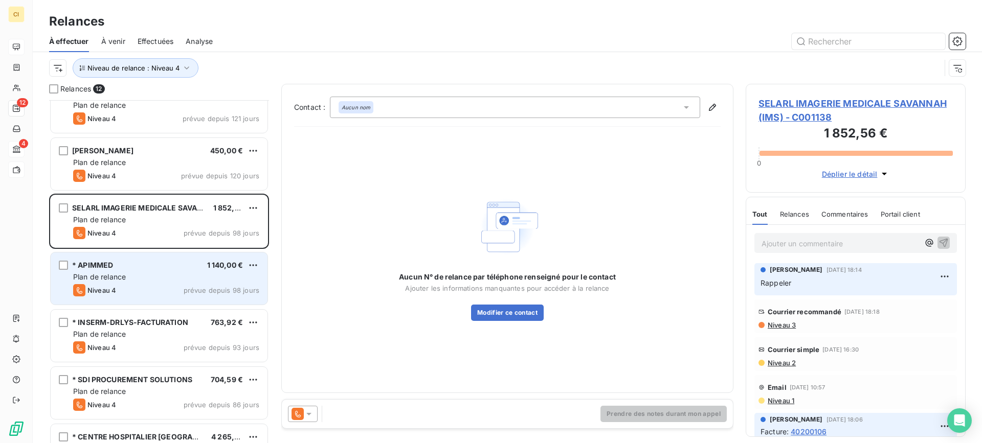
click at [128, 277] on div "Plan de relance" at bounding box center [166, 277] width 186 height 10
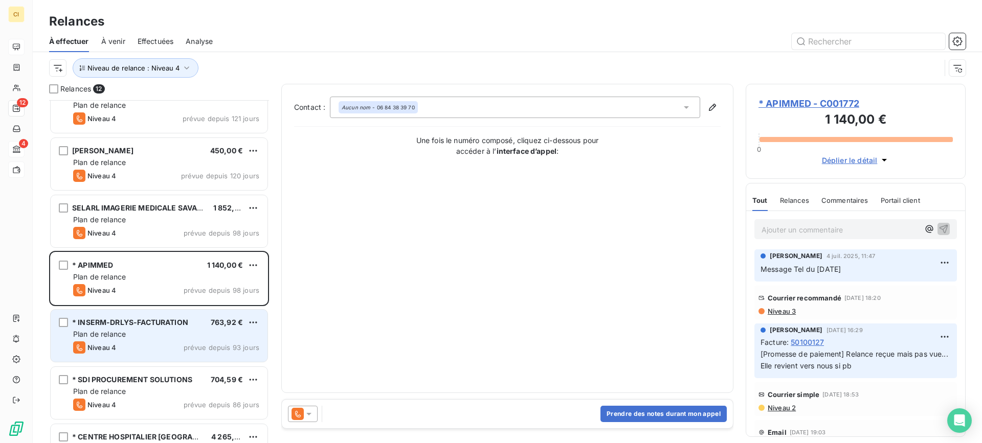
click at [129, 323] on span "* INSERM-DRLYS-FACTURATION" at bounding box center [130, 322] width 116 height 9
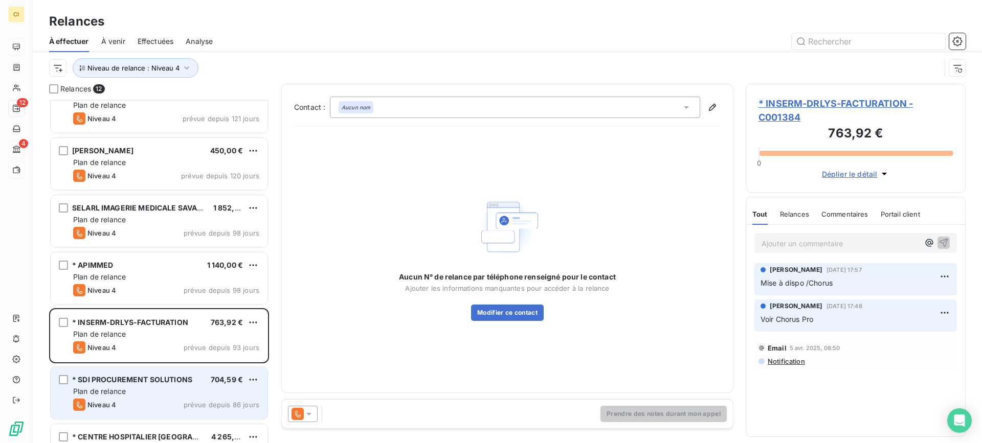
click at [126, 380] on span "* SDI PROCUREMENT SOLUTIONS" at bounding box center [132, 379] width 120 height 9
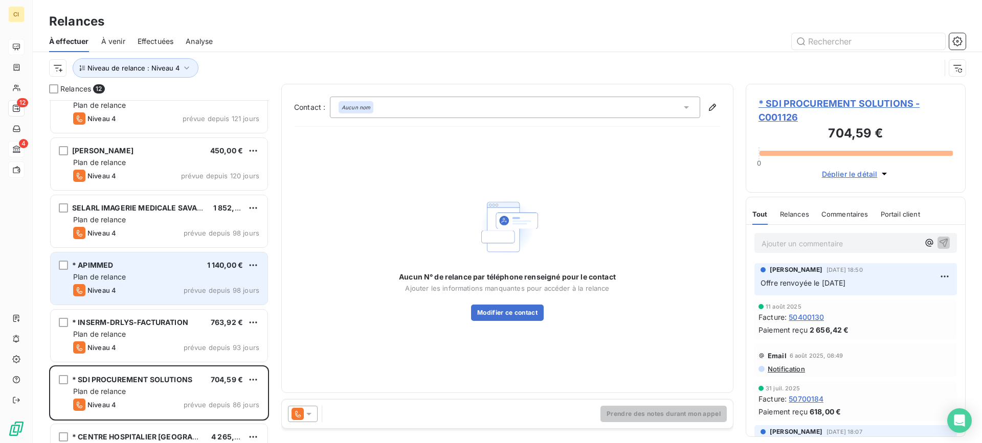
scroll to position [345, 0]
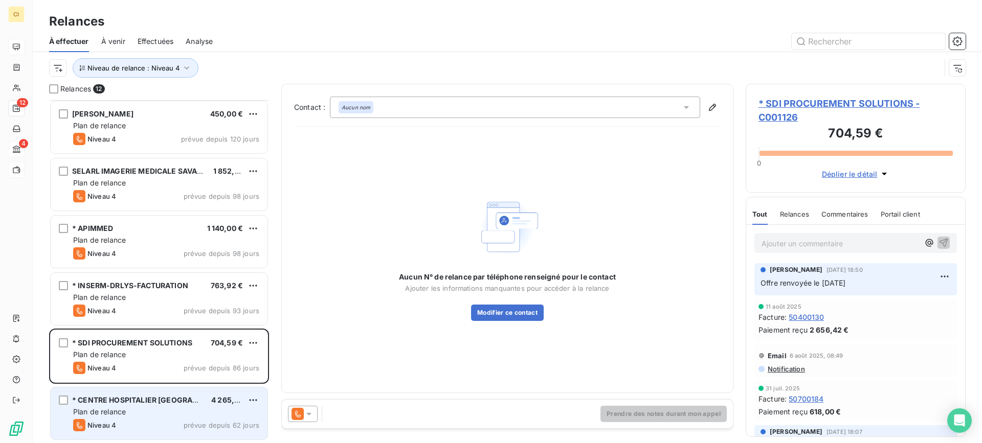
click at [169, 404] on span "* CENTRE HOSPITALIER [GEOGRAPHIC_DATA]" at bounding box center [153, 400] width 162 height 9
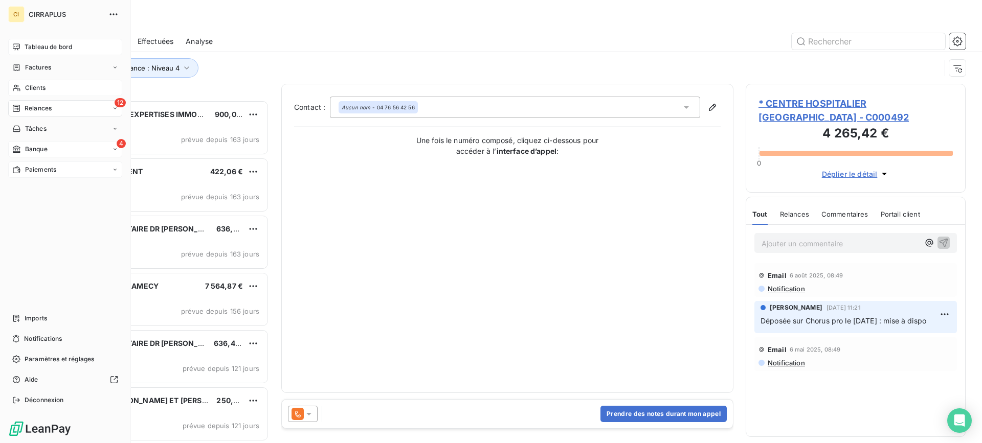
click at [35, 83] on span "Clients" at bounding box center [35, 87] width 20 height 9
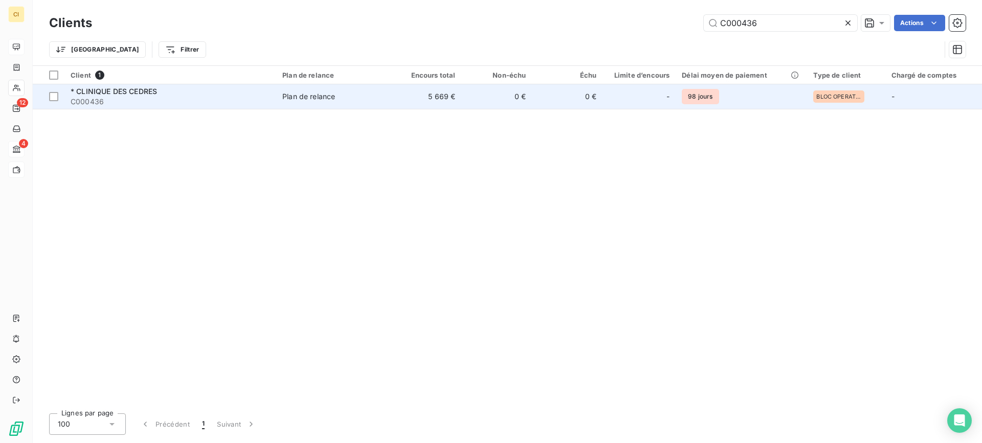
click at [142, 92] on span "* CLINIQUE DES CEDRES" at bounding box center [114, 91] width 86 height 9
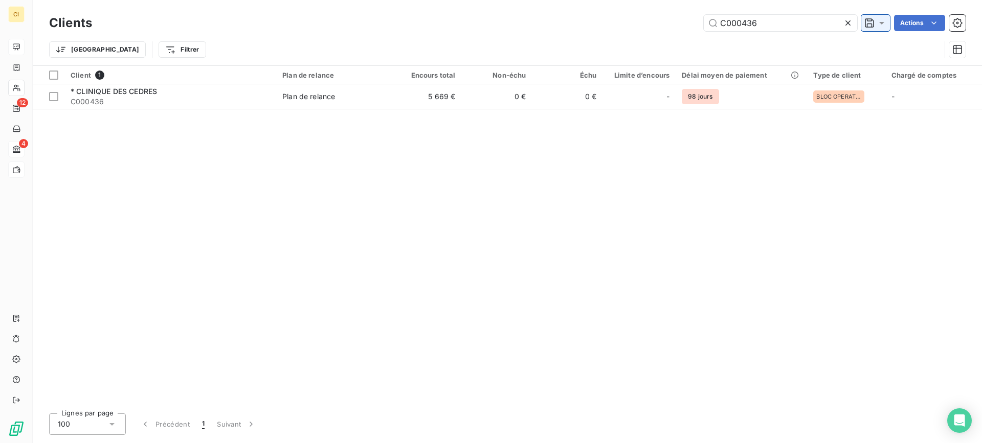
drag, startPoint x: 738, startPoint y: 22, endPoint x: 883, endPoint y: 27, distance: 145.4
click at [883, 27] on div "C000436 Actions" at bounding box center [534, 23] width 861 height 16
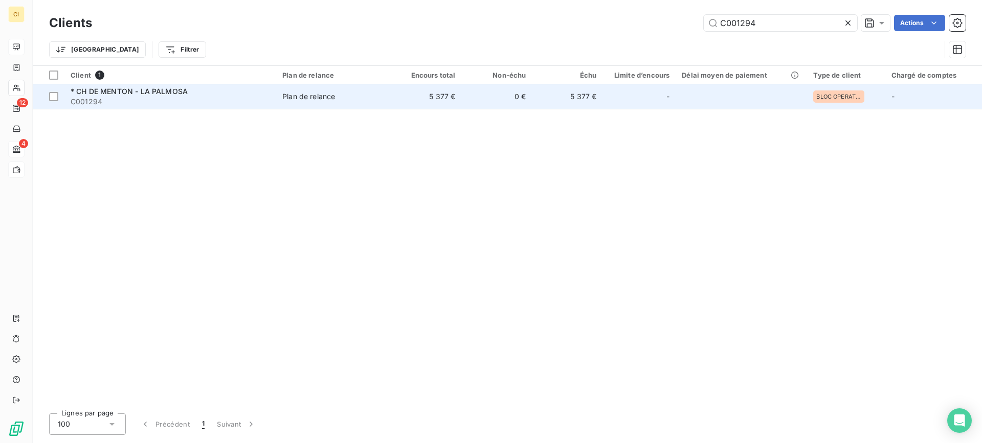
type input "C001294"
click at [129, 92] on span "* CH DE MENTON - LA PALMOSA" at bounding box center [129, 91] width 117 height 9
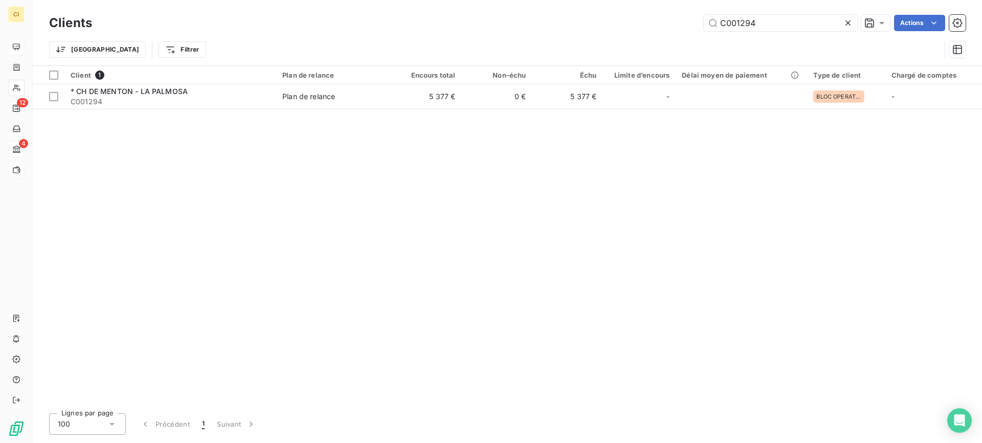
drag, startPoint x: 737, startPoint y: 23, endPoint x: 888, endPoint y: 9, distance: 152.0
click at [888, 9] on div "Clients C001294 Actions Trier Filtrer" at bounding box center [507, 32] width 949 height 65
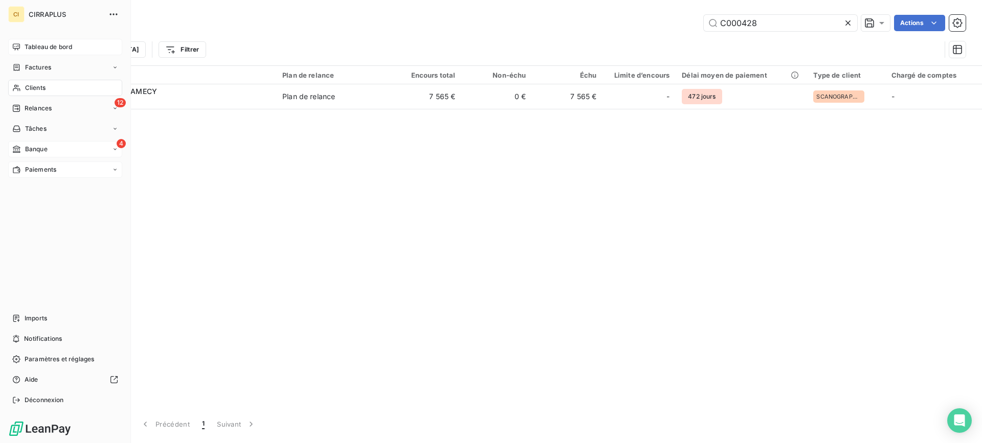
type input "C000428"
click at [34, 150] on span "Banque" at bounding box center [36, 149] width 23 height 9
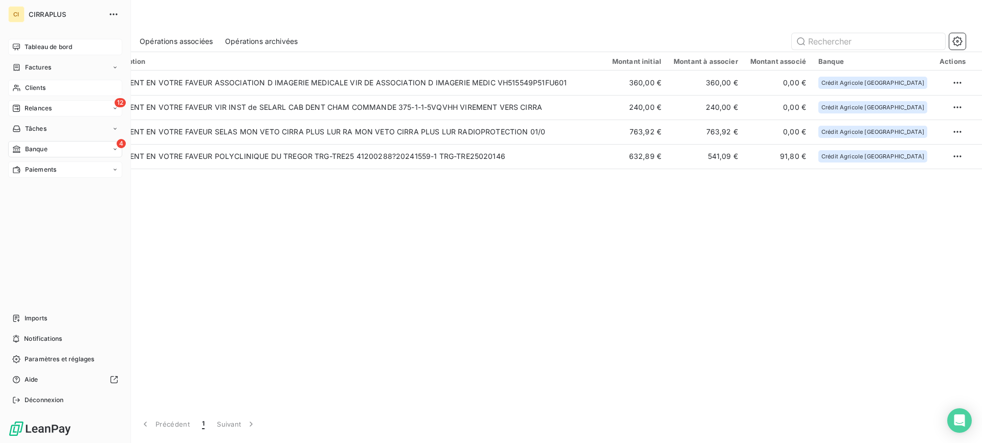
click at [28, 103] on div "12 Relances" at bounding box center [65, 108] width 114 height 16
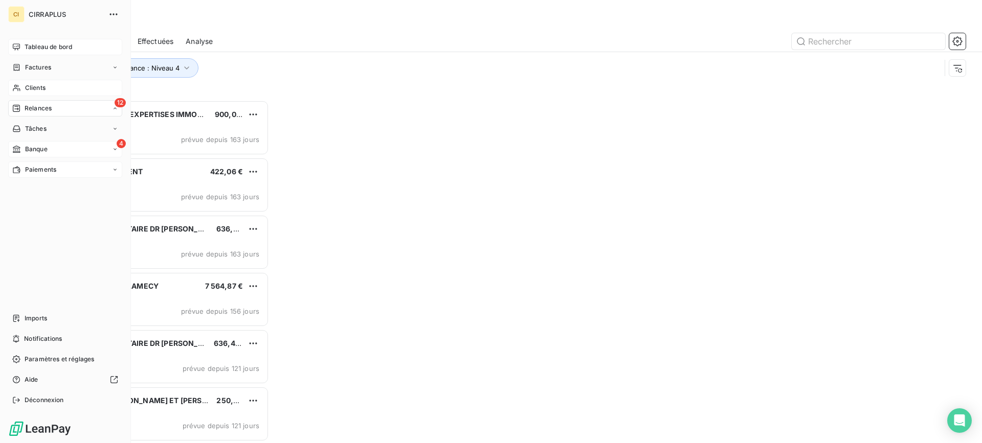
scroll to position [336, 212]
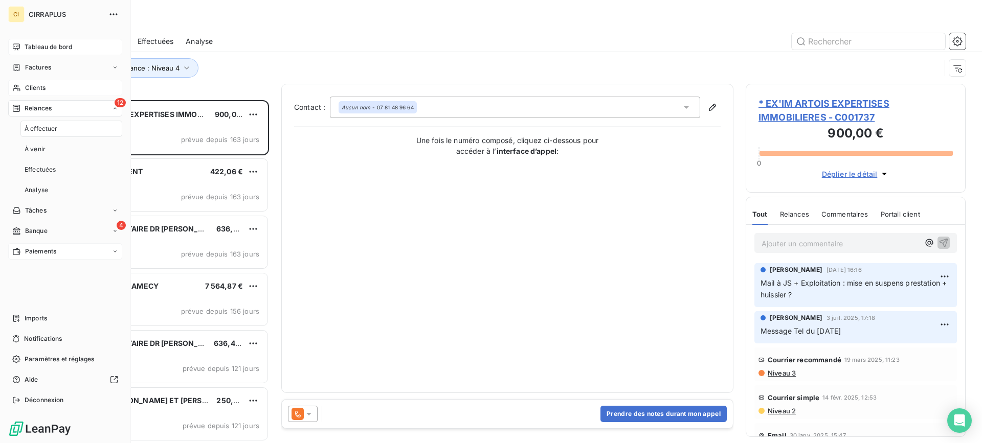
click at [39, 254] on span "Paiements" at bounding box center [40, 251] width 31 height 9
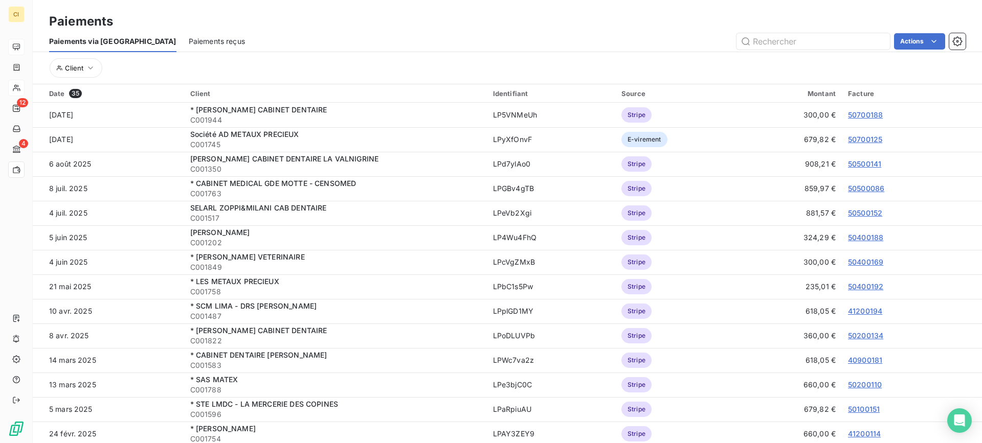
click at [189, 42] on span "Paiements reçus" at bounding box center [217, 41] width 56 height 10
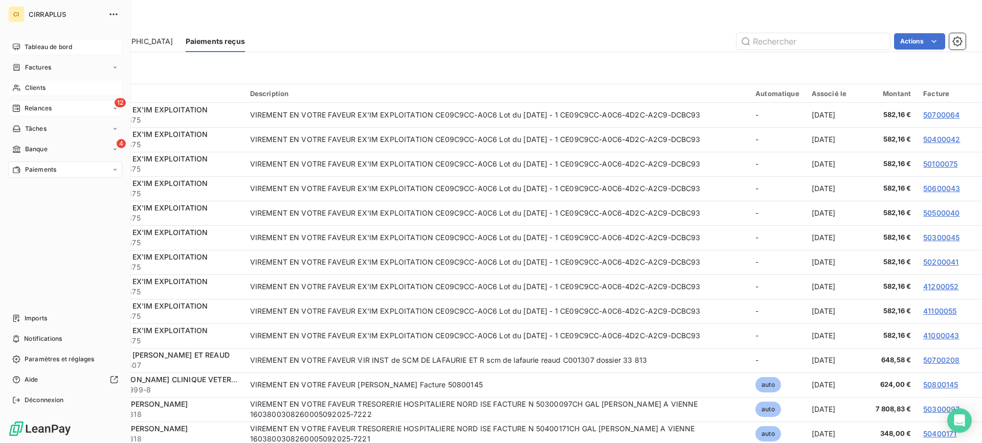
click at [37, 105] on span "Relances" at bounding box center [38, 108] width 27 height 9
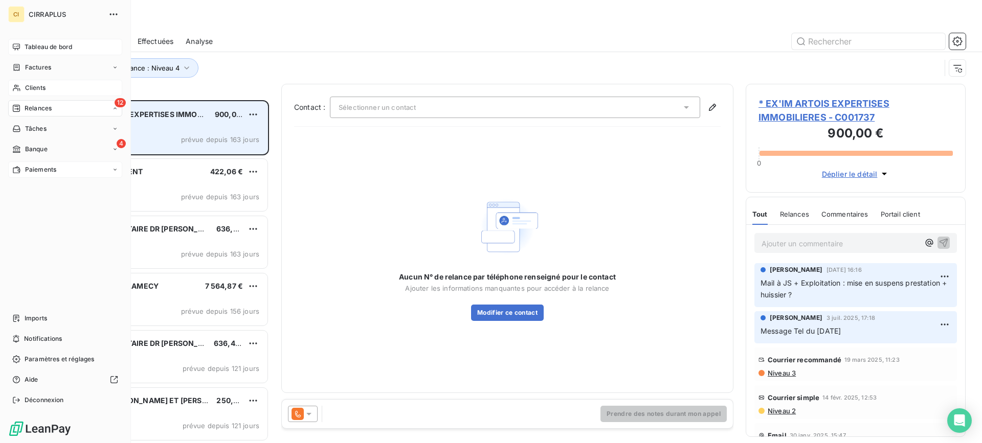
scroll to position [336, 212]
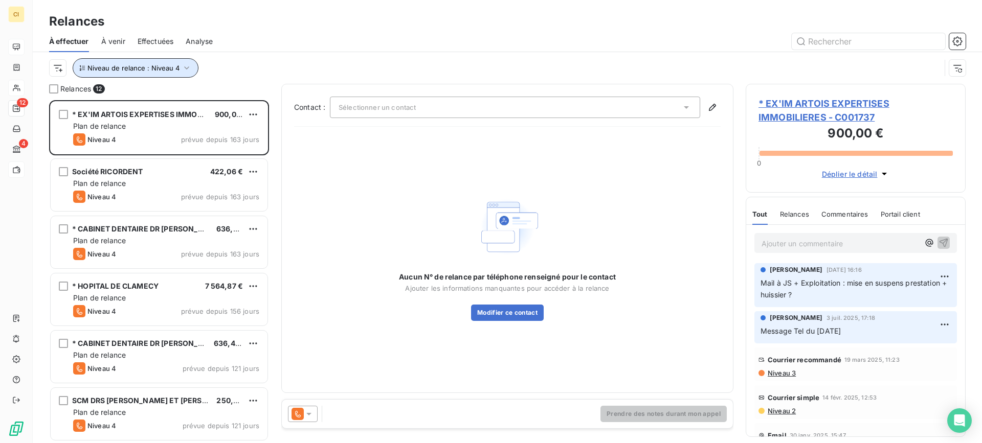
click at [184, 68] on icon "button" at bounding box center [187, 68] width 10 height 10
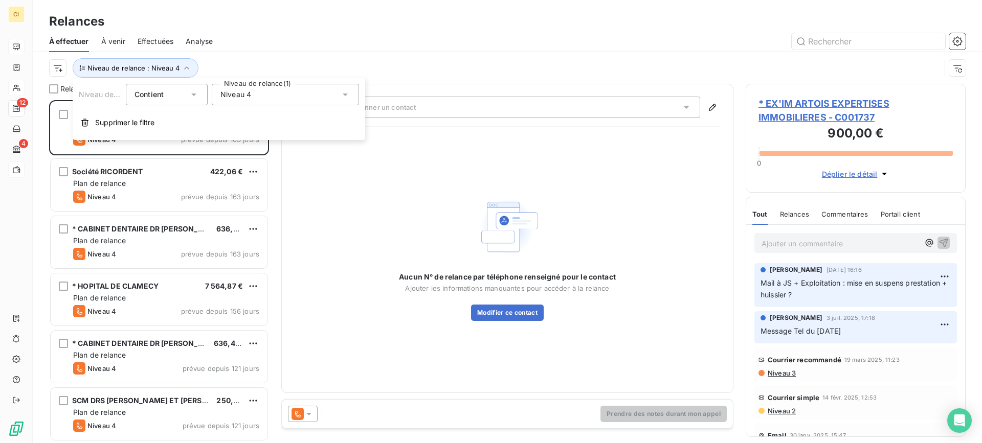
click at [347, 94] on icon at bounding box center [345, 95] width 10 height 10
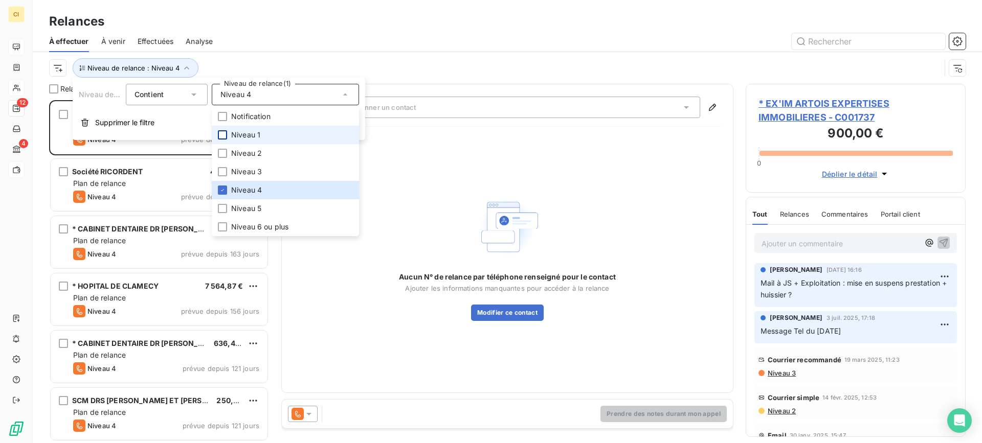
click at [227, 136] on div at bounding box center [222, 134] width 9 height 9
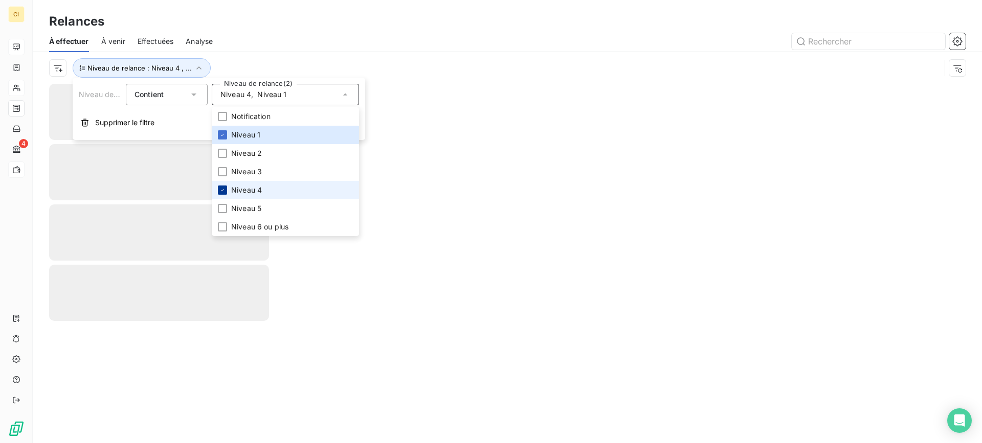
click at [225, 193] on icon at bounding box center [222, 190] width 6 height 6
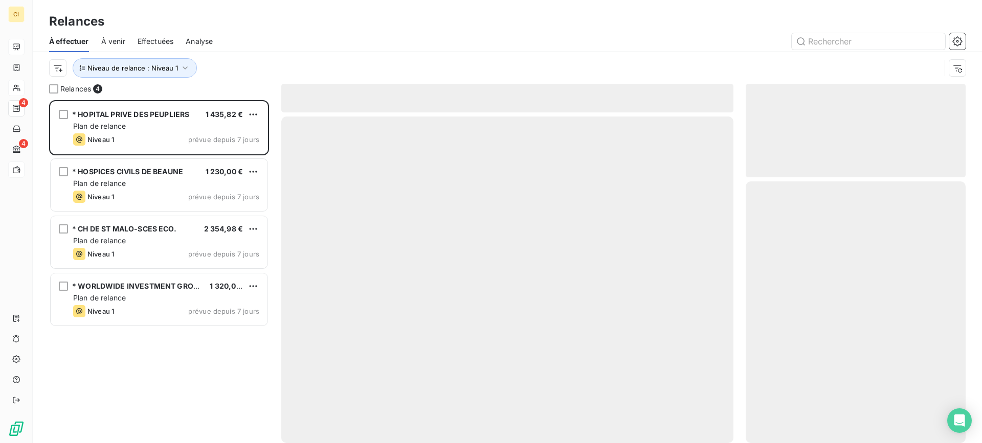
click at [287, 41] on div at bounding box center [595, 41] width 741 height 16
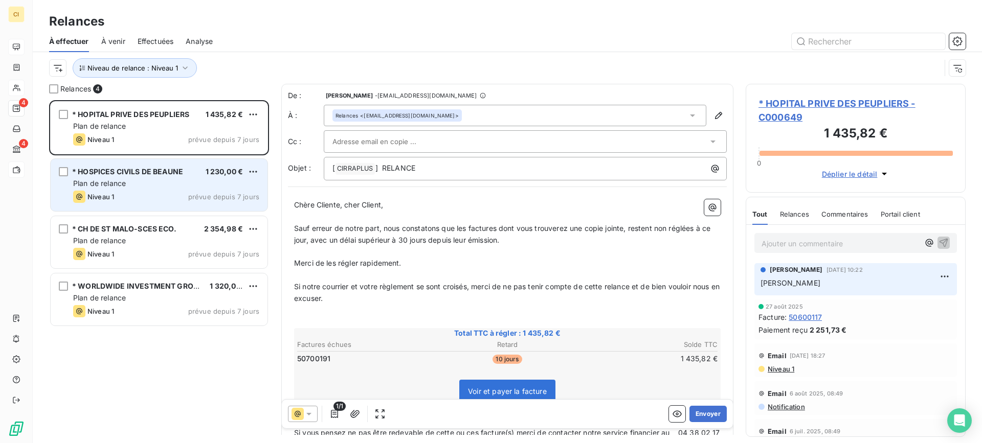
click at [148, 175] on span "* HOSPICES CIVILS DE BEAUNE" at bounding box center [127, 171] width 111 height 9
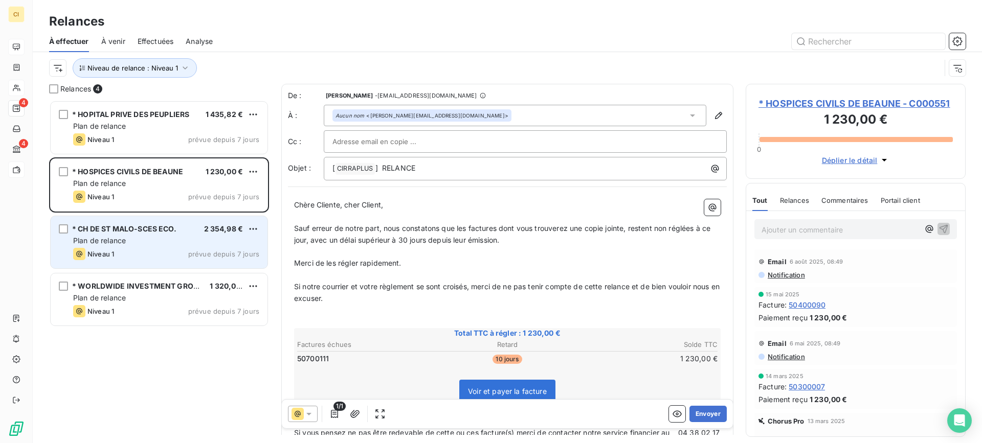
click at [144, 236] on div "Plan de relance" at bounding box center [166, 241] width 186 height 10
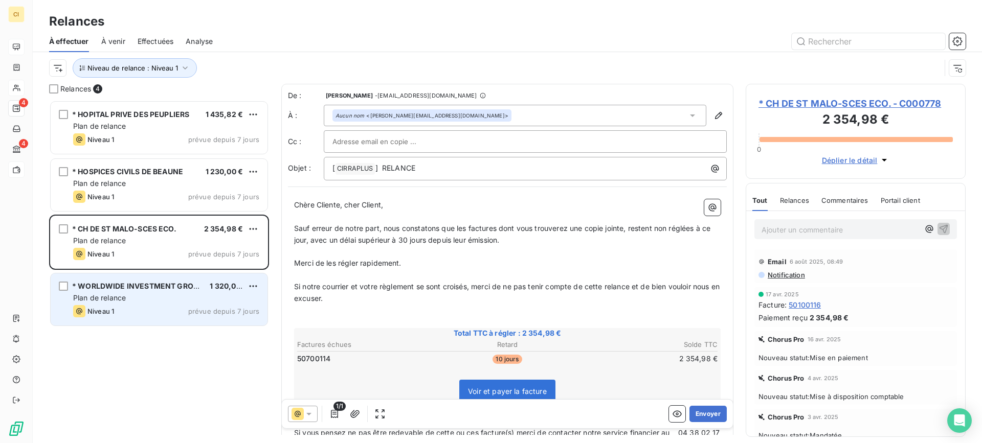
click at [143, 294] on div "Plan de relance" at bounding box center [166, 298] width 186 height 10
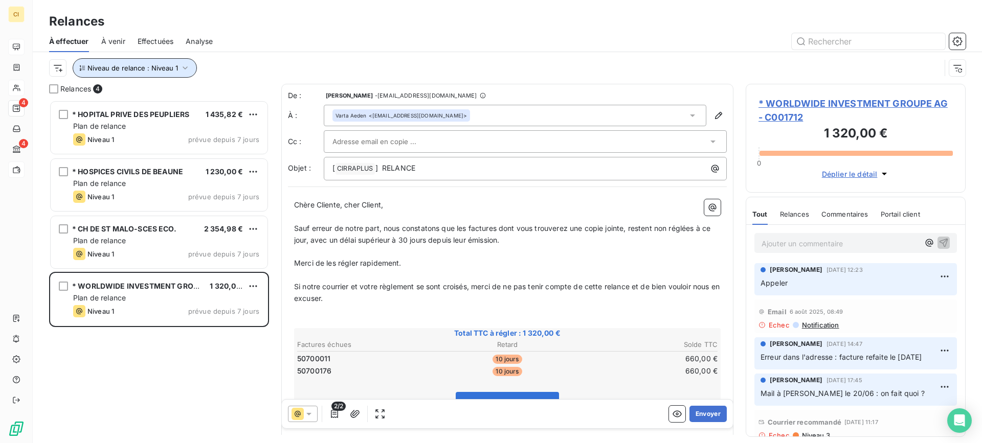
click at [183, 68] on icon "button" at bounding box center [185, 67] width 5 height 3
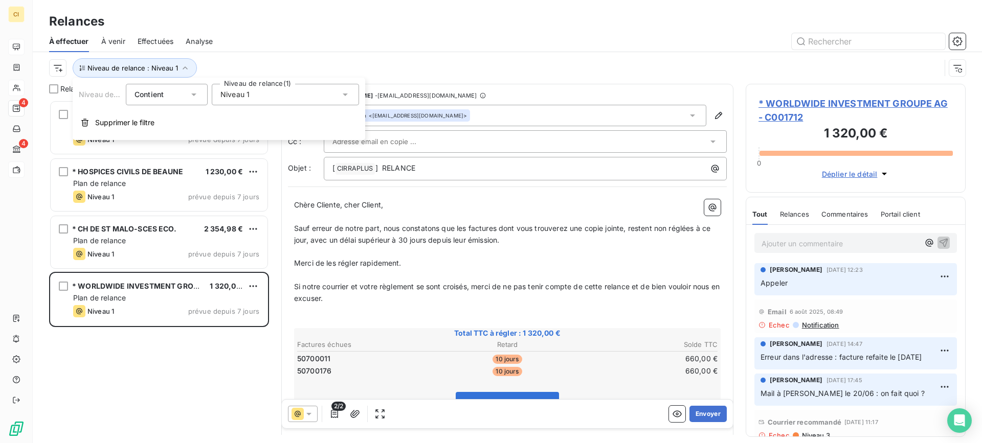
click at [348, 92] on icon at bounding box center [345, 95] width 10 height 10
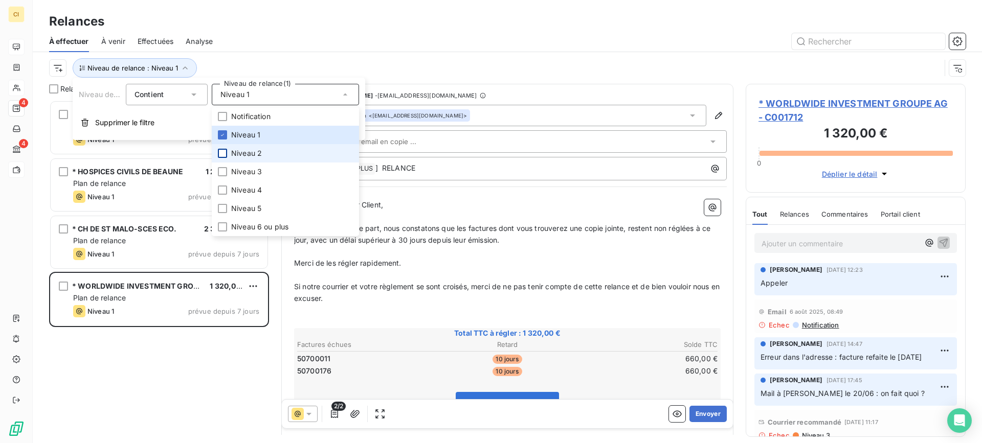
click at [221, 152] on div at bounding box center [222, 153] width 9 height 9
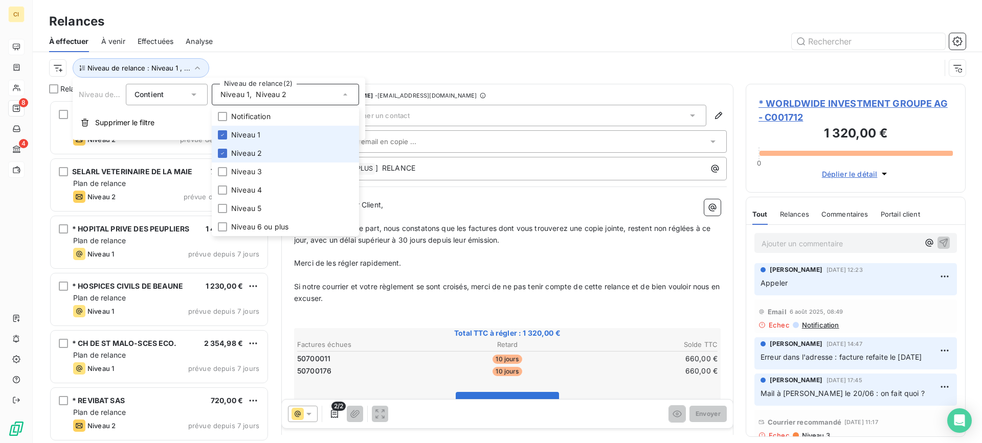
scroll to position [336, 212]
click at [221, 132] on icon at bounding box center [222, 135] width 6 height 6
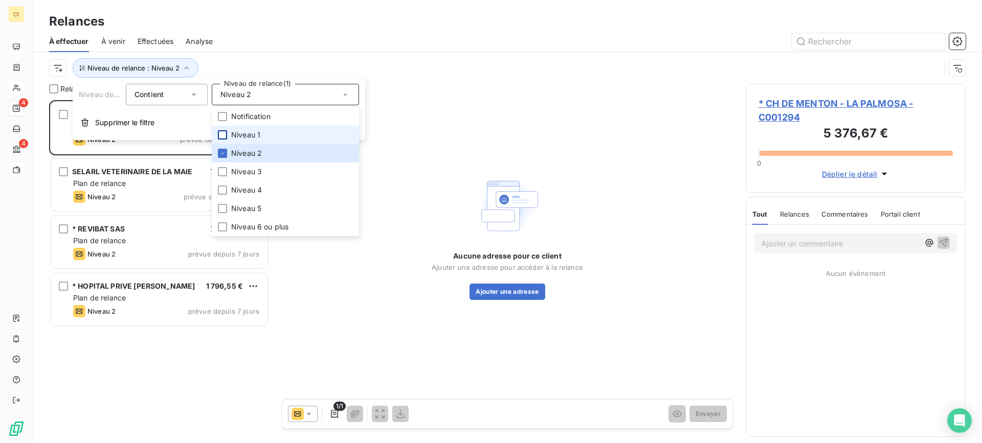
scroll to position [336, 212]
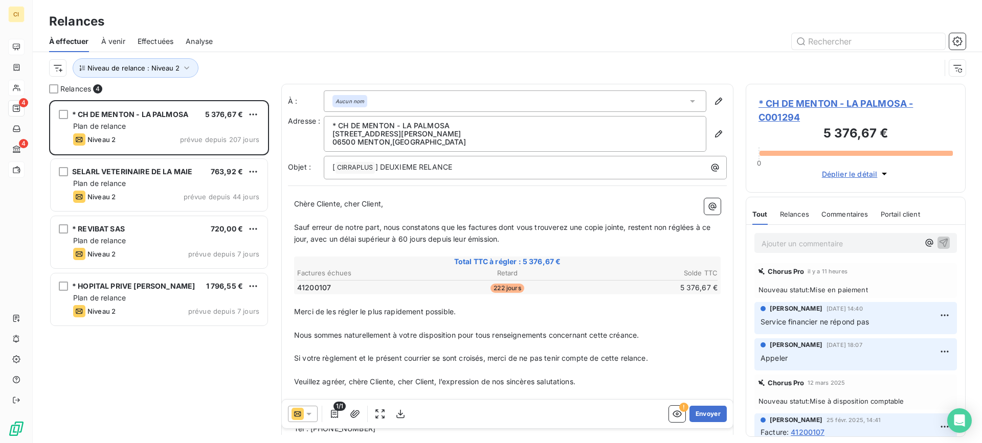
click at [255, 20] on div "Relances" at bounding box center [507, 21] width 949 height 18
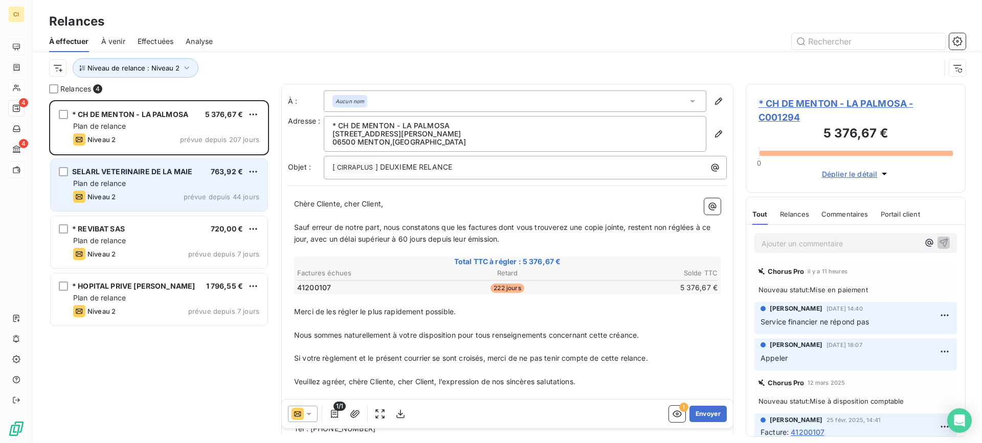
click at [118, 174] on span "SELARL VETERINAIRE DE LA MAIE" at bounding box center [132, 171] width 120 height 9
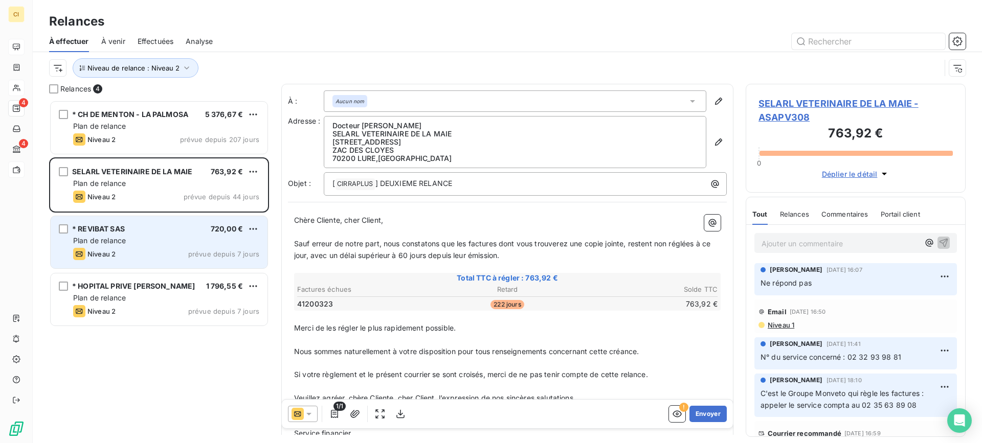
click at [118, 241] on span "Plan de relance" at bounding box center [99, 240] width 53 height 9
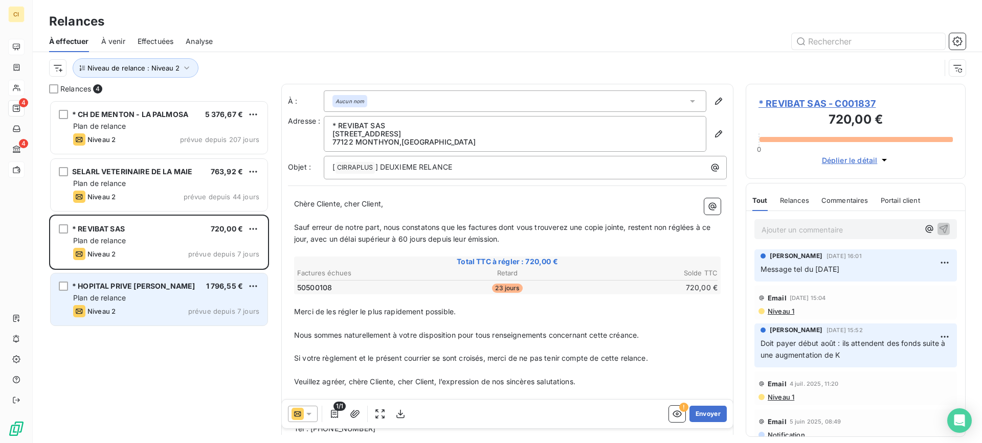
click at [120, 291] on div "* HOPITAL PRIVE [PERSON_NAME]" at bounding box center [133, 286] width 123 height 10
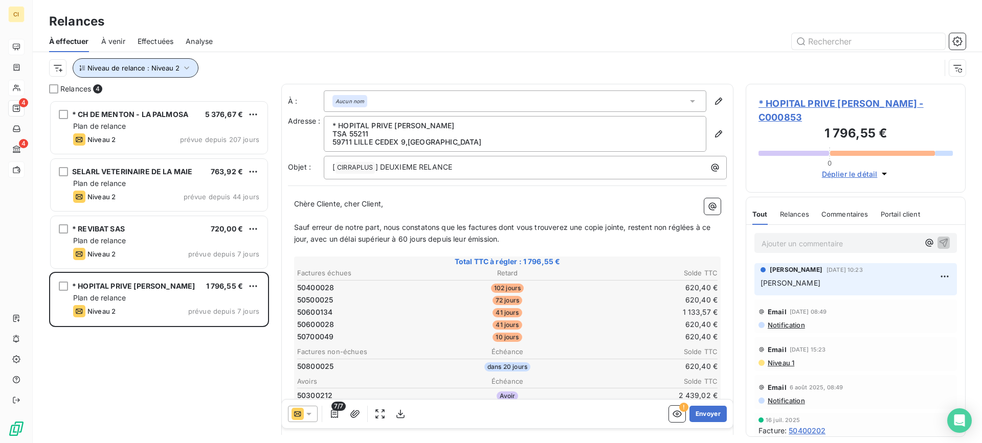
drag, startPoint x: 186, startPoint y: 68, endPoint x: 265, endPoint y: 74, distance: 79.5
click at [186, 68] on icon "button" at bounding box center [187, 68] width 10 height 10
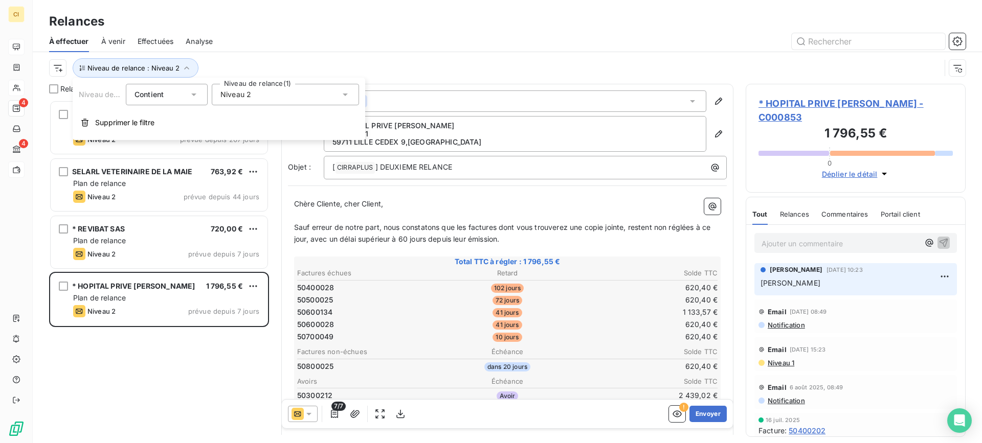
click at [346, 94] on icon at bounding box center [345, 95] width 5 height 3
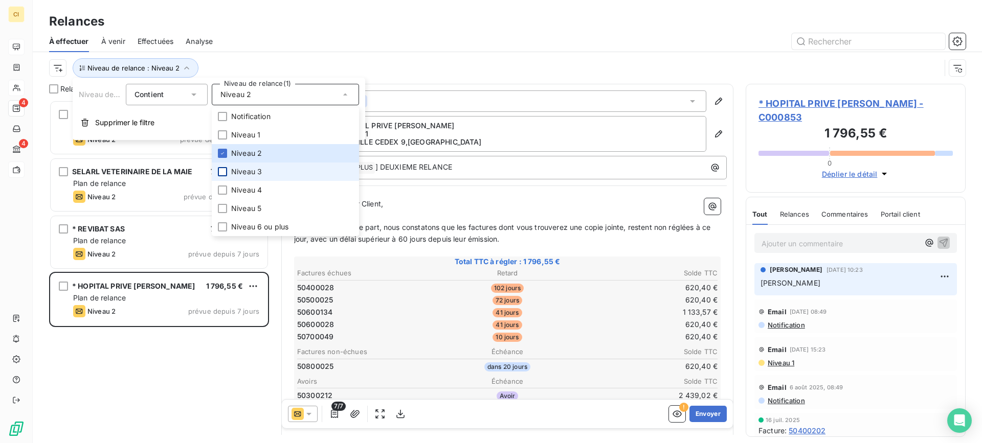
click at [221, 171] on div at bounding box center [222, 171] width 9 height 9
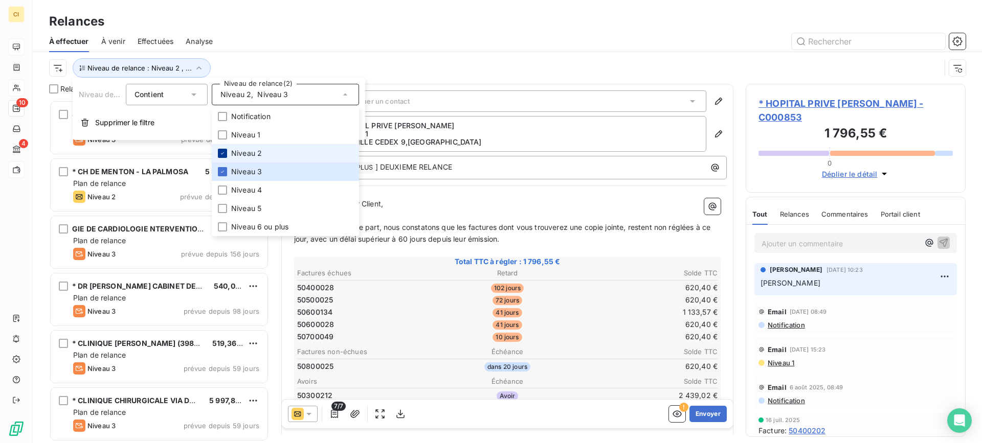
scroll to position [336, 212]
click at [220, 155] on icon at bounding box center [222, 153] width 6 height 6
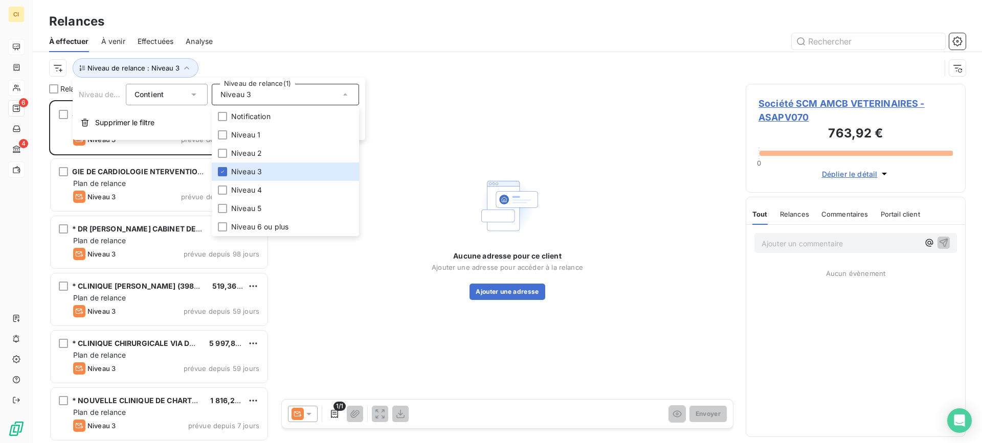
scroll to position [336, 212]
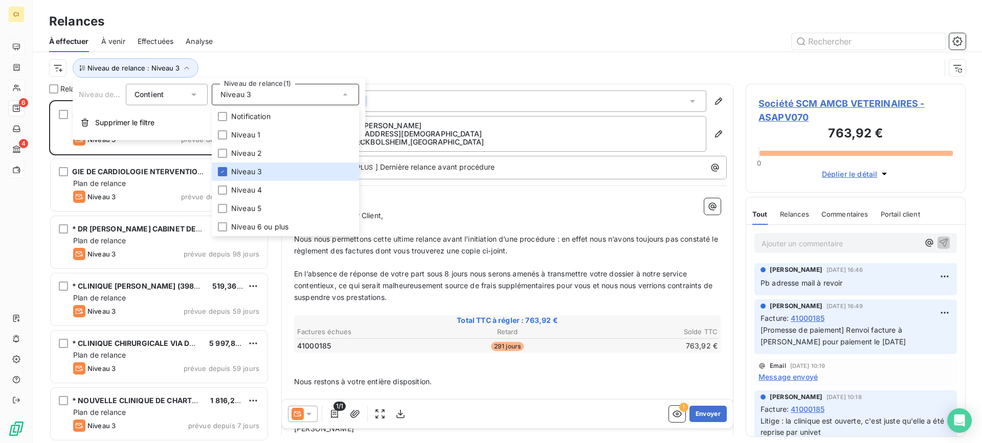
click at [278, 26] on div "Relances" at bounding box center [507, 21] width 949 height 18
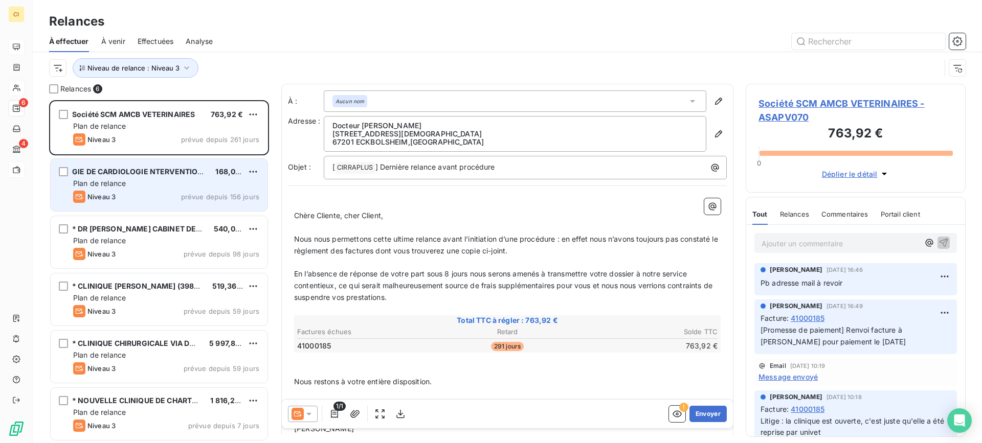
click at [129, 185] on div "Plan de relance" at bounding box center [166, 184] width 186 height 10
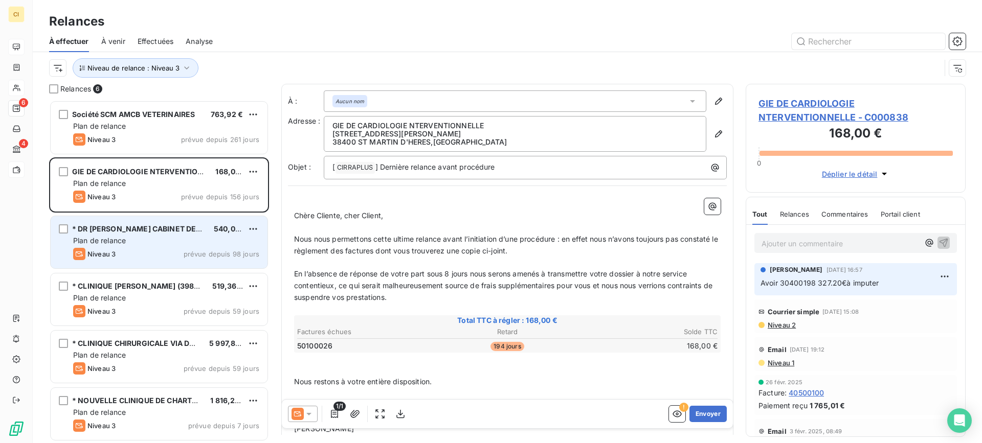
click at [128, 246] on div "* DR [PERSON_NAME] CABINET DENTAIRE 540,00 € Plan de relance Niveau 3 prévue de…" at bounding box center [159, 242] width 217 height 52
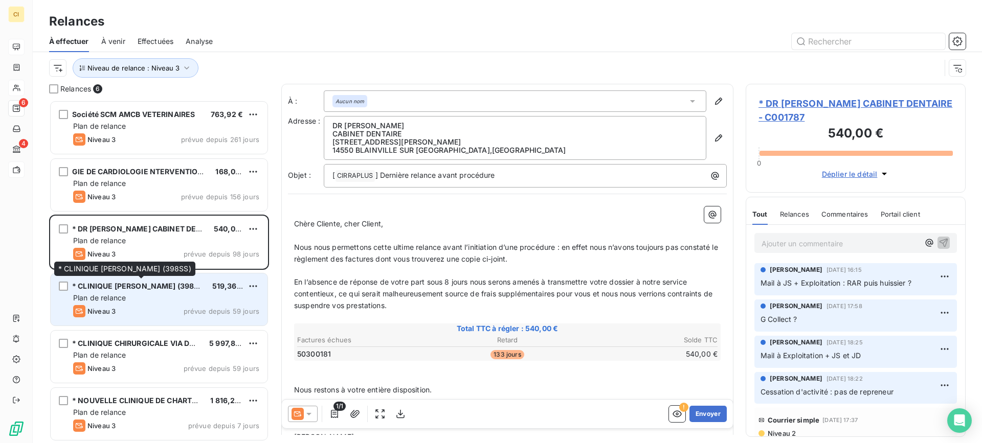
click at [121, 289] on span "* CLINIQUE [PERSON_NAME] (398SS)" at bounding box center [139, 286] width 134 height 9
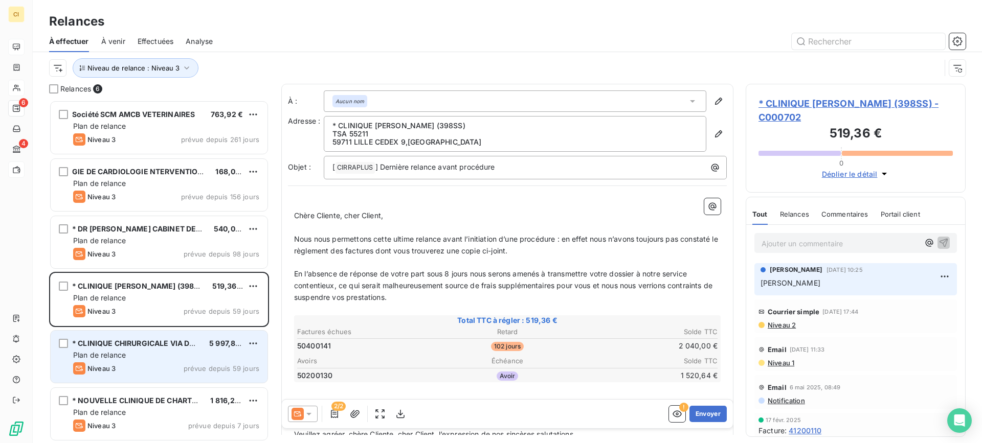
click at [115, 348] on div "* CLINIQUE CHIRURGICALE VIA DOMITIA" at bounding box center [136, 344] width 129 height 10
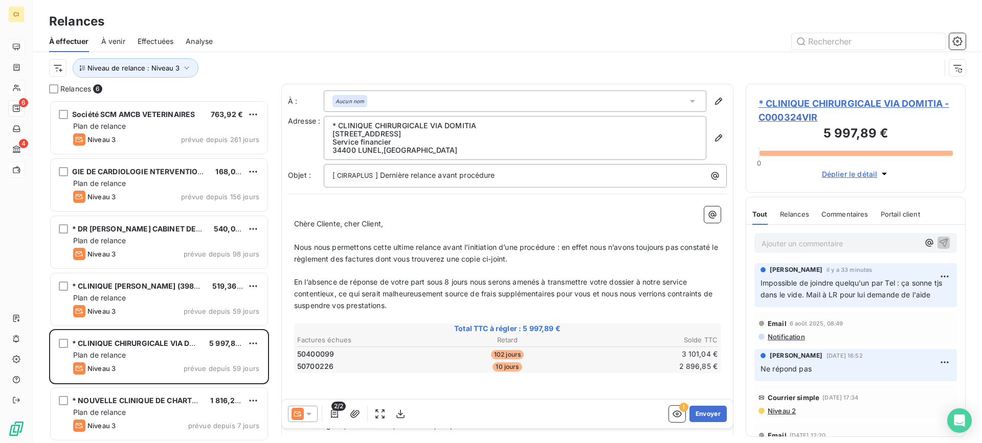
scroll to position [1, 0]
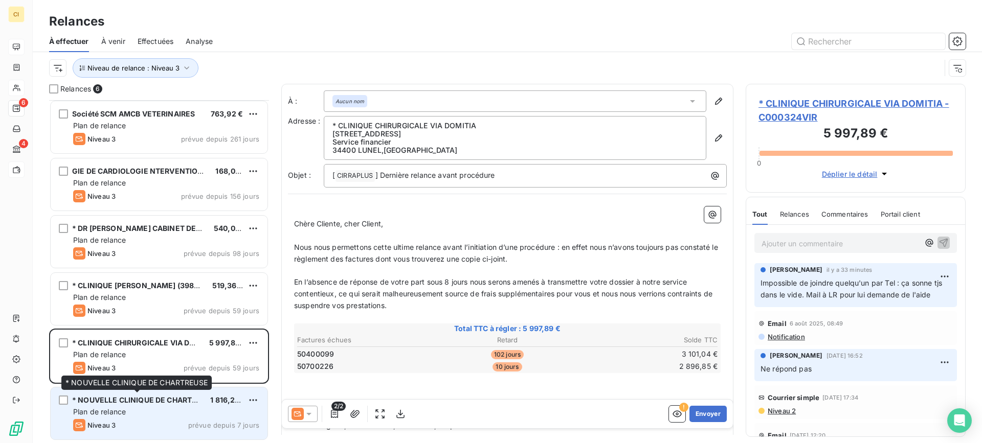
click at [137, 402] on span "* NOUVELLE CLINIQUE DE CHARTREUSE" at bounding box center [144, 400] width 144 height 9
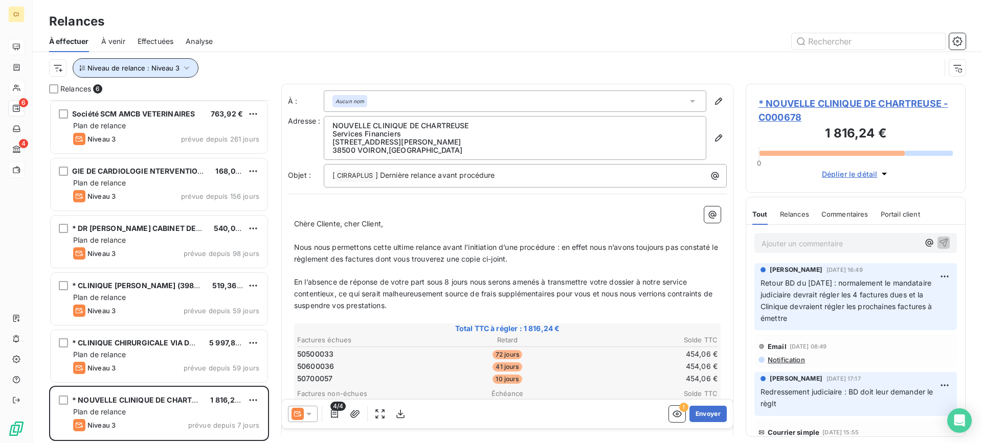
click at [187, 69] on icon "button" at bounding box center [187, 68] width 10 height 10
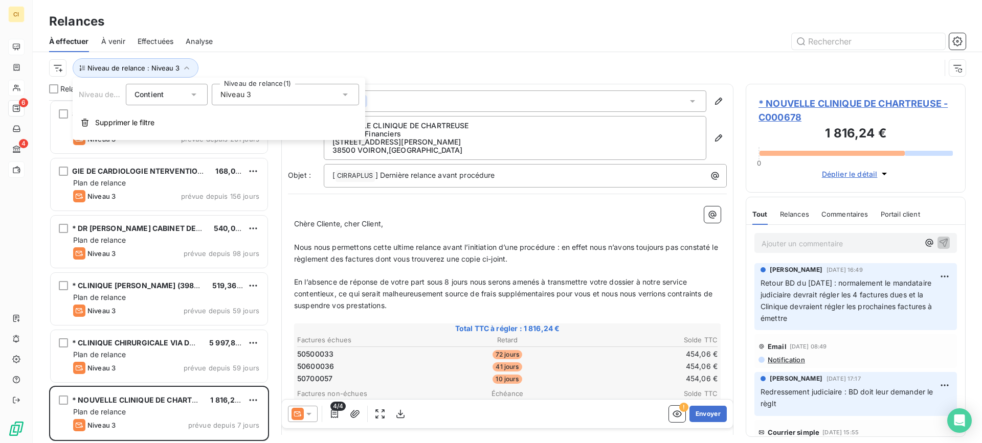
click at [347, 94] on icon at bounding box center [345, 95] width 5 height 3
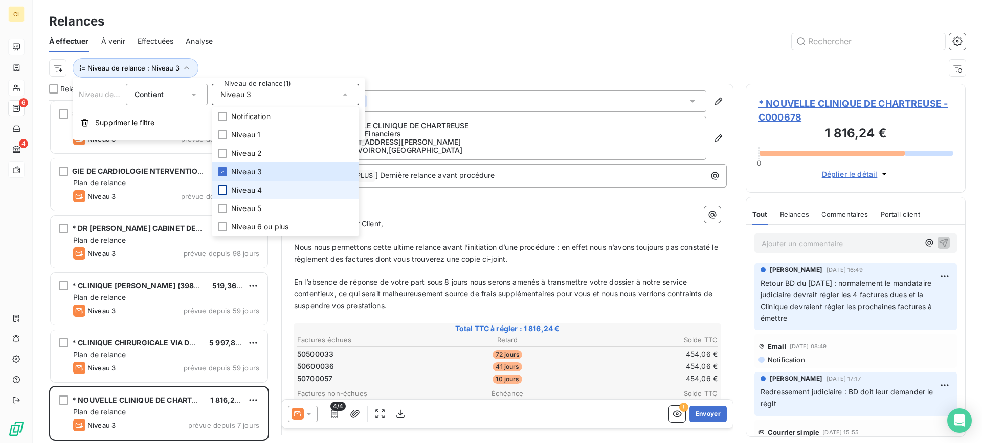
click at [222, 188] on div at bounding box center [222, 190] width 9 height 9
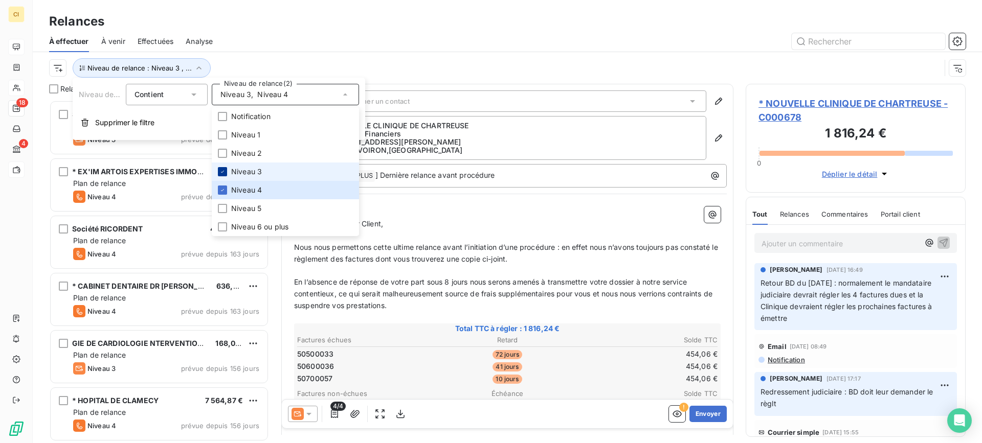
scroll to position [336, 212]
drag, startPoint x: 218, startPoint y: 172, endPoint x: 231, endPoint y: 143, distance: 31.6
click at [218, 172] on div at bounding box center [222, 171] width 9 height 9
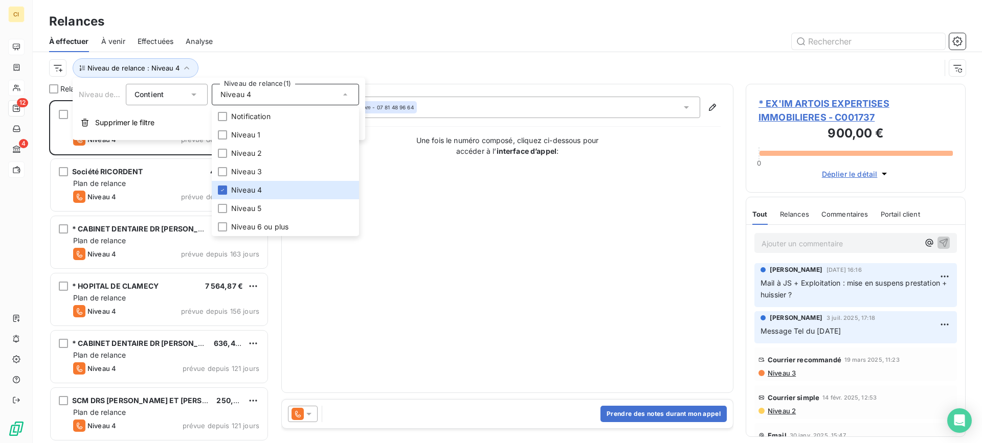
click at [267, 29] on div "Relances" at bounding box center [507, 21] width 949 height 18
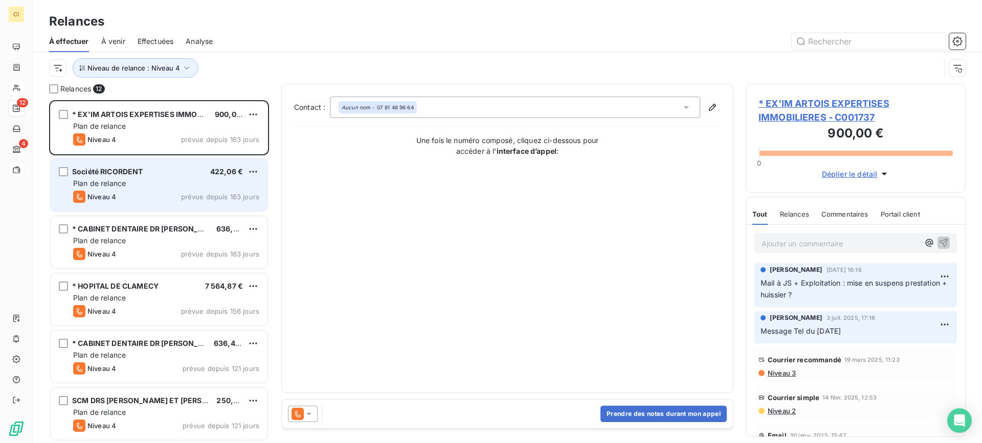
click at [114, 173] on span "Société RICORDENT" at bounding box center [107, 171] width 71 height 9
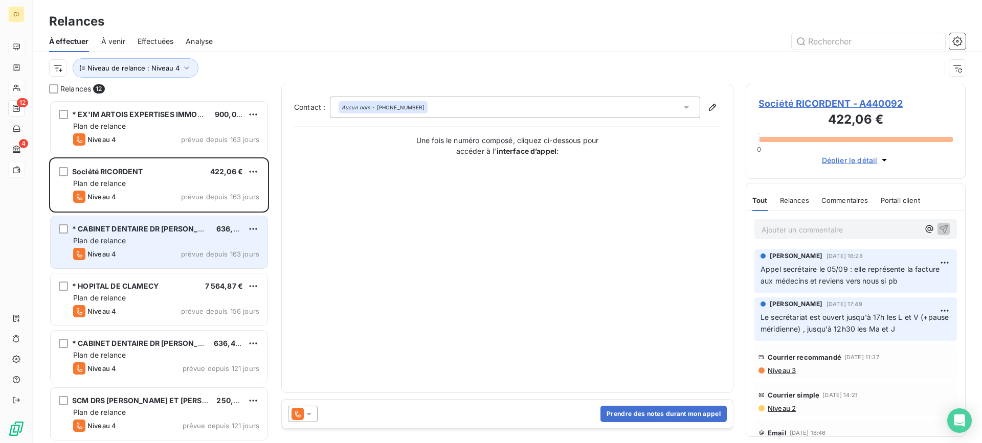
click at [103, 241] on span "Plan de relance" at bounding box center [99, 240] width 53 height 9
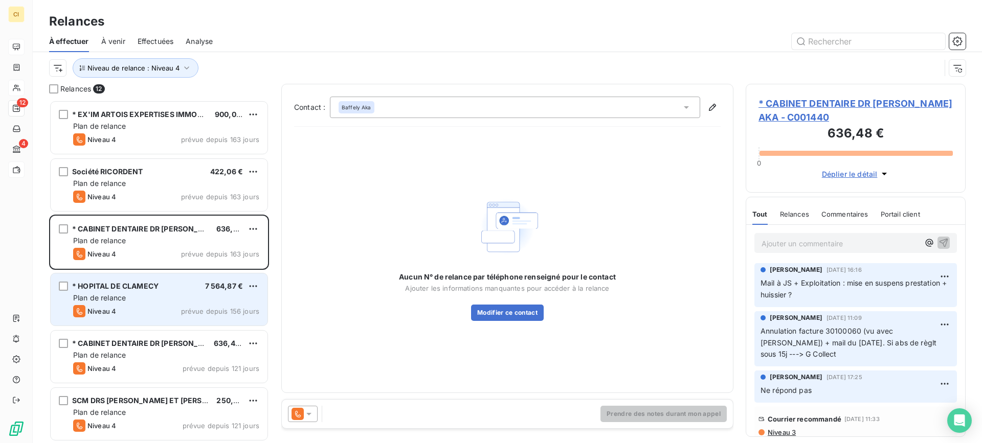
click at [93, 293] on div "* HOPITAL DE CLAMECY 7 564,87 € Plan de relance Niveau 4 prévue depuis 156 jours" at bounding box center [159, 300] width 217 height 52
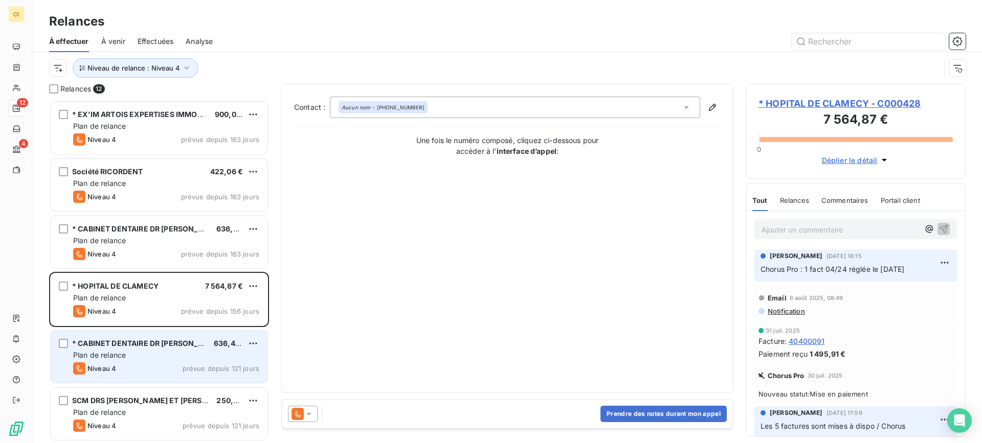
click at [107, 355] on span "Plan de relance" at bounding box center [99, 355] width 53 height 9
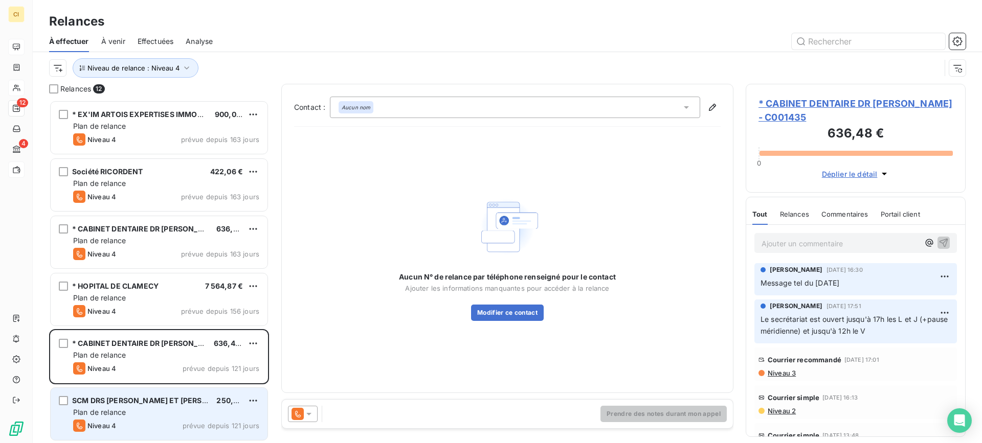
click at [142, 404] on span "SCM DRS [PERSON_NAME] ET [PERSON_NAME]" at bounding box center [157, 400] width 170 height 9
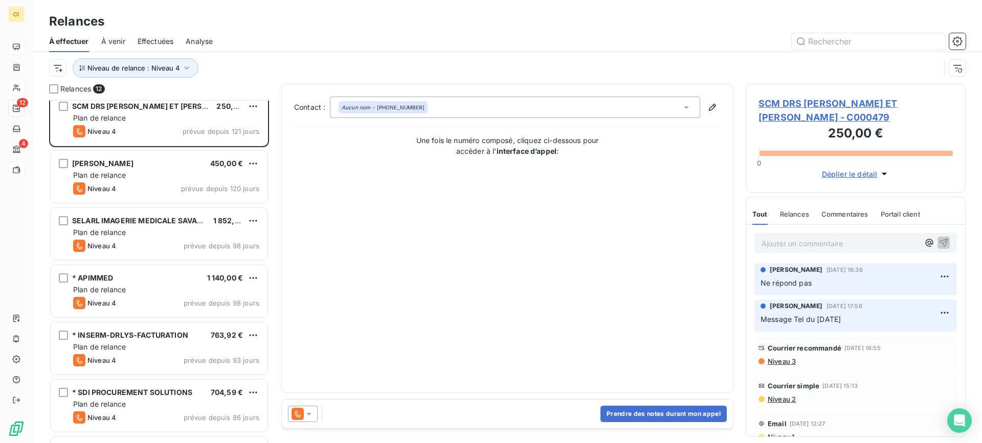
scroll to position [307, 0]
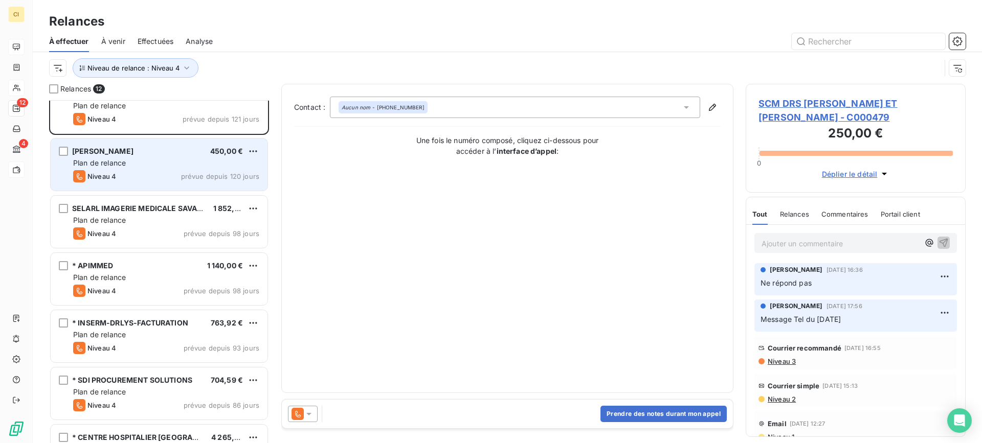
click at [154, 172] on div "Niveau 4 prévue depuis 120 jours" at bounding box center [166, 176] width 186 height 12
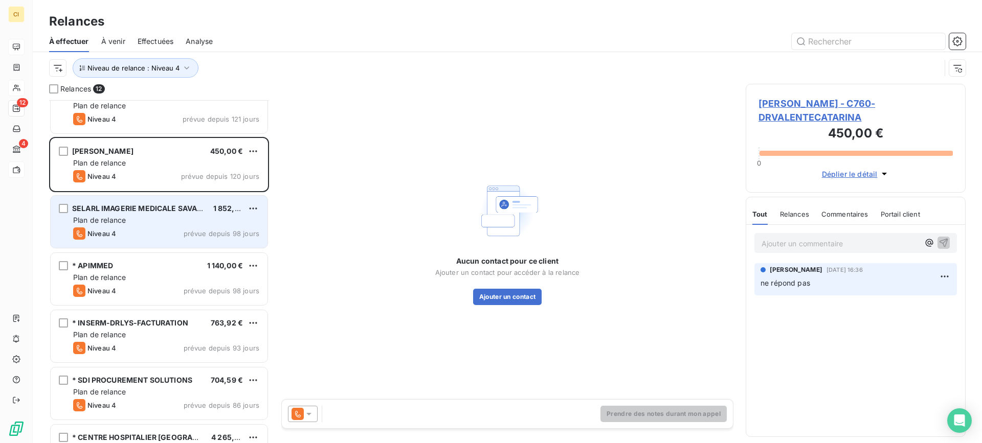
click at [151, 222] on div "Plan de relance" at bounding box center [166, 220] width 186 height 10
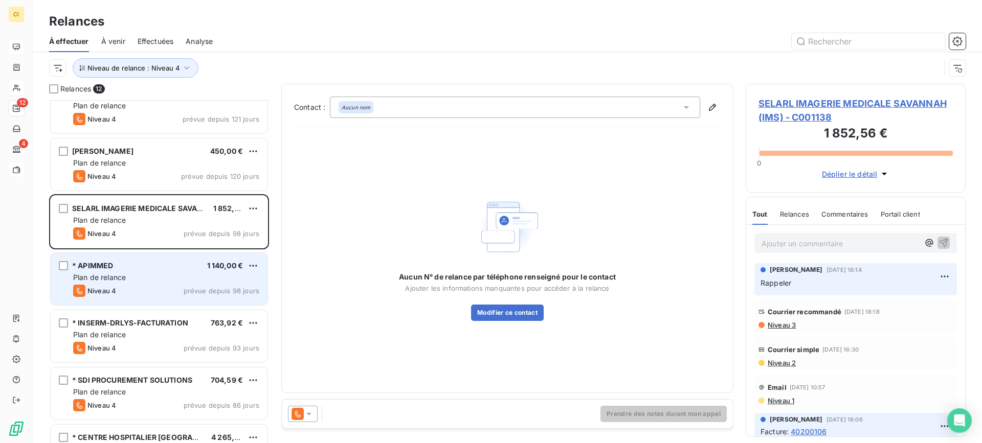
click at [140, 284] on div "* APIMMED 1 140,00 € Plan de relance Niveau 4 prévue depuis 98 jours" at bounding box center [159, 279] width 217 height 52
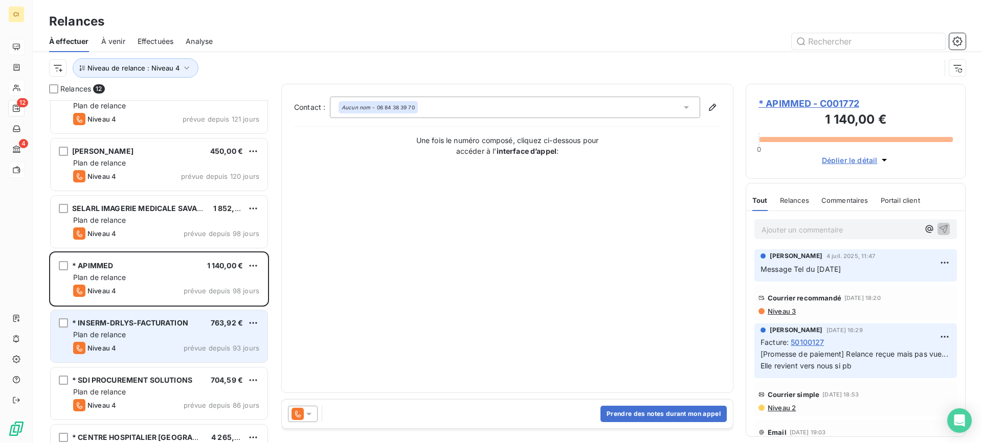
click at [125, 343] on div "Niveau 4 prévue depuis 93 jours" at bounding box center [166, 348] width 186 height 12
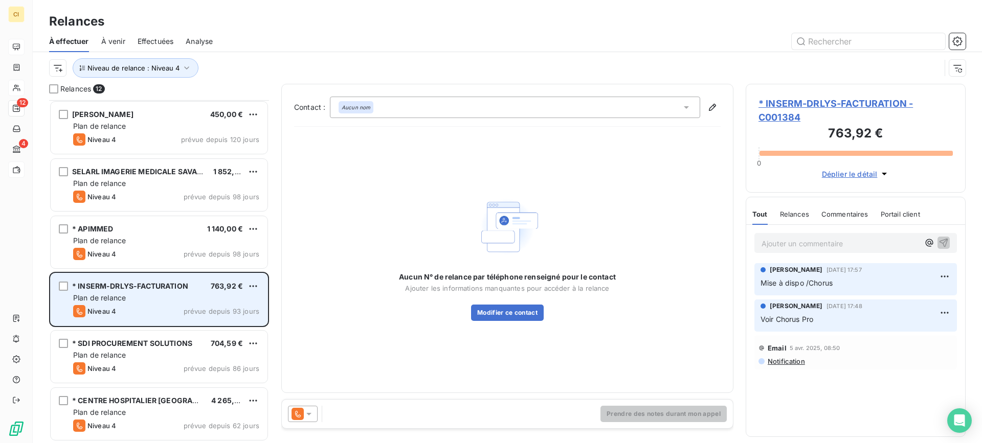
scroll to position [345, 0]
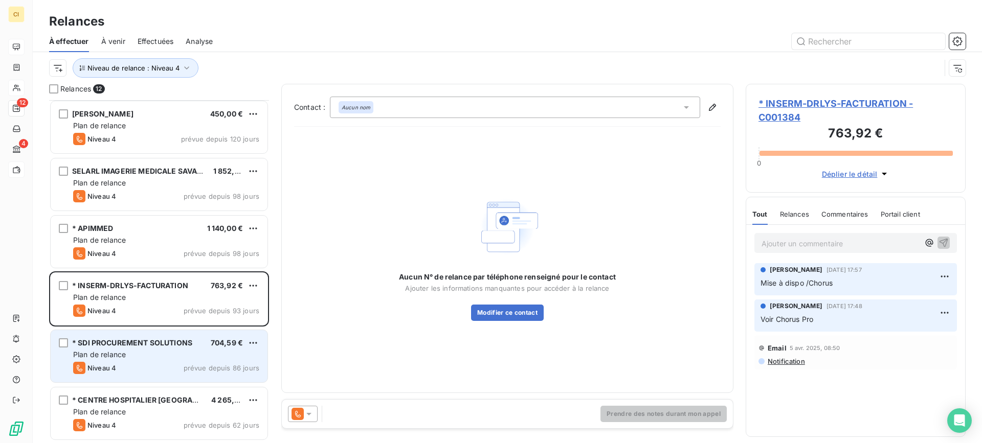
click at [126, 350] on span "Plan de relance" at bounding box center [99, 354] width 53 height 9
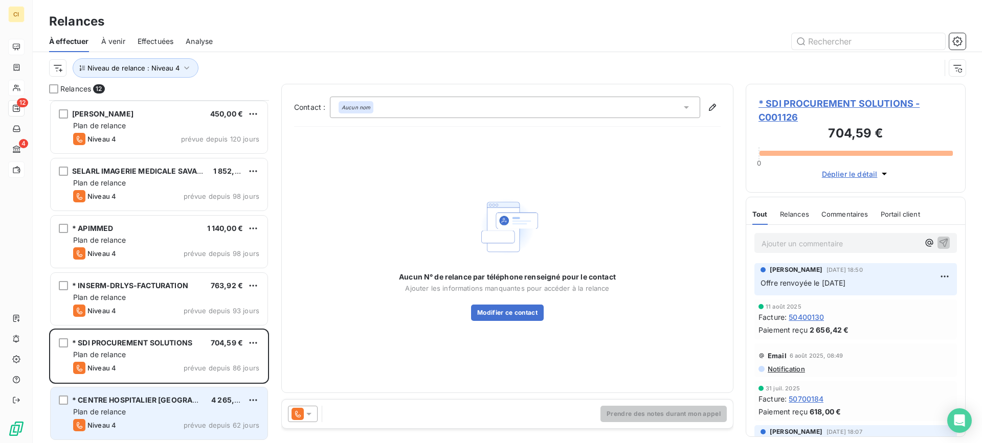
click at [126, 408] on span "Plan de relance" at bounding box center [99, 412] width 53 height 9
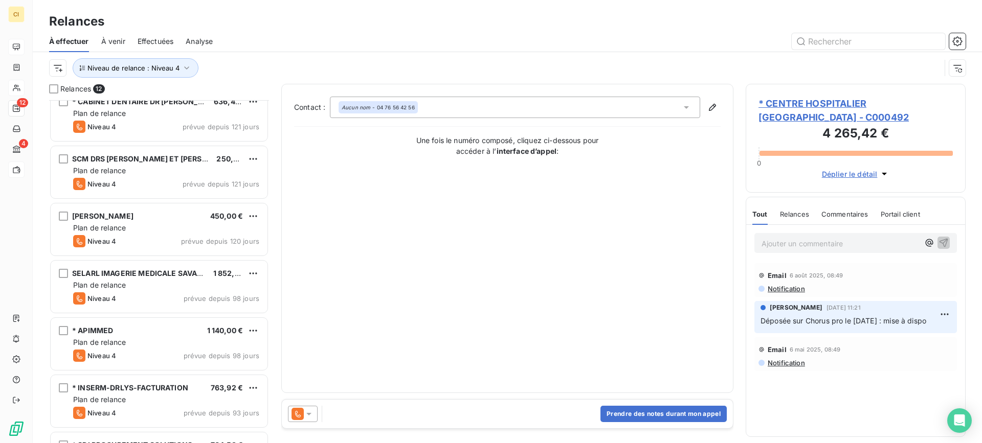
scroll to position [191, 0]
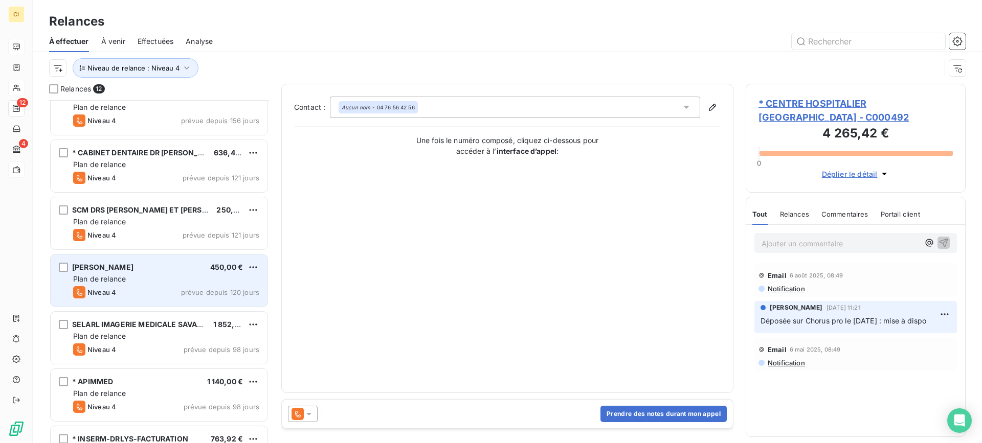
click at [174, 274] on div "Plan de relance" at bounding box center [166, 279] width 186 height 10
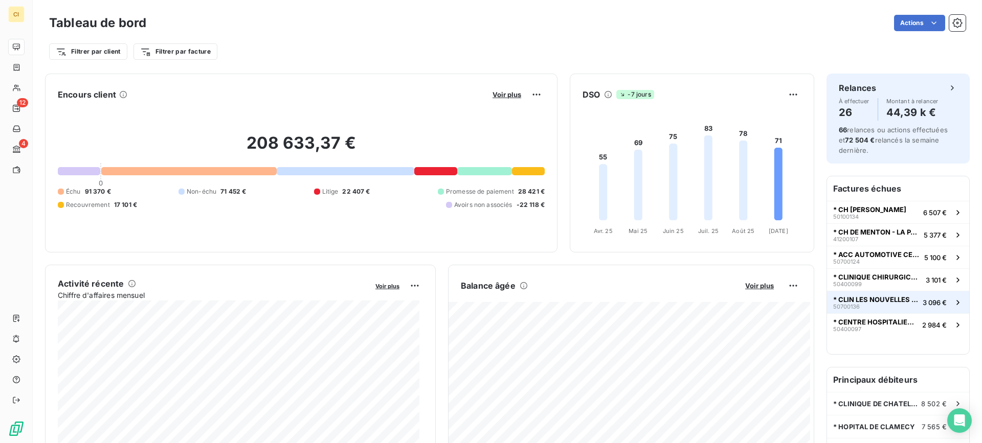
click at [875, 302] on span "* CLIN LES NOUVELLES EAUX MARINES" at bounding box center [875, 300] width 85 height 8
click at [859, 322] on span "* CENTRE HOSPITALIER [GEOGRAPHIC_DATA]" at bounding box center [875, 322] width 85 height 8
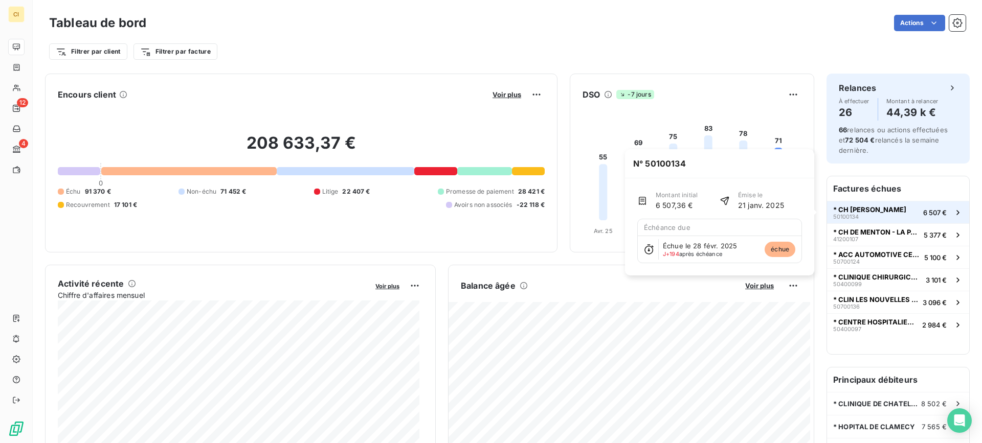
click at [845, 208] on span "* CH [PERSON_NAME]" at bounding box center [869, 210] width 73 height 8
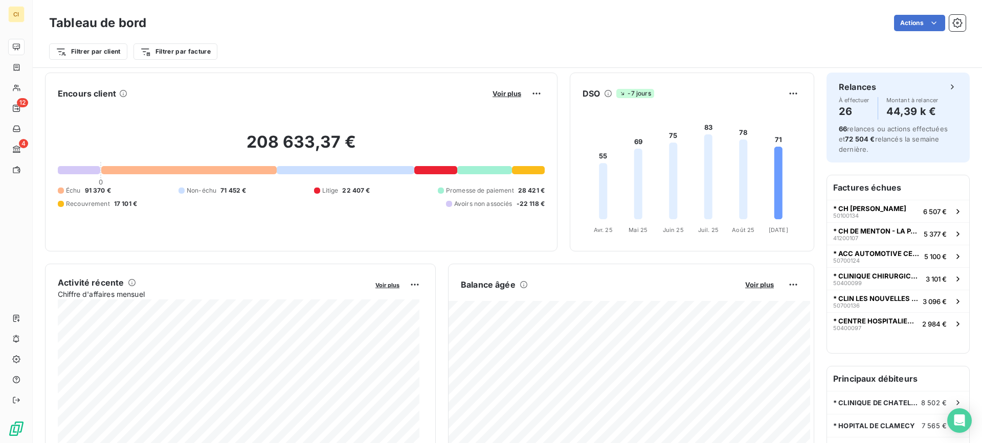
scroll to position [1, 0]
click at [874, 256] on span "* ACC AUTOMOTIVE CELLS COMPANY" at bounding box center [876, 254] width 87 height 8
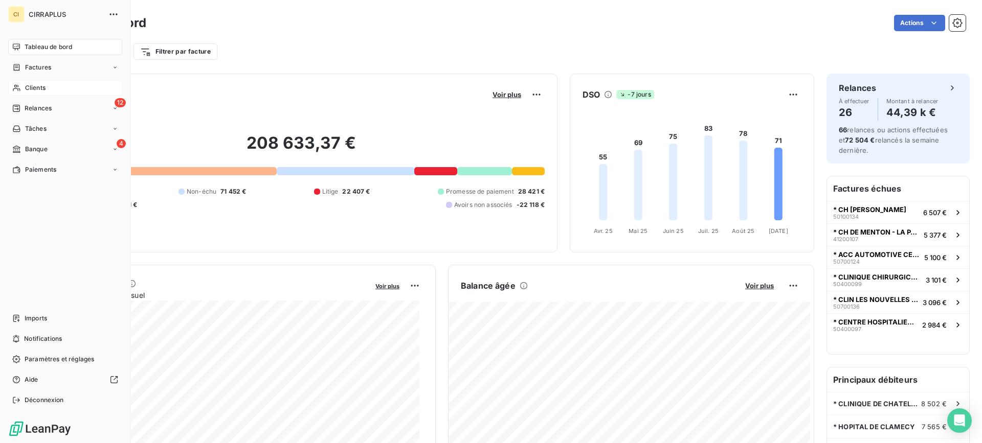
click at [37, 89] on span "Clients" at bounding box center [35, 87] width 20 height 9
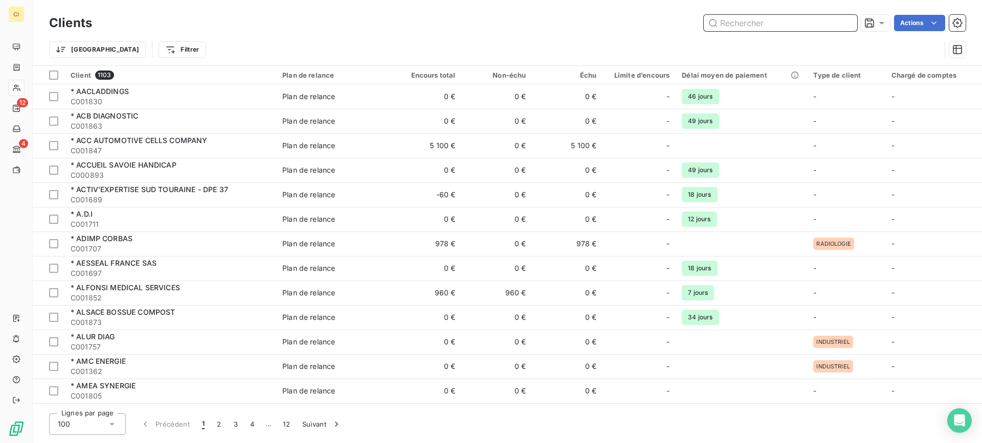
click at [737, 26] on input "text" at bounding box center [780, 23] width 153 height 16
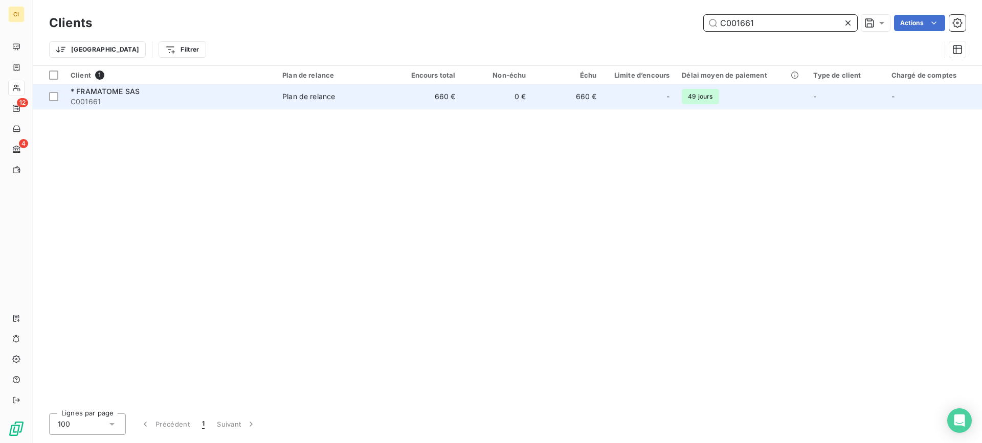
type input "C001661"
click at [96, 92] on span "* FRAMATOME SAS" at bounding box center [105, 91] width 69 height 9
click at [99, 91] on span "* FRAMATOME SAS" at bounding box center [105, 91] width 69 height 9
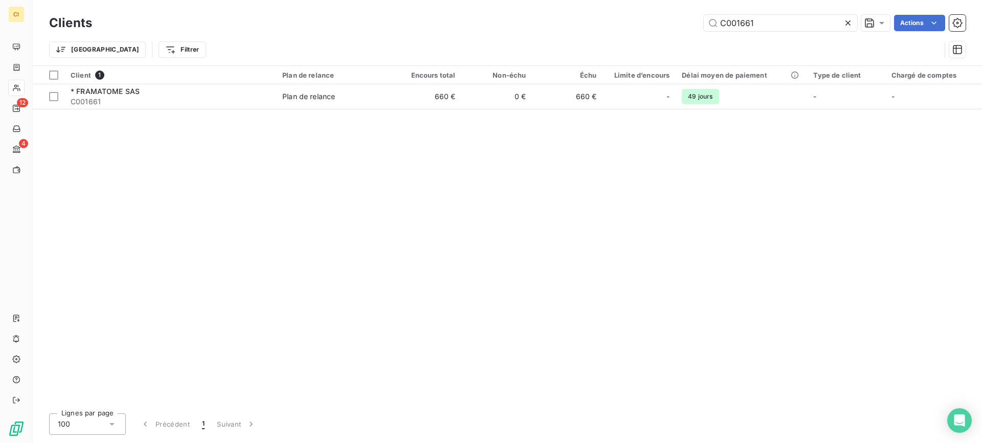
click at [745, 249] on div "Client 1 Plan de relance Encours total Non-échu Échu Limite d’encours Délai moy…" at bounding box center [507, 236] width 949 height 340
drag, startPoint x: 740, startPoint y: 23, endPoint x: 793, endPoint y: 23, distance: 53.2
click at [793, 23] on input "C001661" at bounding box center [780, 23] width 153 height 16
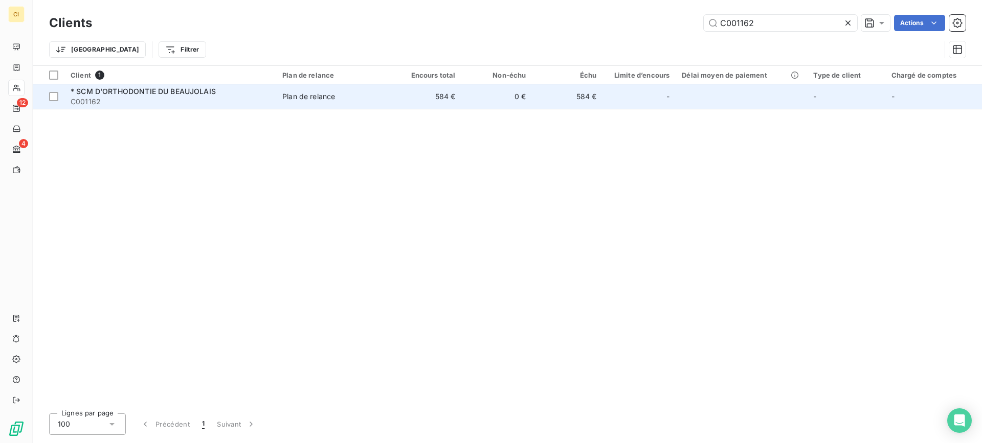
type input "C001162"
click at [98, 99] on span "C001162" at bounding box center [170, 102] width 199 height 10
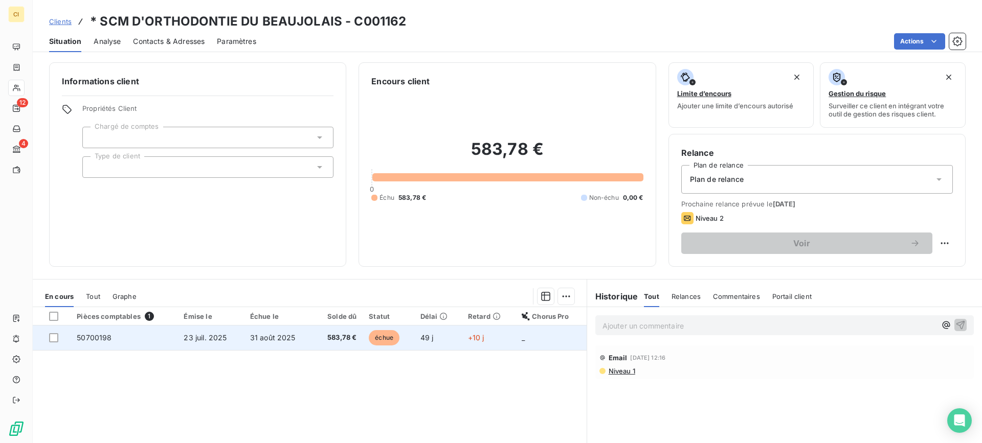
click at [55, 338] on div at bounding box center [53, 337] width 9 height 9
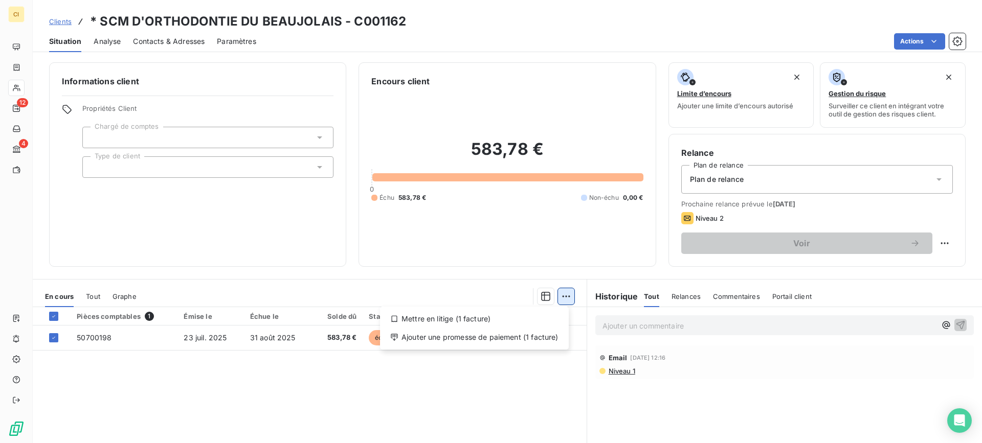
click at [560, 299] on html "CI 12 4 Clients * SCM D'ORTHODONTIE DU BEAUJOLAIS - C001162 Situation Analyse C…" at bounding box center [491, 221] width 982 height 443
click at [481, 333] on div "Ajouter une promesse de paiement (1 facture)" at bounding box center [474, 337] width 181 height 16
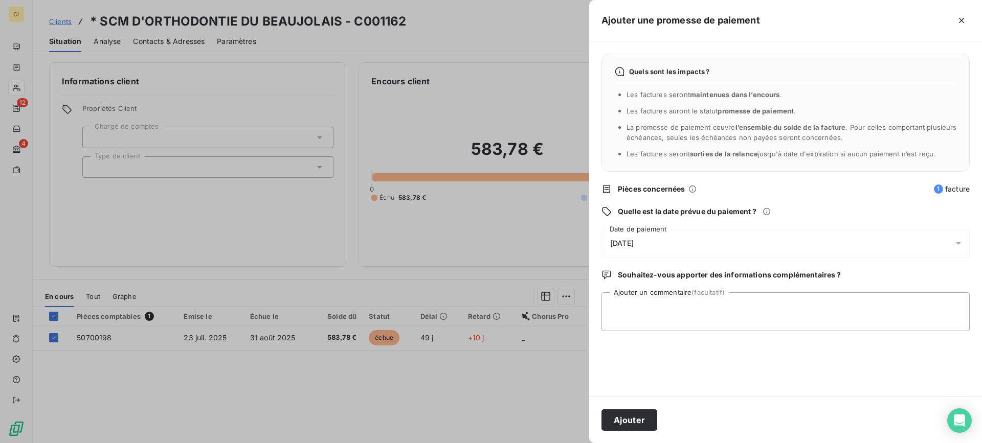
click at [963, 242] on icon at bounding box center [958, 243] width 10 height 10
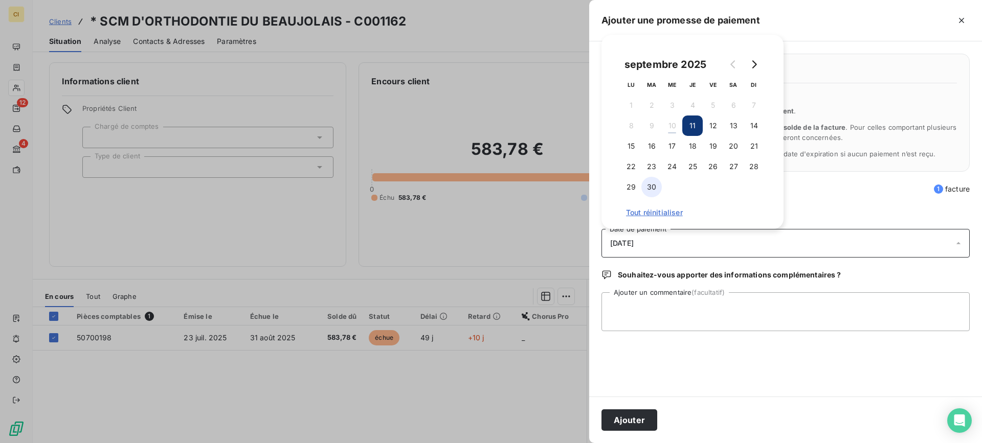
click at [650, 189] on button "30" at bounding box center [651, 187] width 20 height 20
click at [645, 308] on textarea "Ajouter un commentaire (facultatif)" at bounding box center [786, 312] width 368 height 39
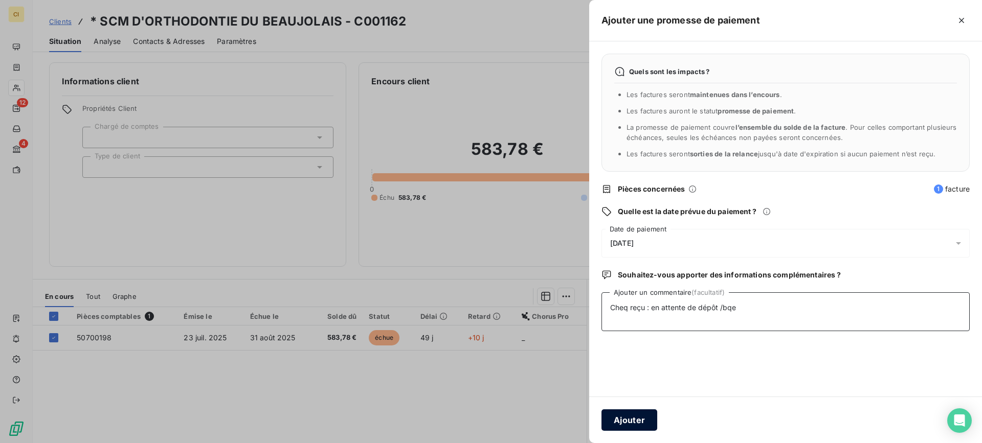
type textarea "Cheq reçu : en attente de dépôt /bqe"
click at [618, 420] on button "Ajouter" at bounding box center [630, 420] width 56 height 21
